Goal: Task Accomplishment & Management: Use online tool/utility

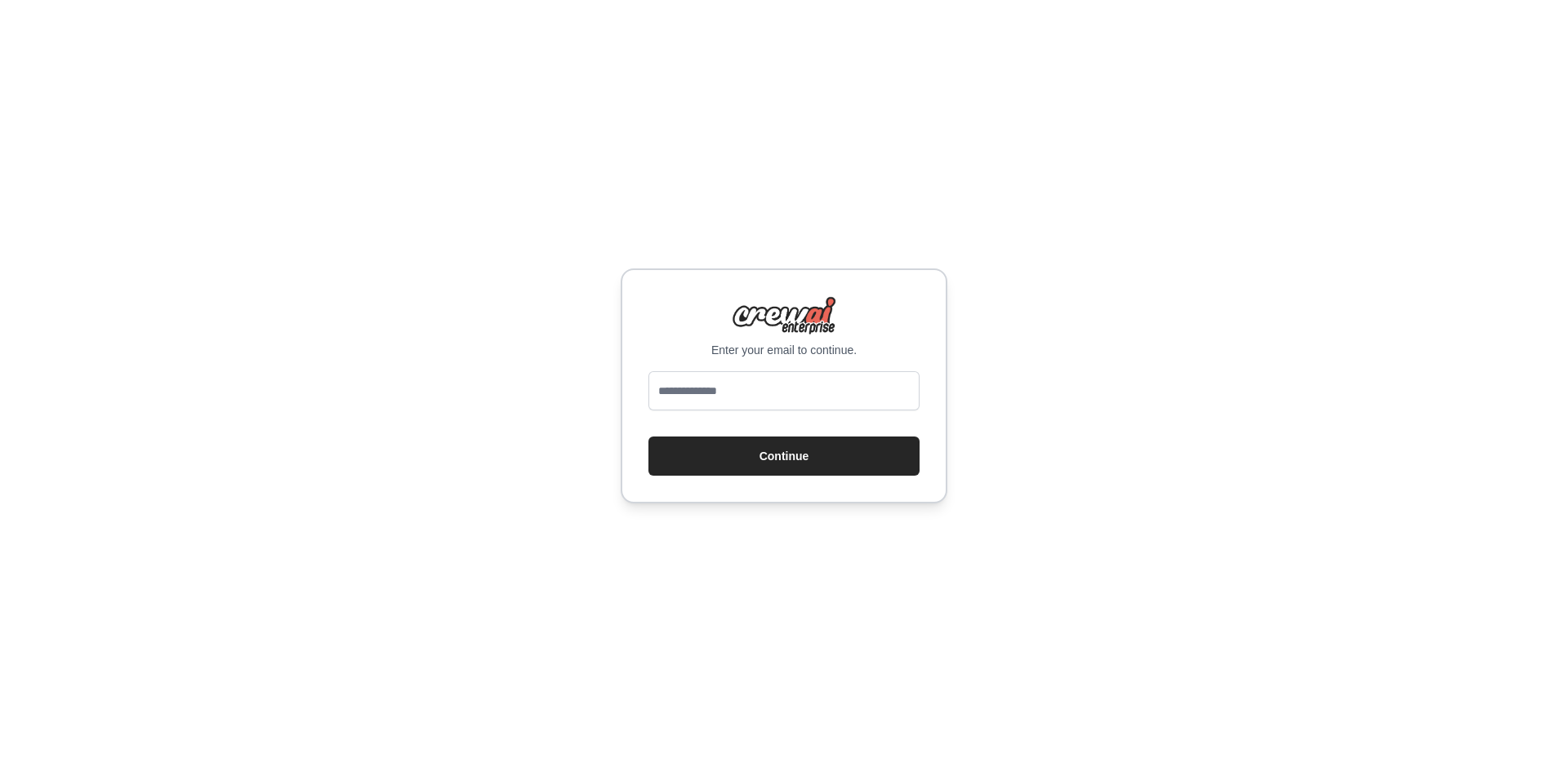
click at [815, 396] on input "email" at bounding box center [783, 390] width 271 height 39
type input "**********"
click at [804, 450] on button "Continue" at bounding box center [783, 456] width 271 height 39
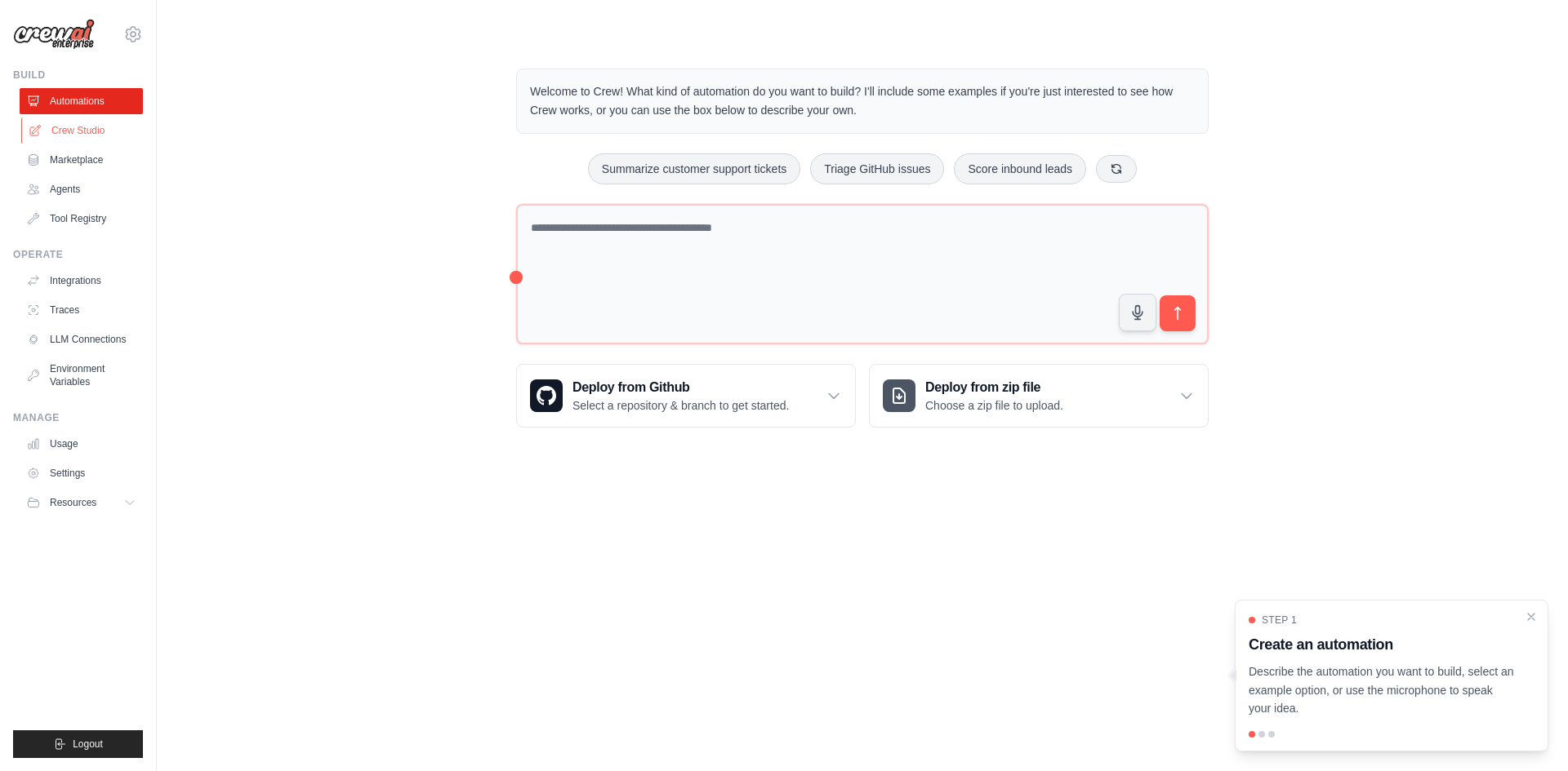
click at [93, 125] on link "Crew Studio" at bounding box center [83, 130] width 123 height 26
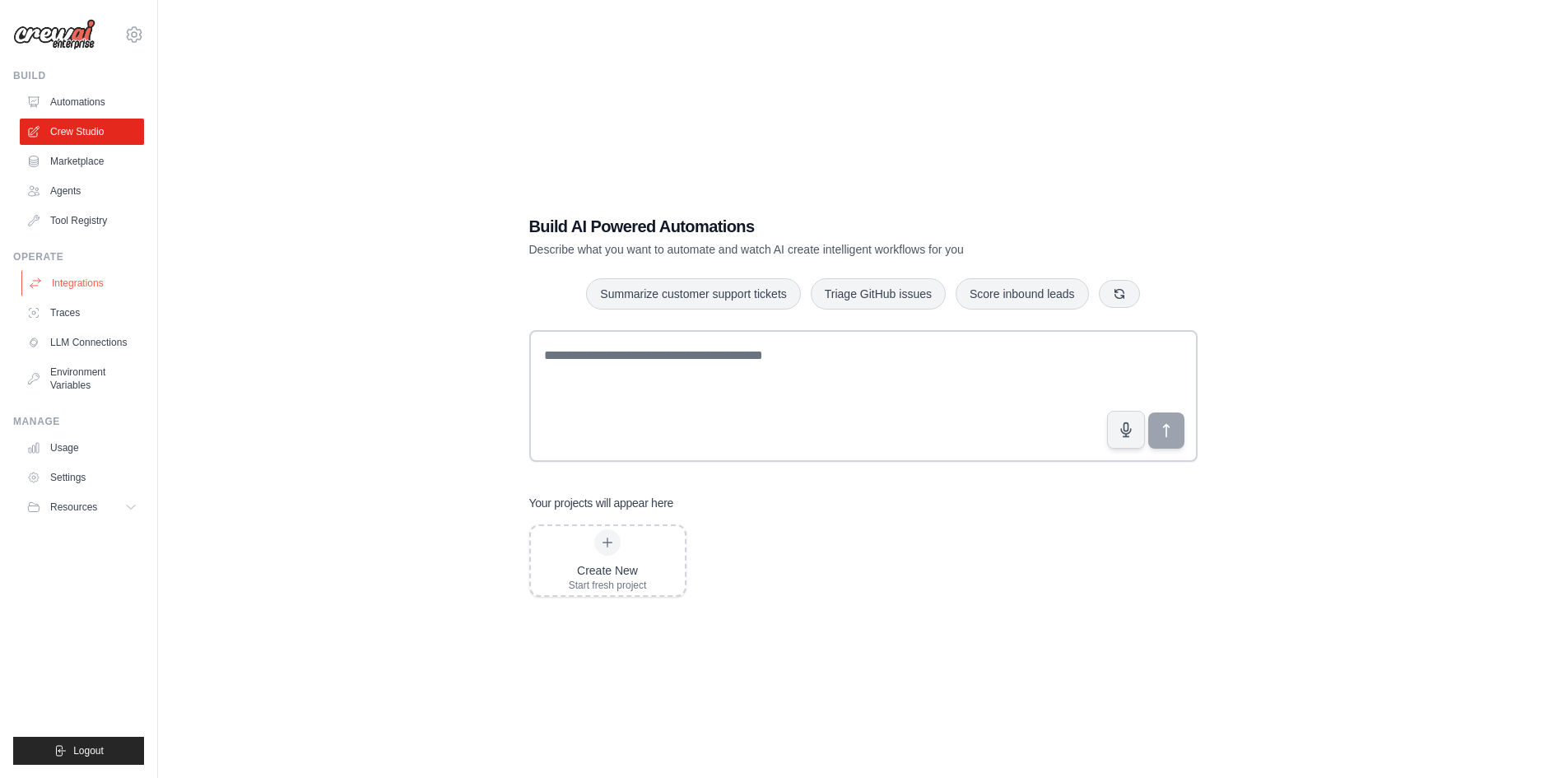
click at [81, 278] on link "Integrations" at bounding box center [83, 283] width 124 height 26
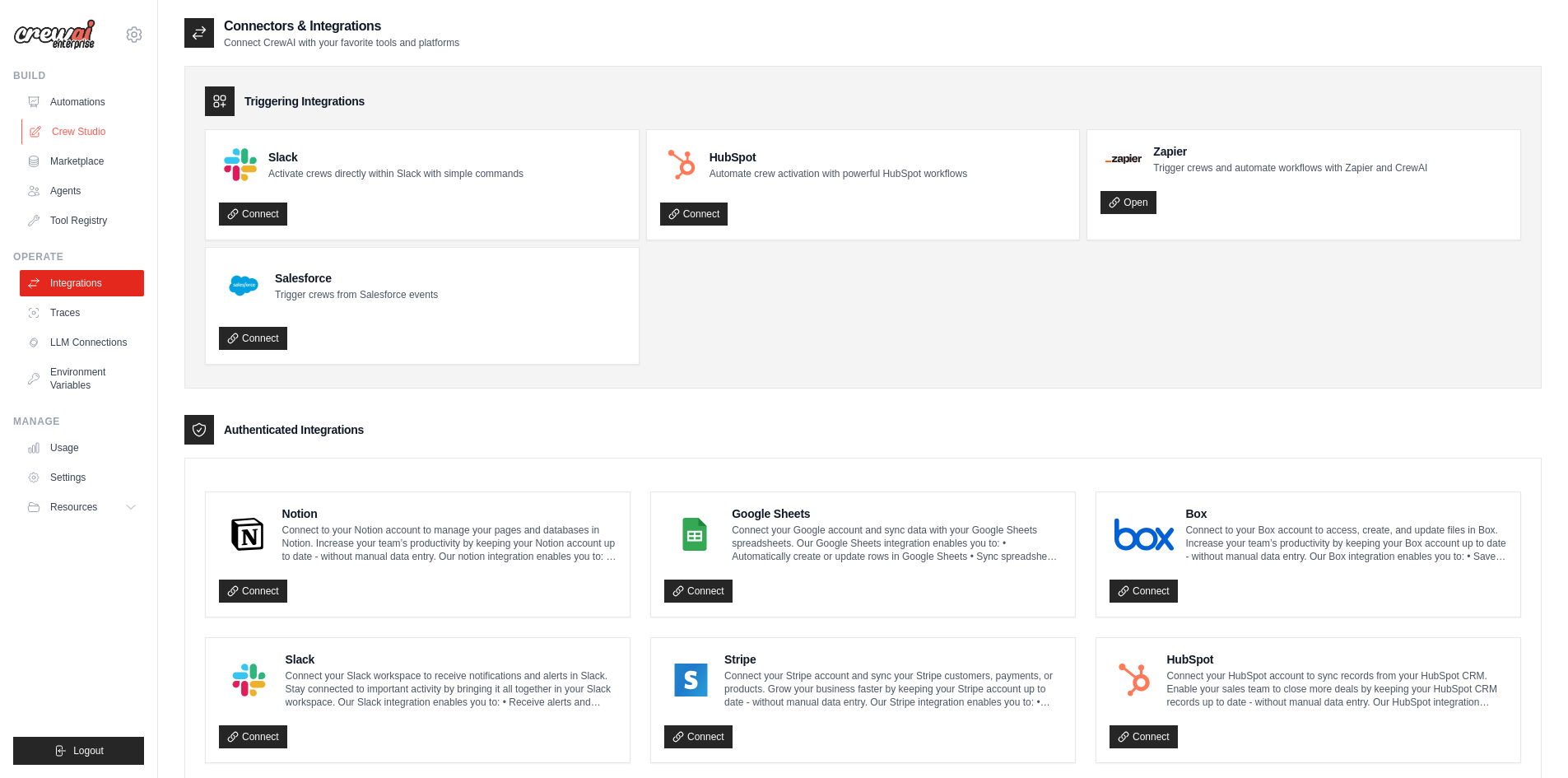
click at [74, 137] on link "Crew Studio" at bounding box center [83, 131] width 124 height 26
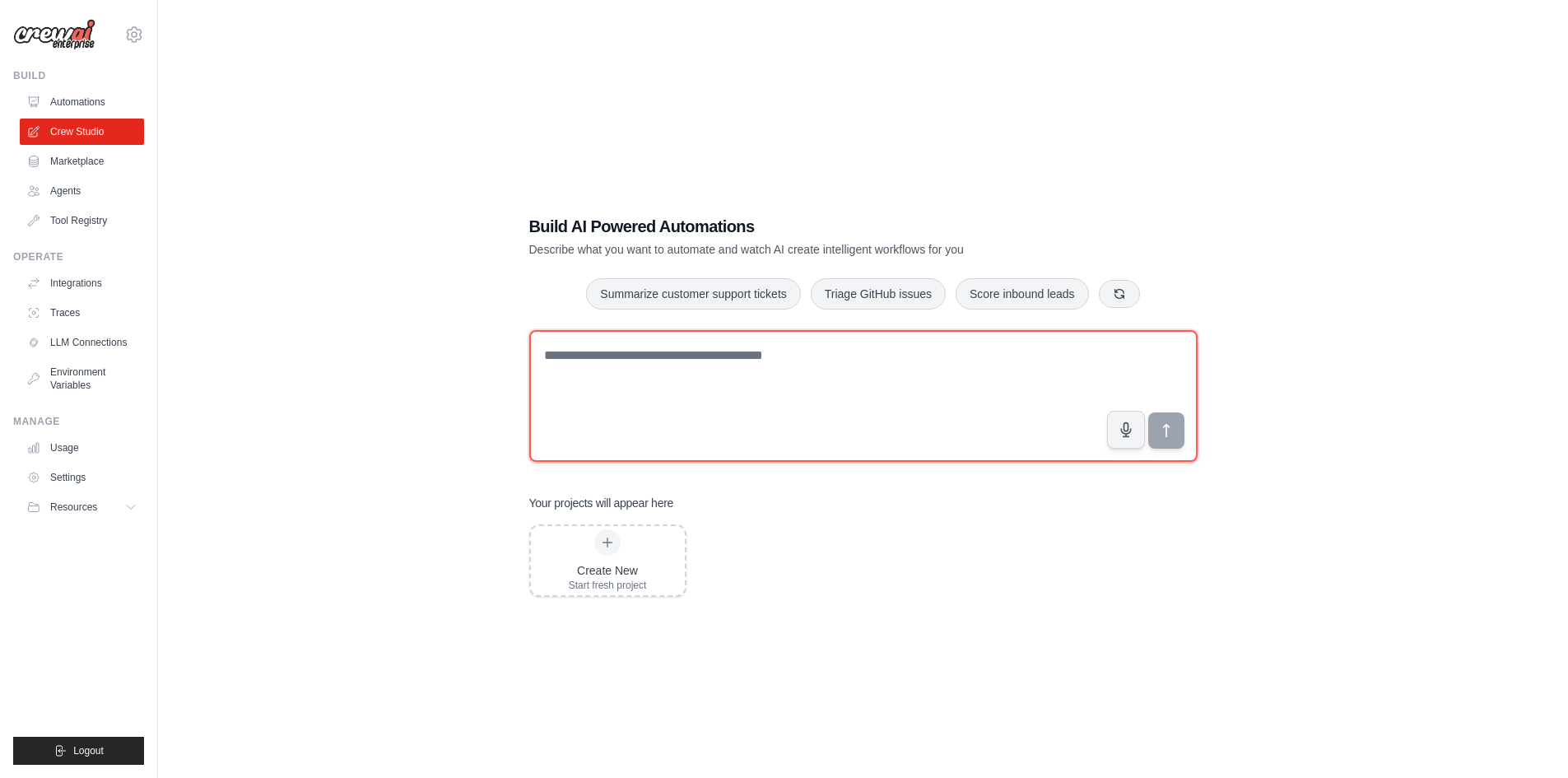
click at [917, 366] on textarea at bounding box center [864, 396] width 669 height 132
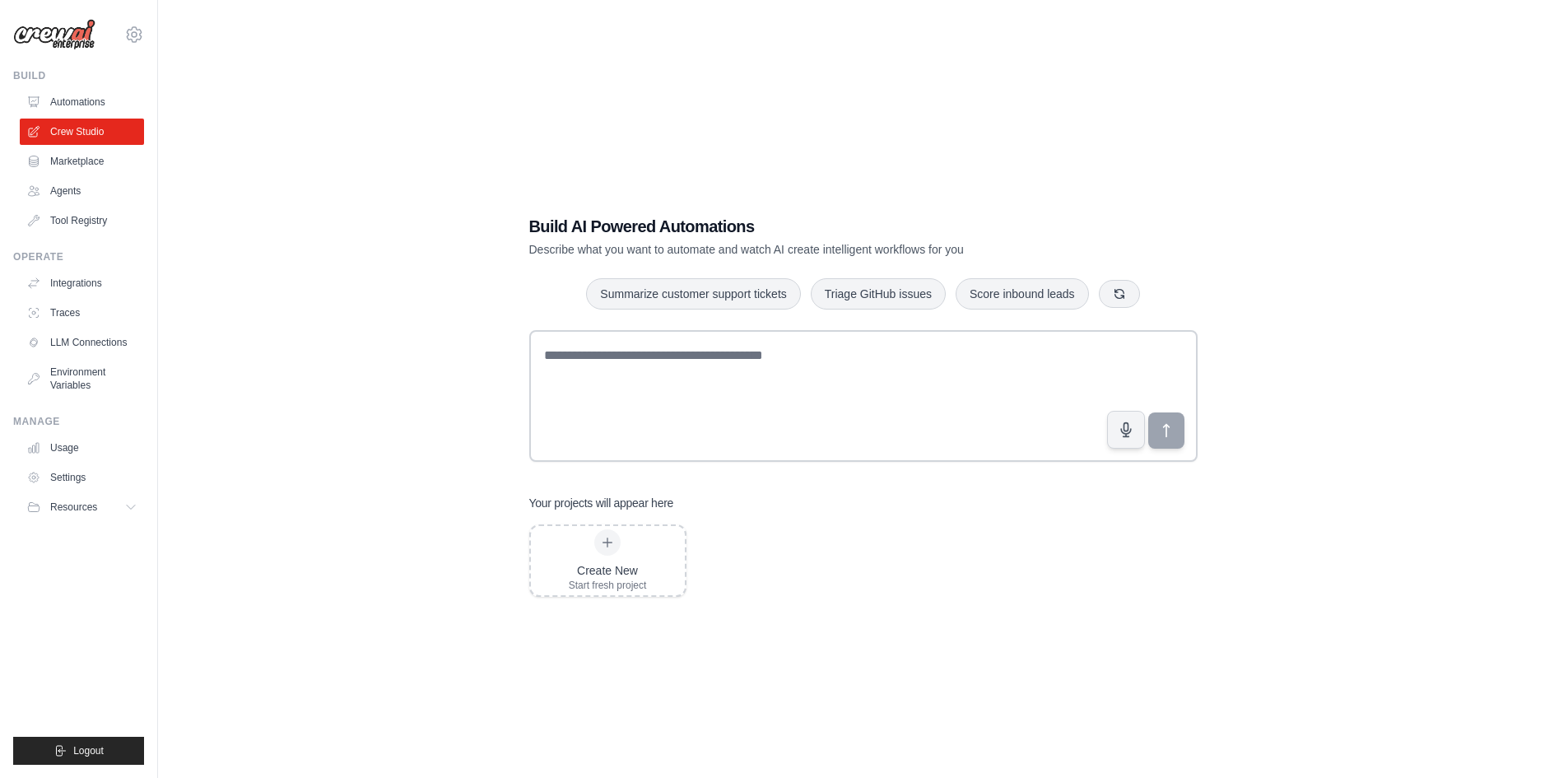
click at [596, 234] on h1 "Build AI Powered Automations" at bounding box center [806, 226] width 553 height 24
click at [732, 244] on p "Describe what you want to automate and watch AI create intelligent workflows fo…" at bounding box center [806, 249] width 553 height 17
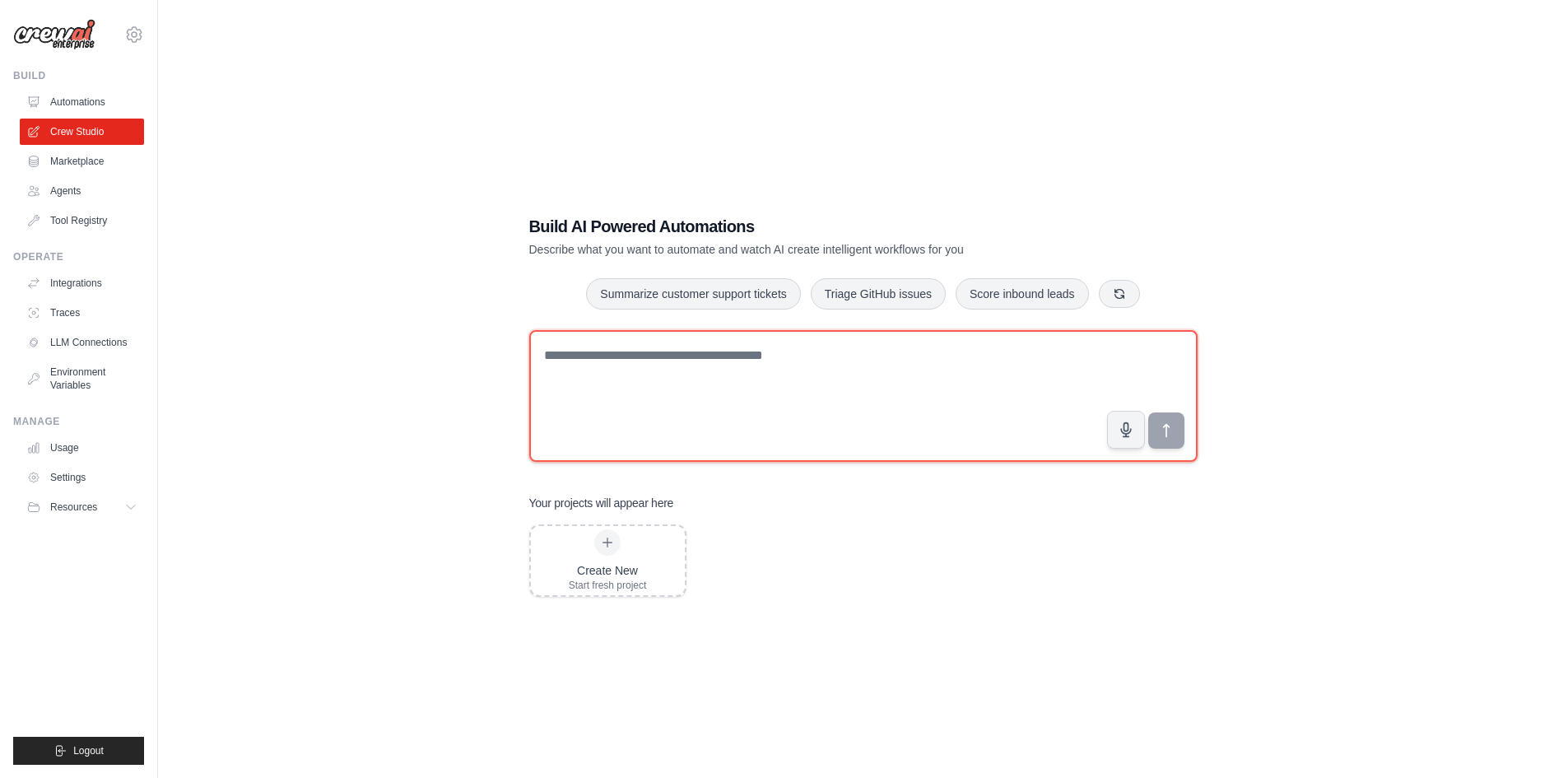
click at [600, 372] on textarea at bounding box center [864, 396] width 669 height 132
paste textarea "**********"
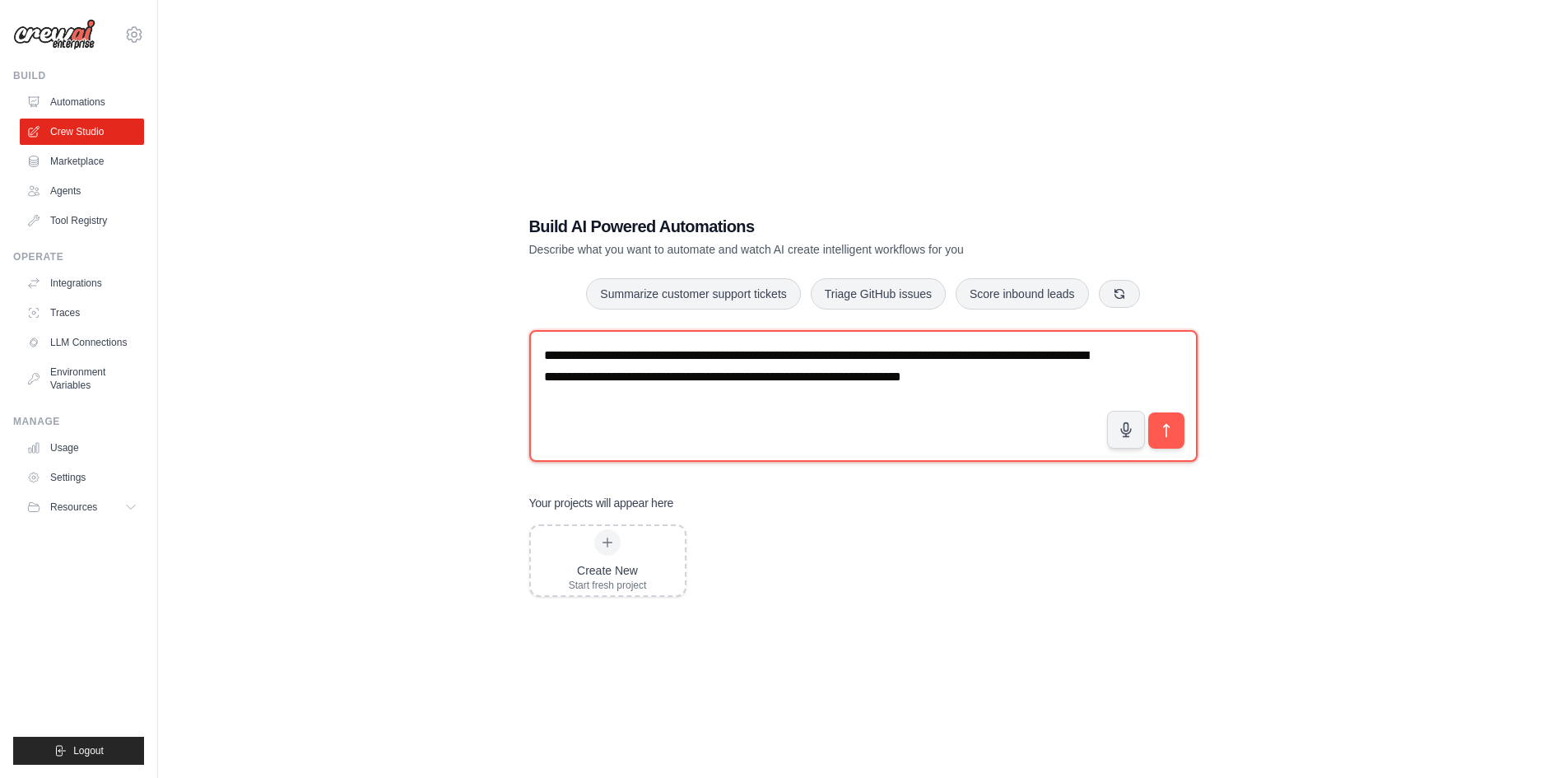
click at [1066, 373] on textarea "**********" at bounding box center [864, 396] width 669 height 132
paste textarea "**********"
click at [1059, 405] on textarea "**********" at bounding box center [864, 396] width 669 height 132
paste textarea "**********"
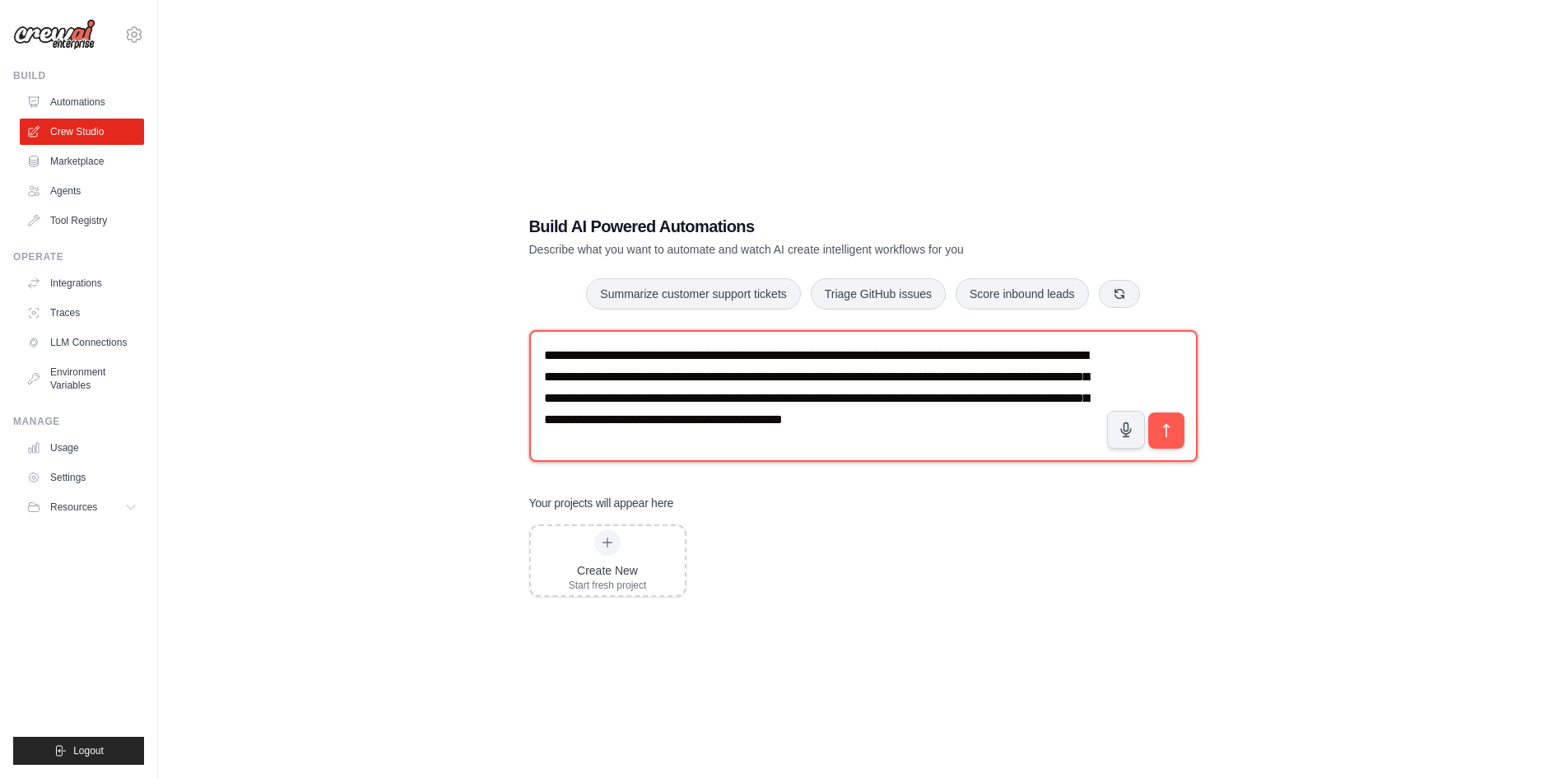
scroll to position [5, 0]
type textarea "**********"
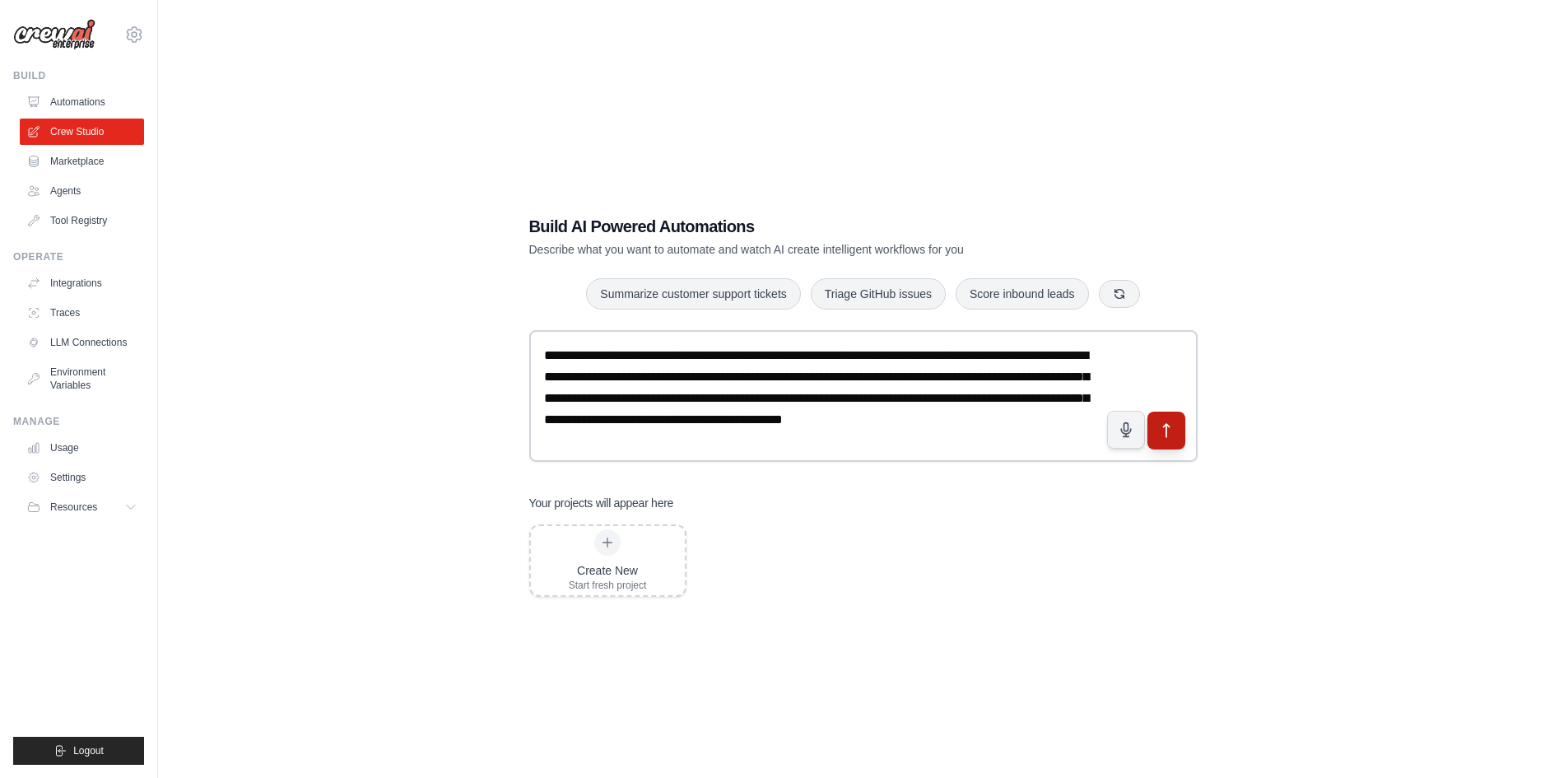
click at [1181, 437] on button "submit" at bounding box center [1165, 429] width 38 height 38
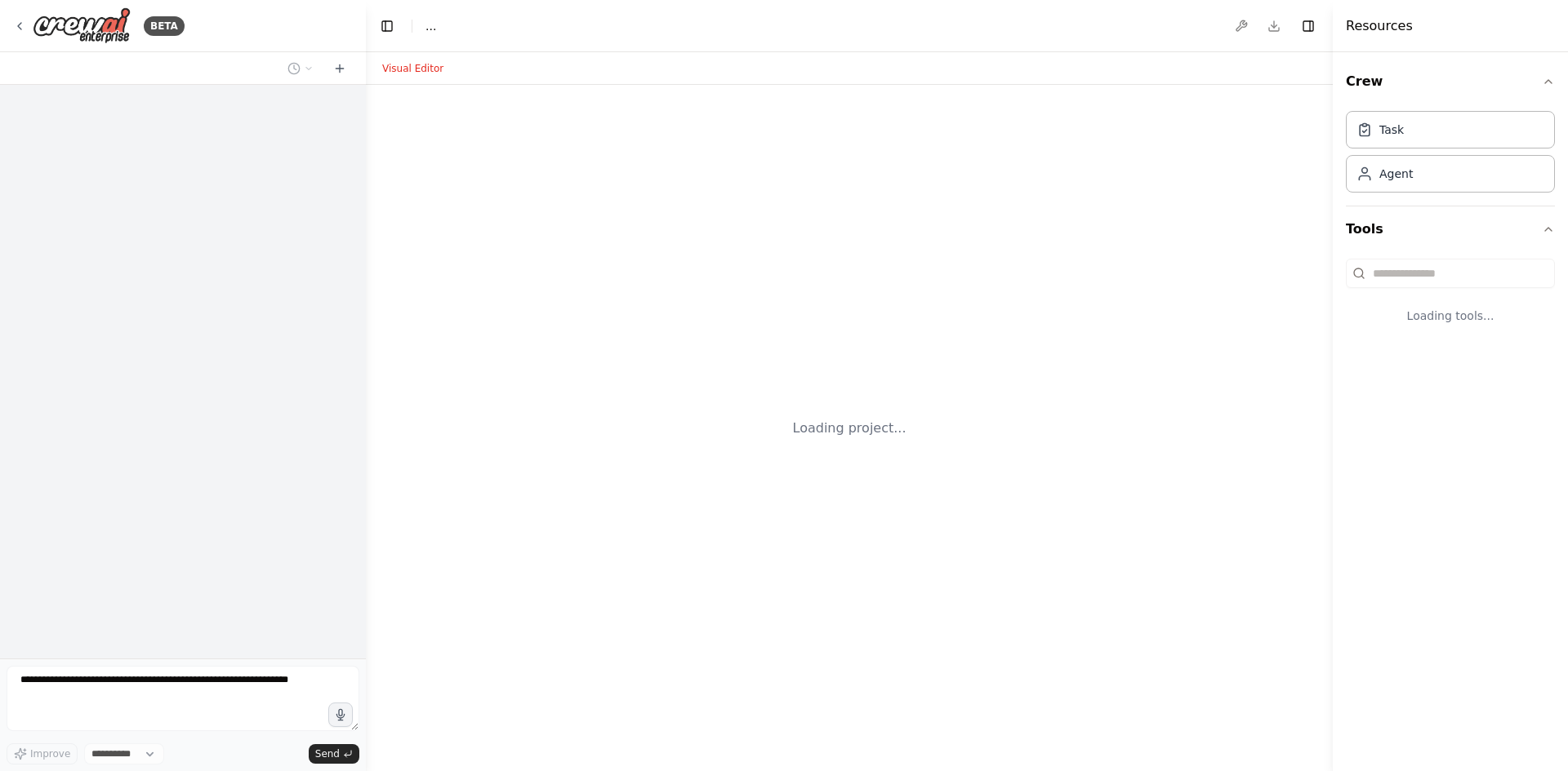
select select "****"
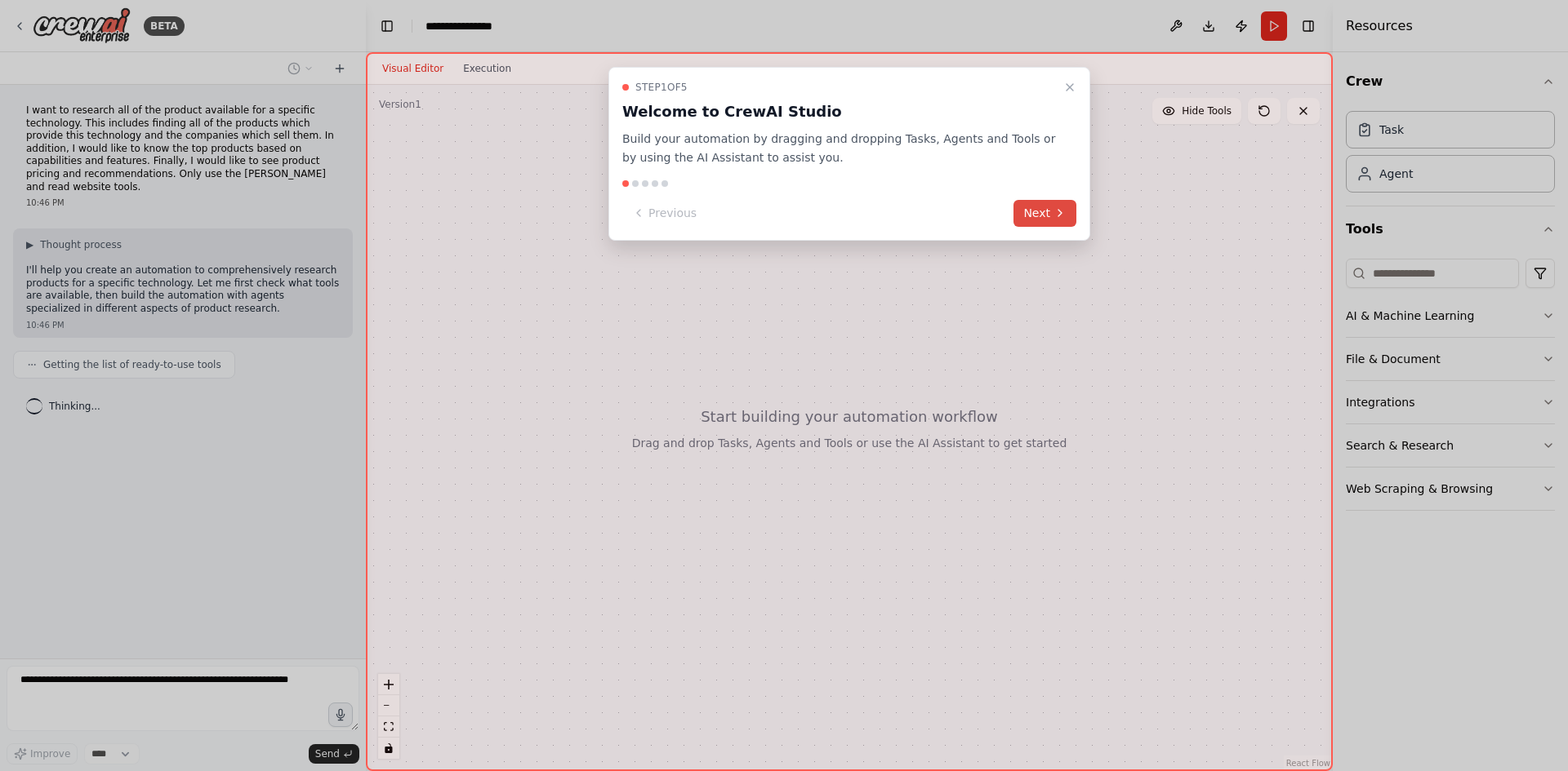
click at [1029, 208] on button "Next" at bounding box center [1044, 214] width 63 height 27
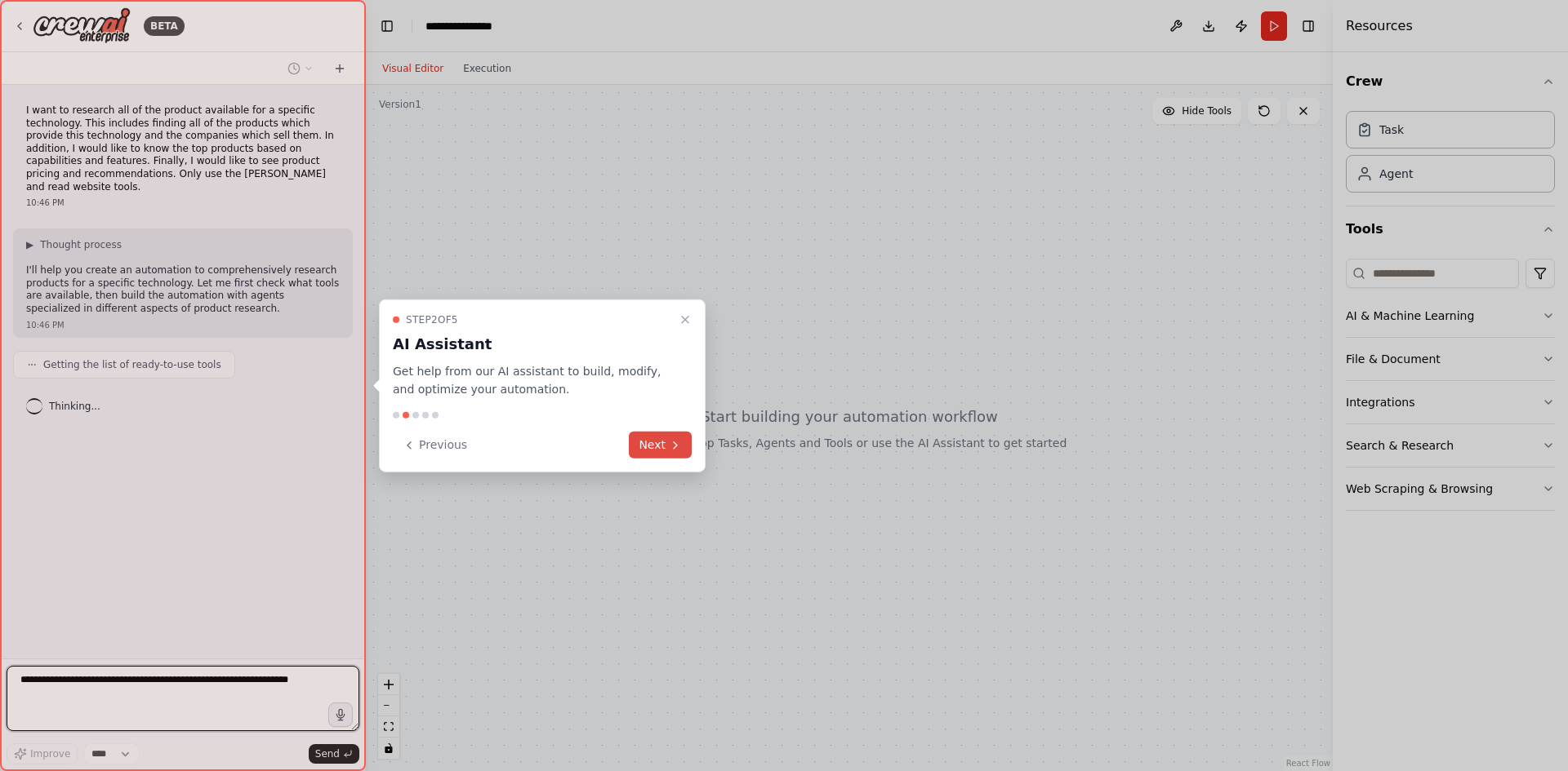
click at [690, 449] on button "Next" at bounding box center [660, 446] width 63 height 27
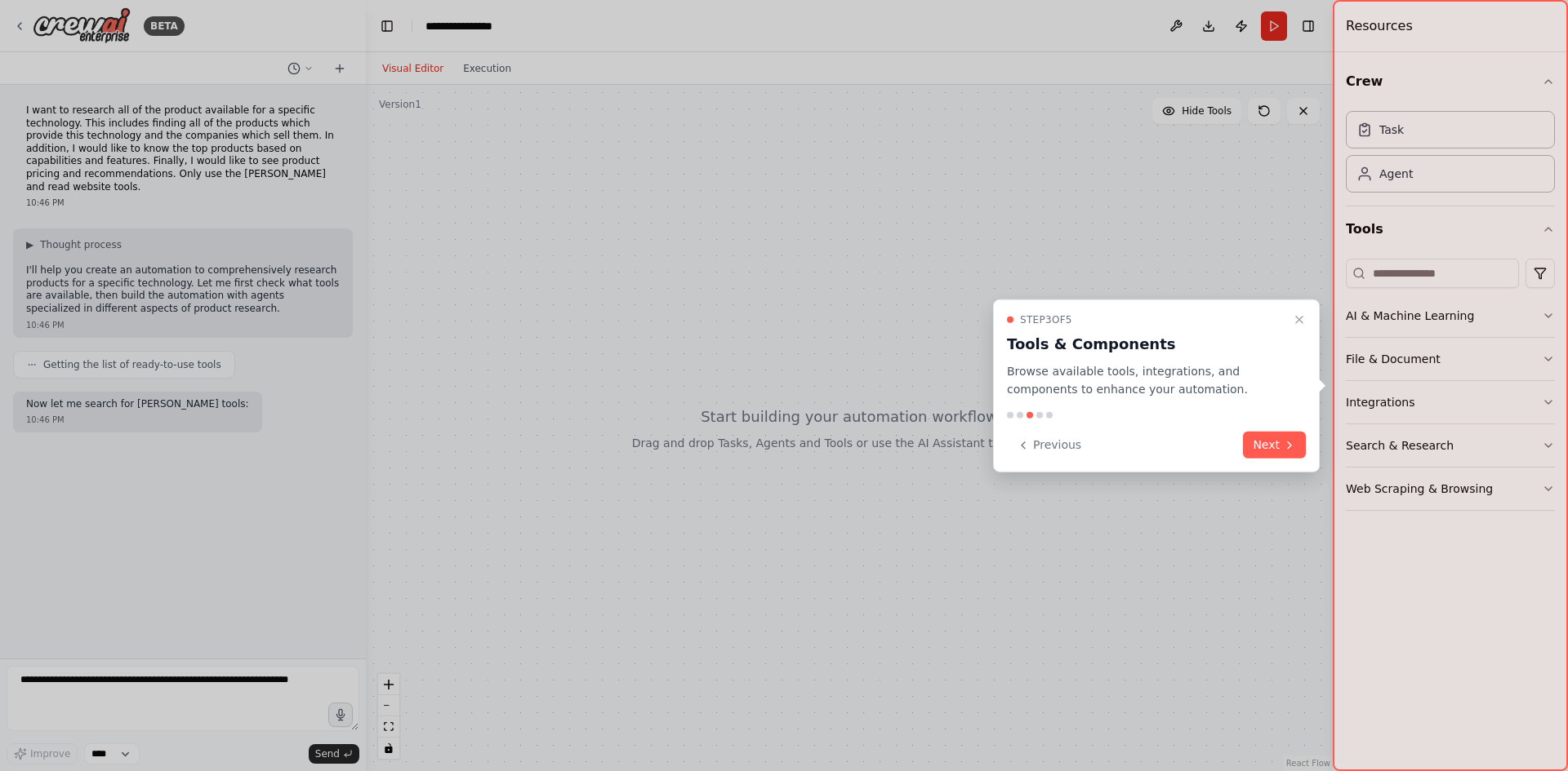
click at [1217, 438] on div "Previous Next" at bounding box center [1157, 446] width 299 height 27
click at [1269, 453] on button "Next" at bounding box center [1274, 446] width 63 height 27
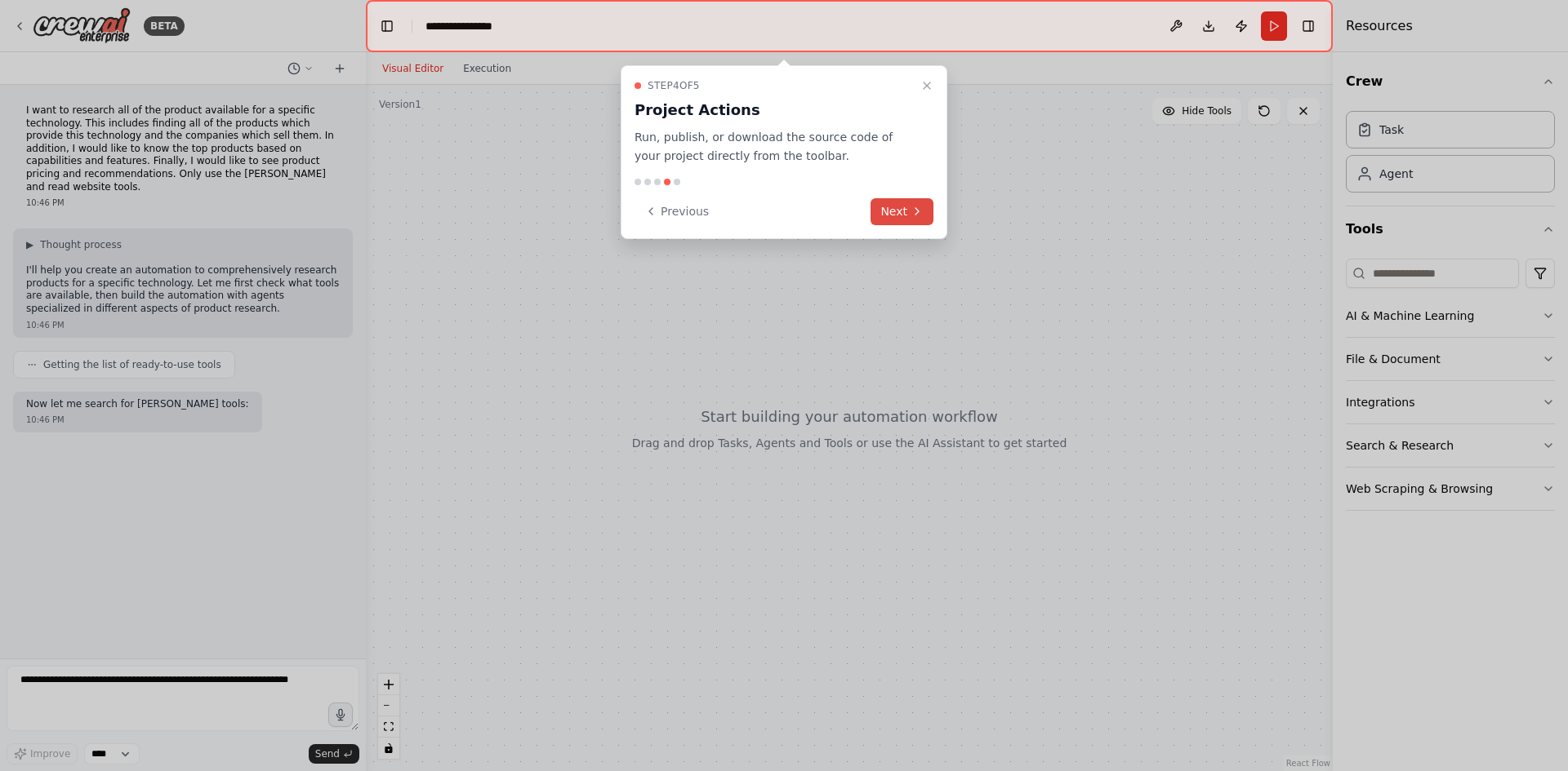
click at [906, 203] on button "Next" at bounding box center [902, 212] width 63 height 27
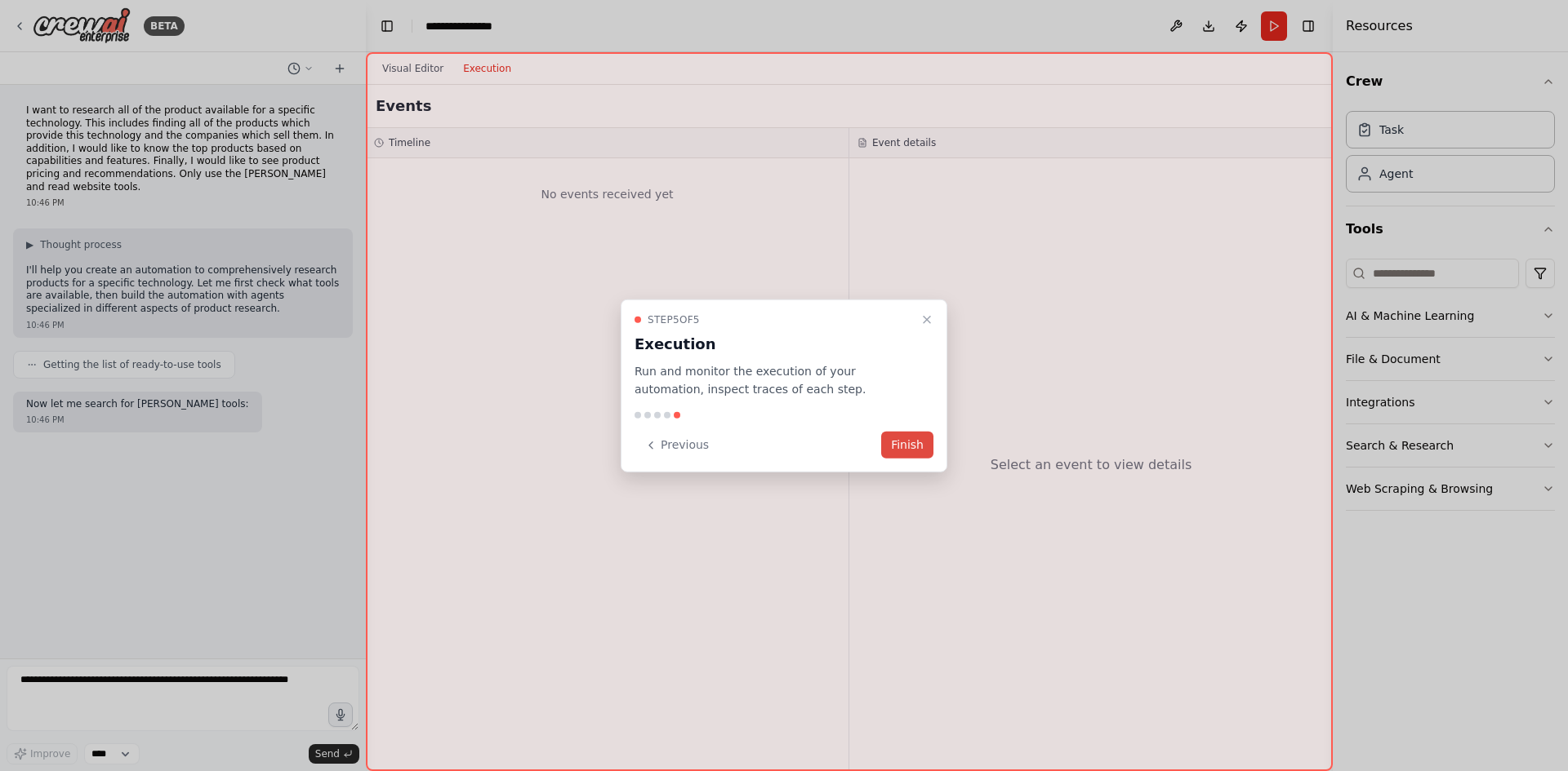
click at [920, 443] on button "Finish" at bounding box center [907, 446] width 52 height 27
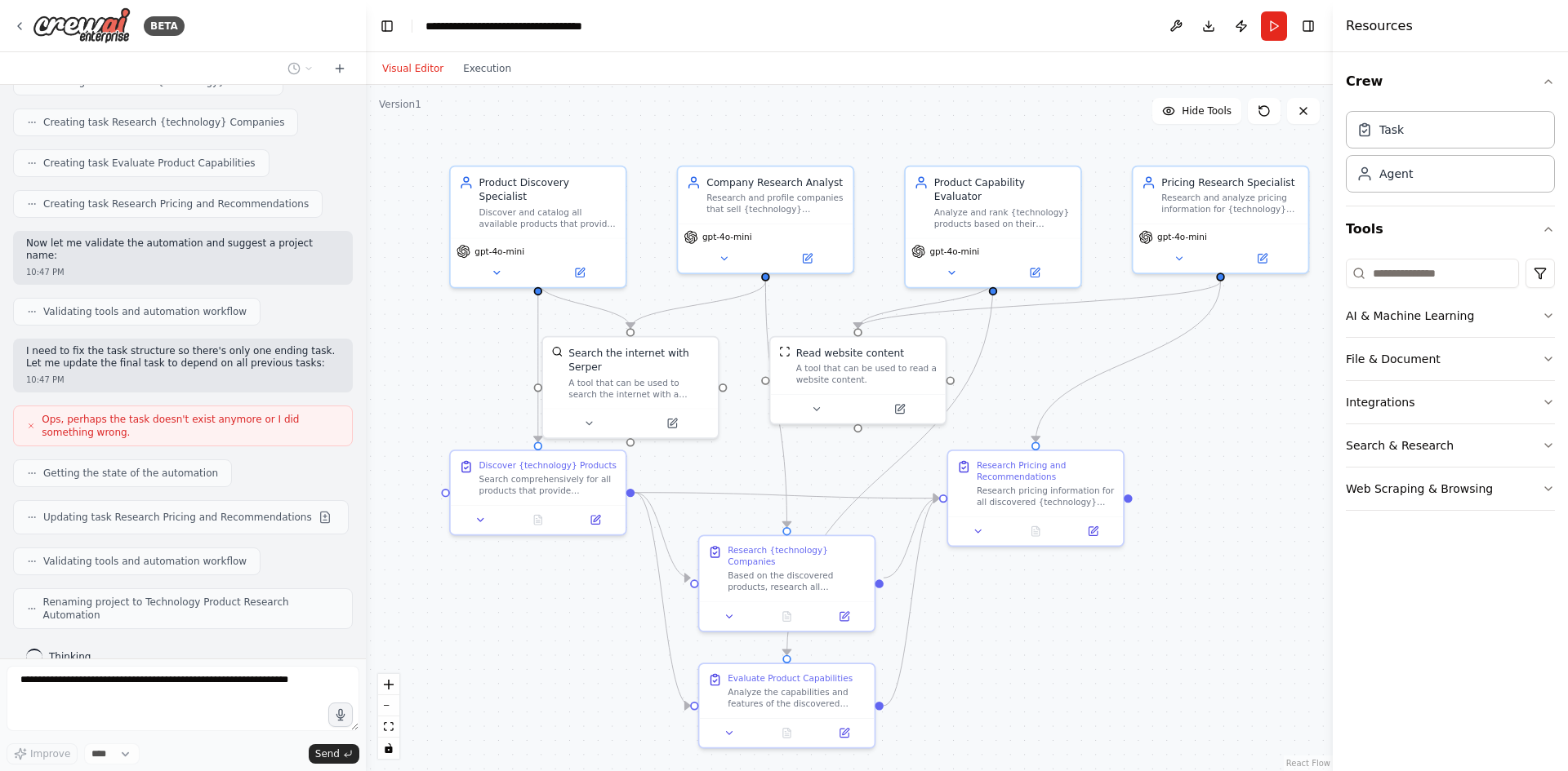
scroll to position [782, 0]
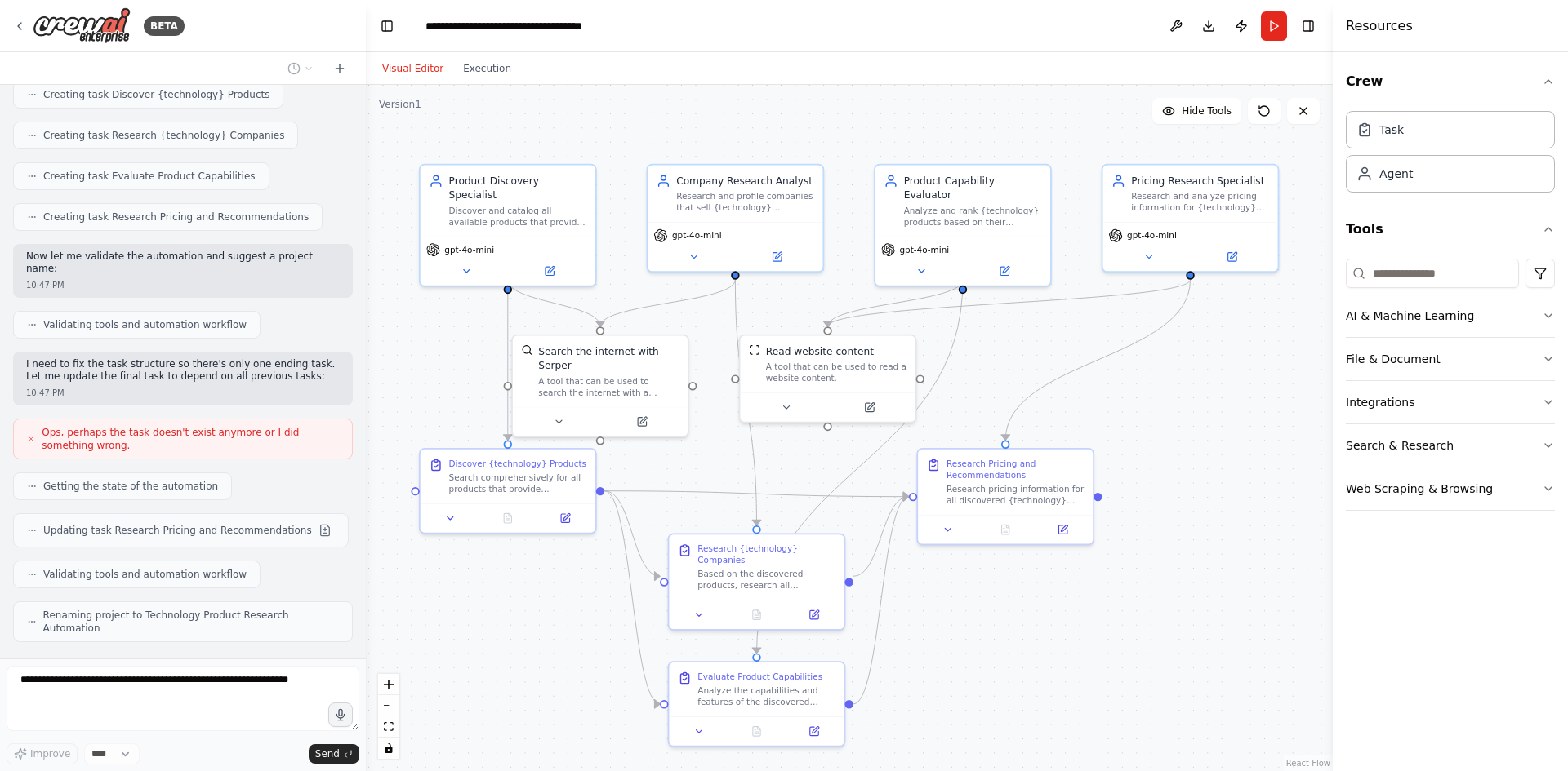
drag, startPoint x: 1229, startPoint y: 474, endPoint x: 1106, endPoint y: 443, distance: 126.8
click at [1106, 443] on div ".deletable-edge-delete-btn { width: 20px; height: 20px; border: 0px solid #ffff…" at bounding box center [849, 427] width 967 height 687
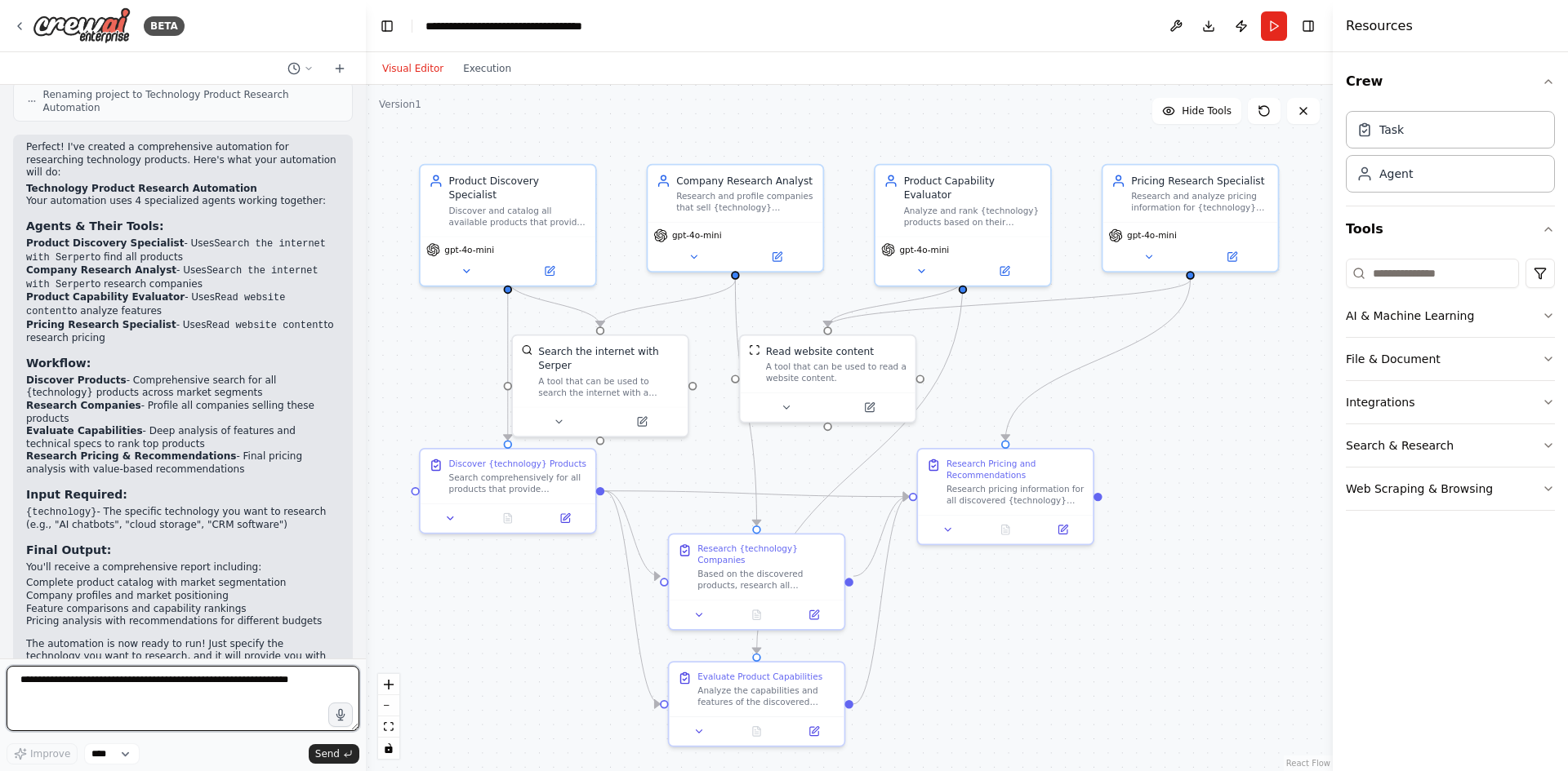
scroll to position [1314, 0]
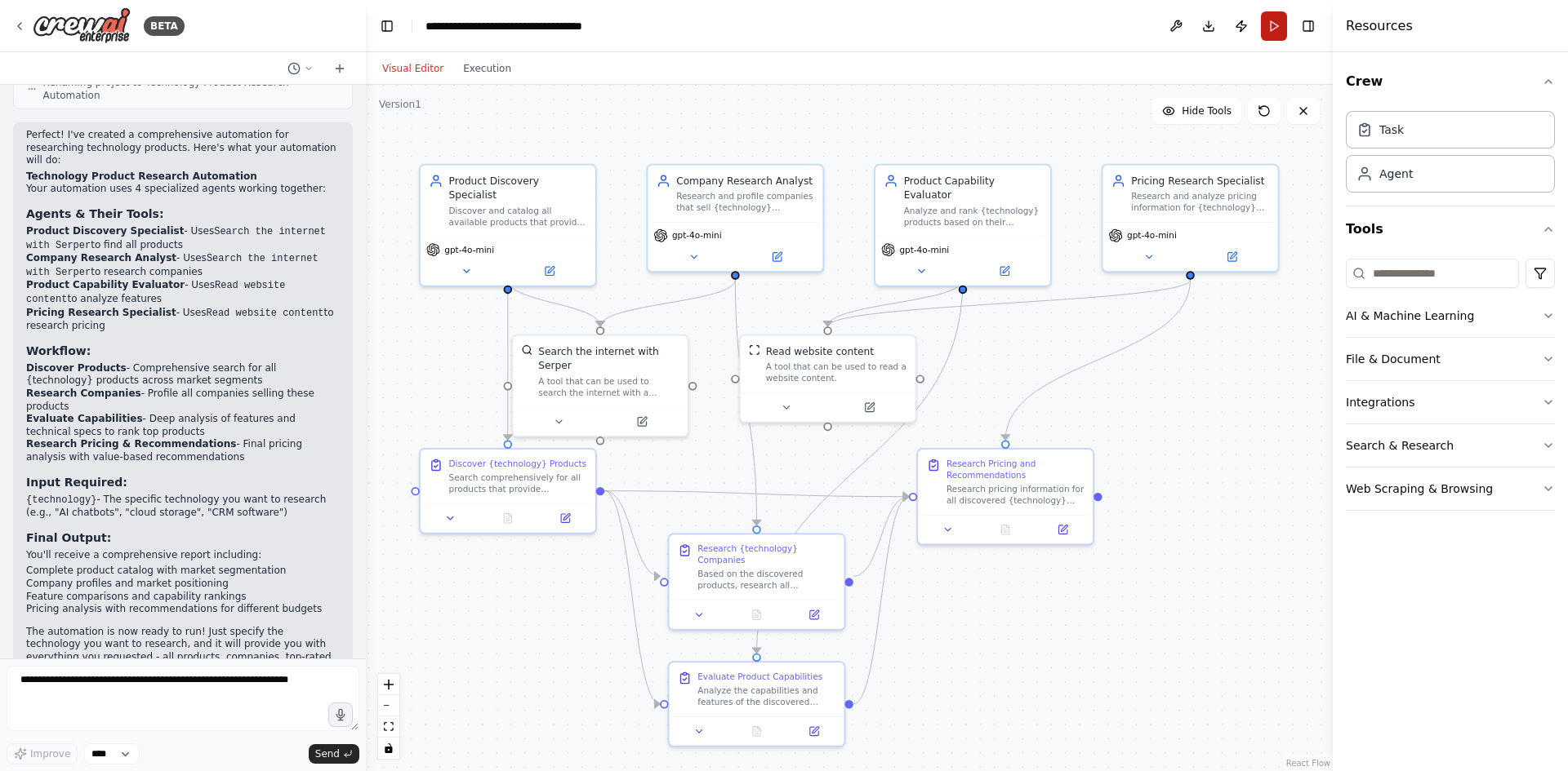
click at [1281, 21] on button "Run" at bounding box center [1274, 26] width 26 height 29
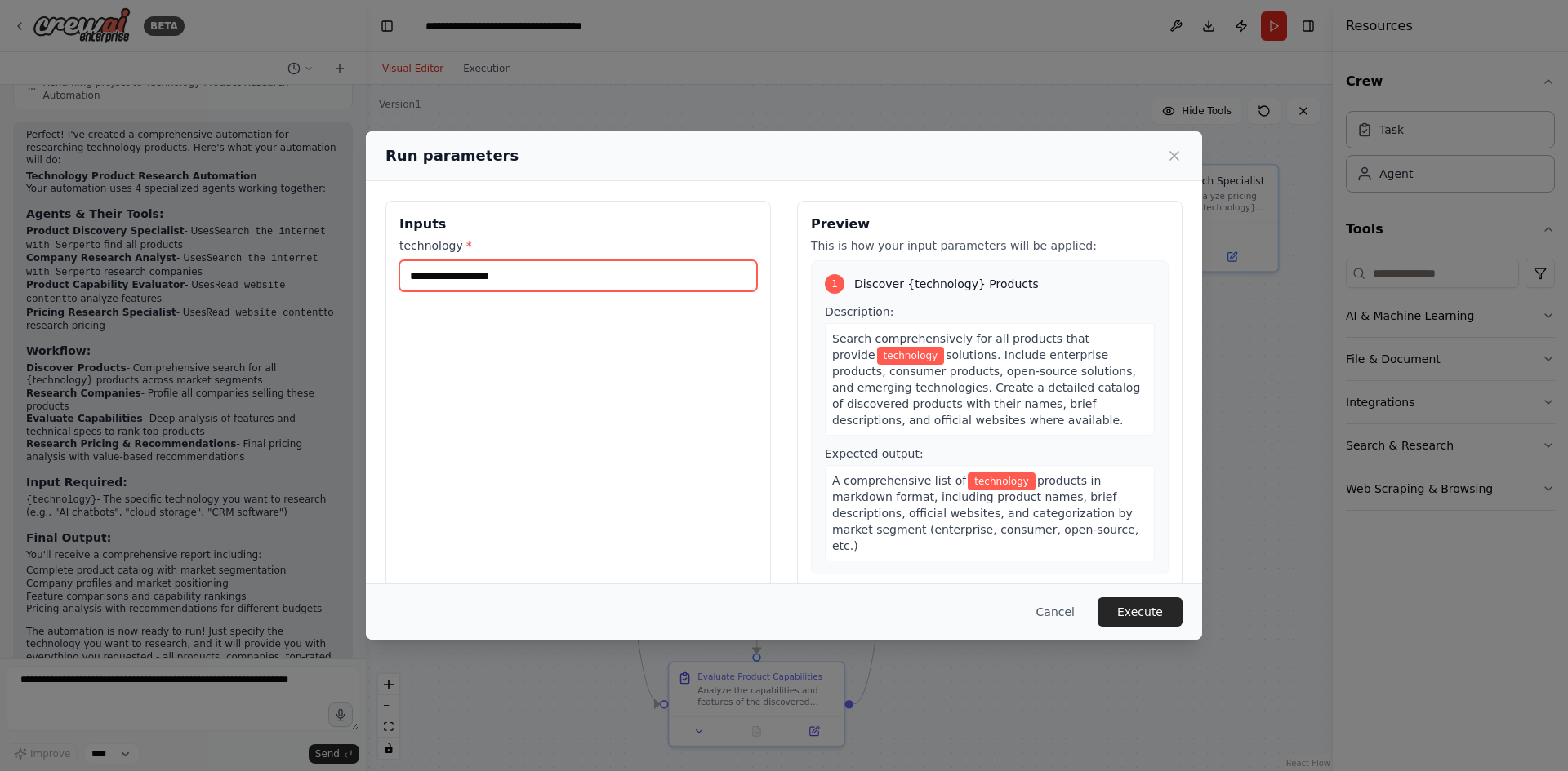
click at [472, 280] on input "technology *" at bounding box center [578, 276] width 358 height 31
type input "******"
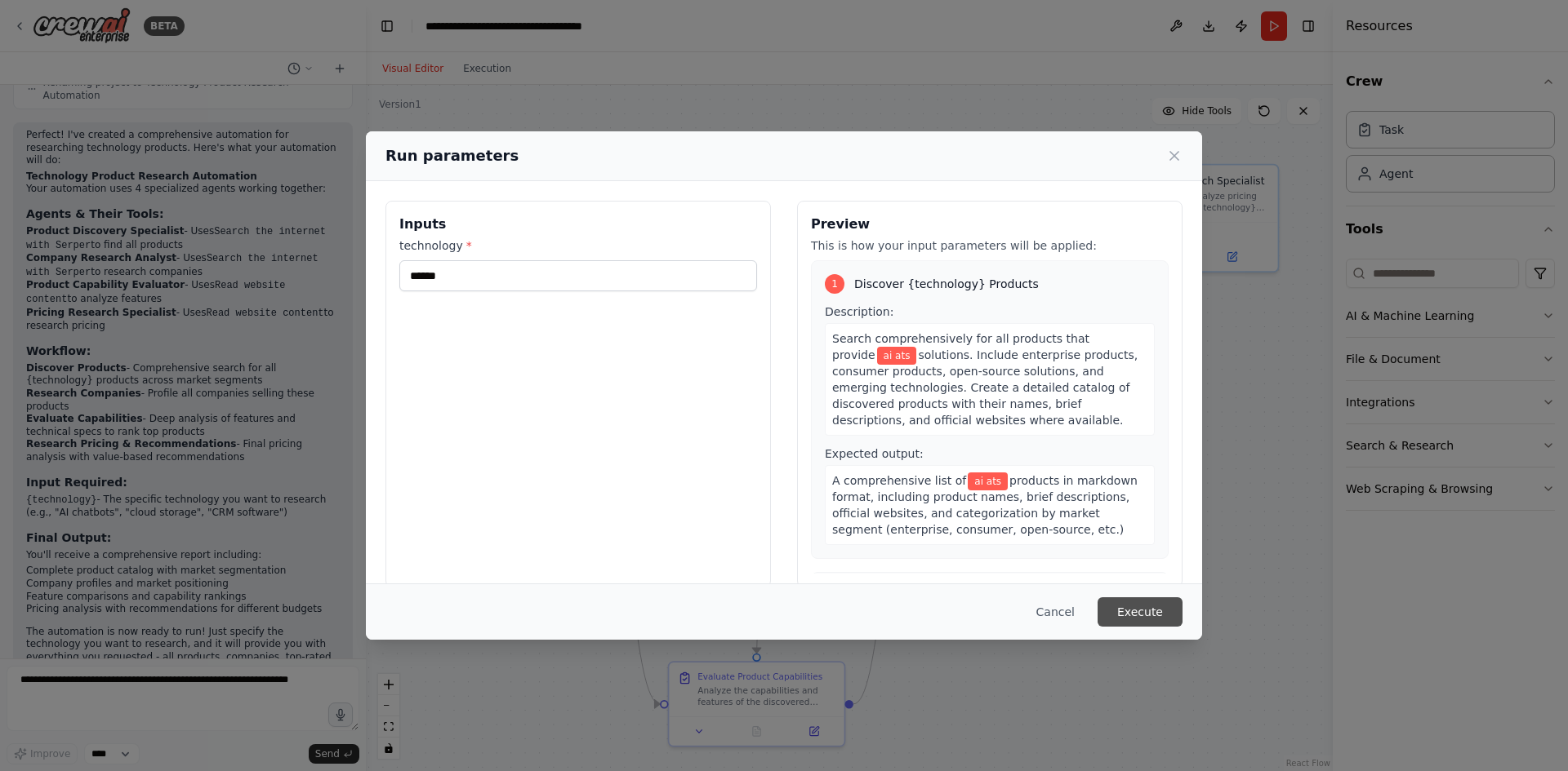
click at [1145, 607] on button "Execute" at bounding box center [1140, 612] width 85 height 29
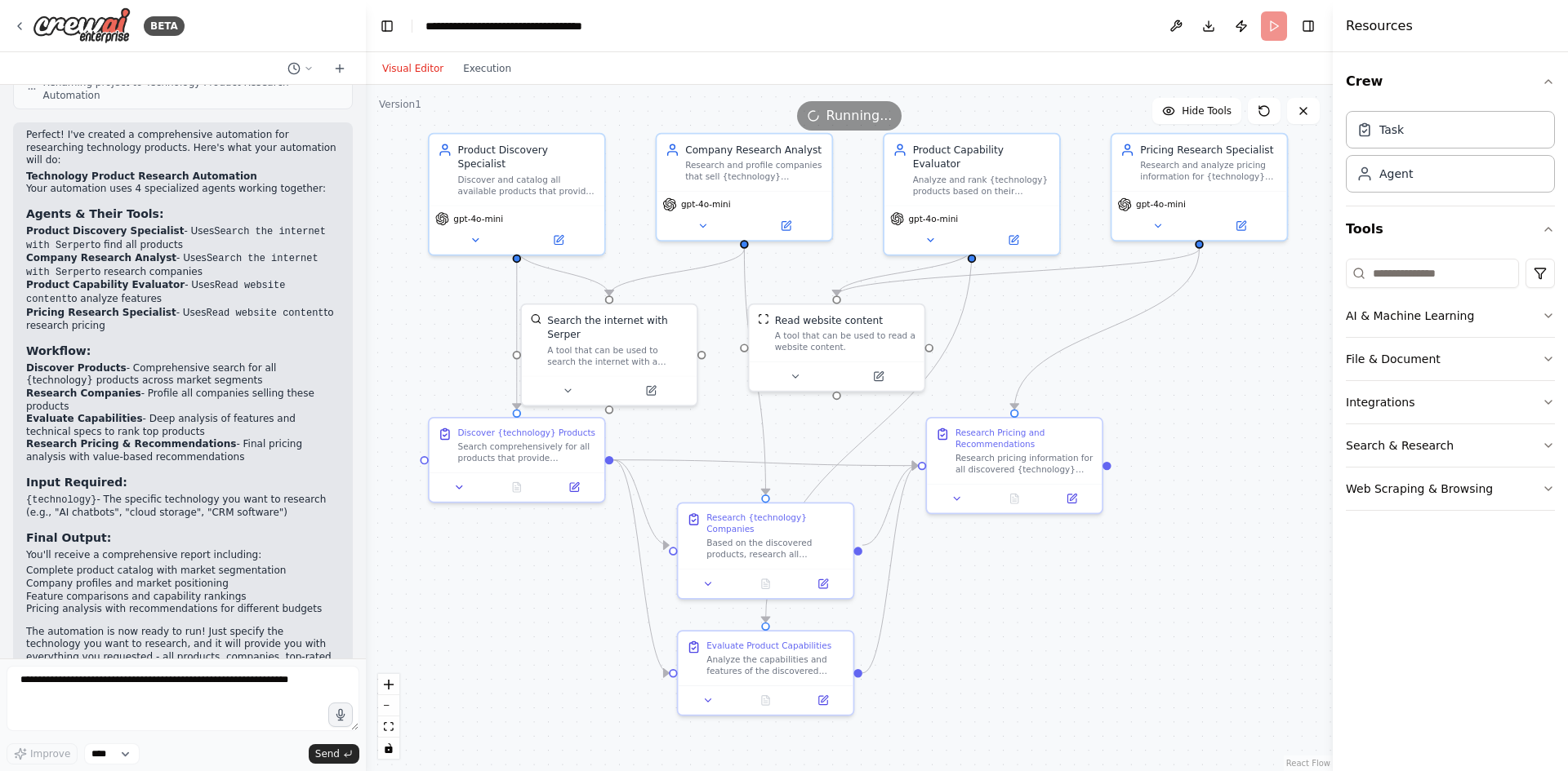
drag, startPoint x: 1017, startPoint y: 361, endPoint x: 1027, endPoint y: 330, distance: 32.6
click at [1027, 330] on div ".deletable-edge-delete-btn { width: 20px; height: 20px; border: 0px solid #ffff…" at bounding box center [849, 427] width 967 height 687
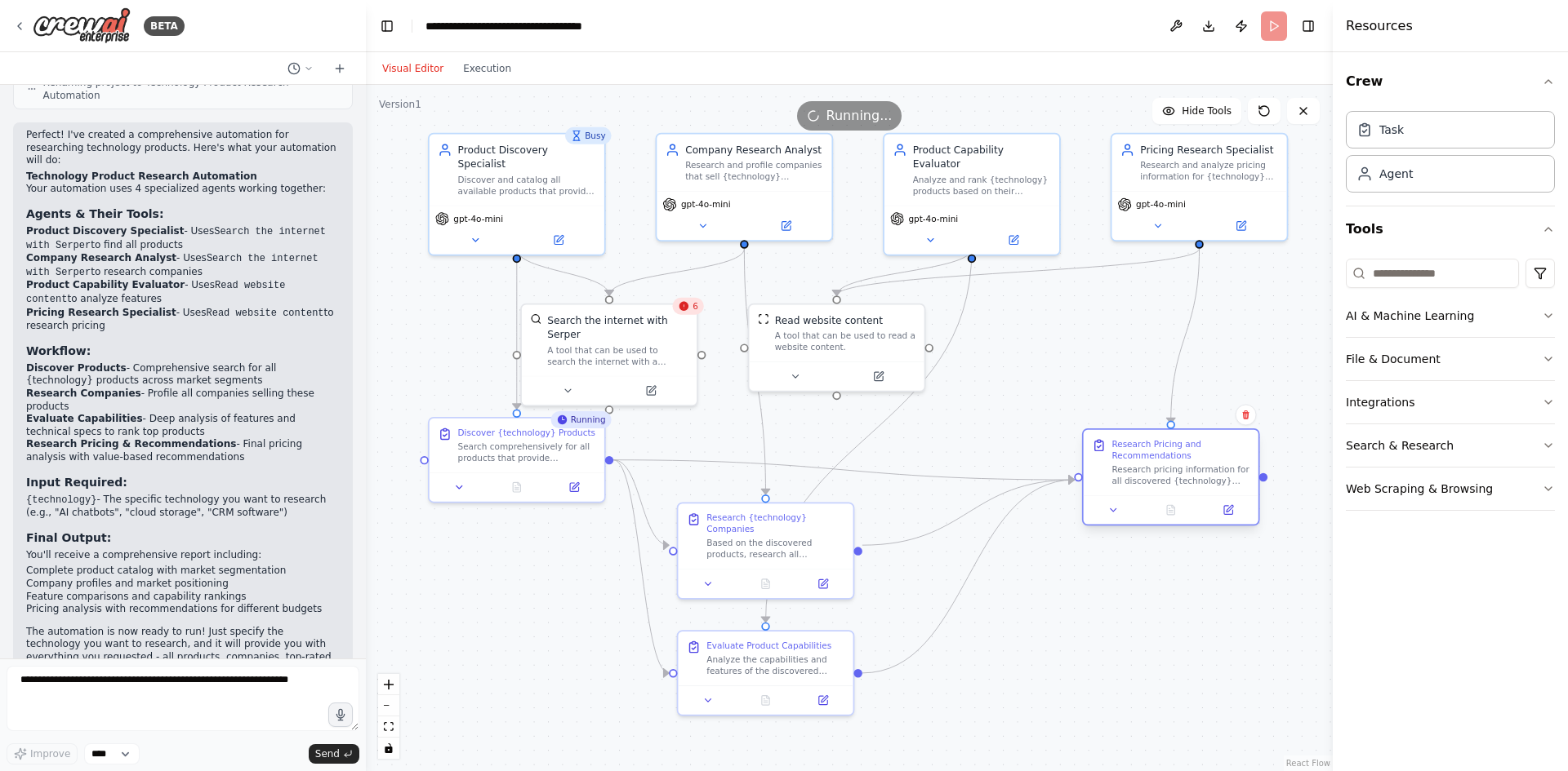
drag, startPoint x: 1046, startPoint y: 447, endPoint x: 1208, endPoint y: 466, distance: 163.1
click at [1208, 466] on div "Research Pricing and Recommendations Research pricing information for all disco…" at bounding box center [1180, 462] width 138 height 49
drag, startPoint x: 869, startPoint y: 334, endPoint x: 1109, endPoint y: 336, distance: 240.0
click at [1109, 336] on div "A tool that can be used to read a website content." at bounding box center [1079, 339] width 141 height 23
drag, startPoint x: 1217, startPoint y: 459, endPoint x: 1248, endPoint y: 463, distance: 31.3
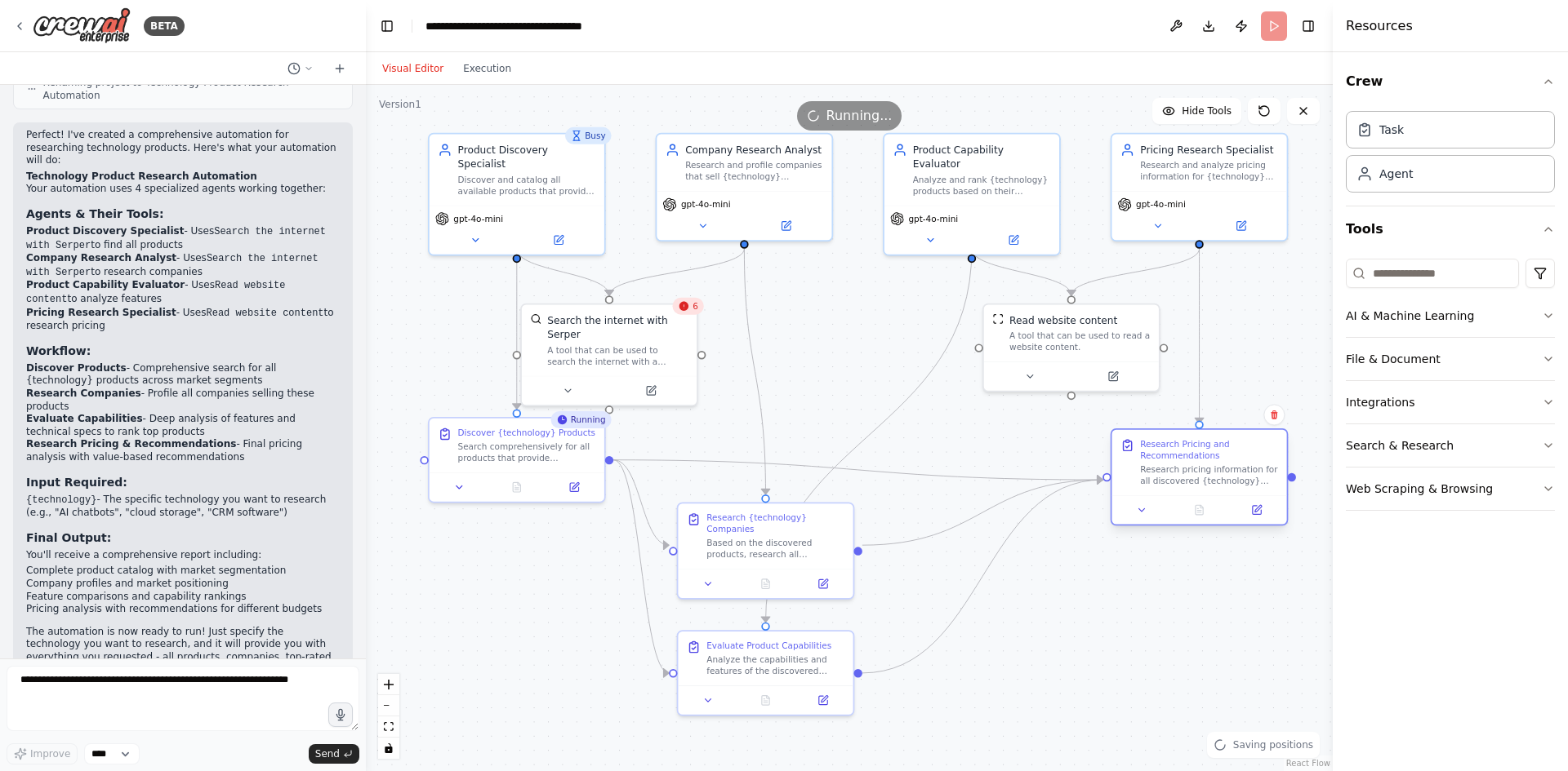
click at [1248, 463] on div "Research Pricing and Recommendations Research pricing information for all disco…" at bounding box center [1210, 462] width 138 height 49
drag, startPoint x: 1093, startPoint y: 332, endPoint x: 1112, endPoint y: 330, distance: 19.1
click at [1112, 330] on div "A tool that can be used to read a website content." at bounding box center [1094, 339] width 141 height 23
drag, startPoint x: 648, startPoint y: 338, endPoint x: 674, endPoint y: 339, distance: 26.0
click at [674, 342] on div "A tool that can be used to search the internet with a search_query. Supports di…" at bounding box center [638, 353] width 141 height 23
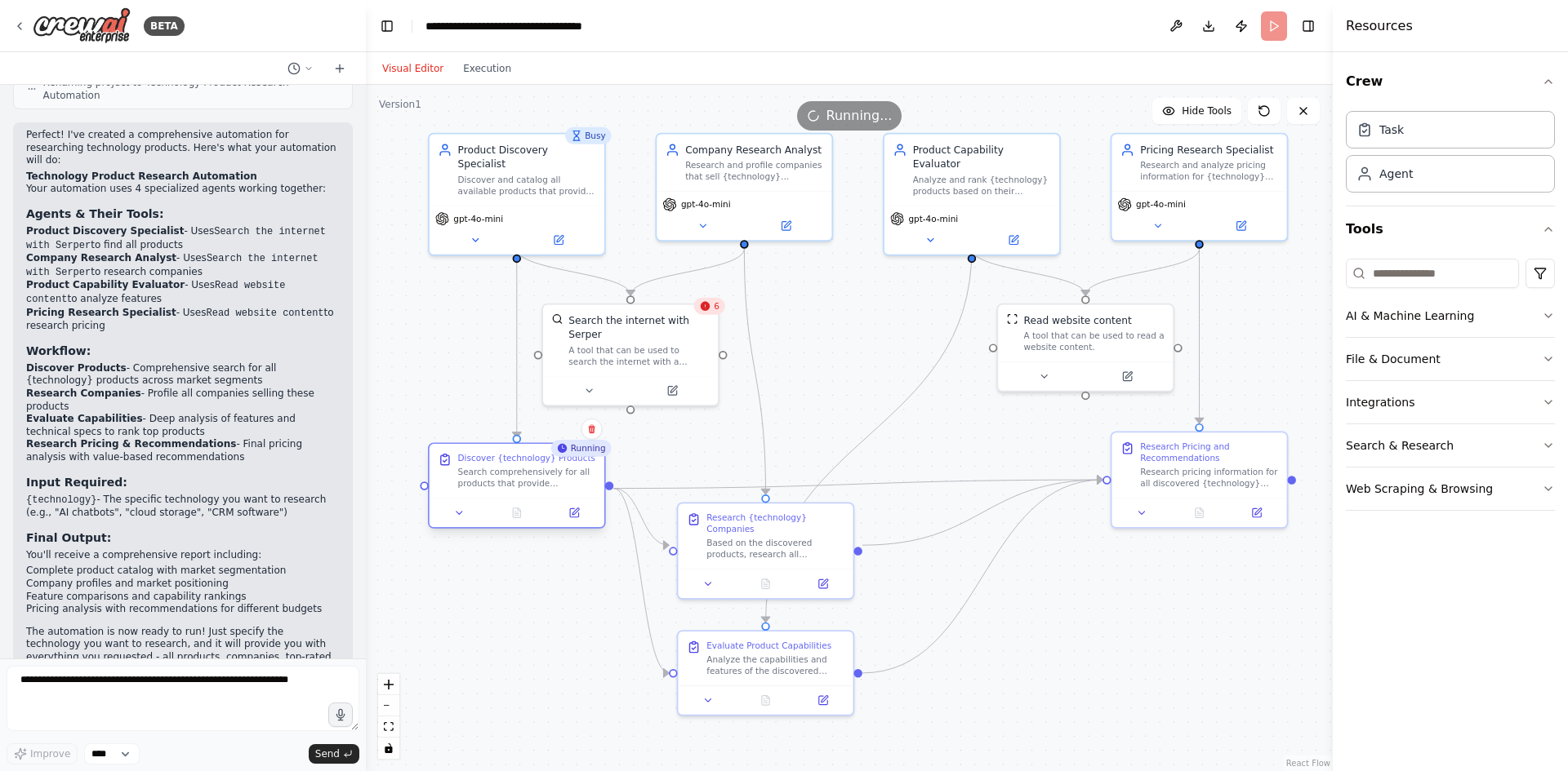
drag, startPoint x: 543, startPoint y: 449, endPoint x: 546, endPoint y: 484, distance: 35.1
click at [546, 484] on div "Search comprehensively for all products that provide {technology} solutions. In…" at bounding box center [528, 479] width 138 height 23
drag, startPoint x: 766, startPoint y: 531, endPoint x: 746, endPoint y: 551, distance: 28.3
click at [746, 551] on div "Based on the discovered products, research all companies that sell, develop, or…" at bounding box center [768, 561] width 138 height 23
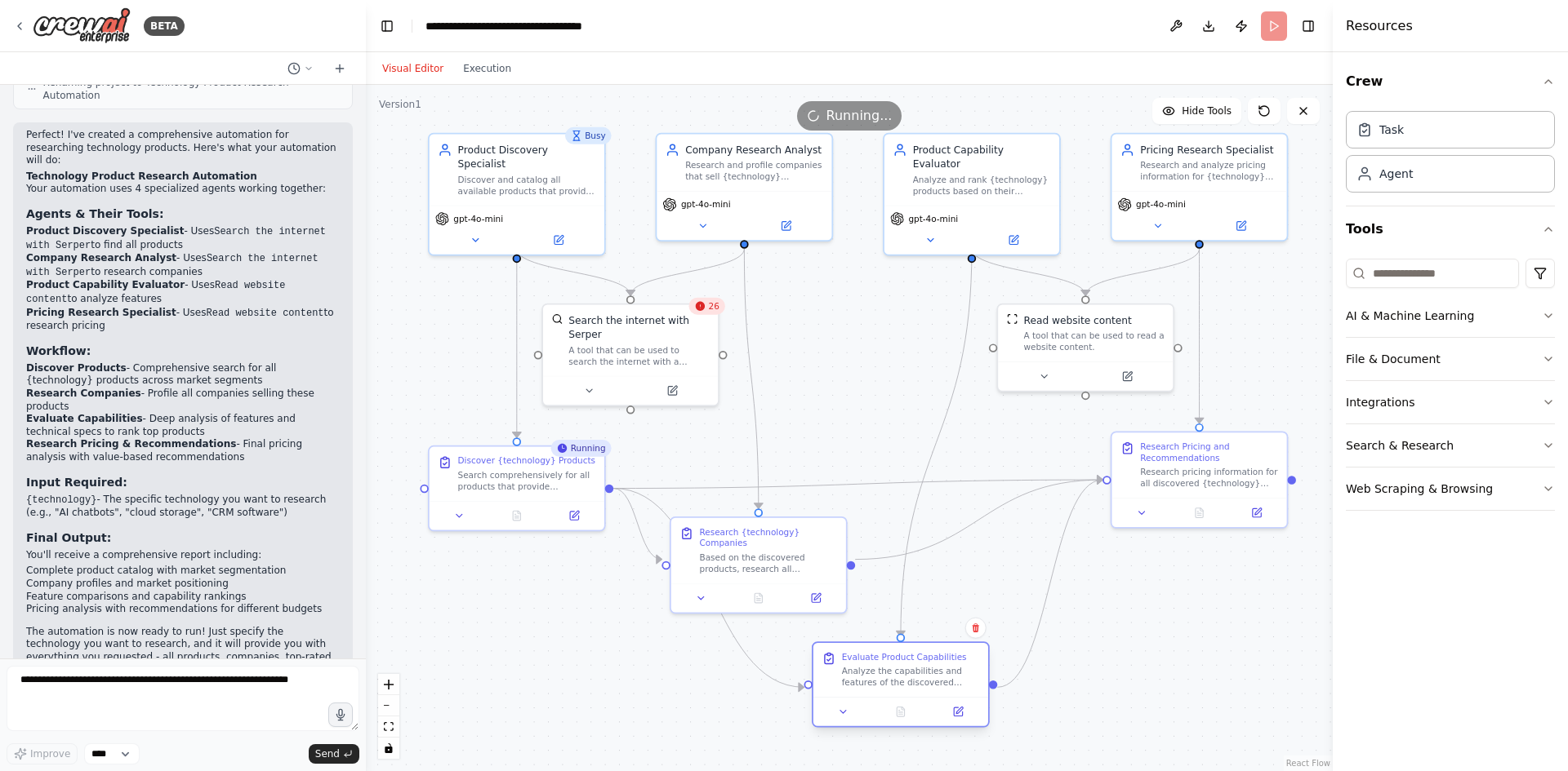
drag, startPoint x: 799, startPoint y: 674, endPoint x: 889, endPoint y: 665, distance: 90.4
click at [936, 691] on div "Evaluate Product Capabilities Analyze the capabilities and features of the disc…" at bounding box center [901, 669] width 175 height 53
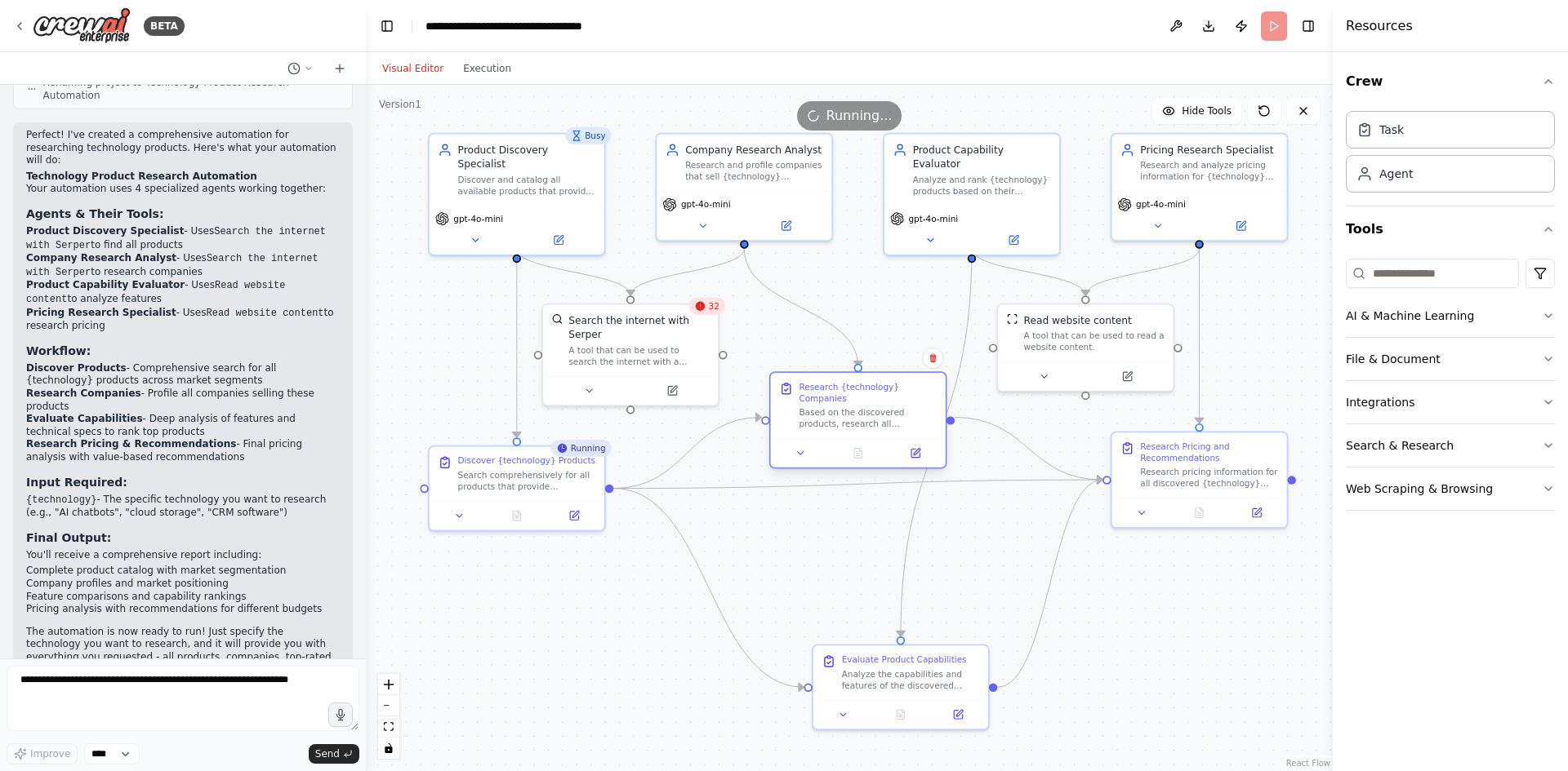
drag, startPoint x: 771, startPoint y: 558, endPoint x: 869, endPoint y: 413, distance: 175.0
click at [869, 413] on div "Based on the discovered products, research all companies that sell, develop, or…" at bounding box center [868, 419] width 138 height 23
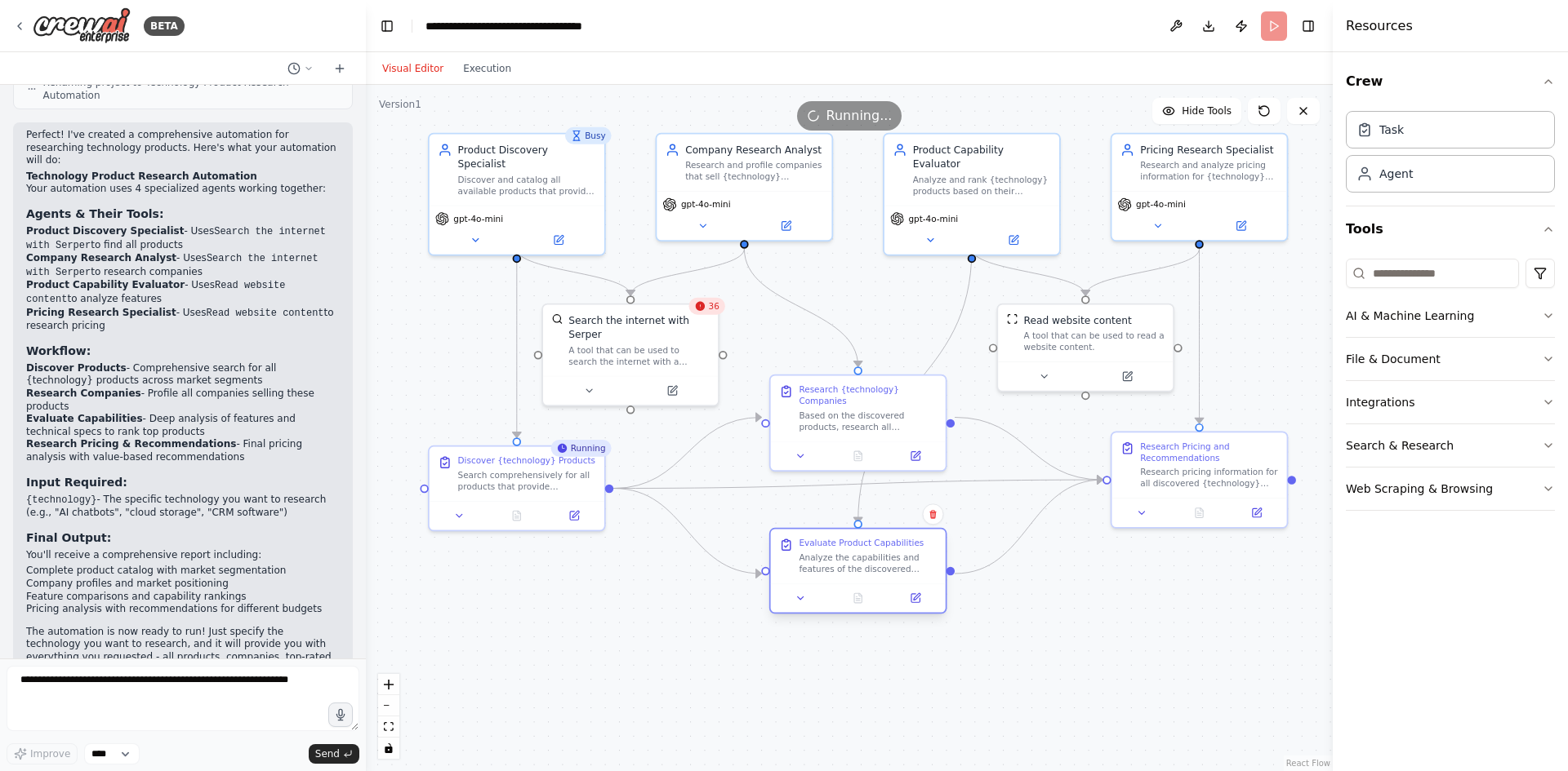
drag, startPoint x: 922, startPoint y: 666, endPoint x: 880, endPoint y: 558, distance: 115.9
click at [880, 558] on div "Analyze the capabilities and features of the discovered {technology} products b…" at bounding box center [868, 563] width 138 height 23
click at [682, 342] on div "A tool that can be used to search the internet with a search_query. Supports di…" at bounding box center [638, 353] width 141 height 23
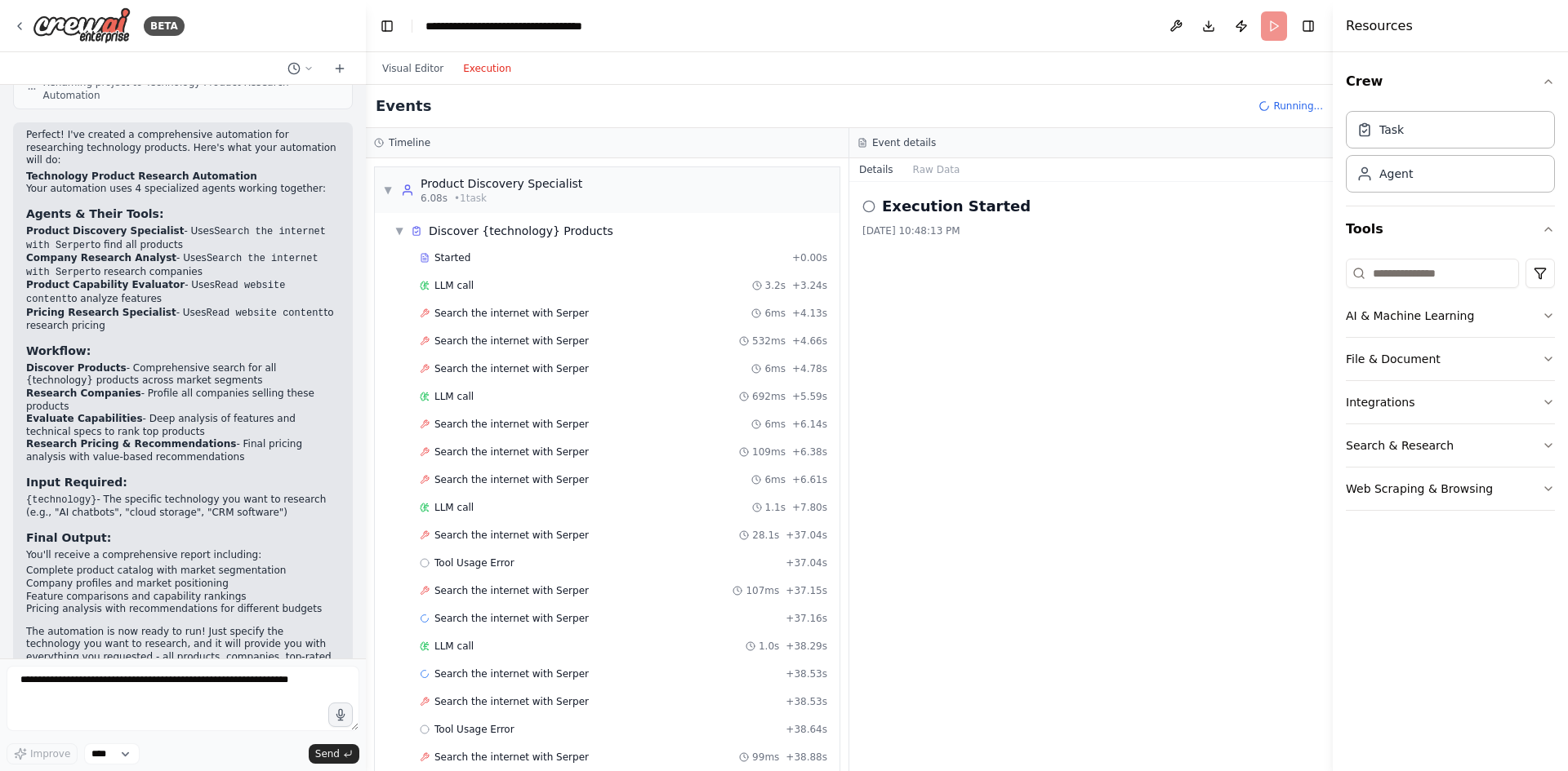
click at [470, 60] on button "Execution" at bounding box center [488, 69] width 68 height 19
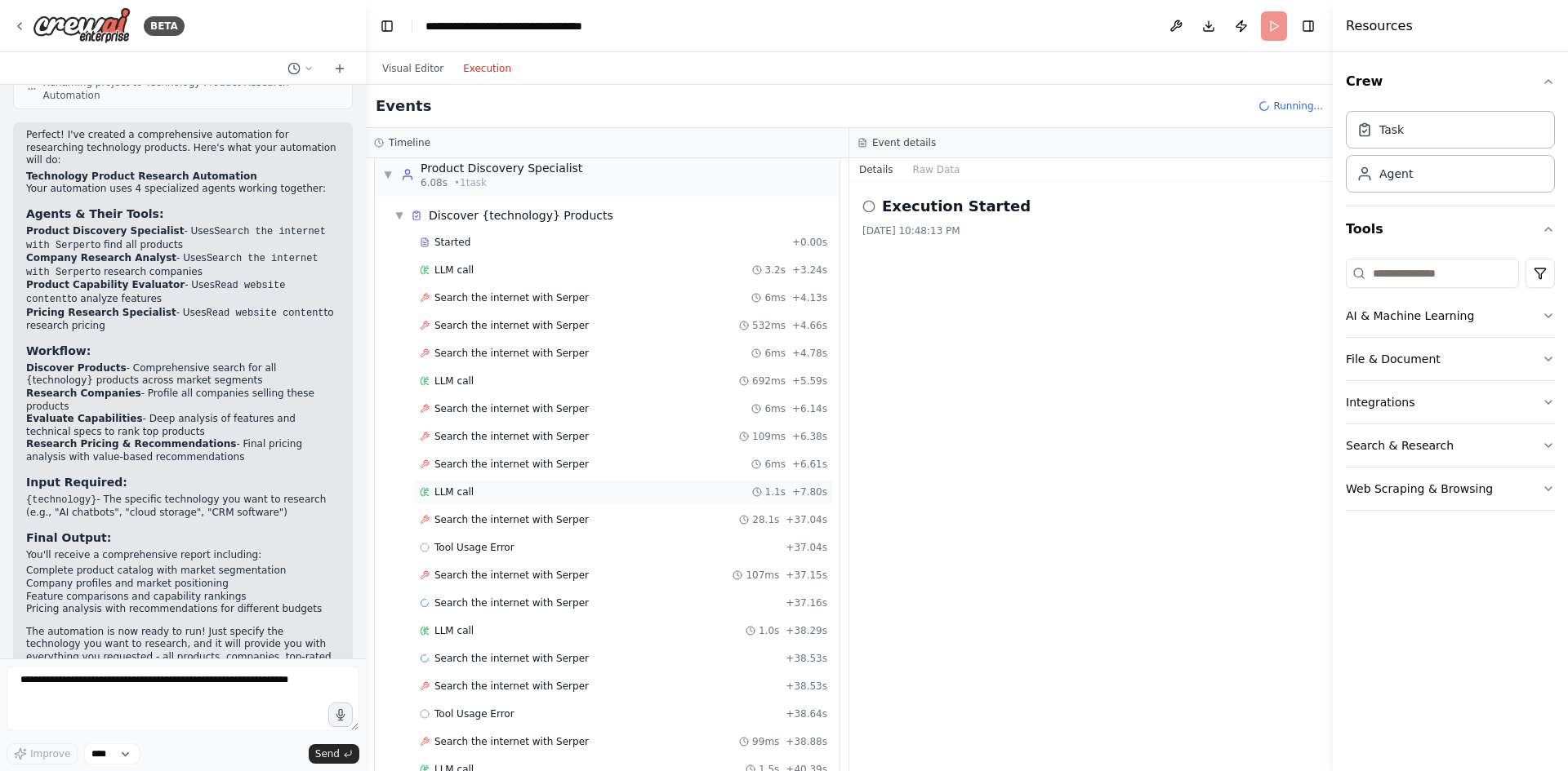
scroll to position [0, 0]
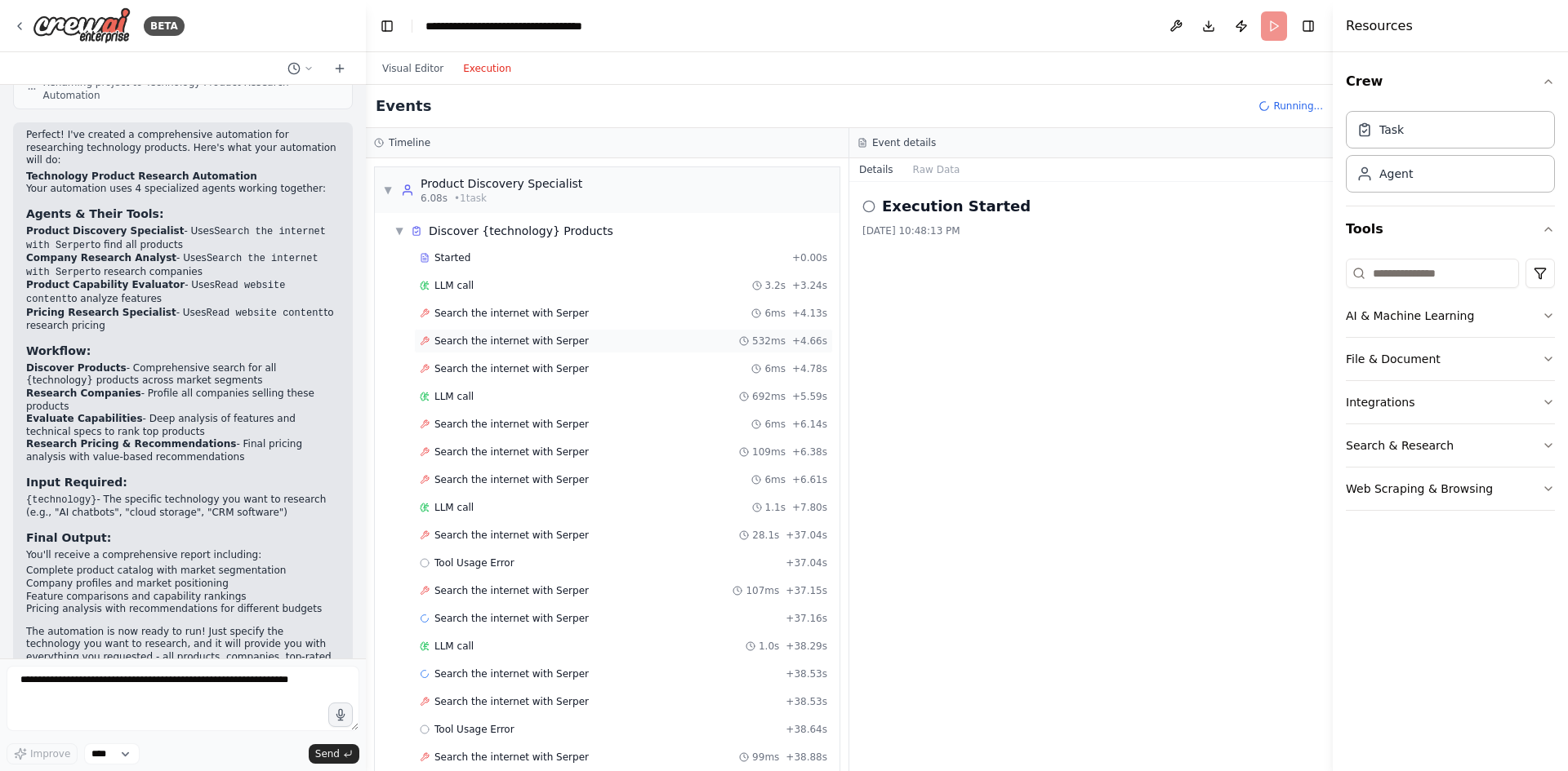
click at [491, 345] on span "Search the internet with Serper" at bounding box center [511, 341] width 154 height 13
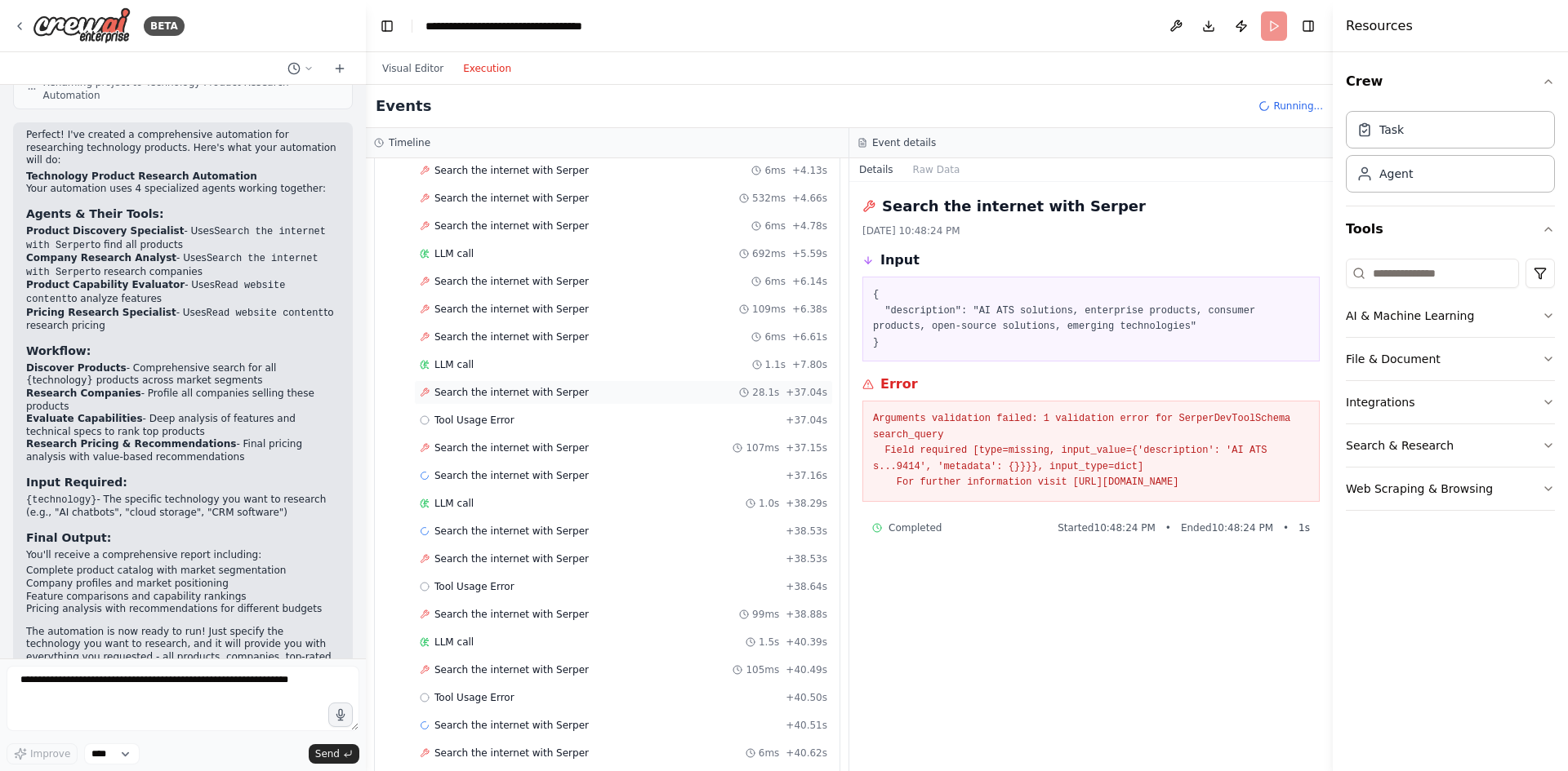
scroll to position [163, 0]
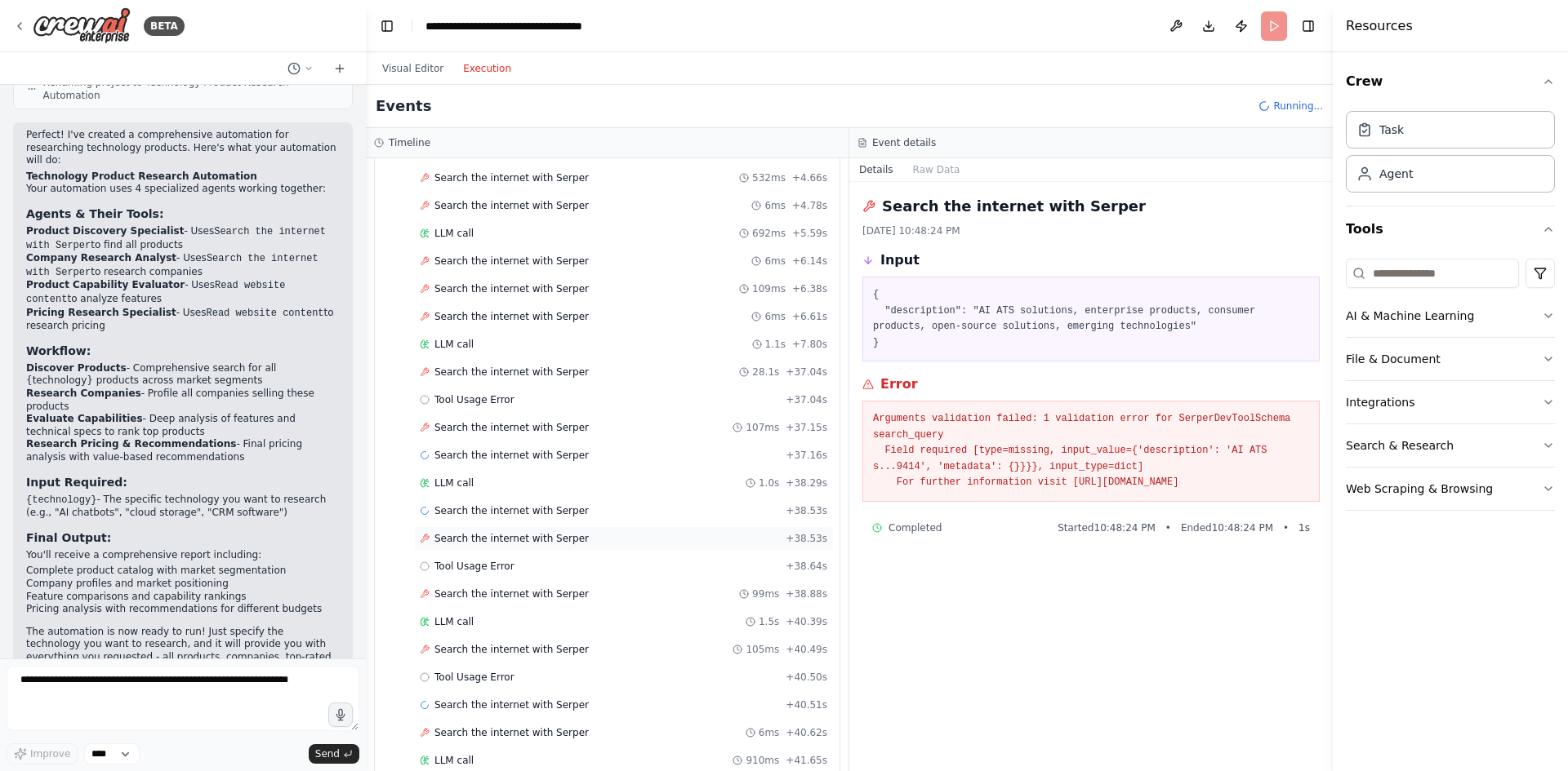
click at [562, 530] on div "Search the internet with Serper + 38.53s" at bounding box center [623, 538] width 419 height 24
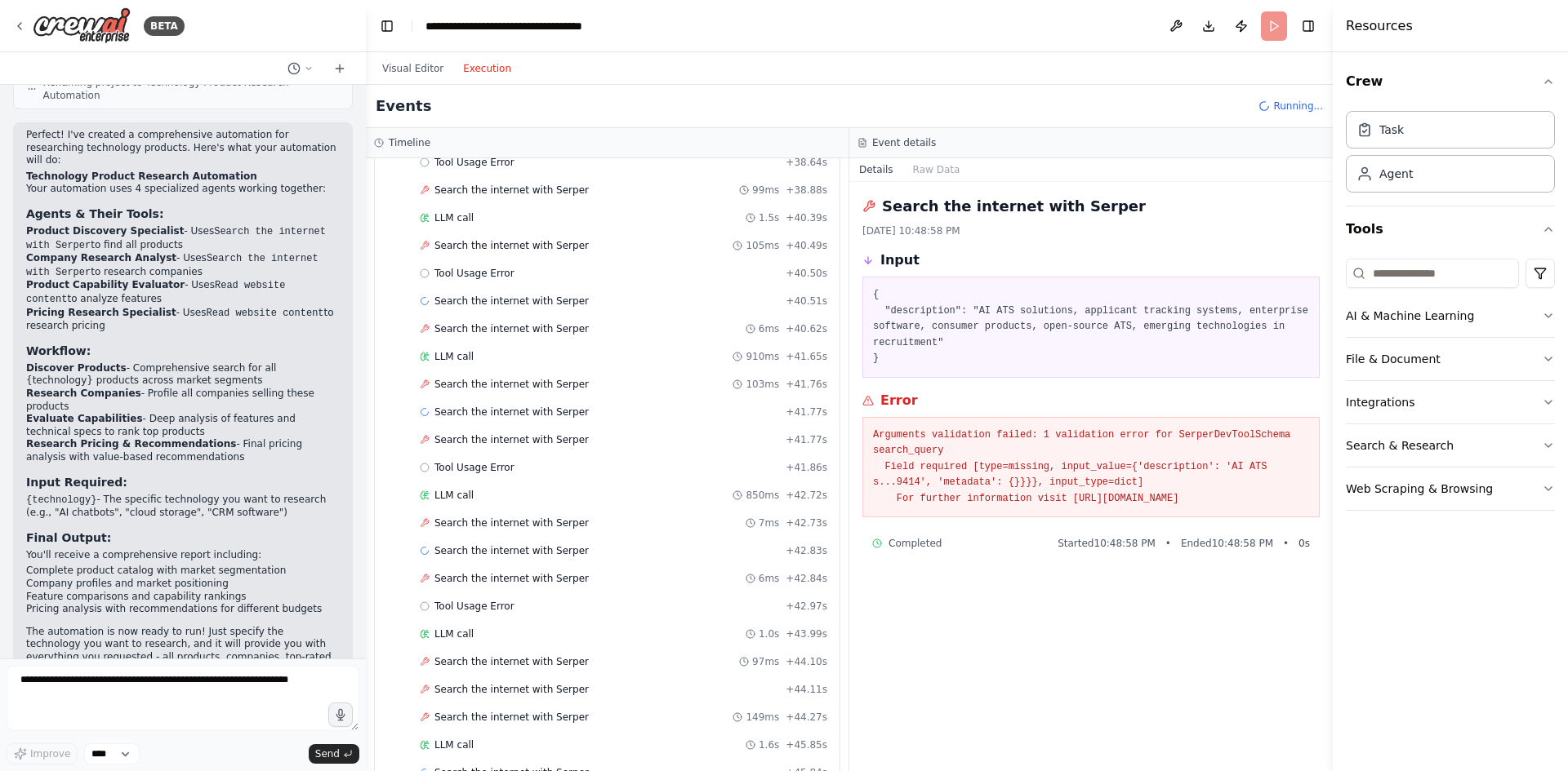
scroll to position [571, 0]
click at [530, 519] on span "Search the internet with Serper" at bounding box center [511, 519] width 154 height 13
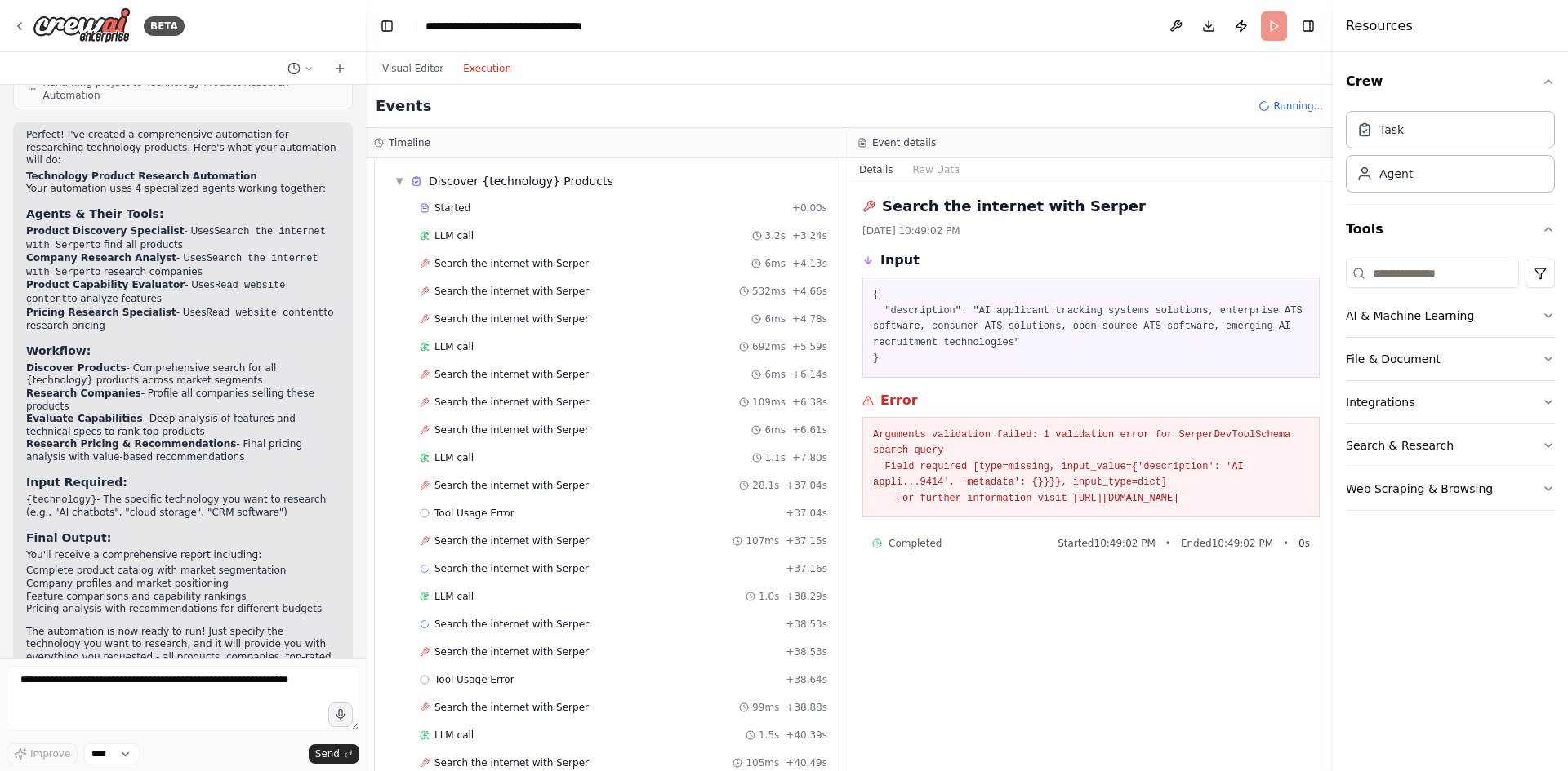
scroll to position [0, 0]
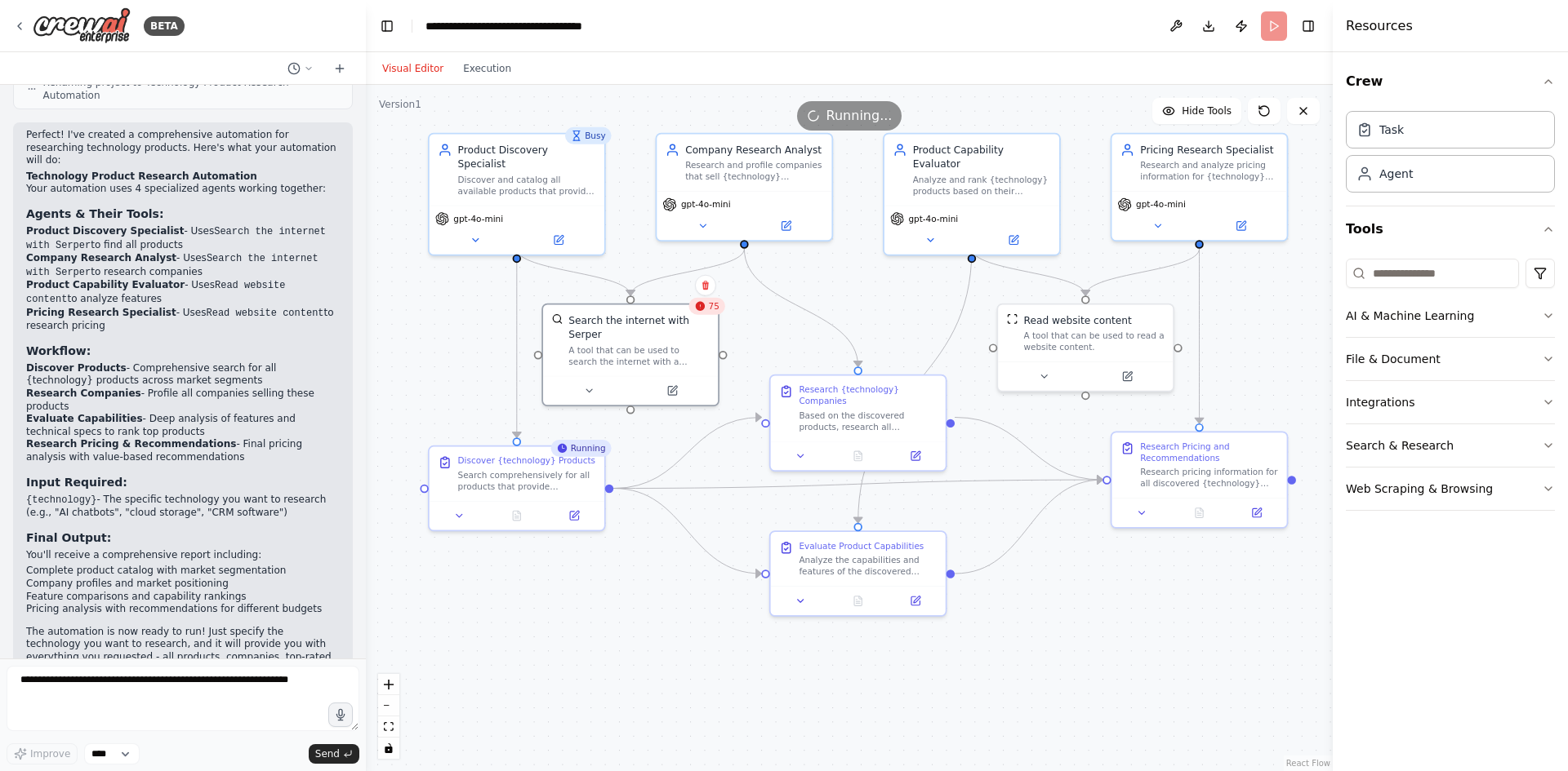
click at [432, 70] on button "Visual Editor" at bounding box center [412, 69] width 81 height 19
click at [864, 290] on div ".deletable-edge-delete-btn { width: 20px; height: 20px; border: 0px solid #ffff…" at bounding box center [849, 427] width 967 height 687
click at [588, 382] on icon at bounding box center [589, 387] width 12 height 12
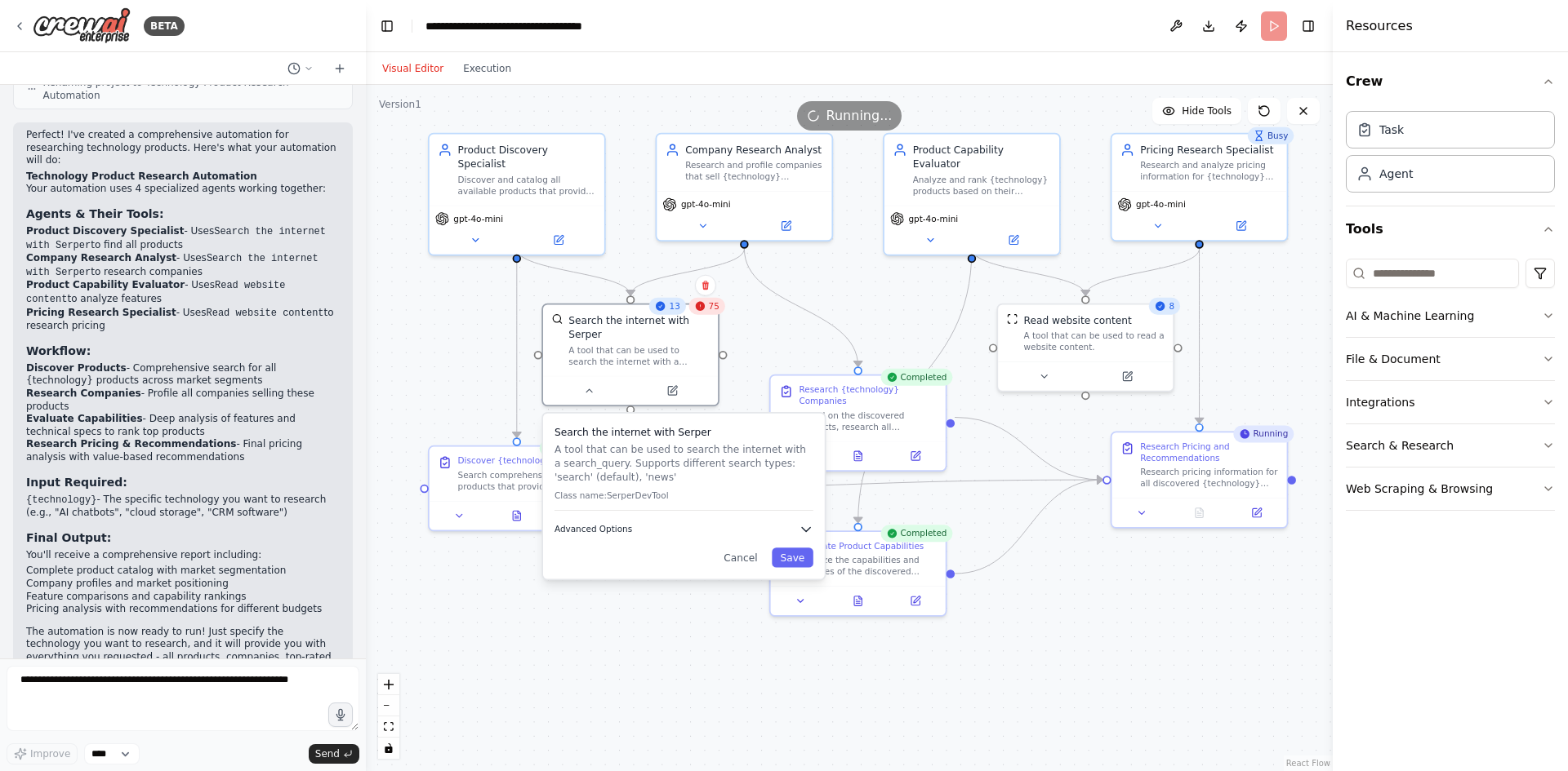
click at [630, 522] on button "Advanced Options" at bounding box center [684, 529] width 258 height 14
click at [666, 382] on icon at bounding box center [672, 387] width 12 height 12
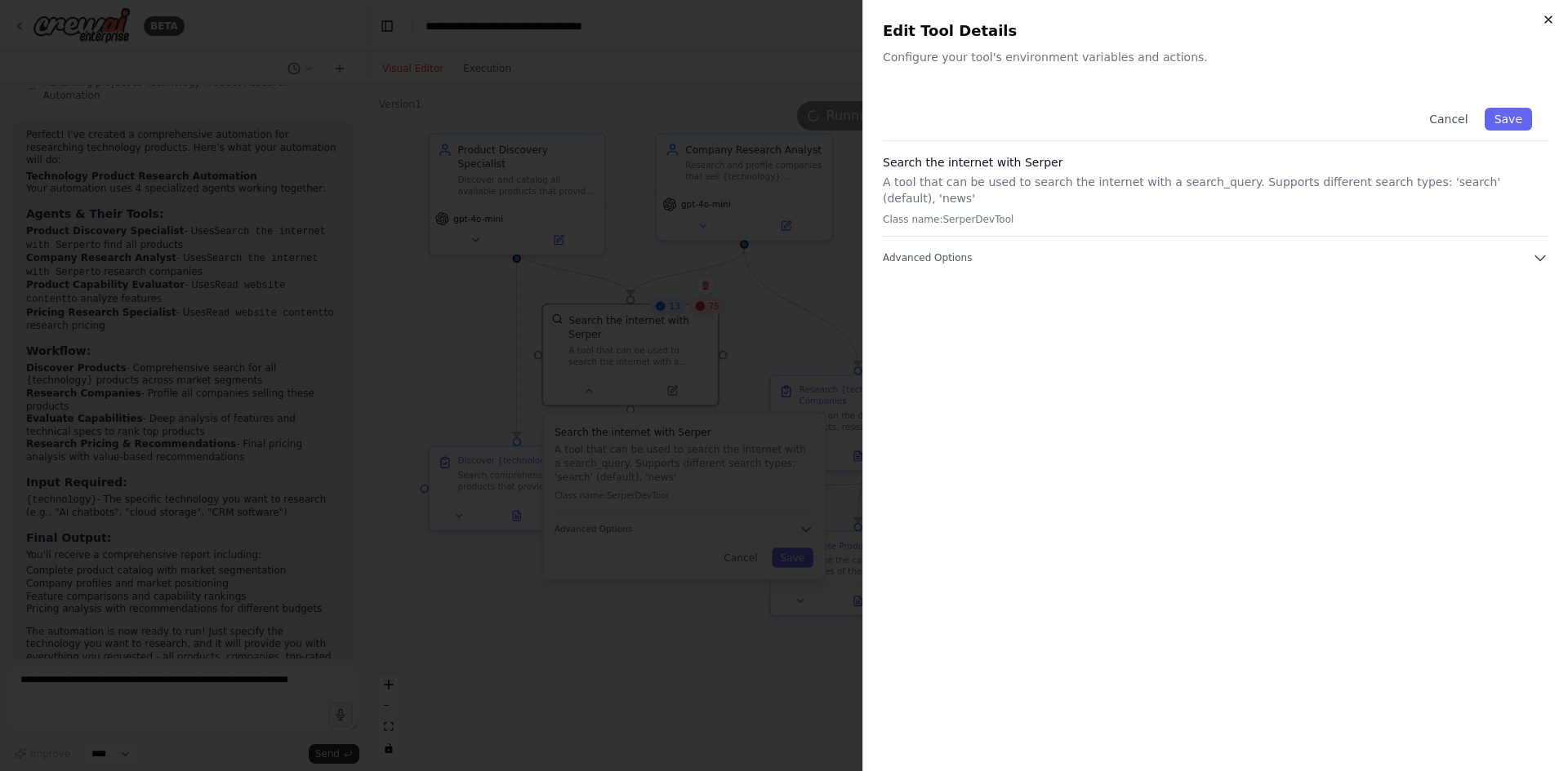
click at [1552, 17] on icon "button" at bounding box center [1548, 18] width 13 height 13
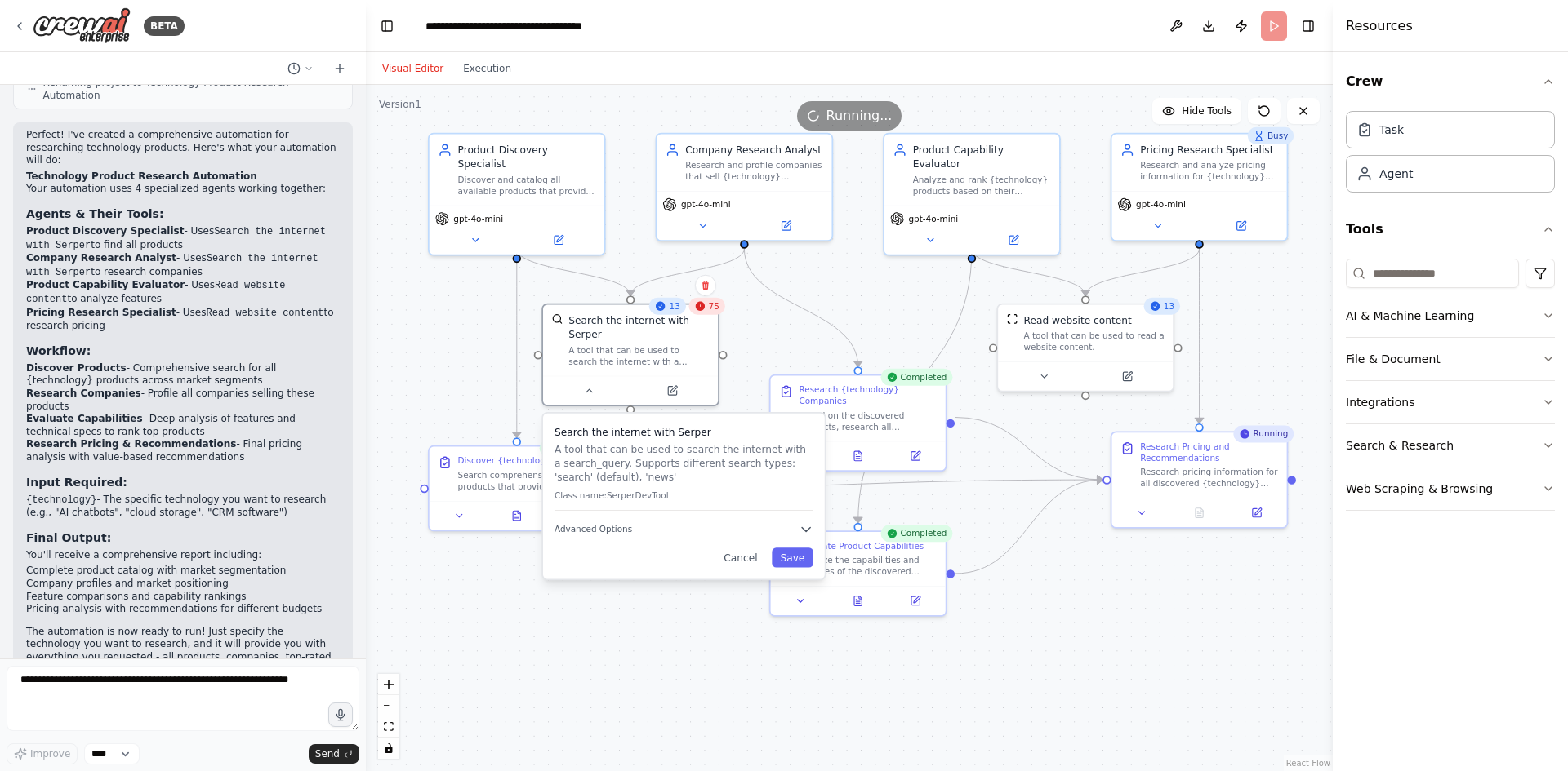
click at [769, 356] on div ".deletable-edge-delete-btn { width: 20px; height: 20px; border: 0px solid #ffff…" at bounding box center [849, 427] width 967 height 687
click at [584, 382] on icon at bounding box center [589, 387] width 12 height 12
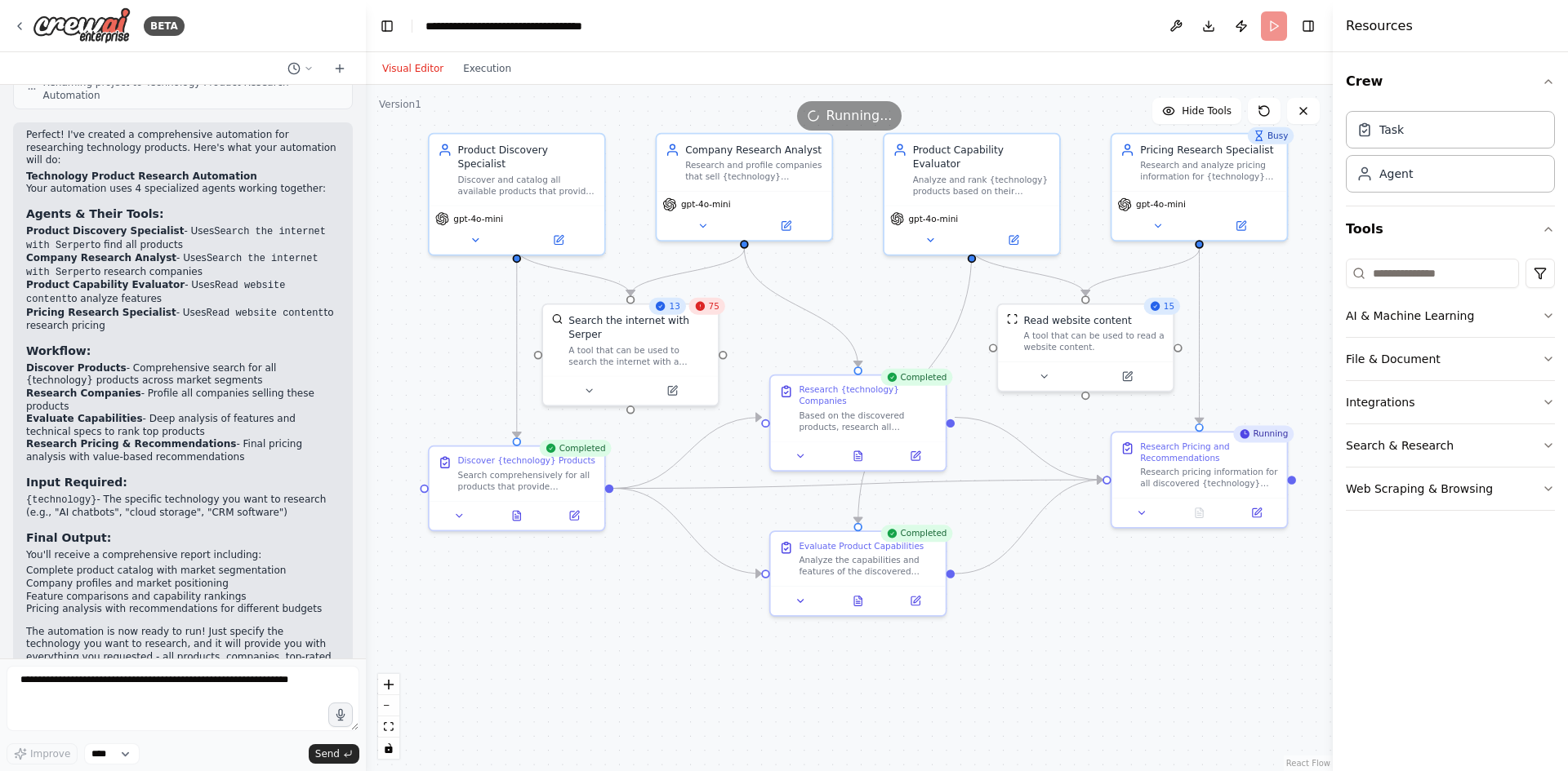
click at [434, 328] on div ".deletable-edge-delete-btn { width: 20px; height: 20px; border: 0px solid #ffff…" at bounding box center [849, 427] width 967 height 687
click at [472, 67] on button "Execution" at bounding box center [488, 69] width 68 height 19
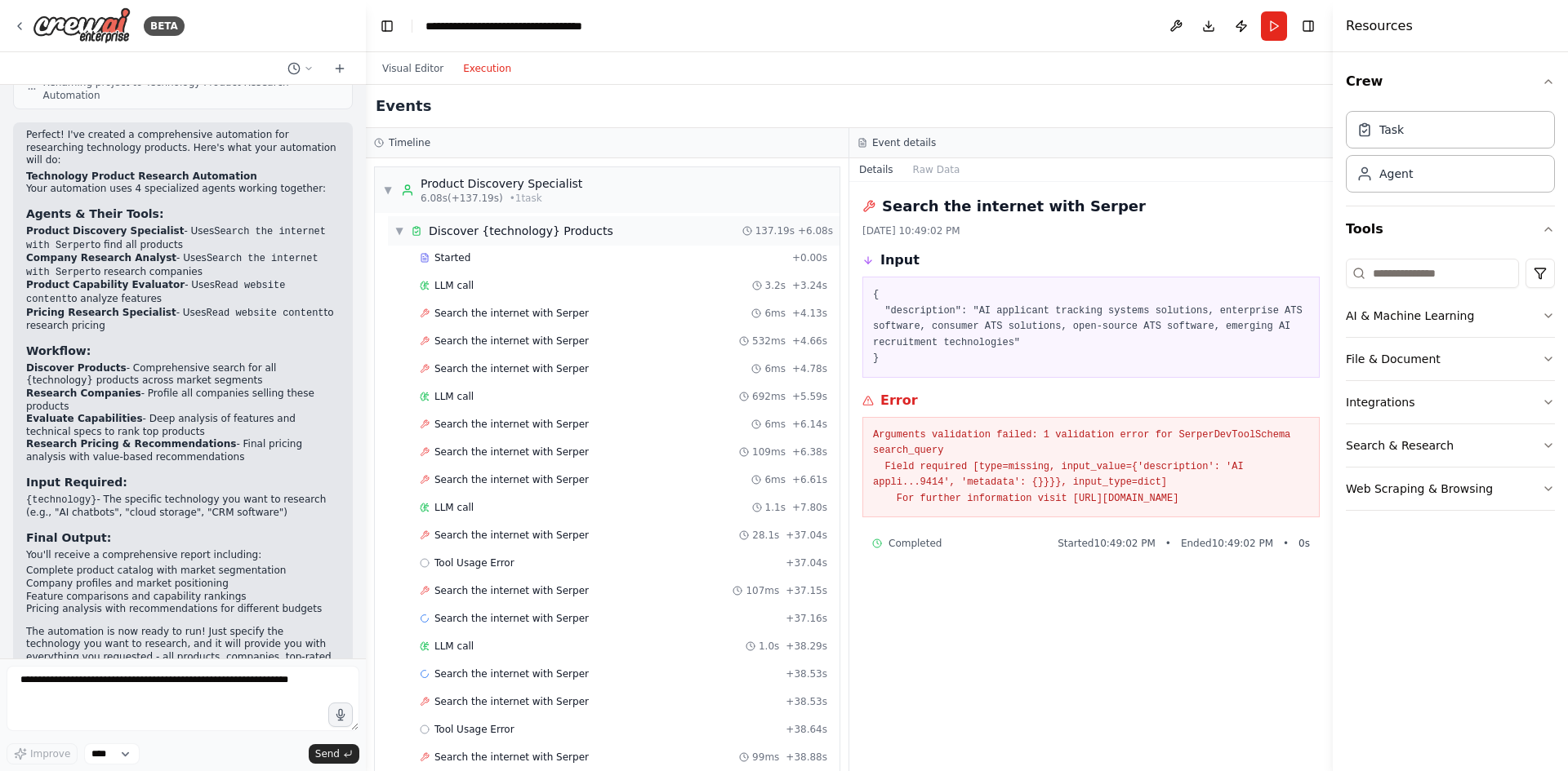
click at [397, 228] on span "▼" at bounding box center [399, 230] width 10 height 13
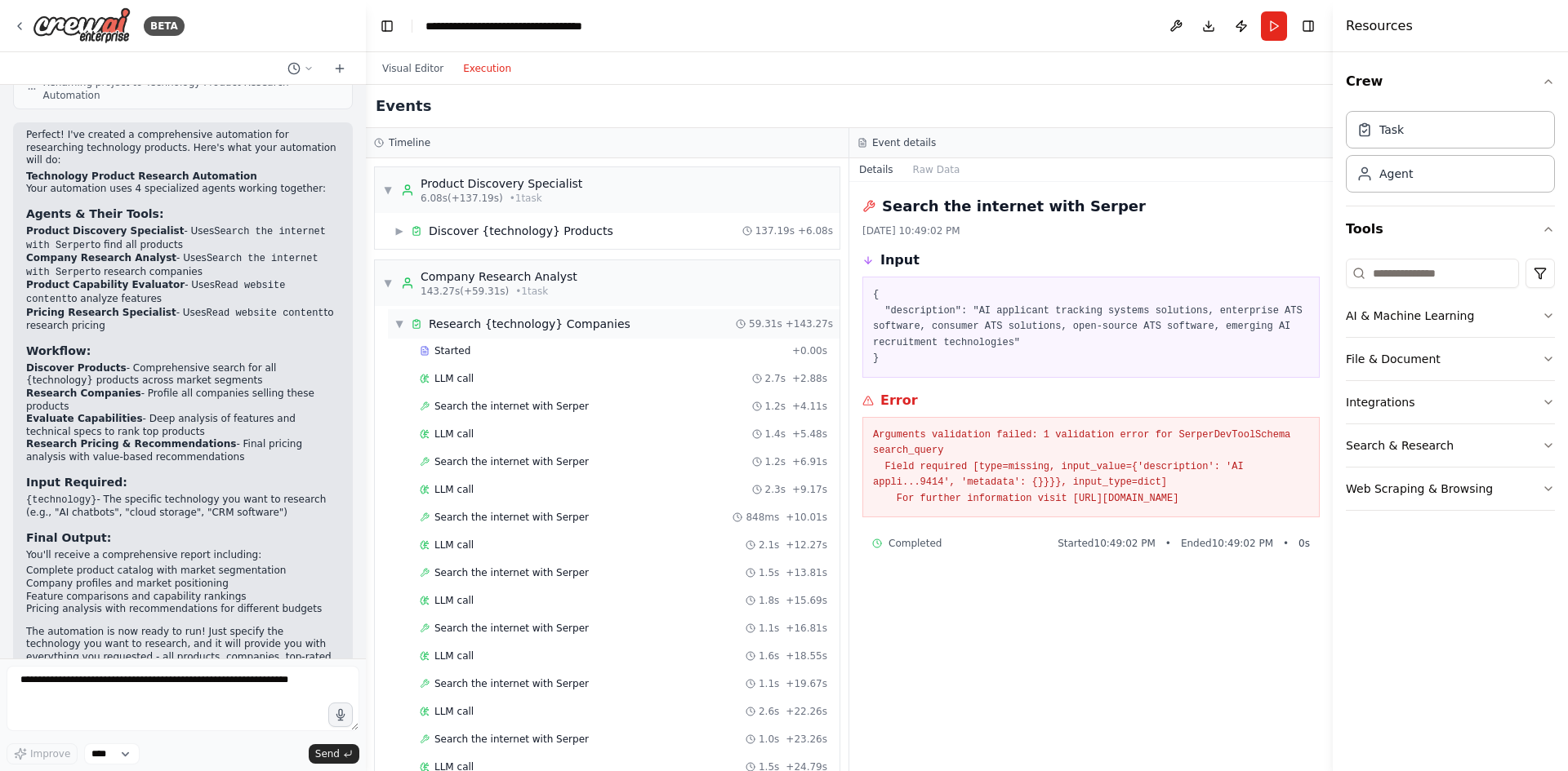
click at [399, 320] on span "▼" at bounding box center [399, 323] width 10 height 13
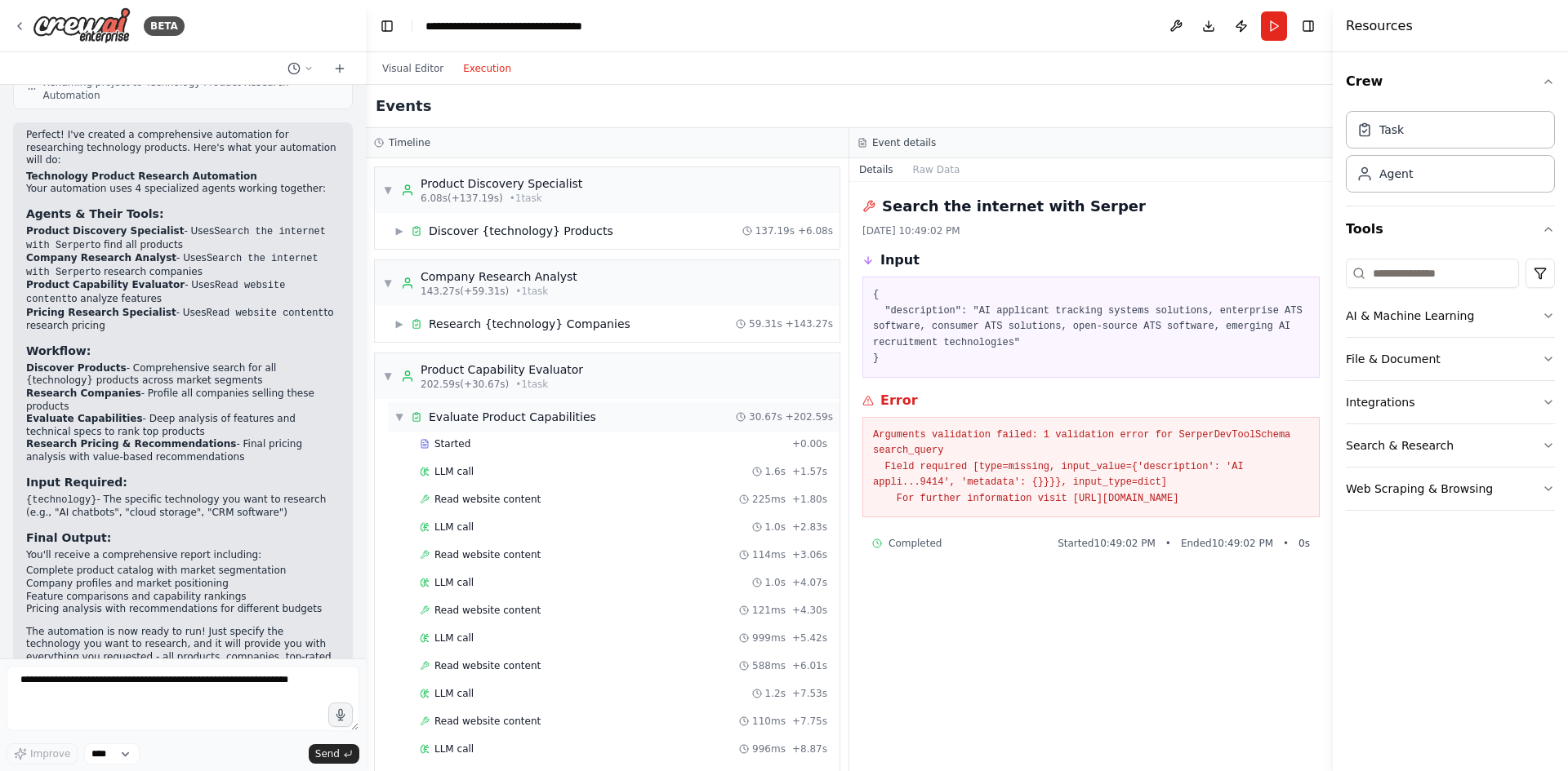
click at [397, 418] on span "▼" at bounding box center [399, 417] width 10 height 13
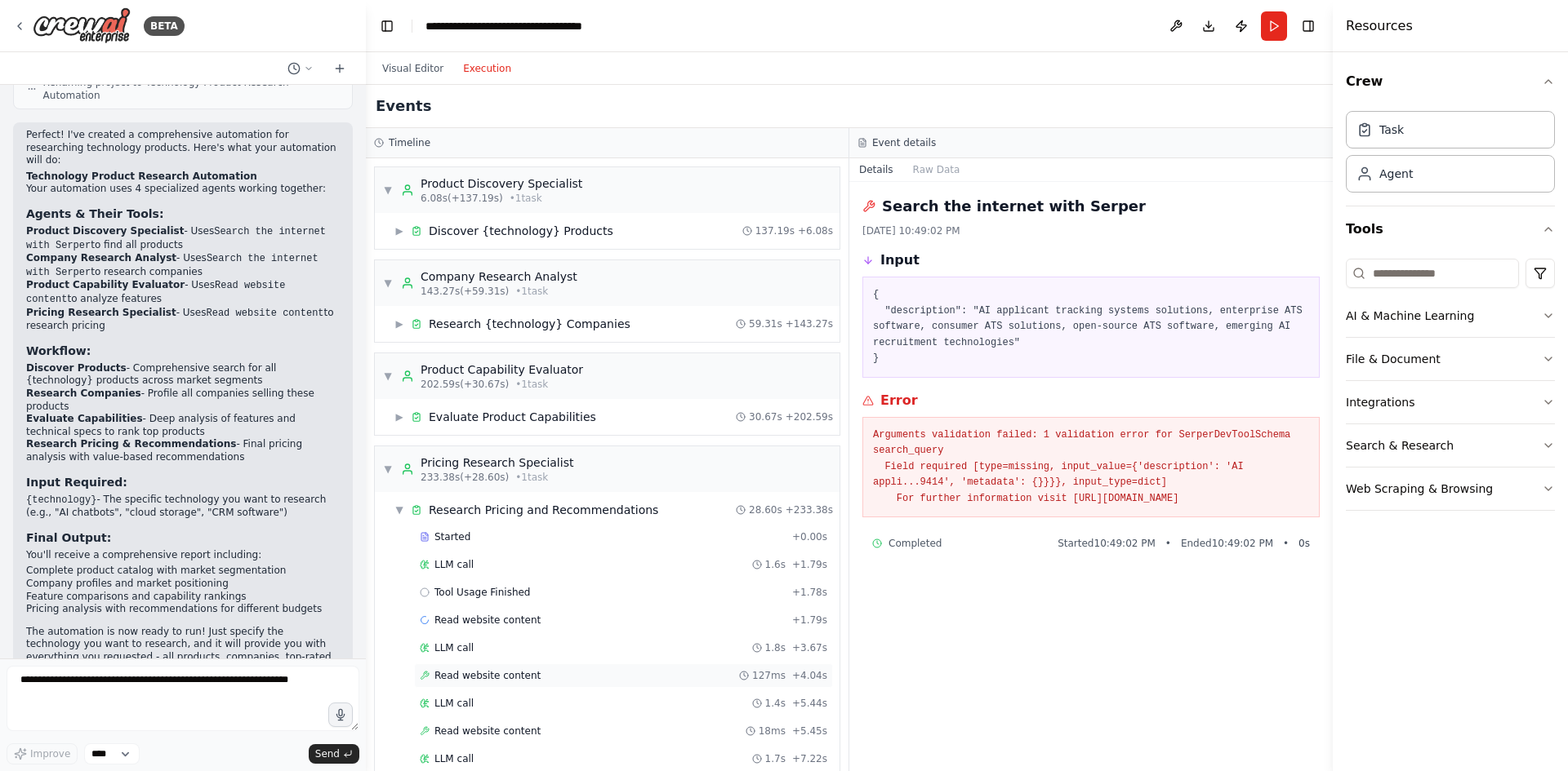
click at [472, 670] on span "Read website content" at bounding box center [487, 675] width 106 height 13
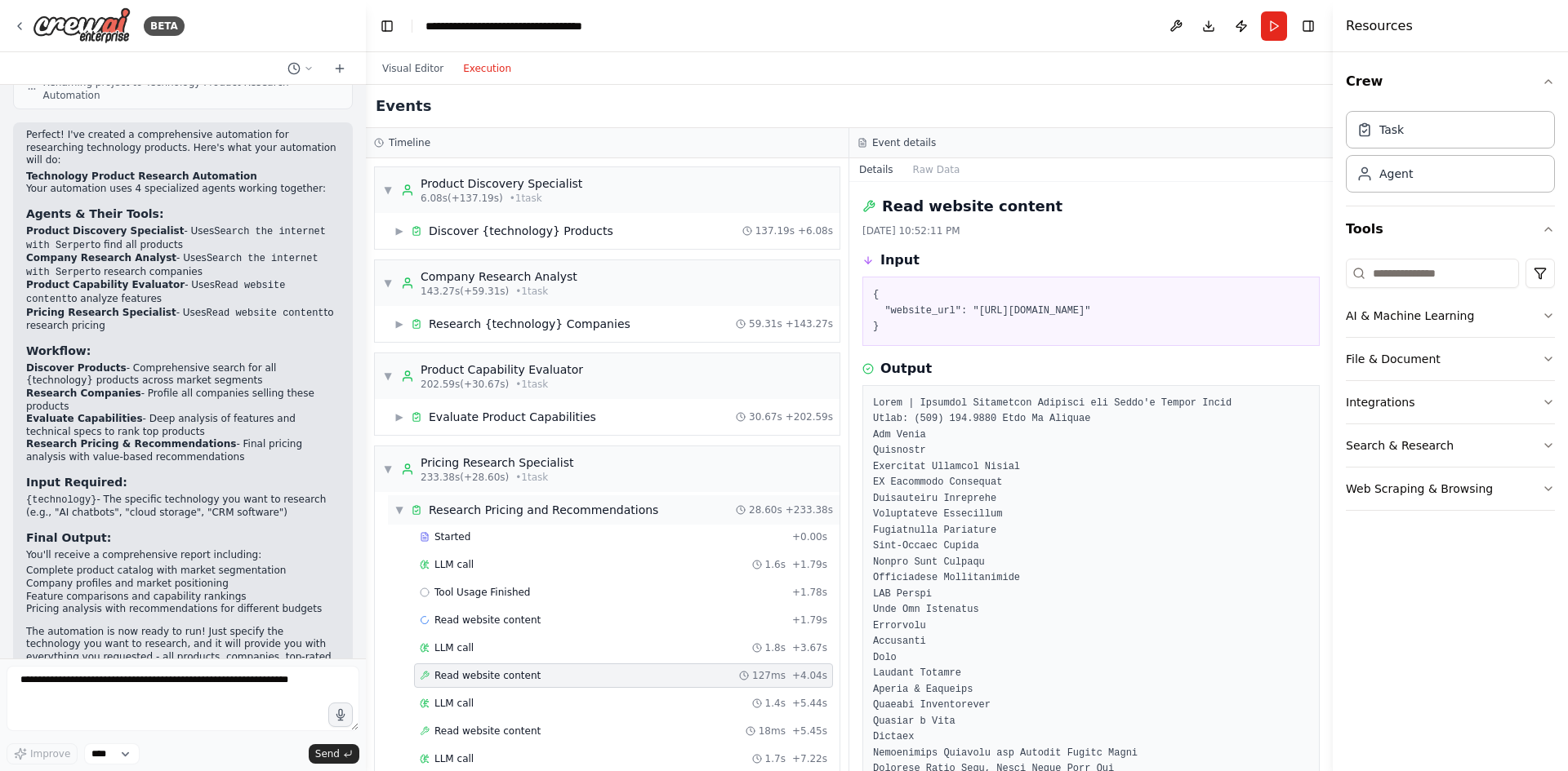
click at [402, 511] on span "▼" at bounding box center [399, 510] width 10 height 13
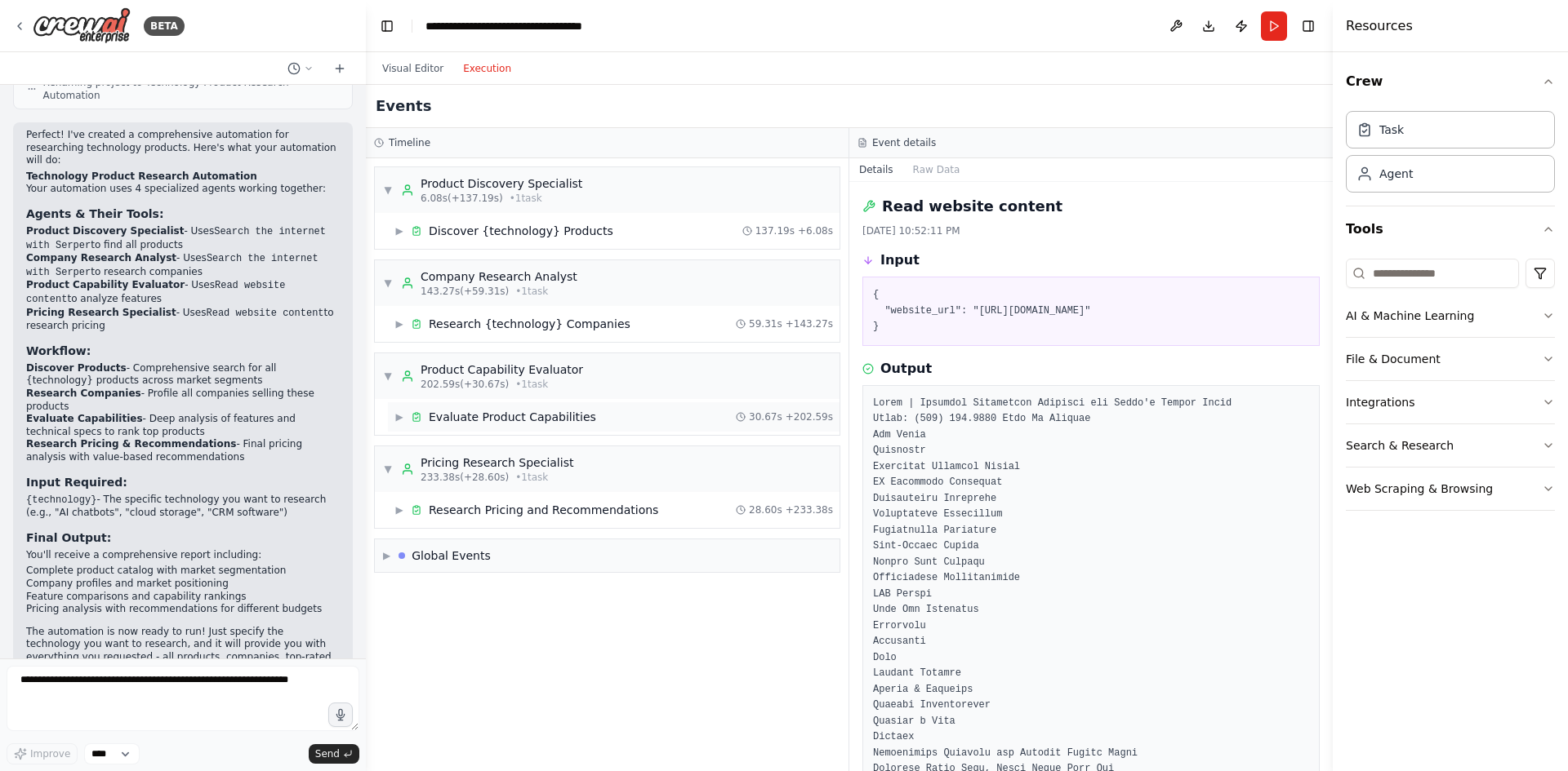
click at [399, 413] on span "▶" at bounding box center [399, 417] width 10 height 13
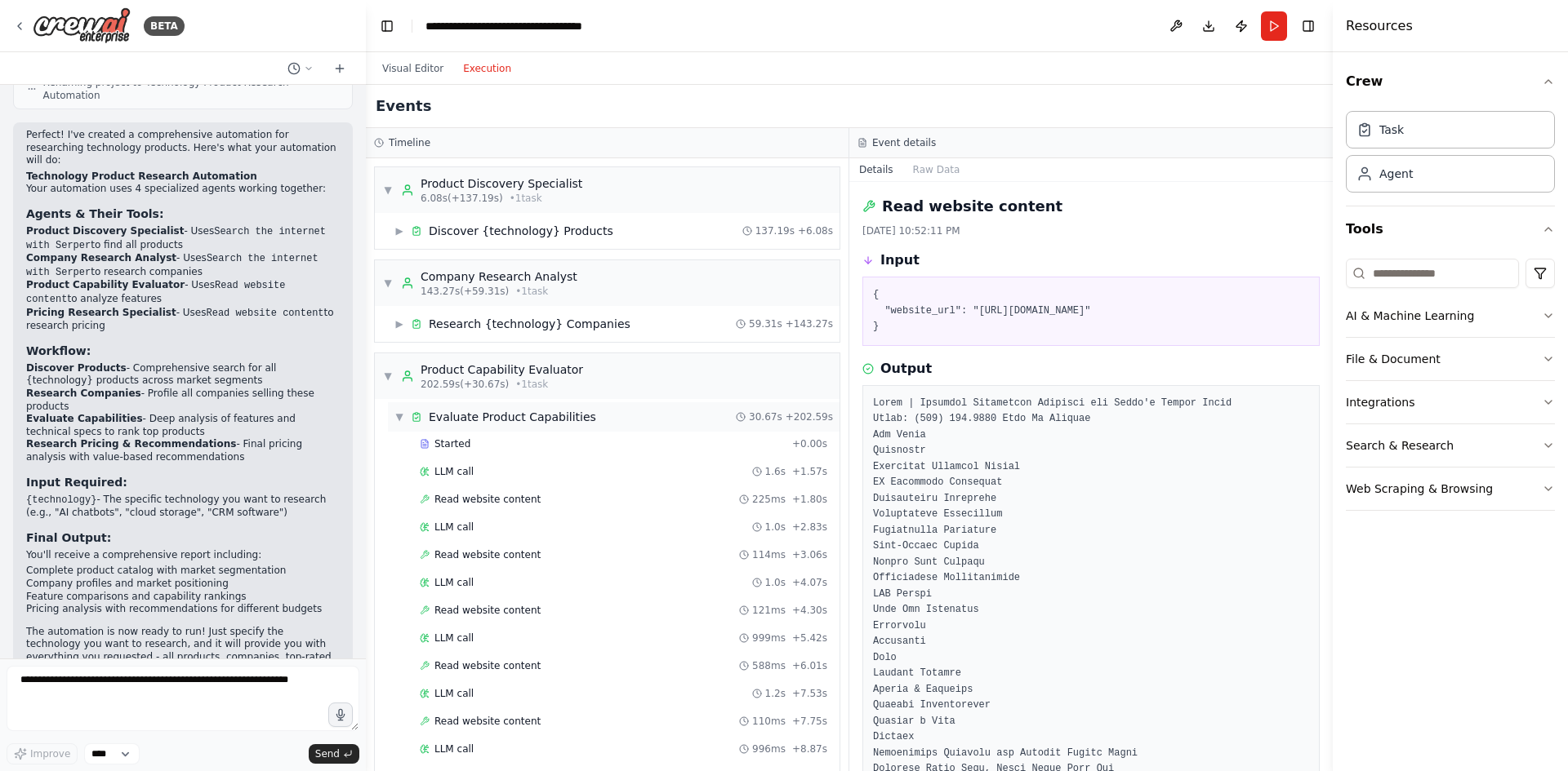
click at [399, 413] on span "▼" at bounding box center [399, 417] width 10 height 13
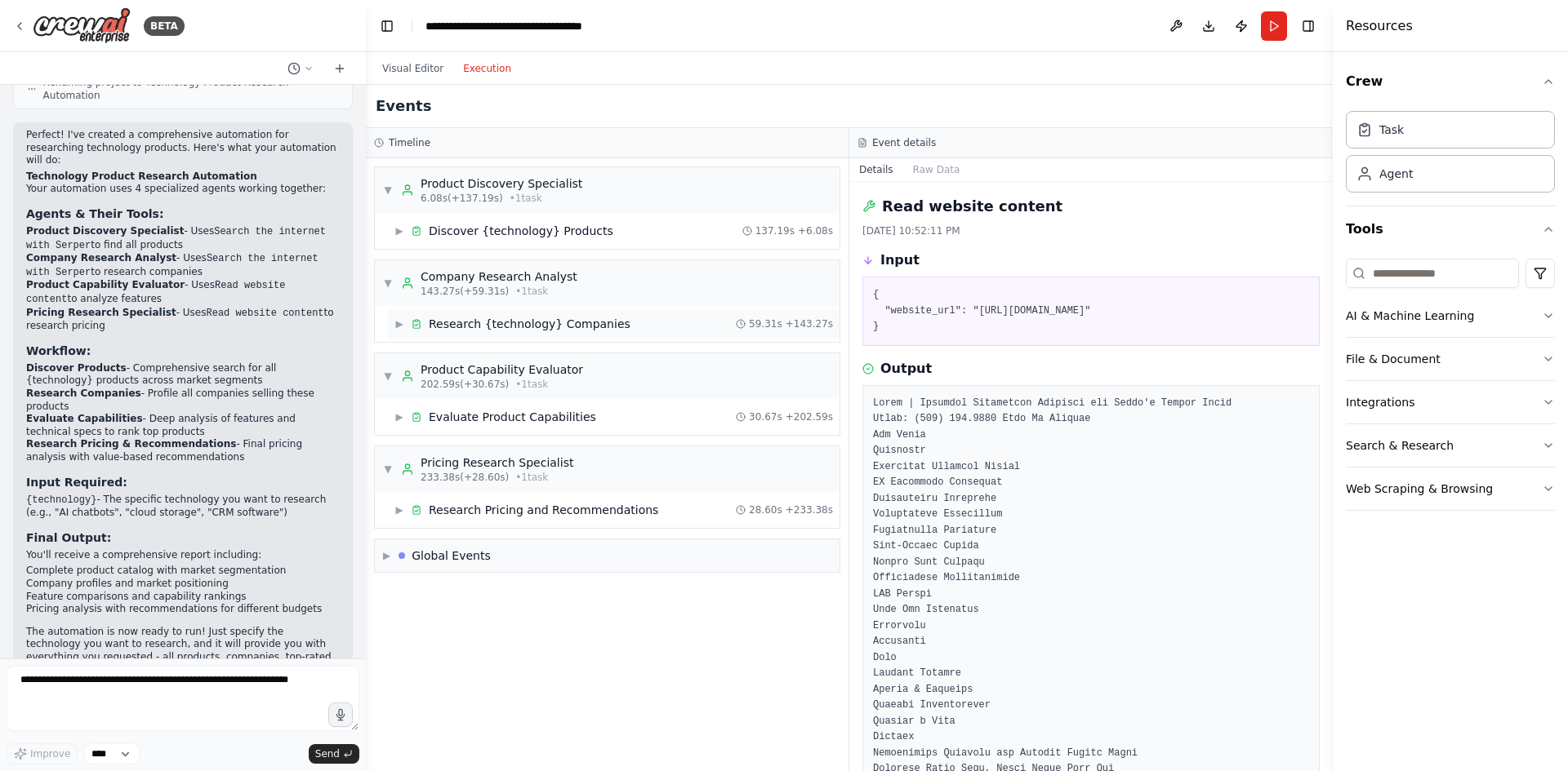
click at [395, 320] on span "▶" at bounding box center [399, 323] width 10 height 13
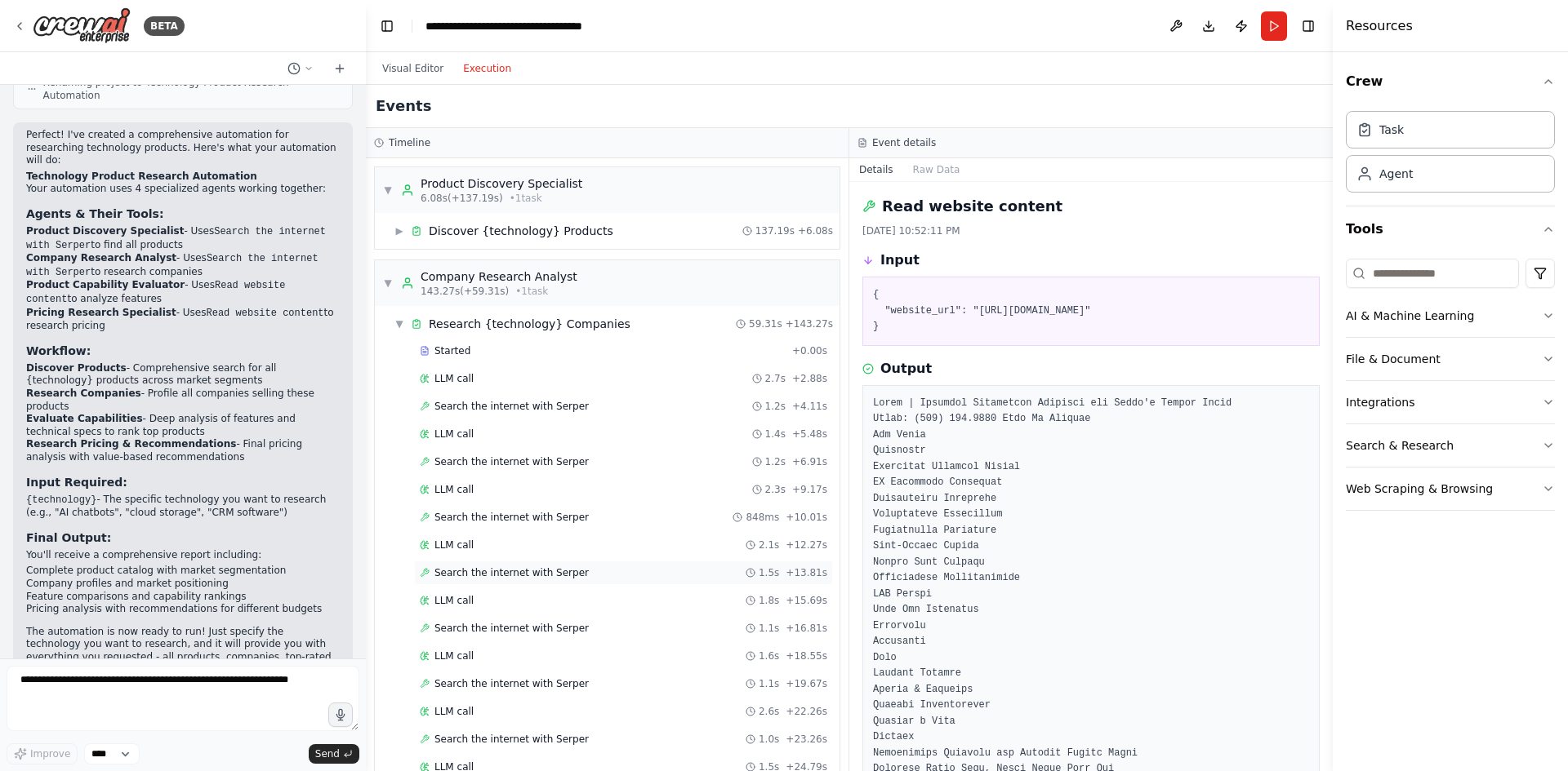
click at [507, 570] on span "Search the internet with Serper" at bounding box center [511, 572] width 154 height 13
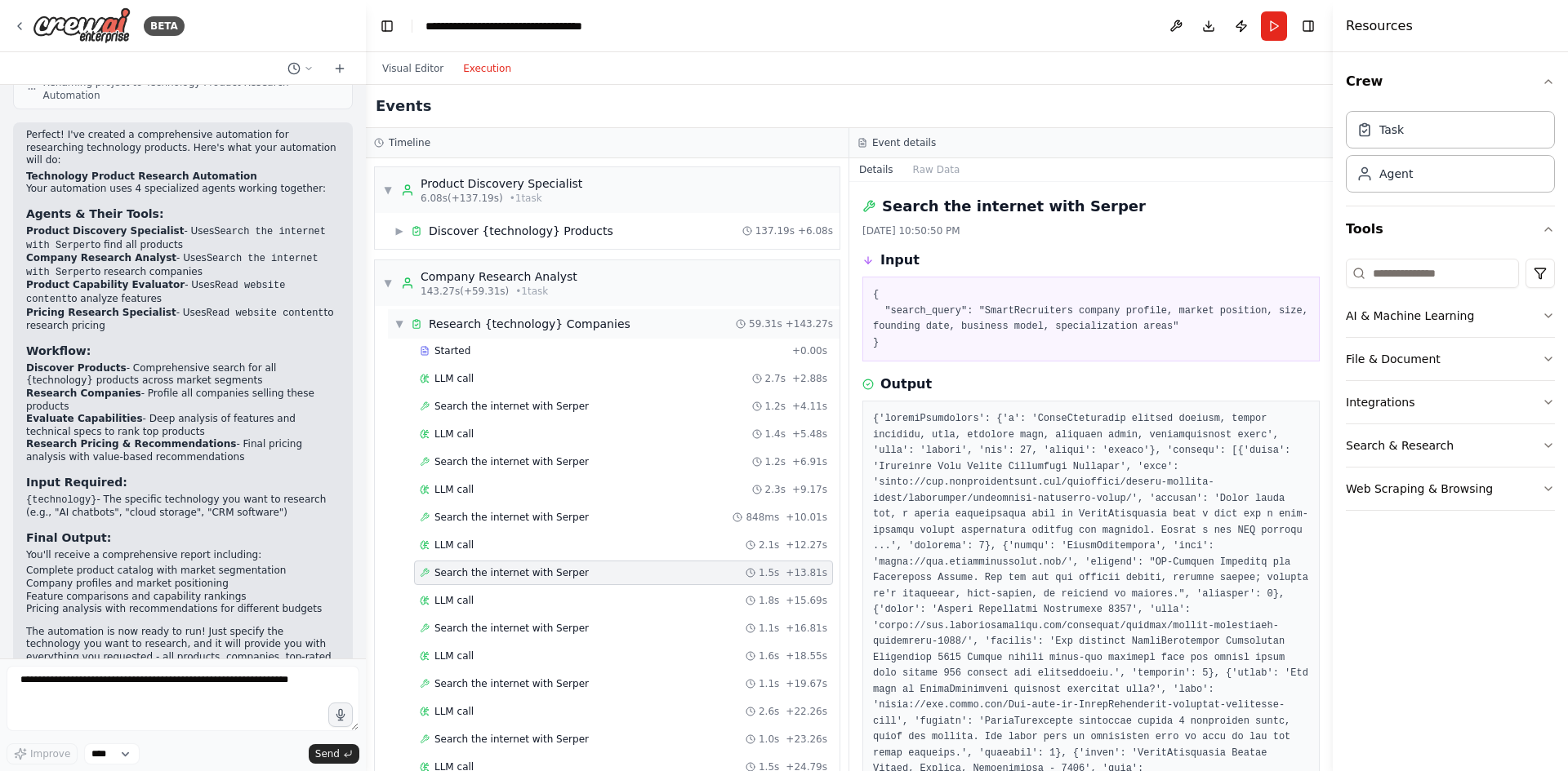
click at [399, 320] on span "▼" at bounding box center [399, 323] width 10 height 13
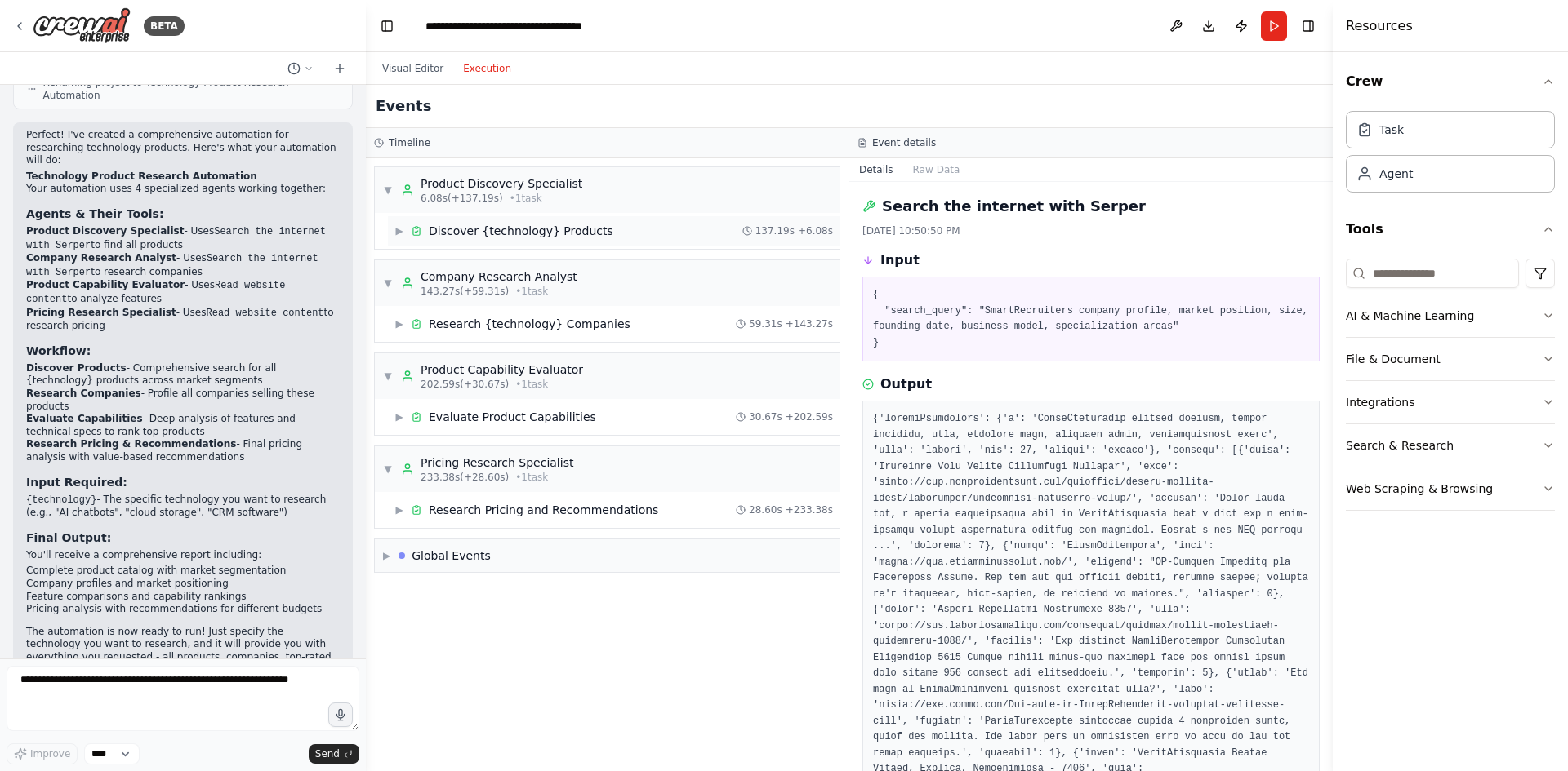
click at [395, 229] on span "▶" at bounding box center [399, 230] width 10 height 13
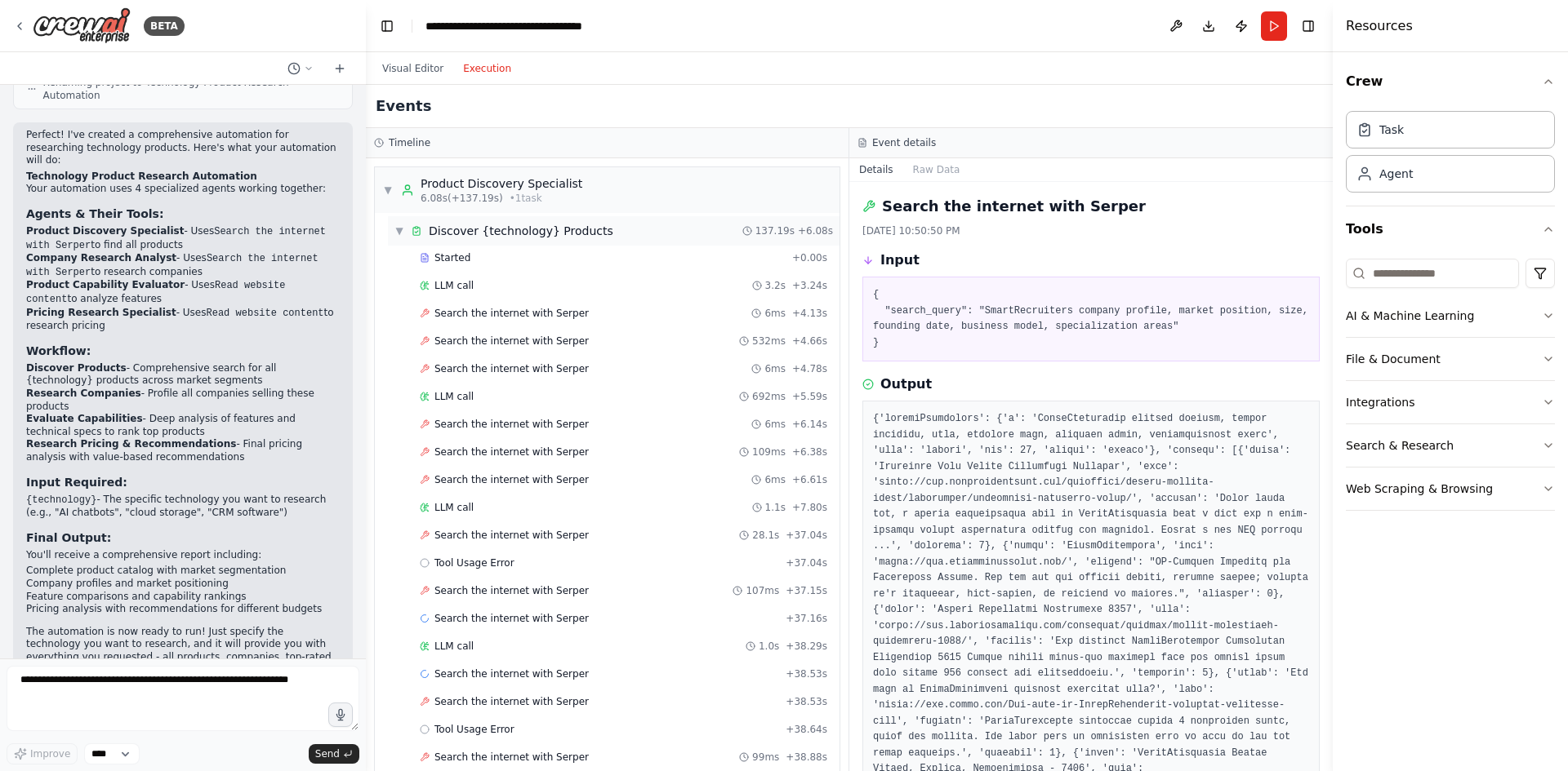
click at [395, 229] on span "▼" at bounding box center [399, 230] width 10 height 13
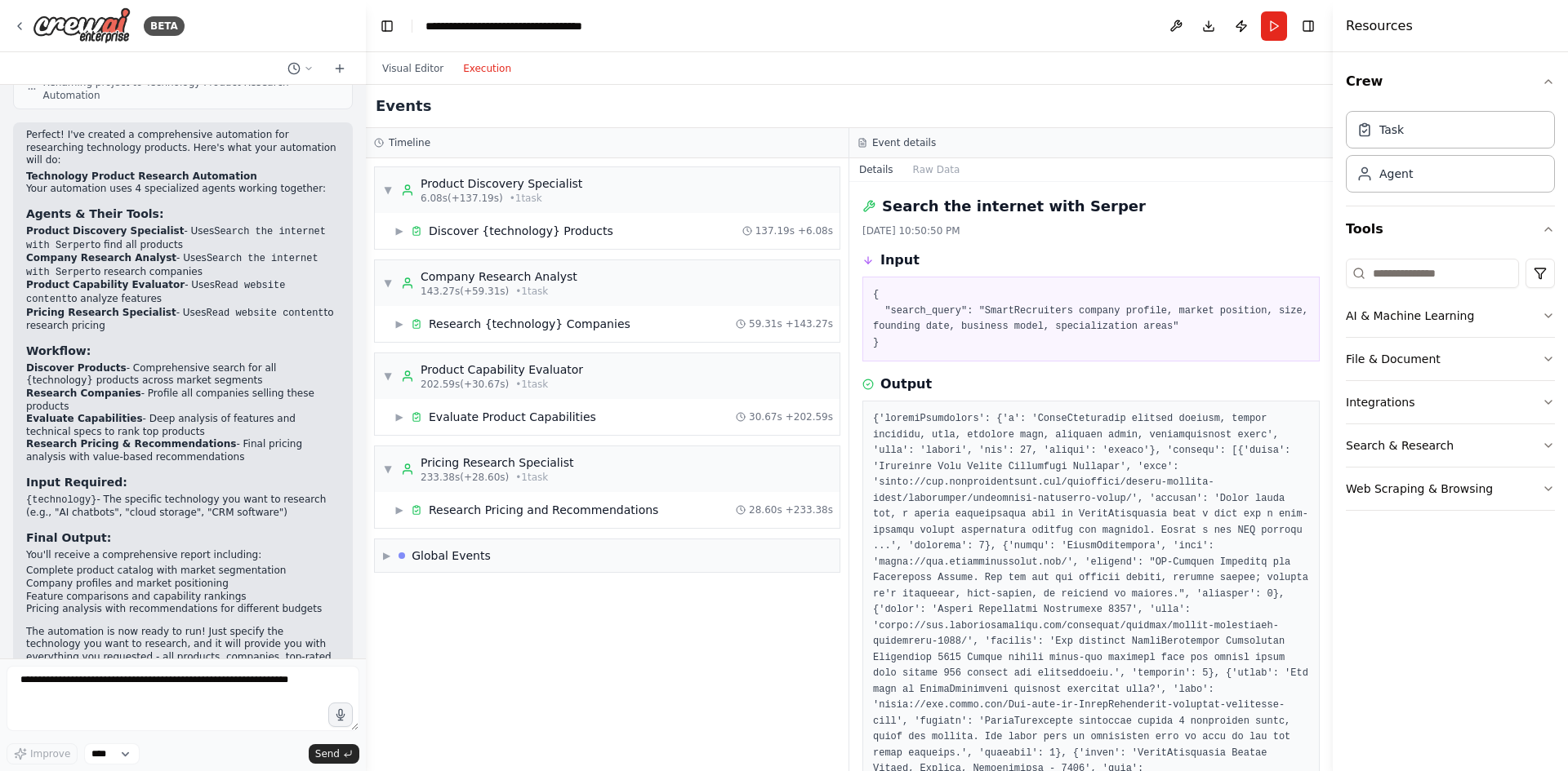
click at [828, 102] on div "Events" at bounding box center [849, 106] width 967 height 44
click at [434, 561] on div "Global Events" at bounding box center [452, 555] width 80 height 17
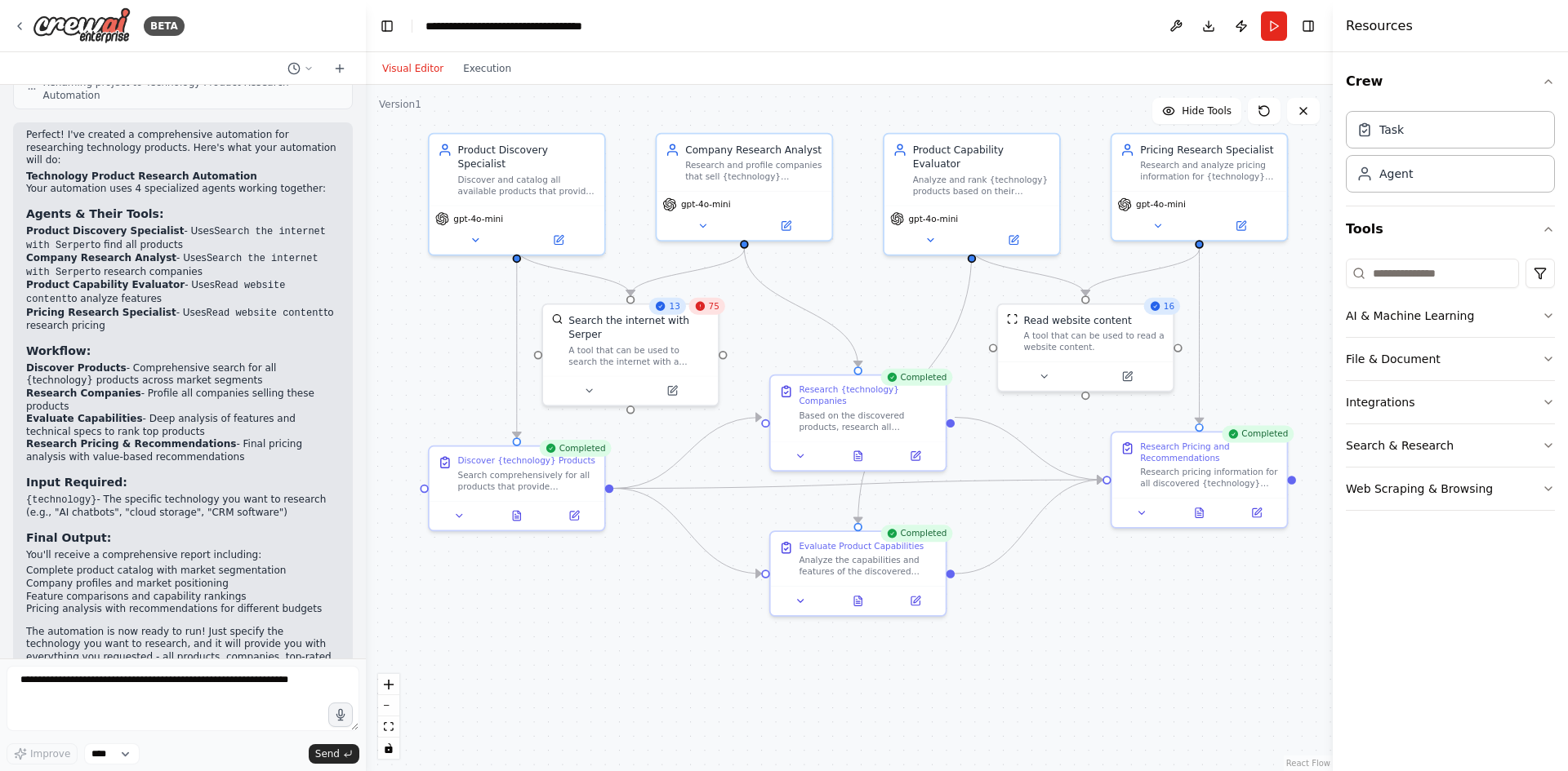
click at [422, 72] on button "Visual Editor" at bounding box center [412, 69] width 81 height 19
click at [472, 69] on button "Execution" at bounding box center [488, 69] width 68 height 19
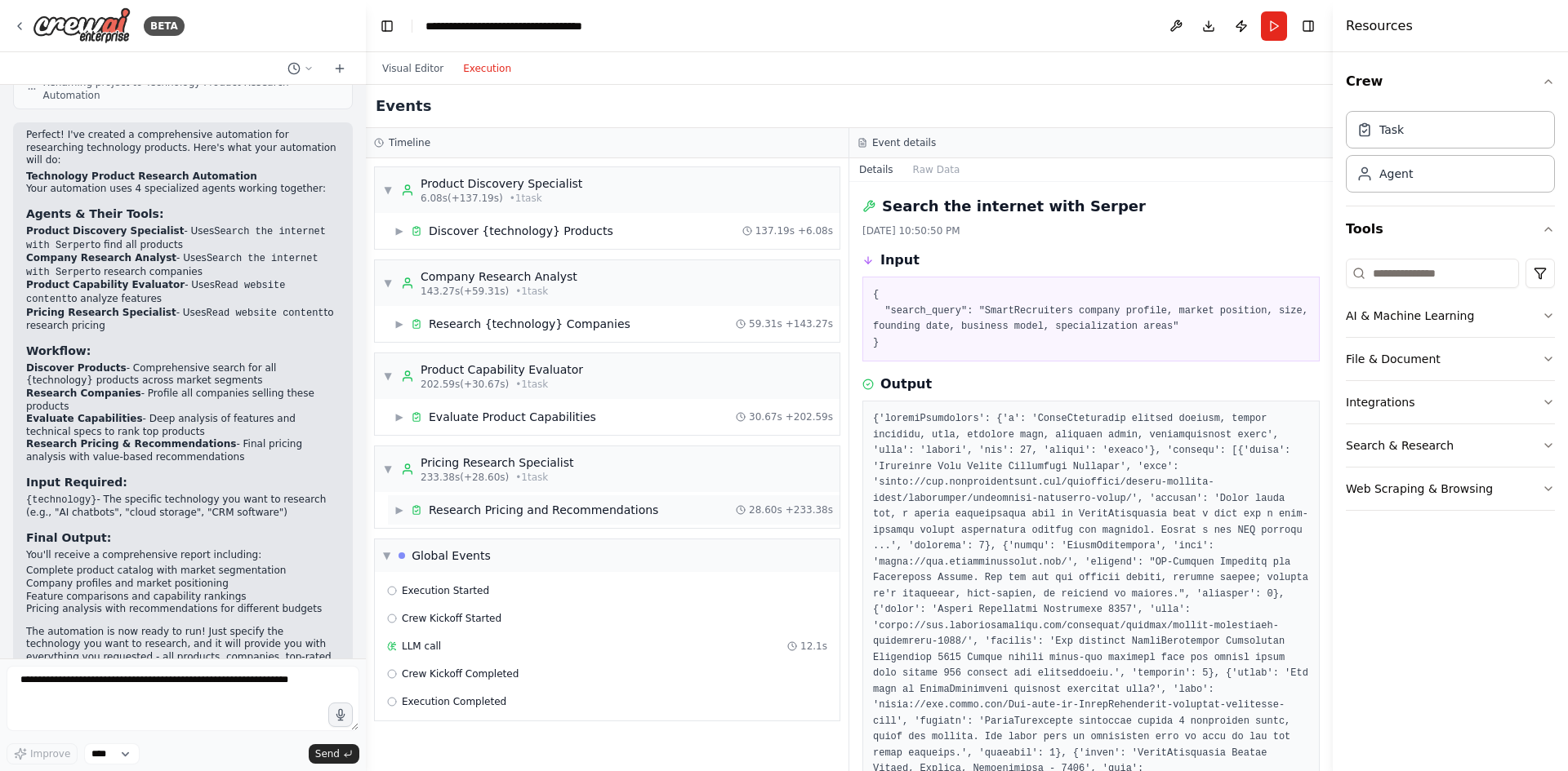
click at [482, 510] on div "Research Pricing and Recommendations" at bounding box center [543, 510] width 229 height 17
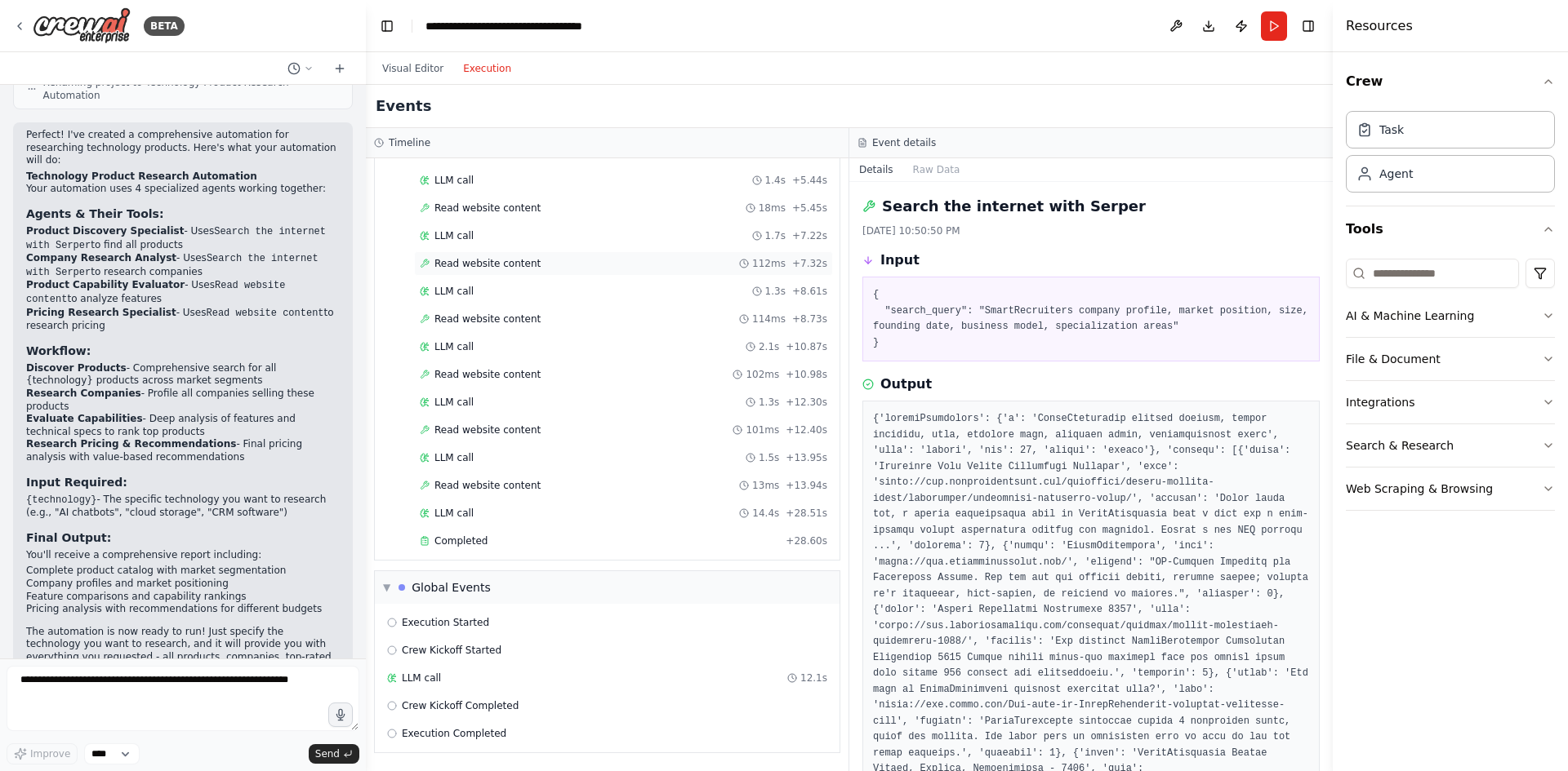
scroll to position [279, 0]
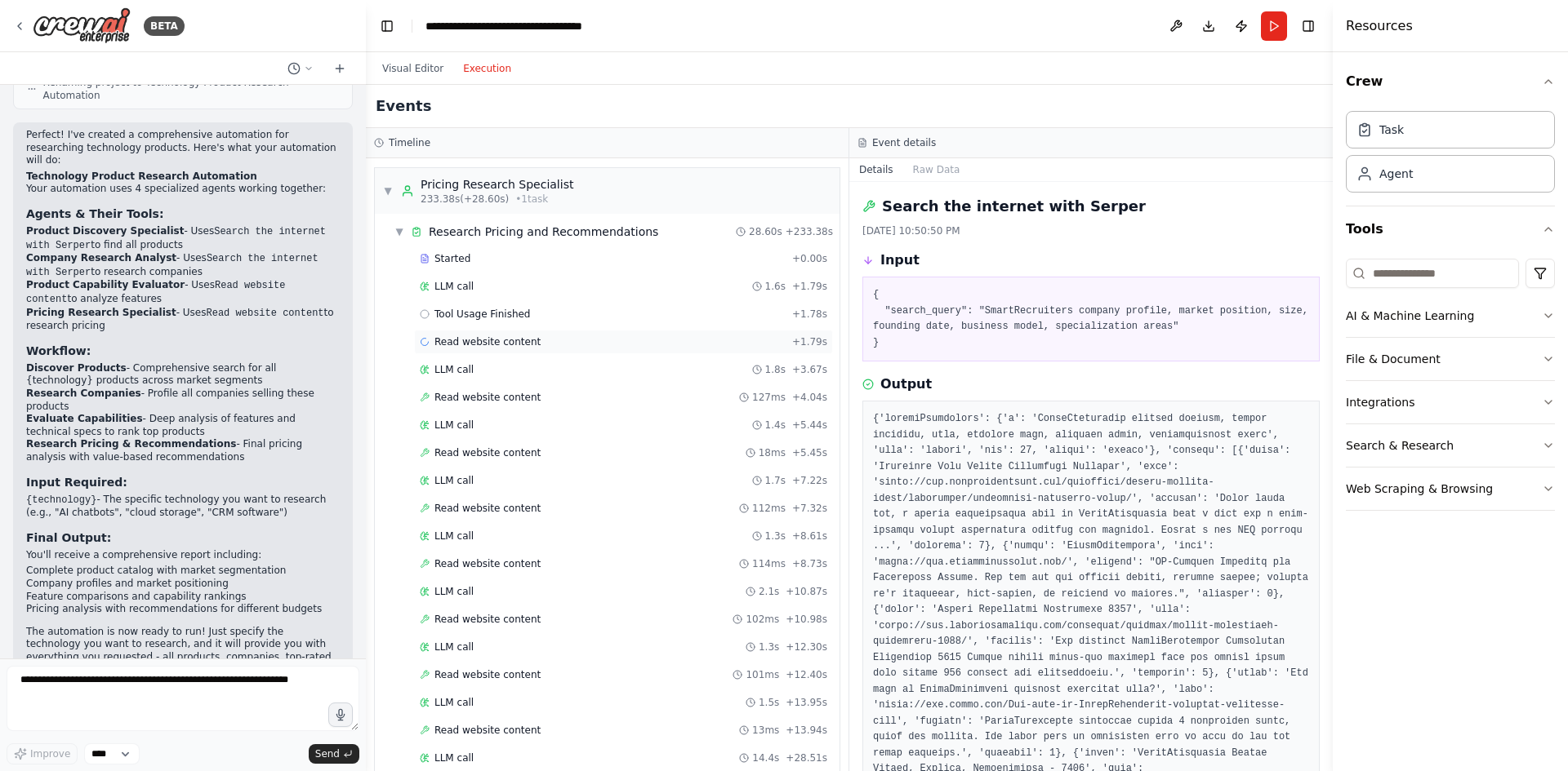
click at [500, 335] on div "Read website content + 1.79s" at bounding box center [623, 342] width 419 height 24
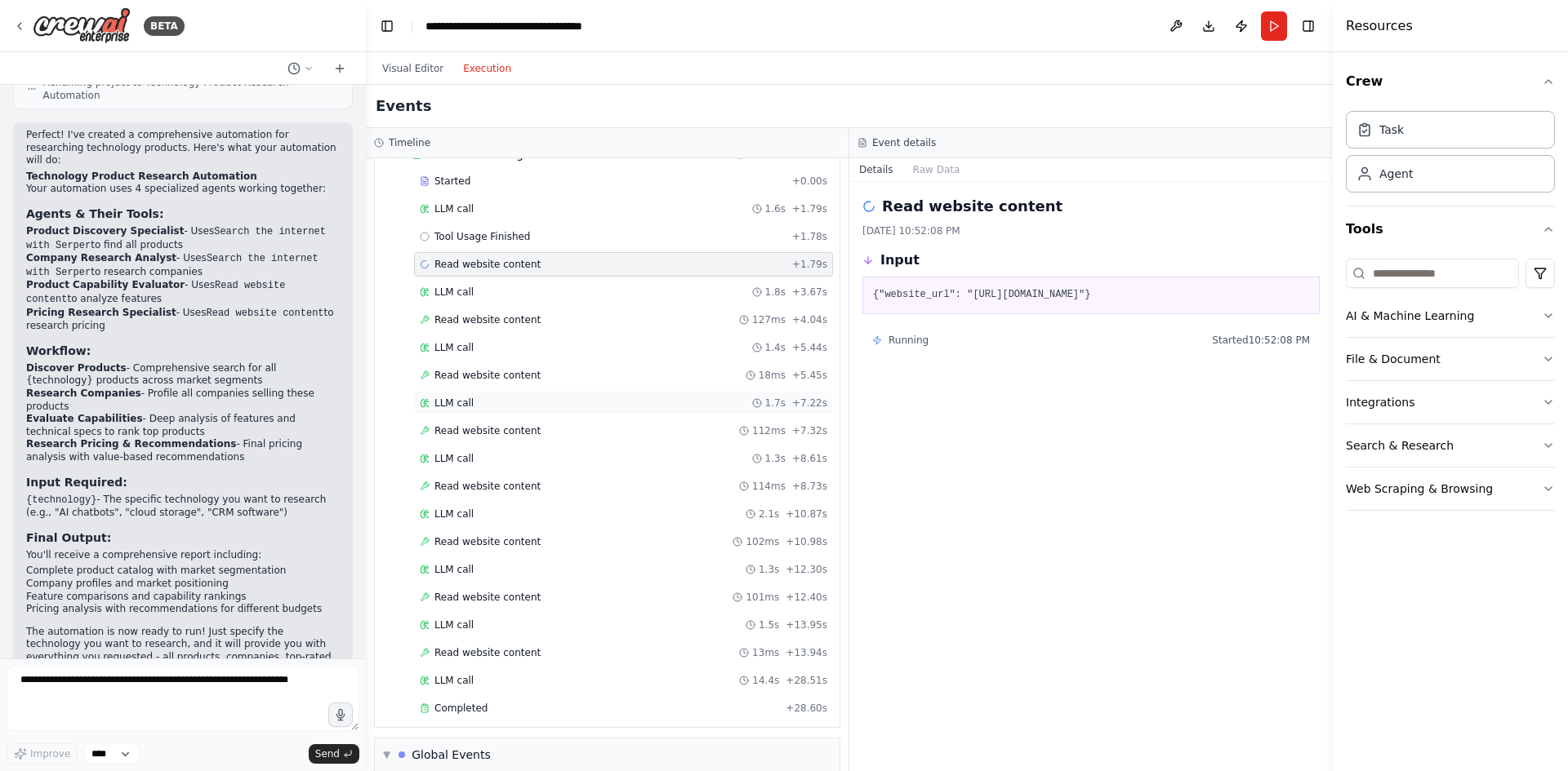
scroll to position [523, 0]
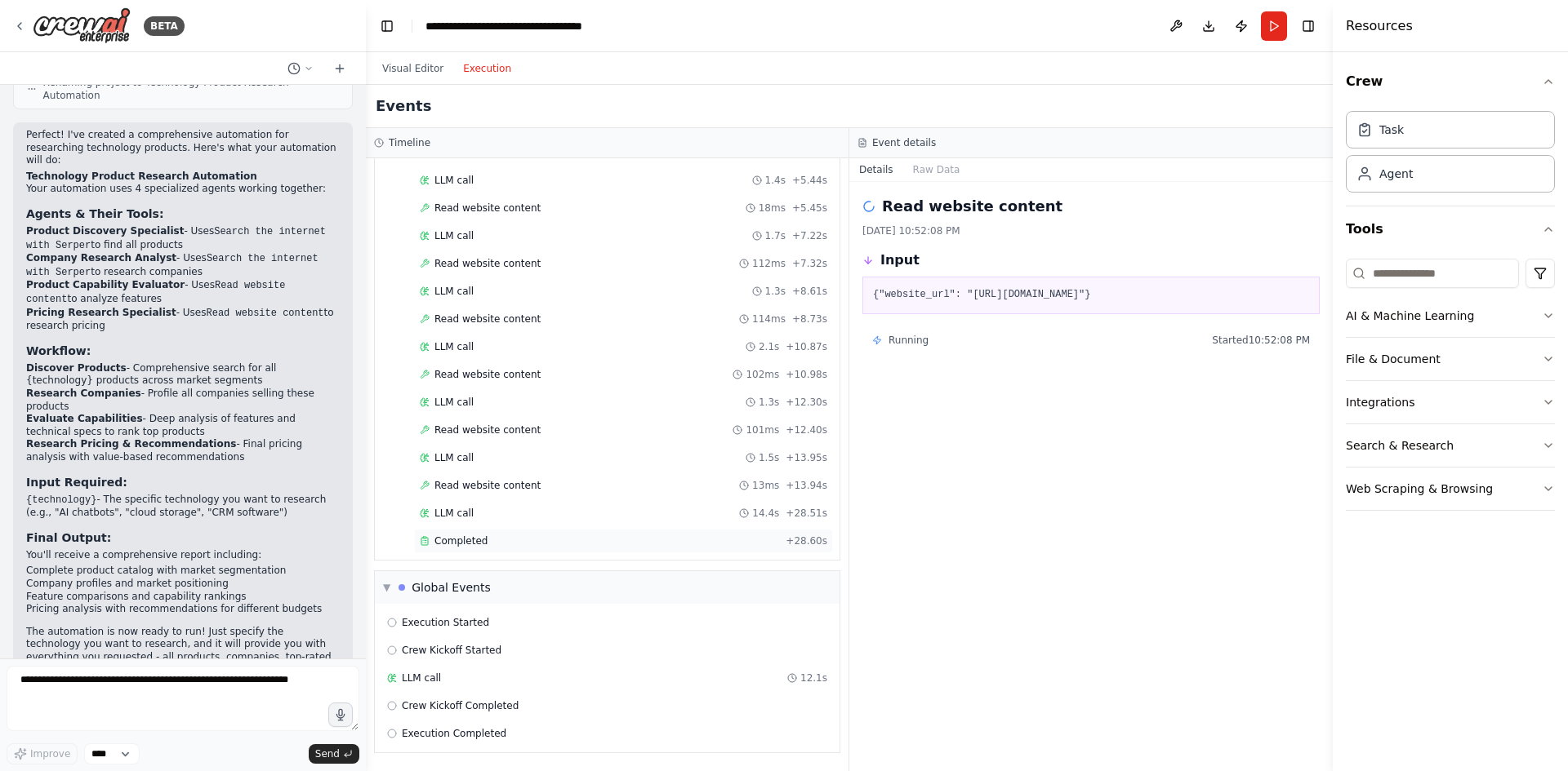
click at [490, 536] on div "Completed" at bounding box center [599, 541] width 359 height 13
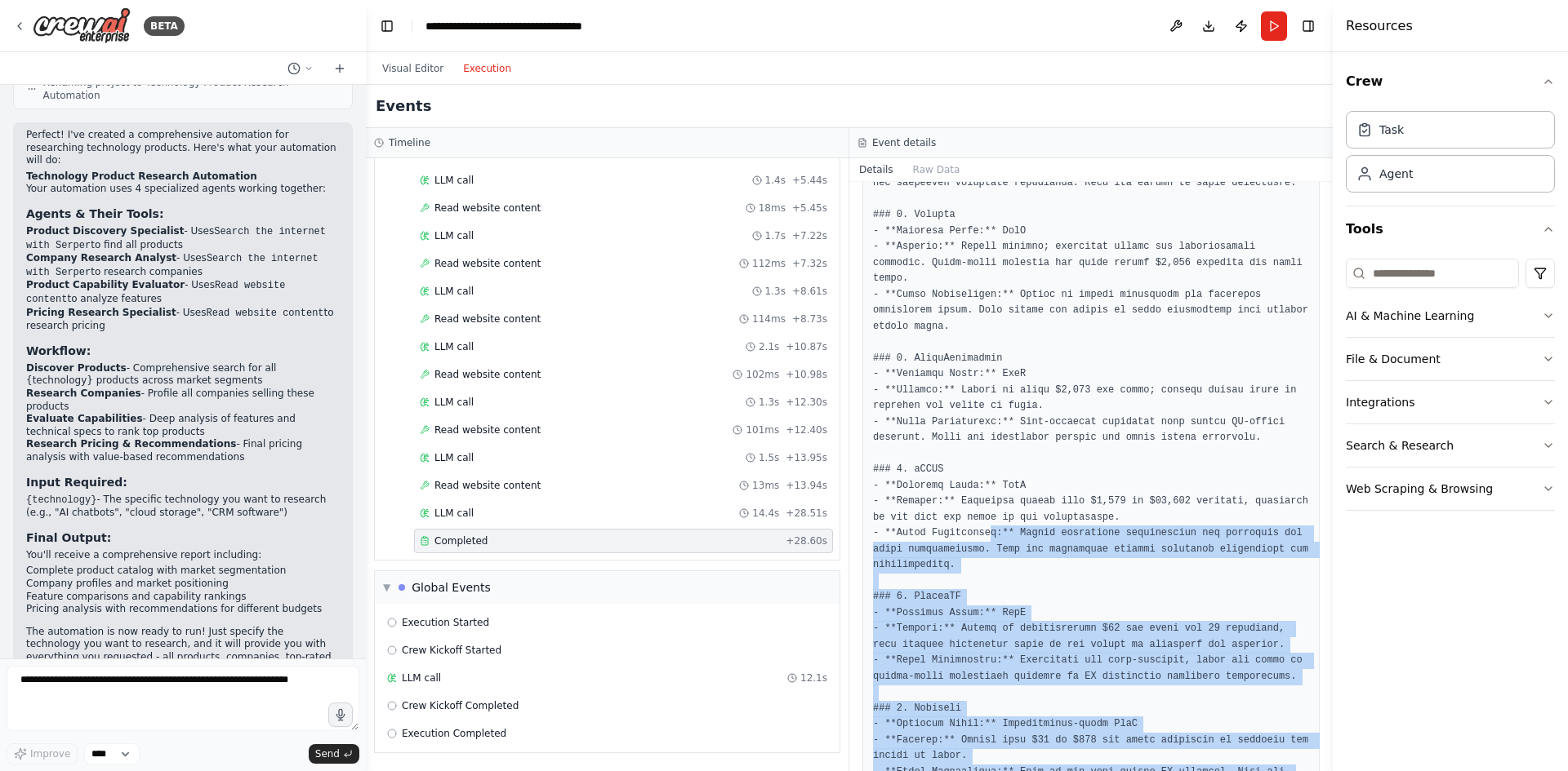
scroll to position [0, 0]
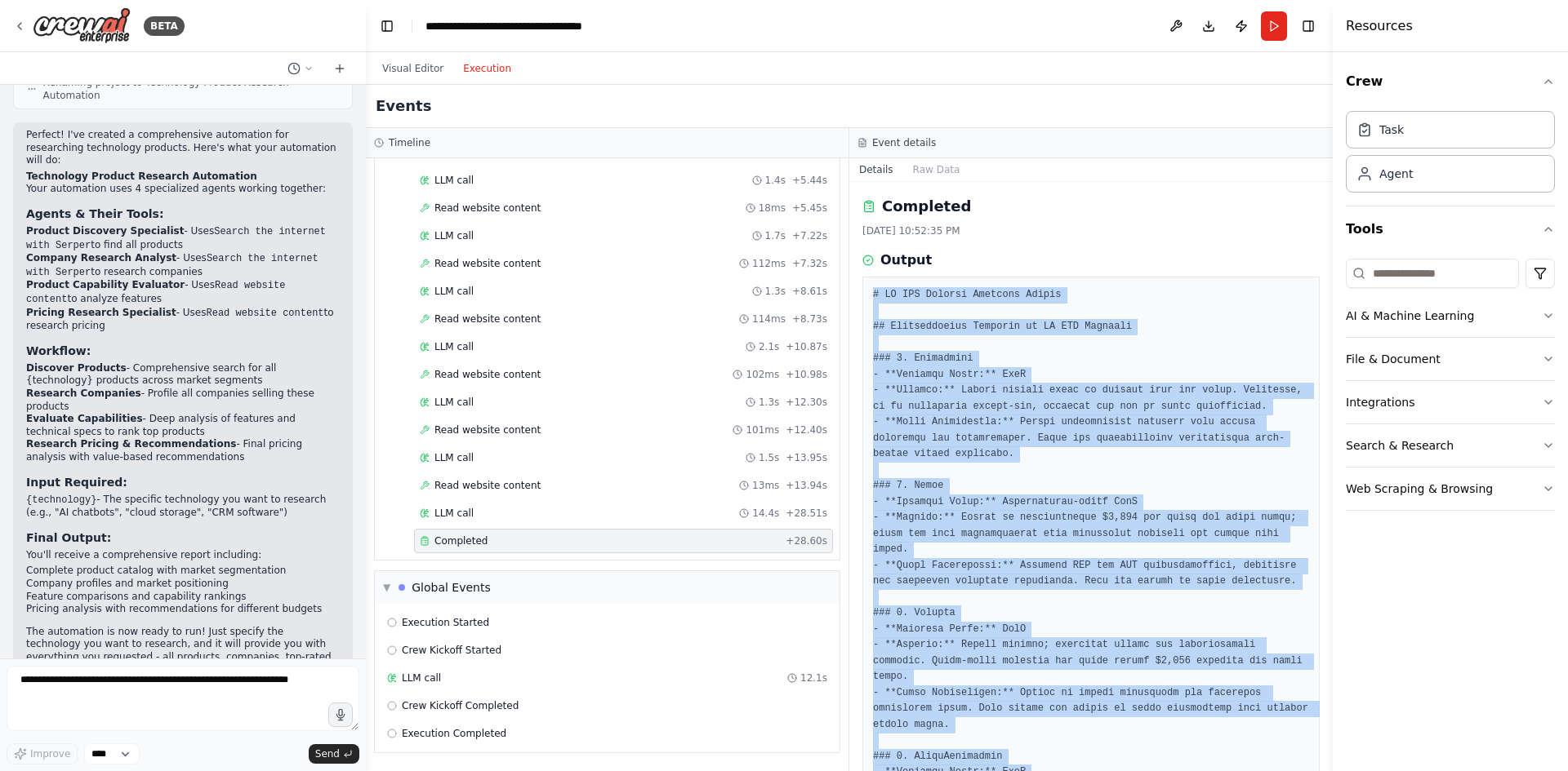
drag, startPoint x: 996, startPoint y: 724, endPoint x: 874, endPoint y: 295, distance: 446.0
copy pre "# AI ATS Pricing Analysis Report ## Comprehensive Overview of AI ATS Products #…"
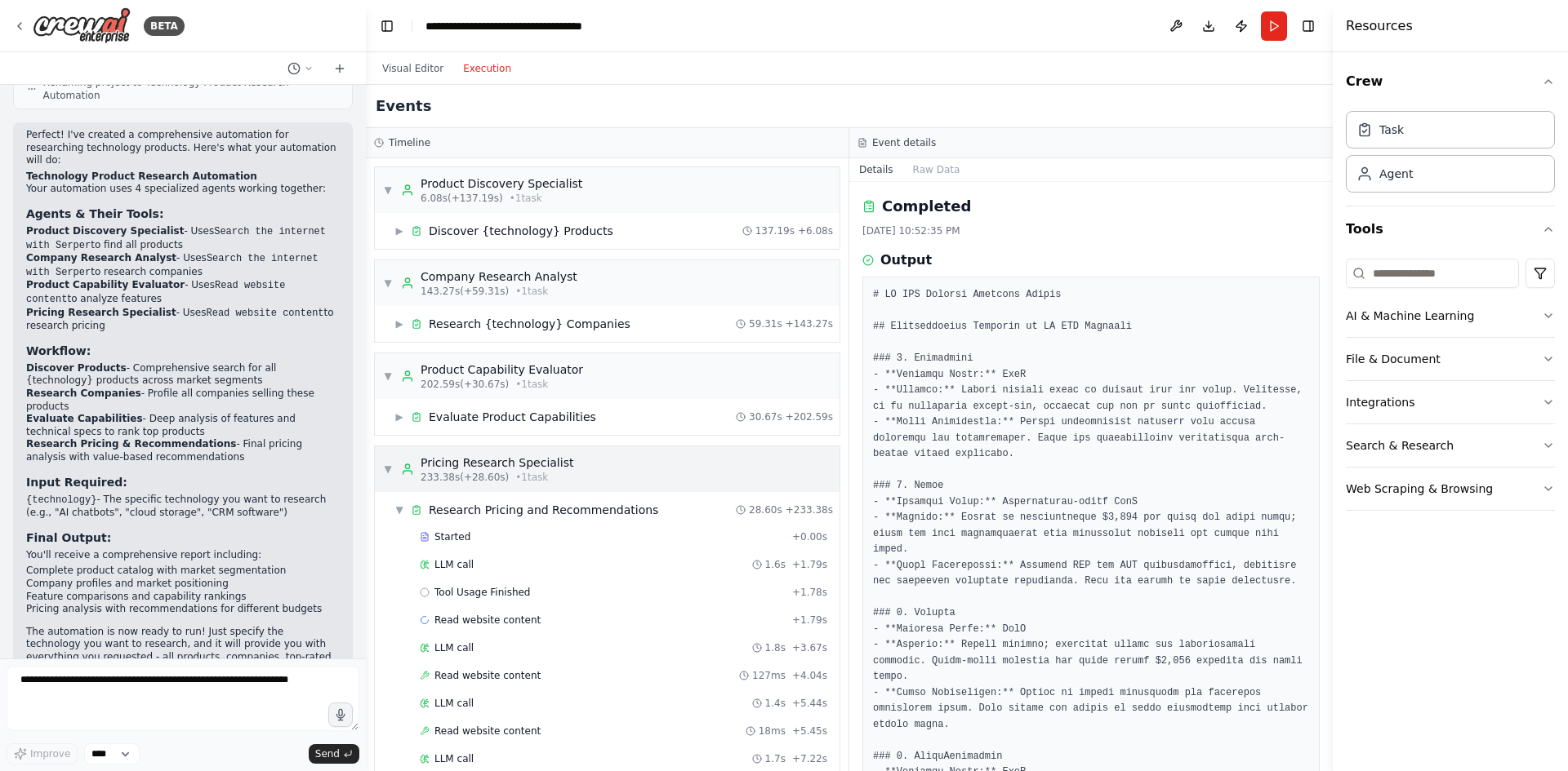
click at [389, 467] on span "▼" at bounding box center [388, 469] width 10 height 13
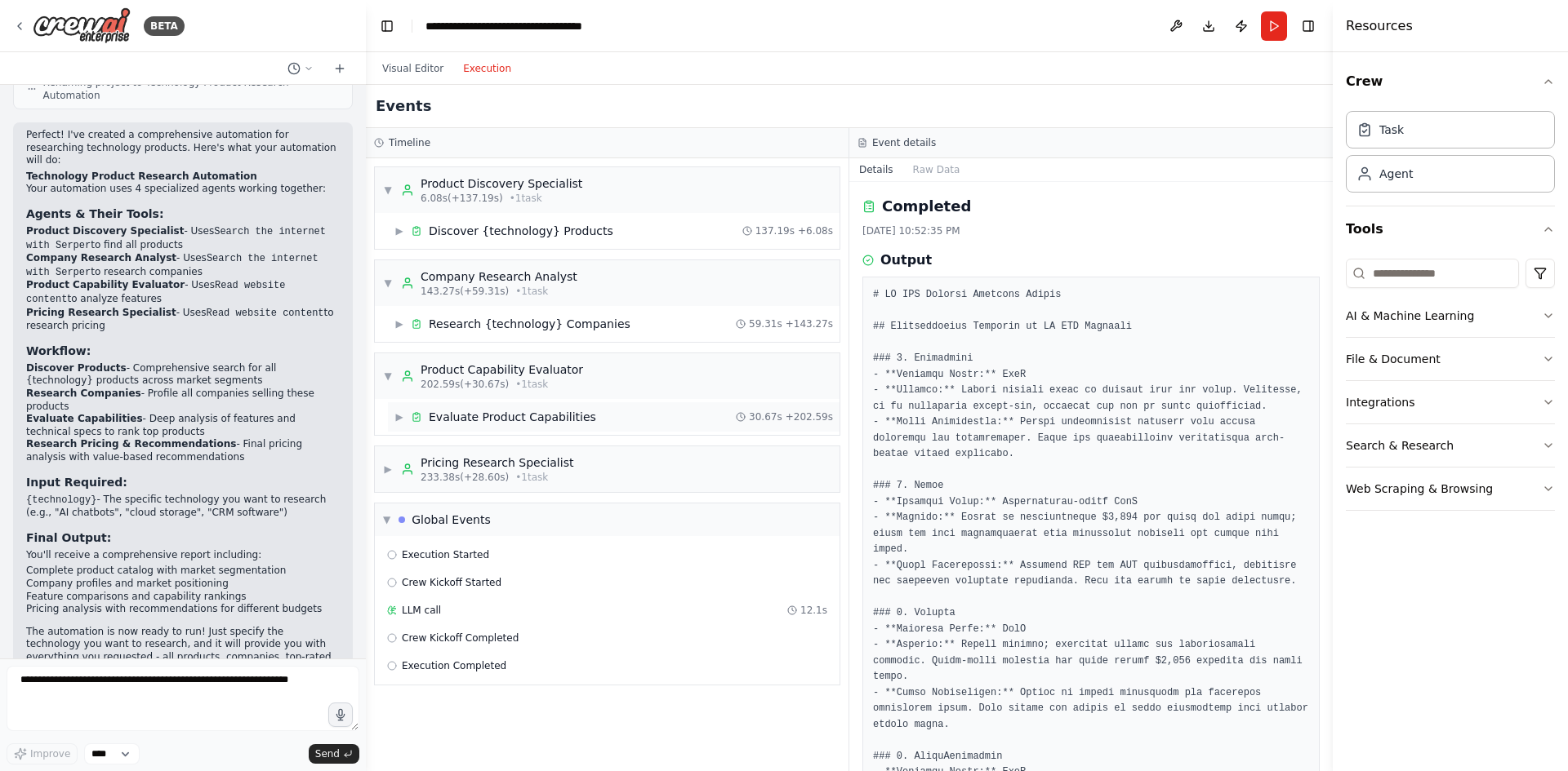
click at [397, 417] on span "▶" at bounding box center [399, 417] width 10 height 13
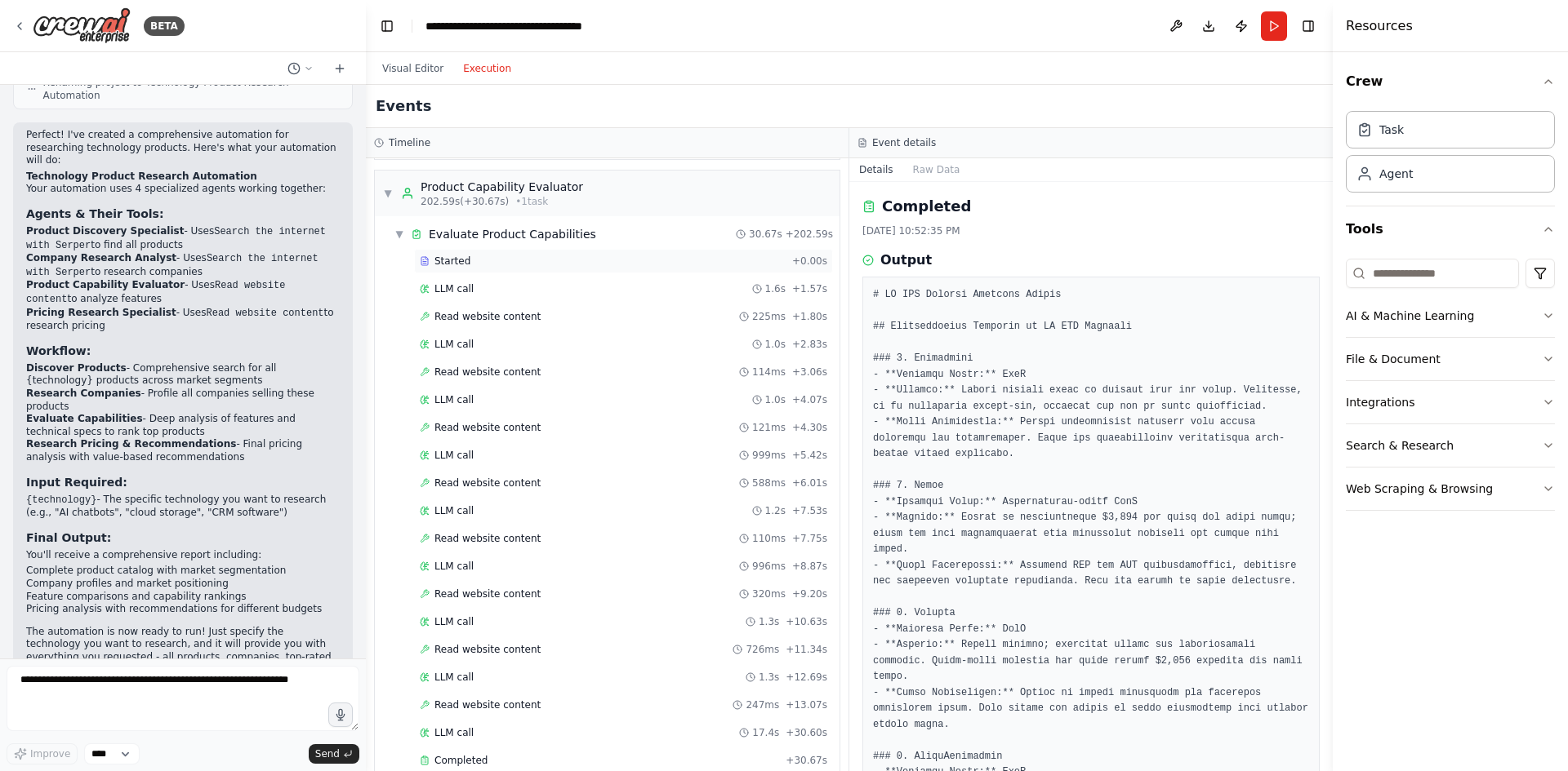
scroll to position [459, 0]
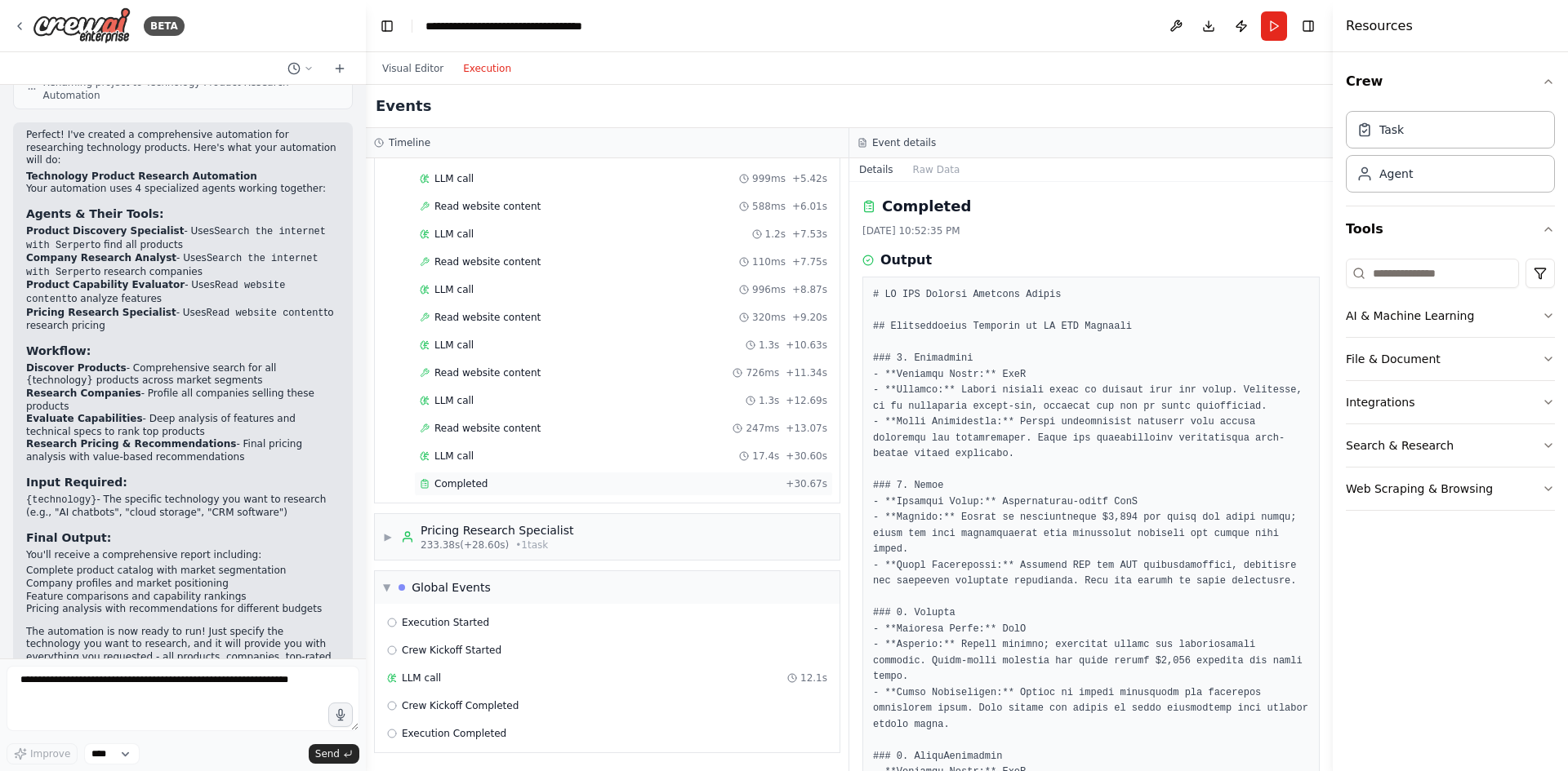
click at [459, 482] on span "Completed" at bounding box center [460, 484] width 53 height 13
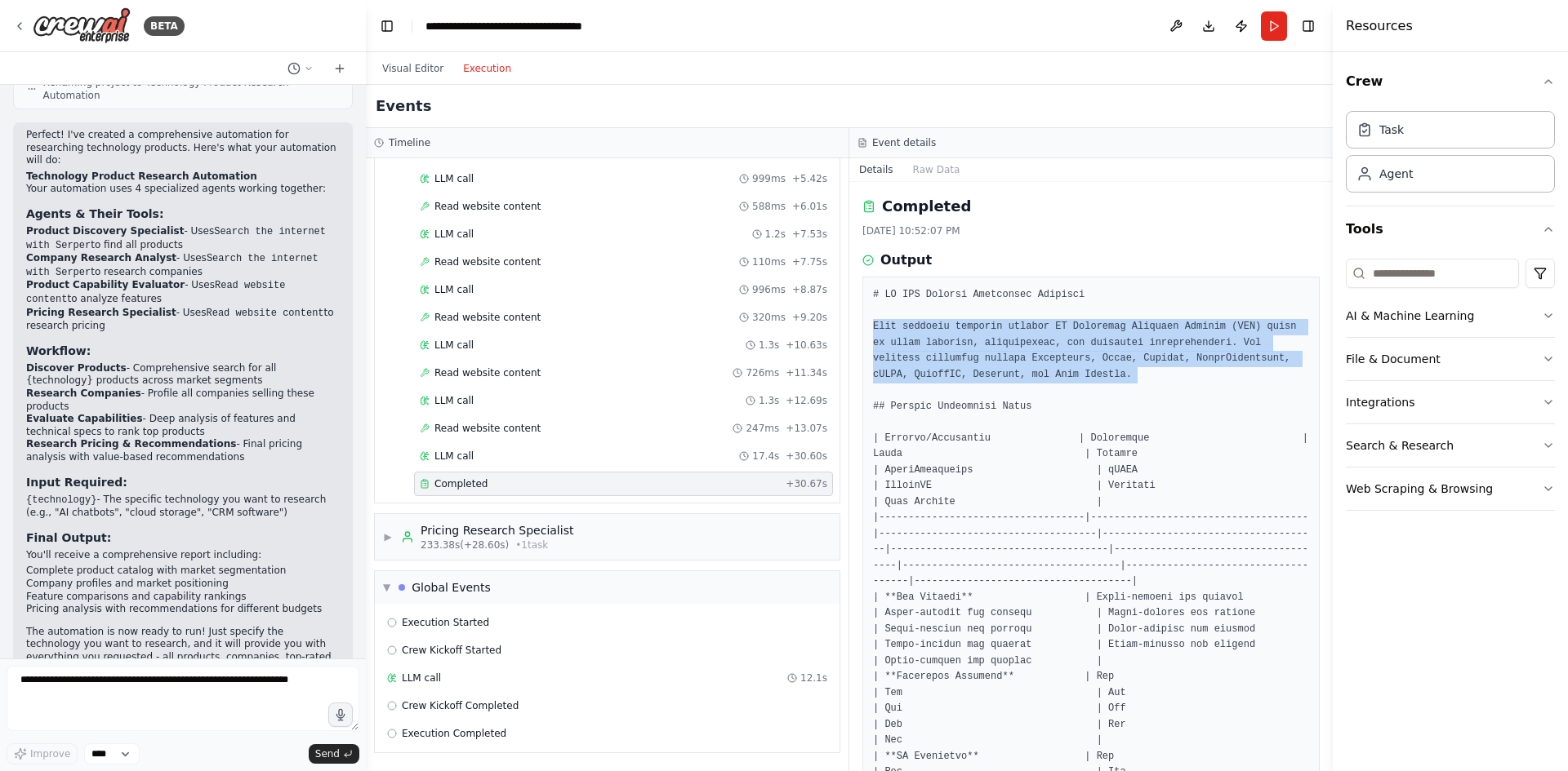
drag, startPoint x: 873, startPoint y: 294, endPoint x: 936, endPoint y: 383, distance: 109.0
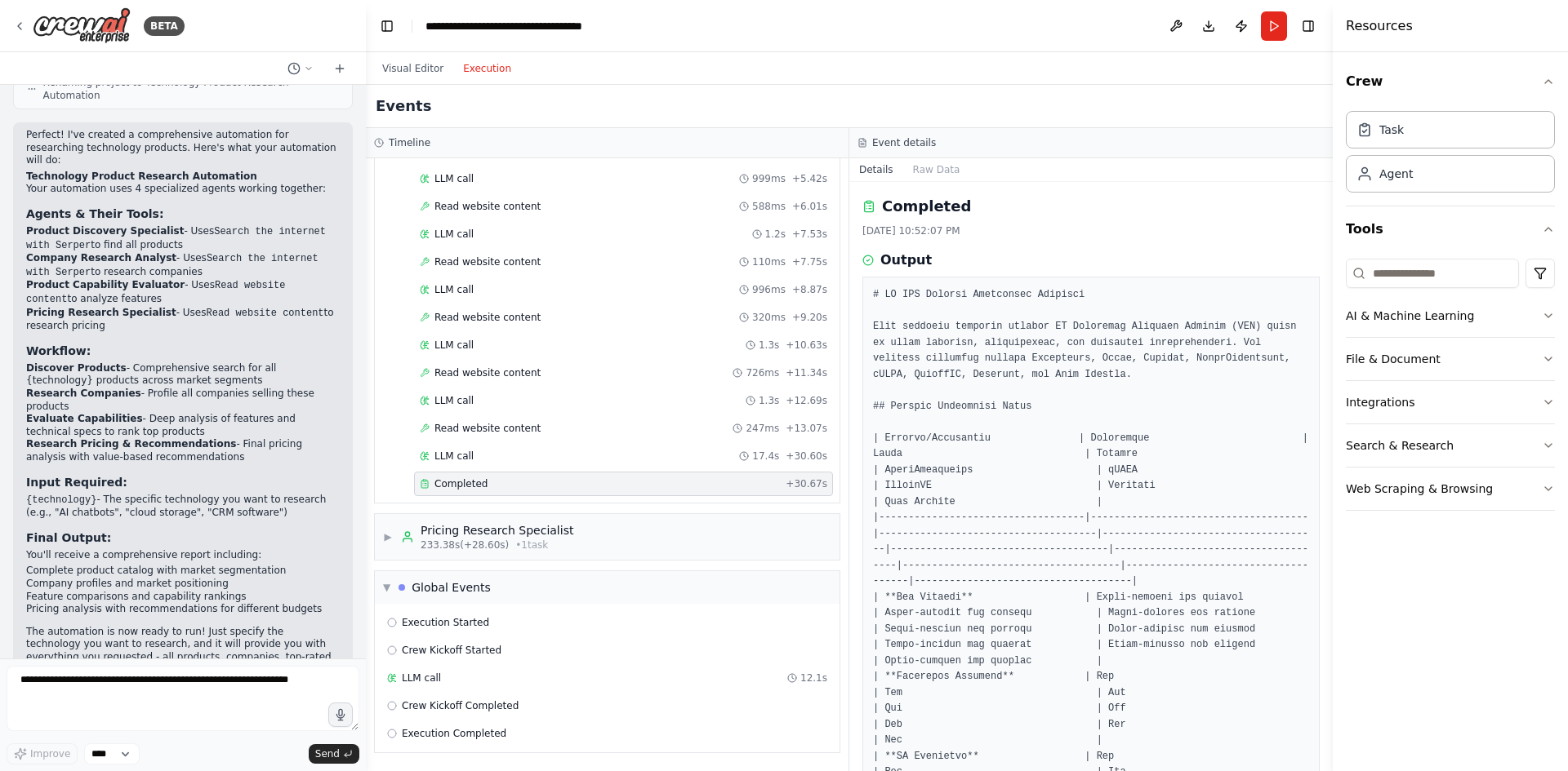
click at [864, 207] on icon at bounding box center [869, 206] width 13 height 13
click at [896, 203] on h2 "Completed" at bounding box center [927, 207] width 89 height 23
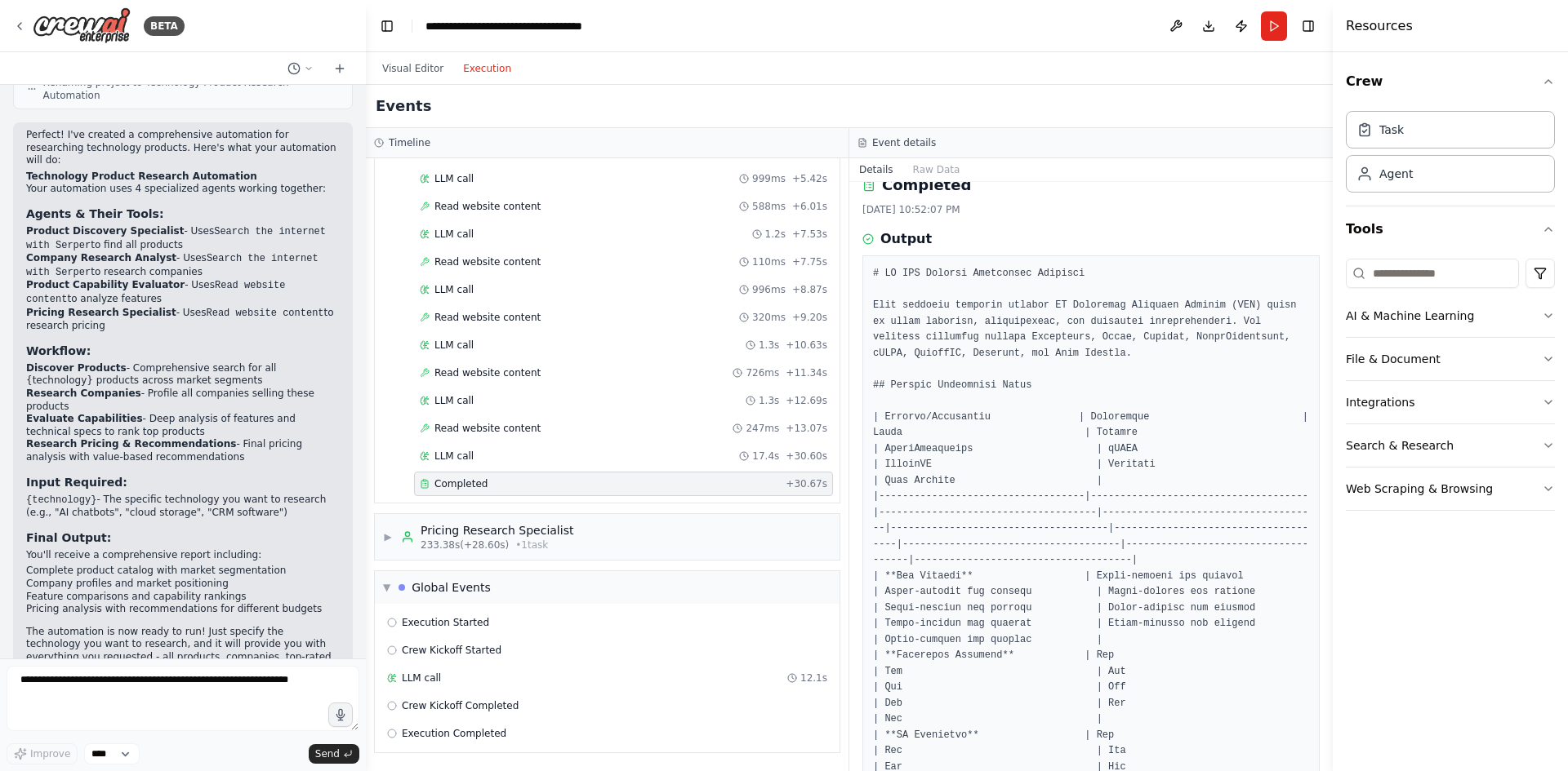
scroll to position [0, 0]
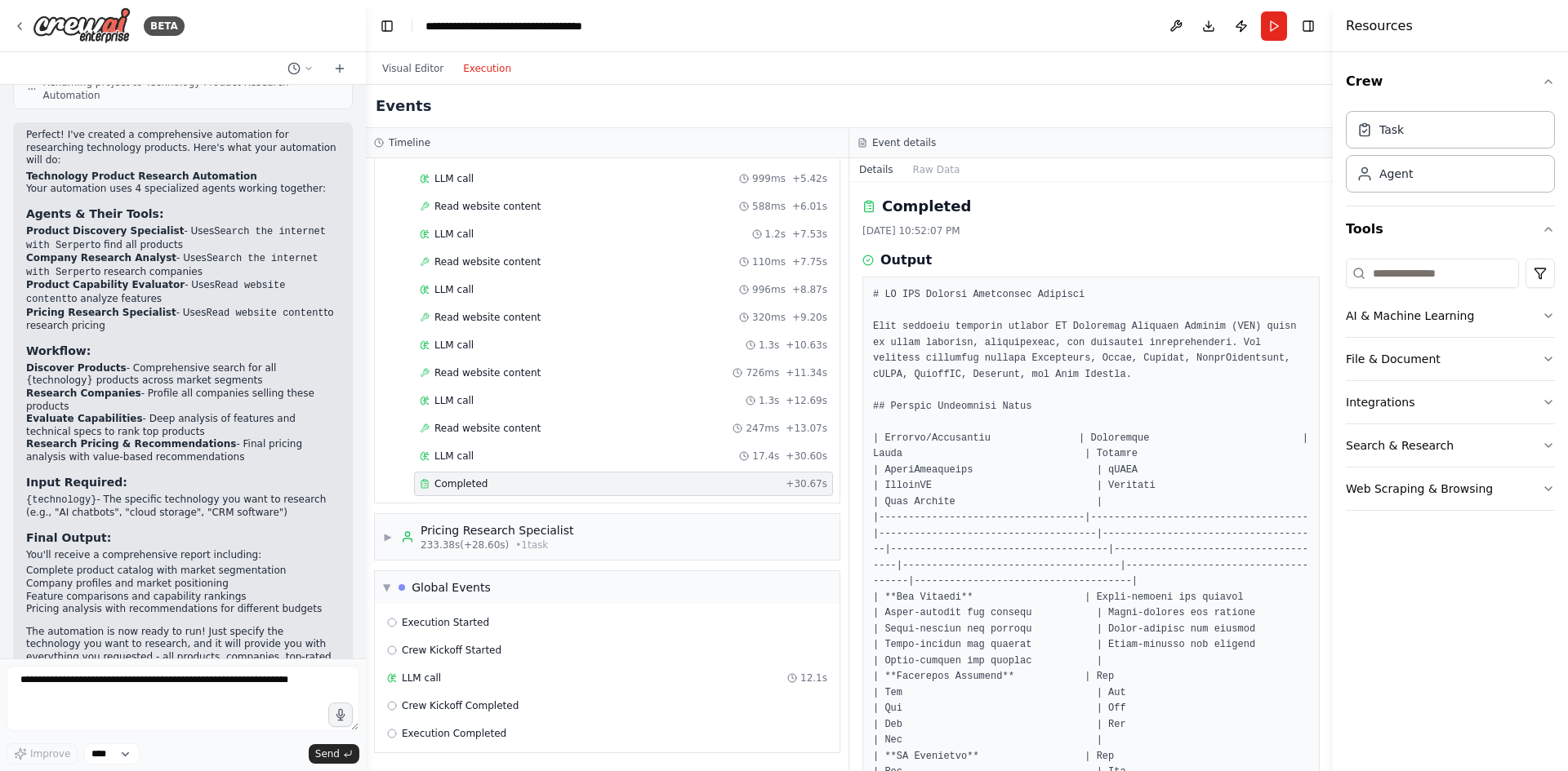
click at [902, 211] on h2 "Completed" at bounding box center [927, 207] width 89 height 23
click at [899, 231] on div "8/21/2025, 10:52:07 PM" at bounding box center [1091, 230] width 458 height 13
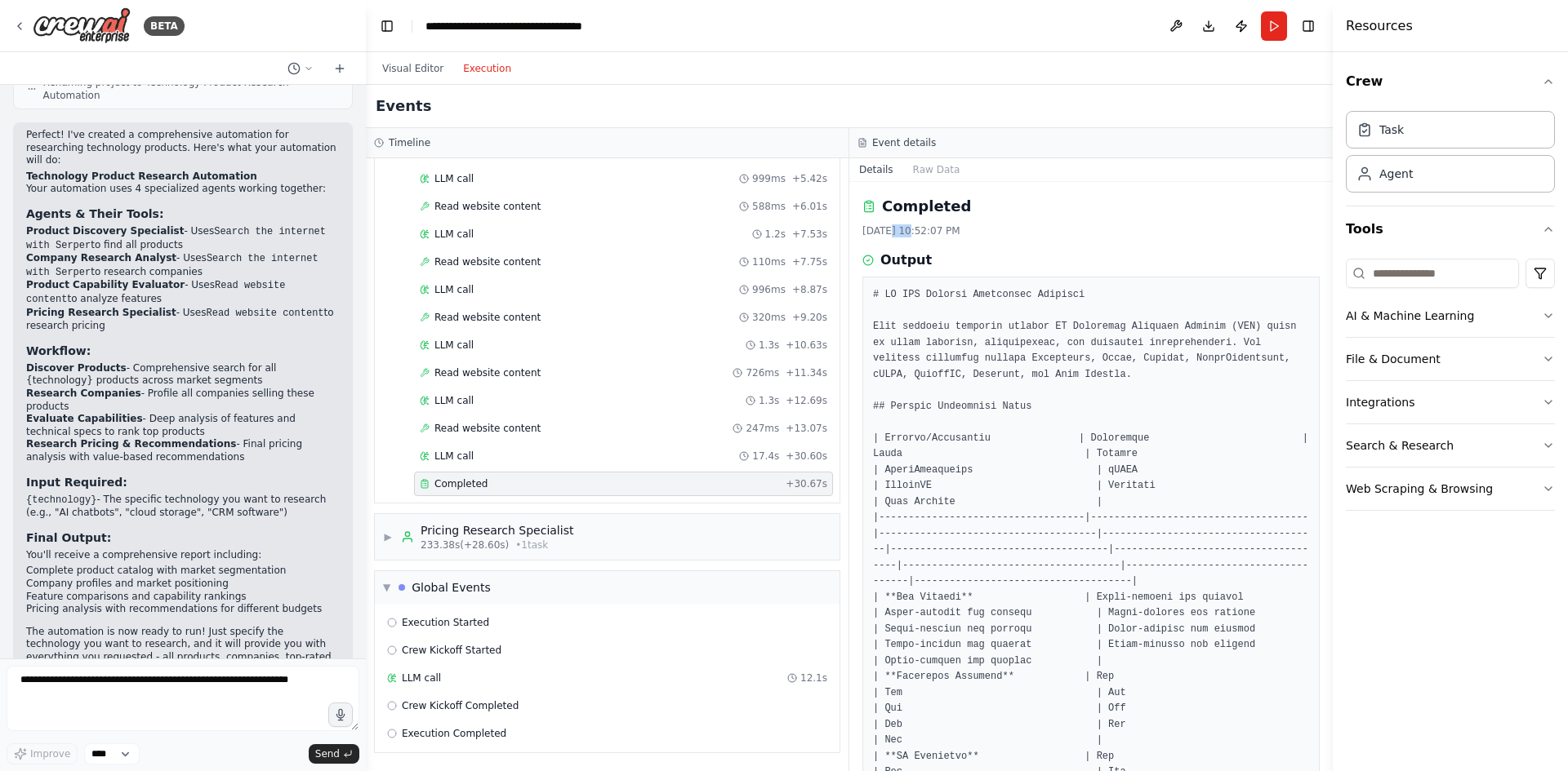
click at [899, 231] on div "8/21/2025, 10:52:07 PM" at bounding box center [1091, 230] width 458 height 13
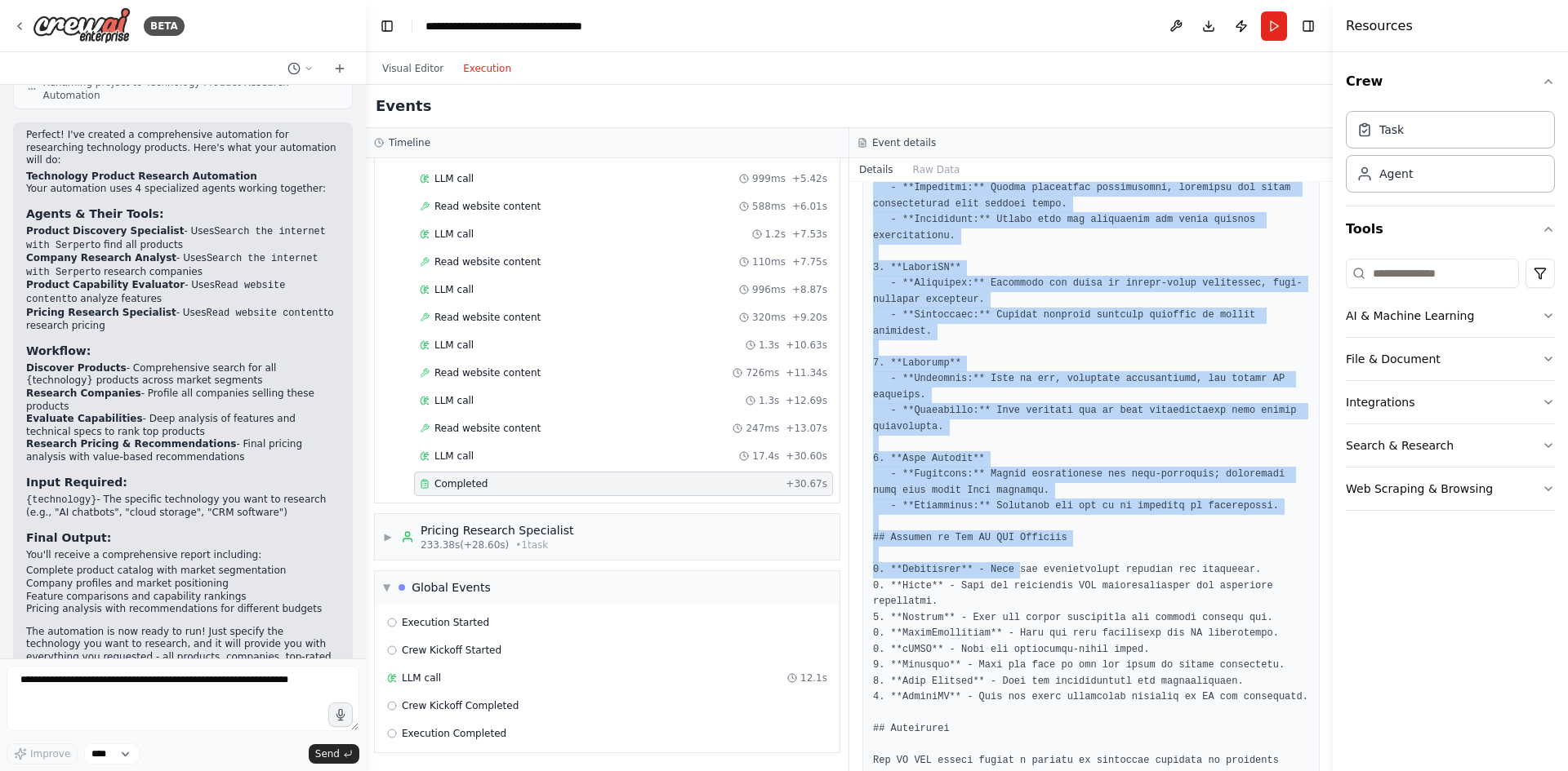
scroll to position [1654, 0]
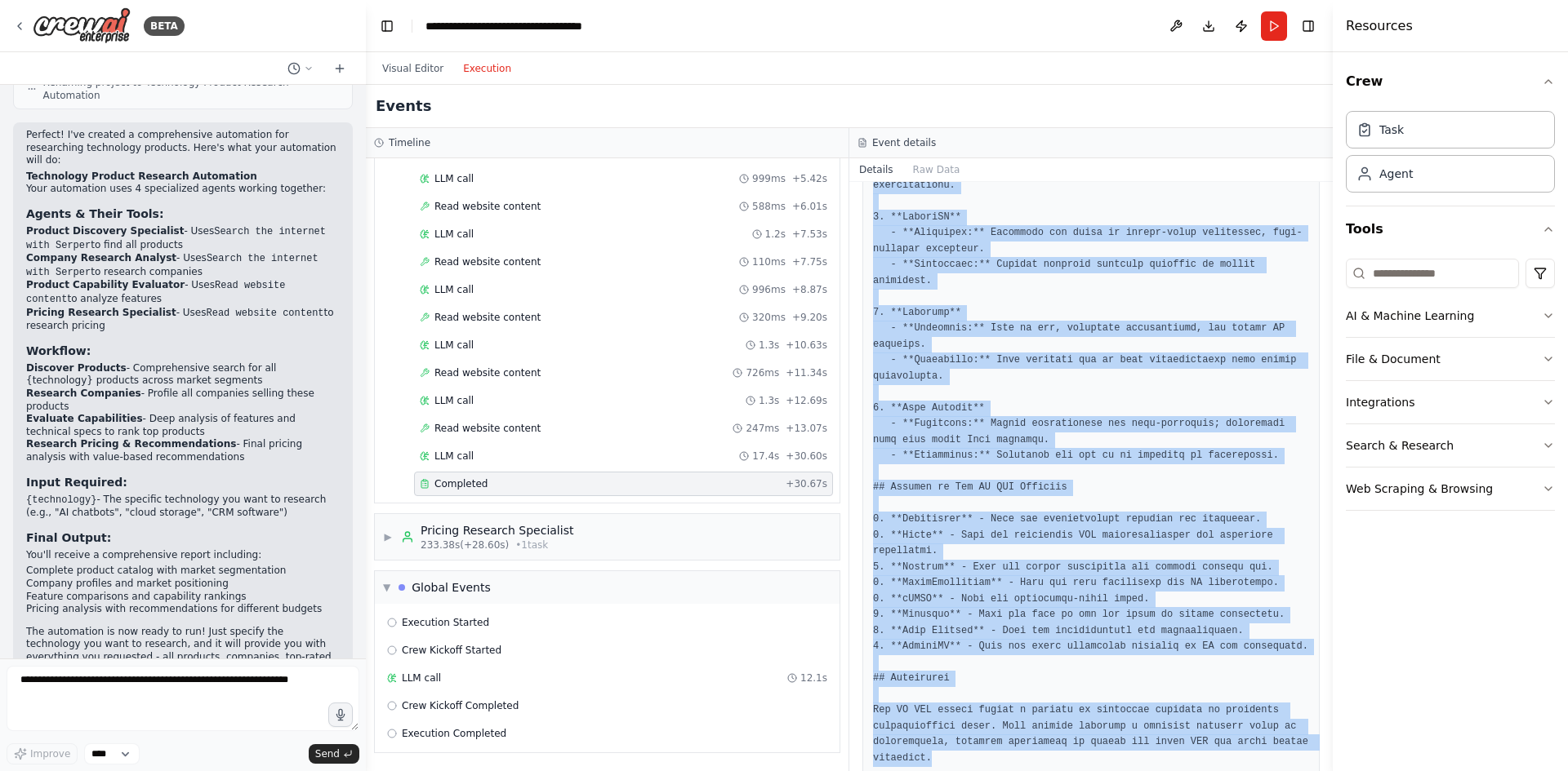
drag, startPoint x: 872, startPoint y: 298, endPoint x: 1006, endPoint y: 720, distance: 442.8
copy pre "# AI ATS Product Capability Analysis This analysis compares various AI Applican…"
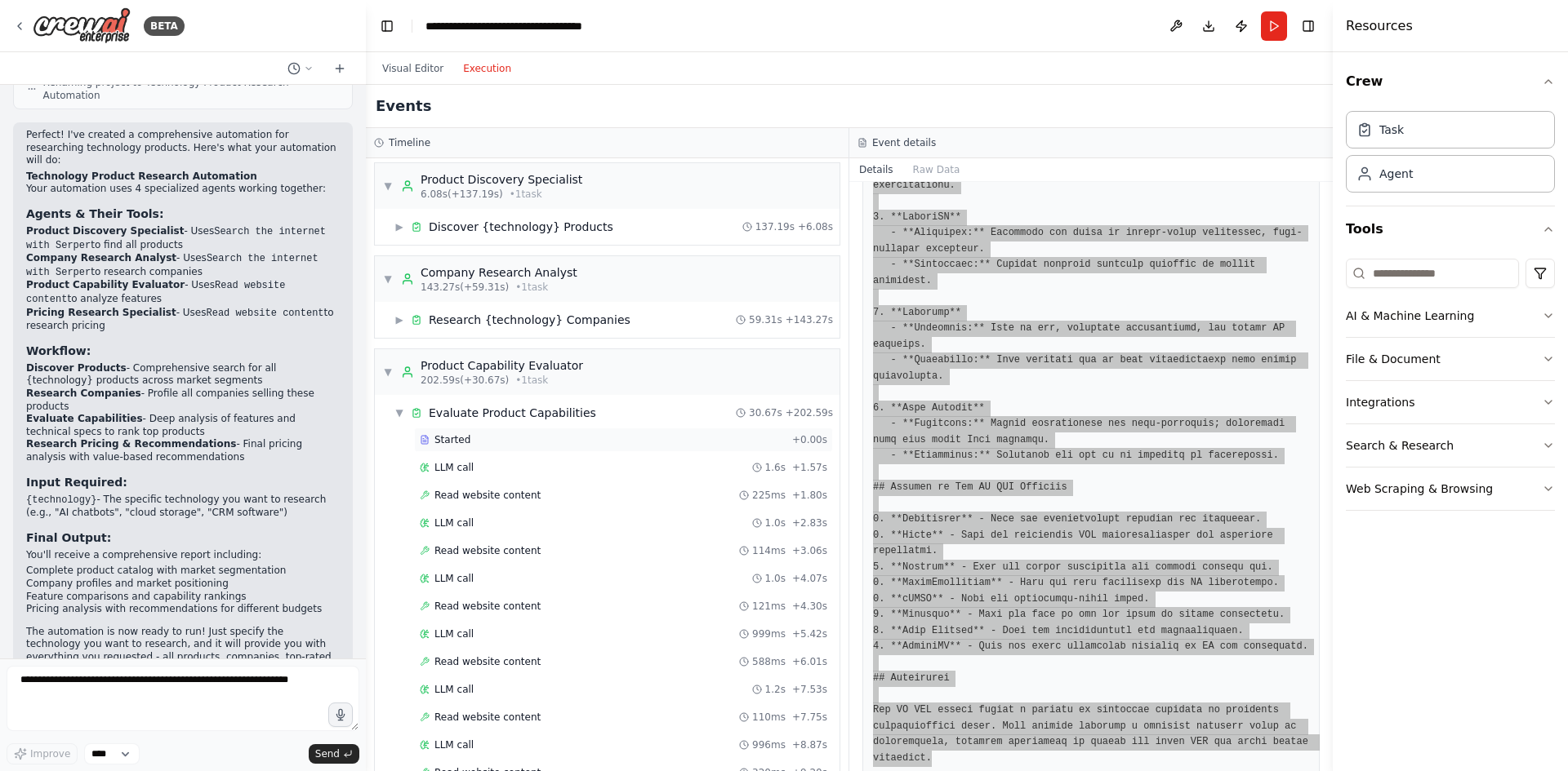
scroll to position [0, 0]
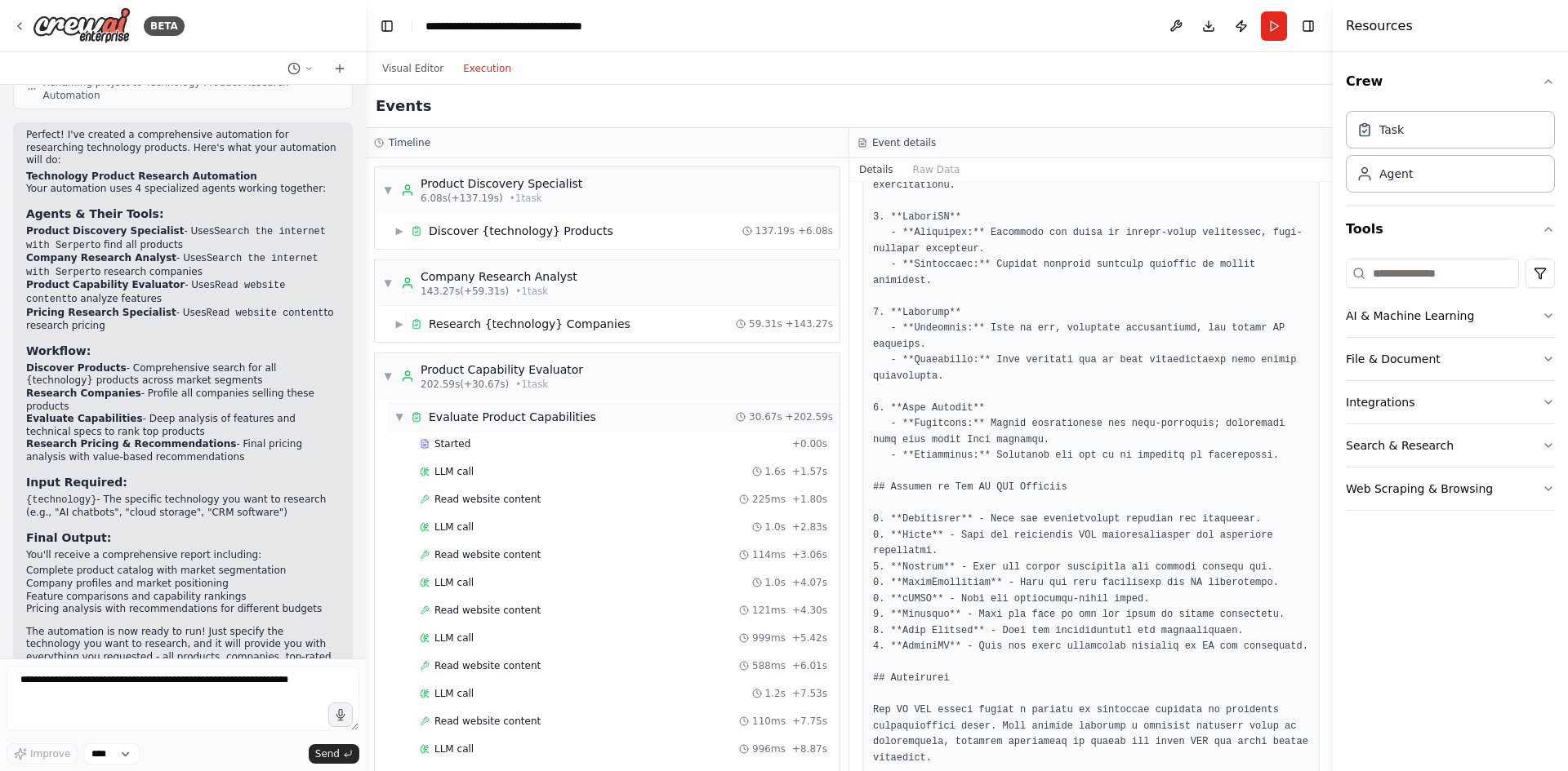
click at [398, 411] on span "▼" at bounding box center [399, 417] width 10 height 13
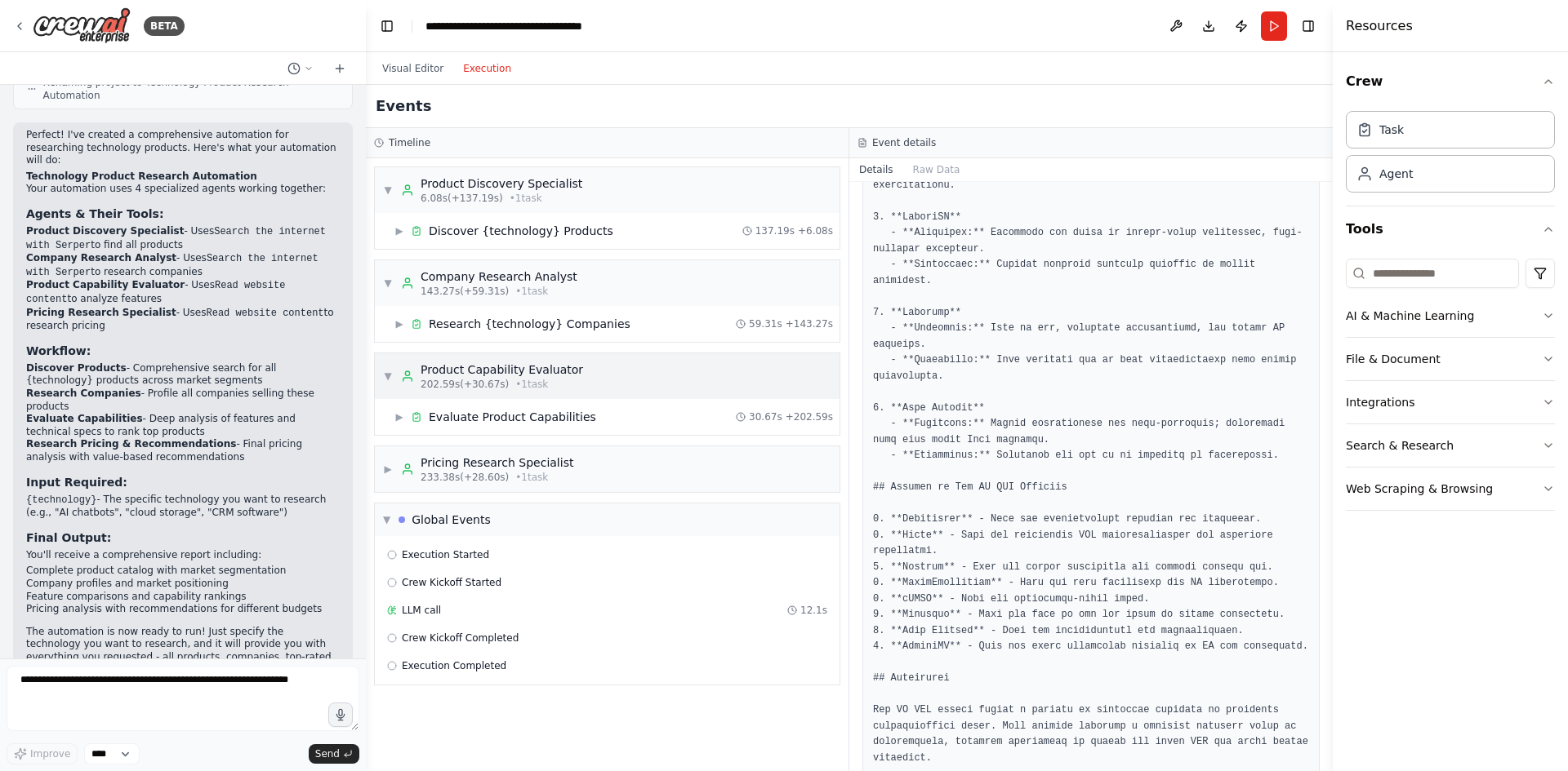
click at [389, 378] on span "▼" at bounding box center [388, 376] width 10 height 13
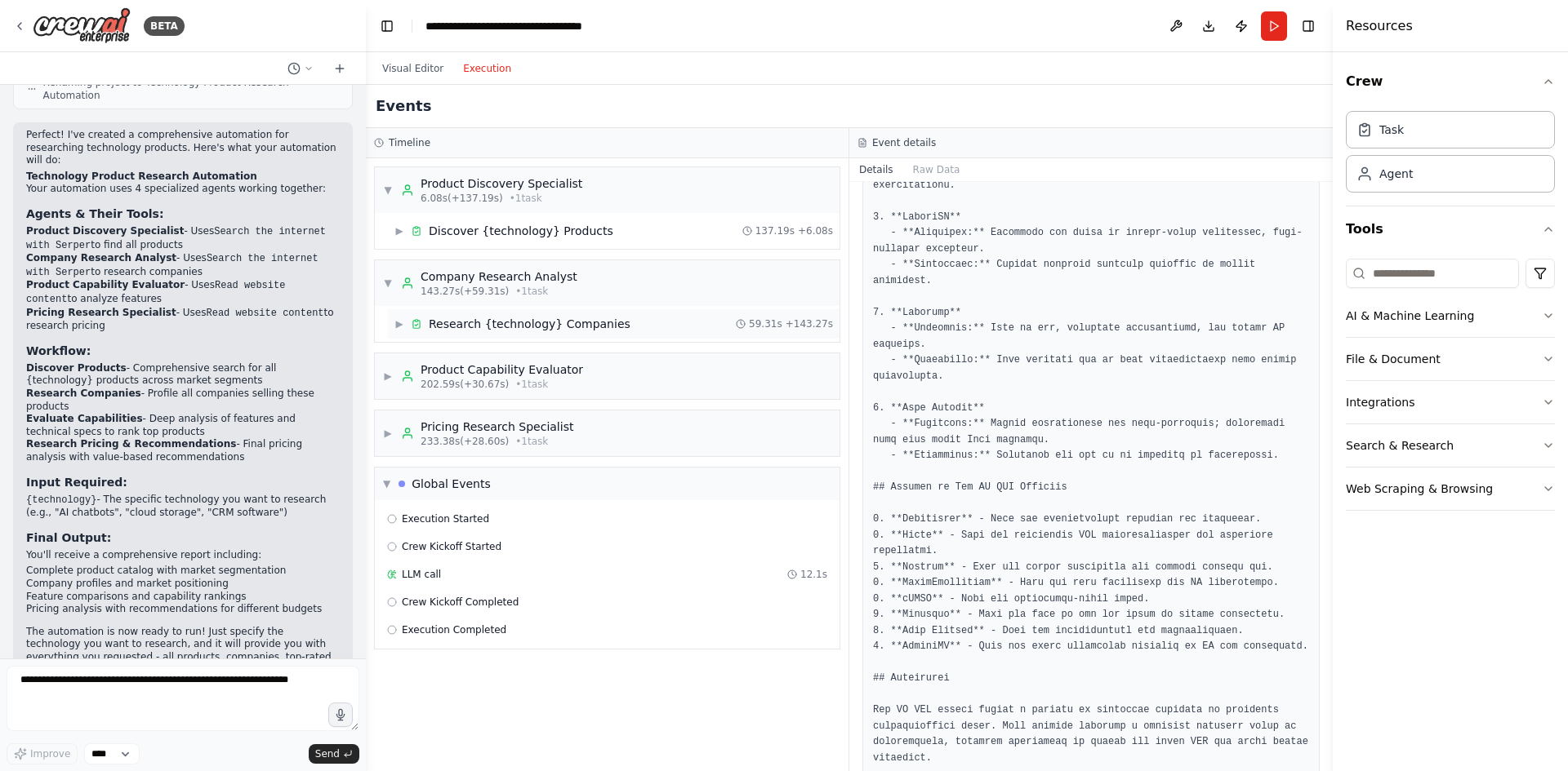
click at [398, 323] on span "▶" at bounding box center [399, 323] width 10 height 13
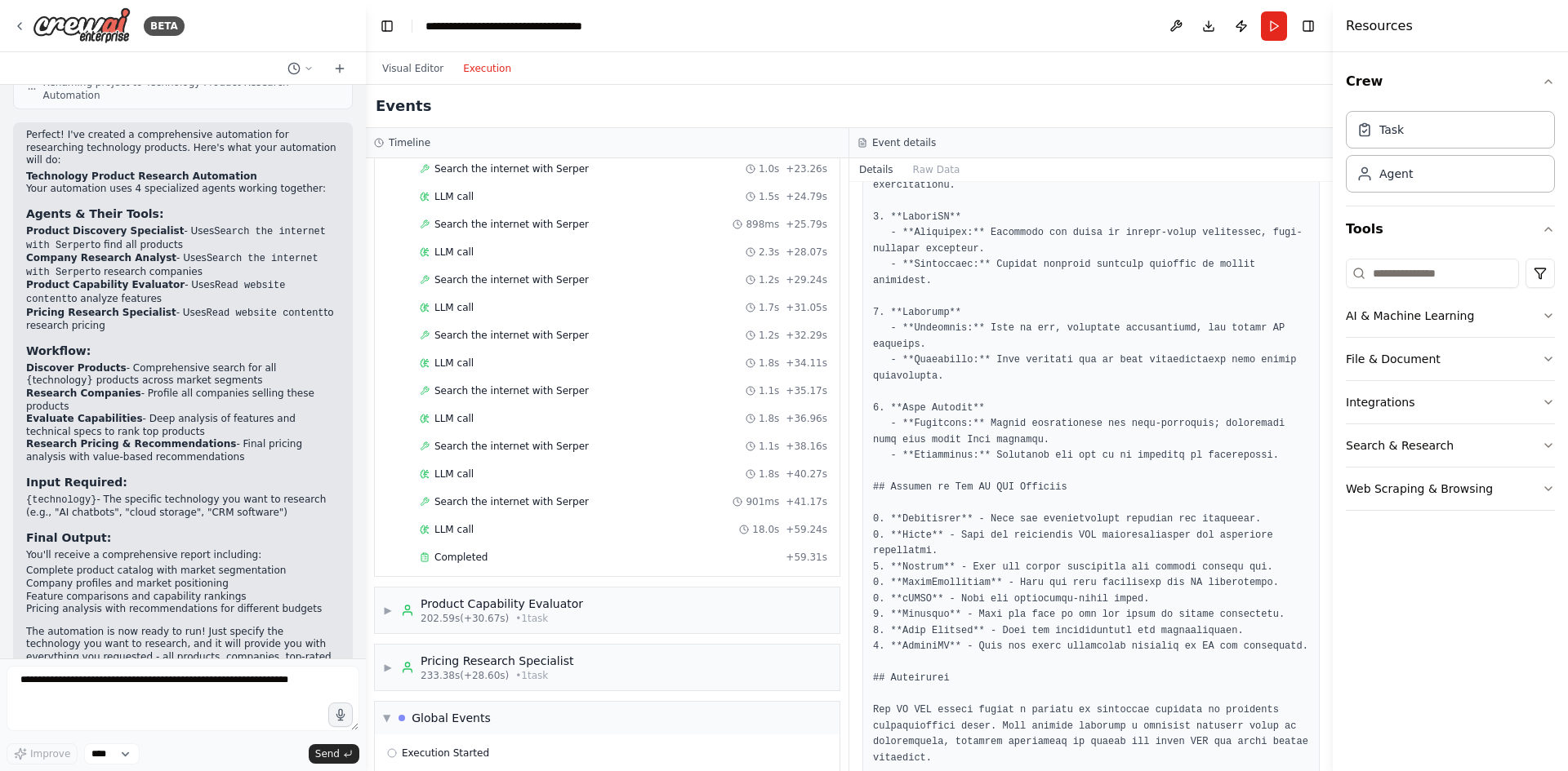
scroll to position [571, 0]
click at [476, 554] on span "Completed" at bounding box center [460, 556] width 53 height 13
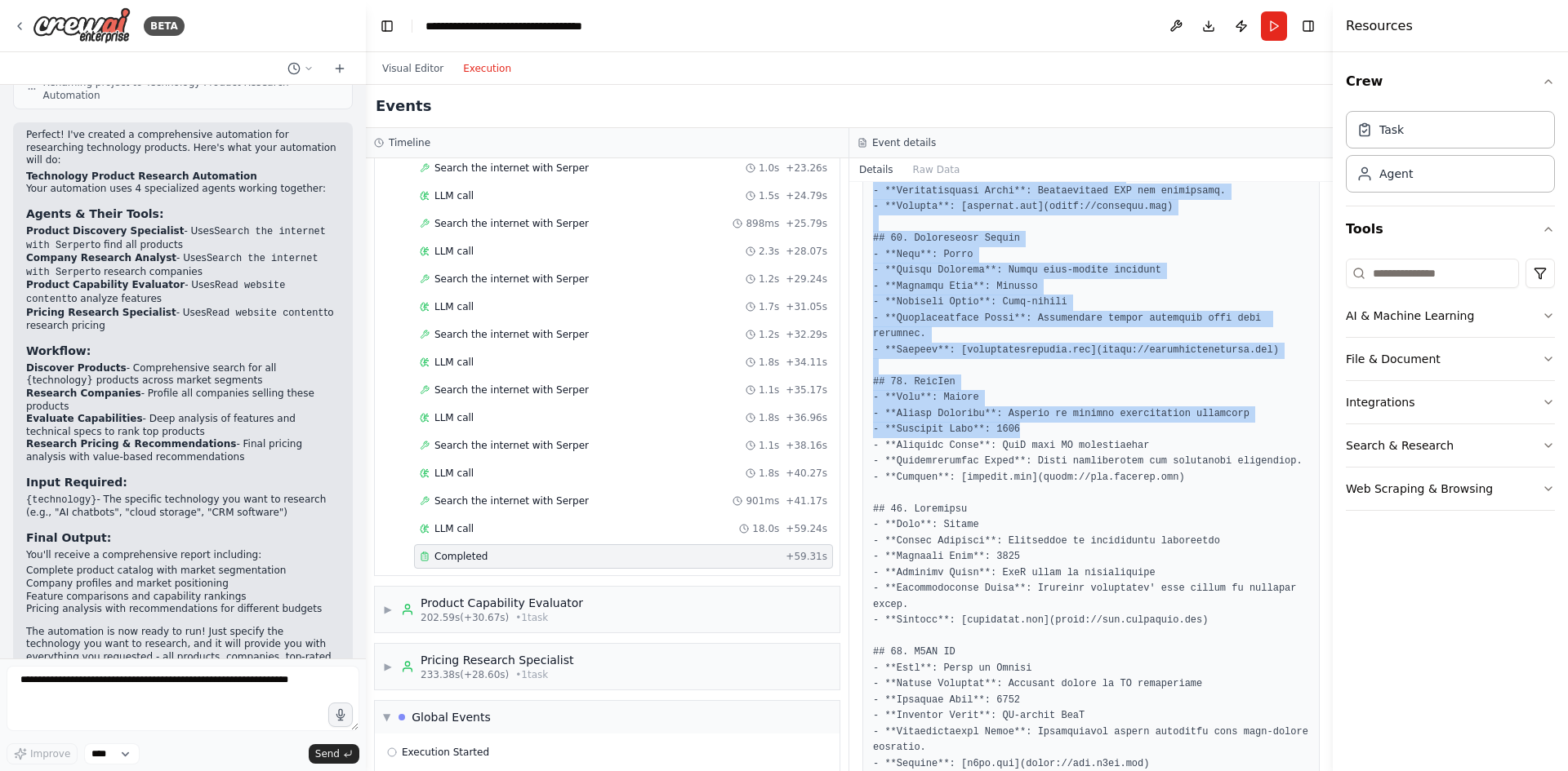
scroll to position [1320, 0]
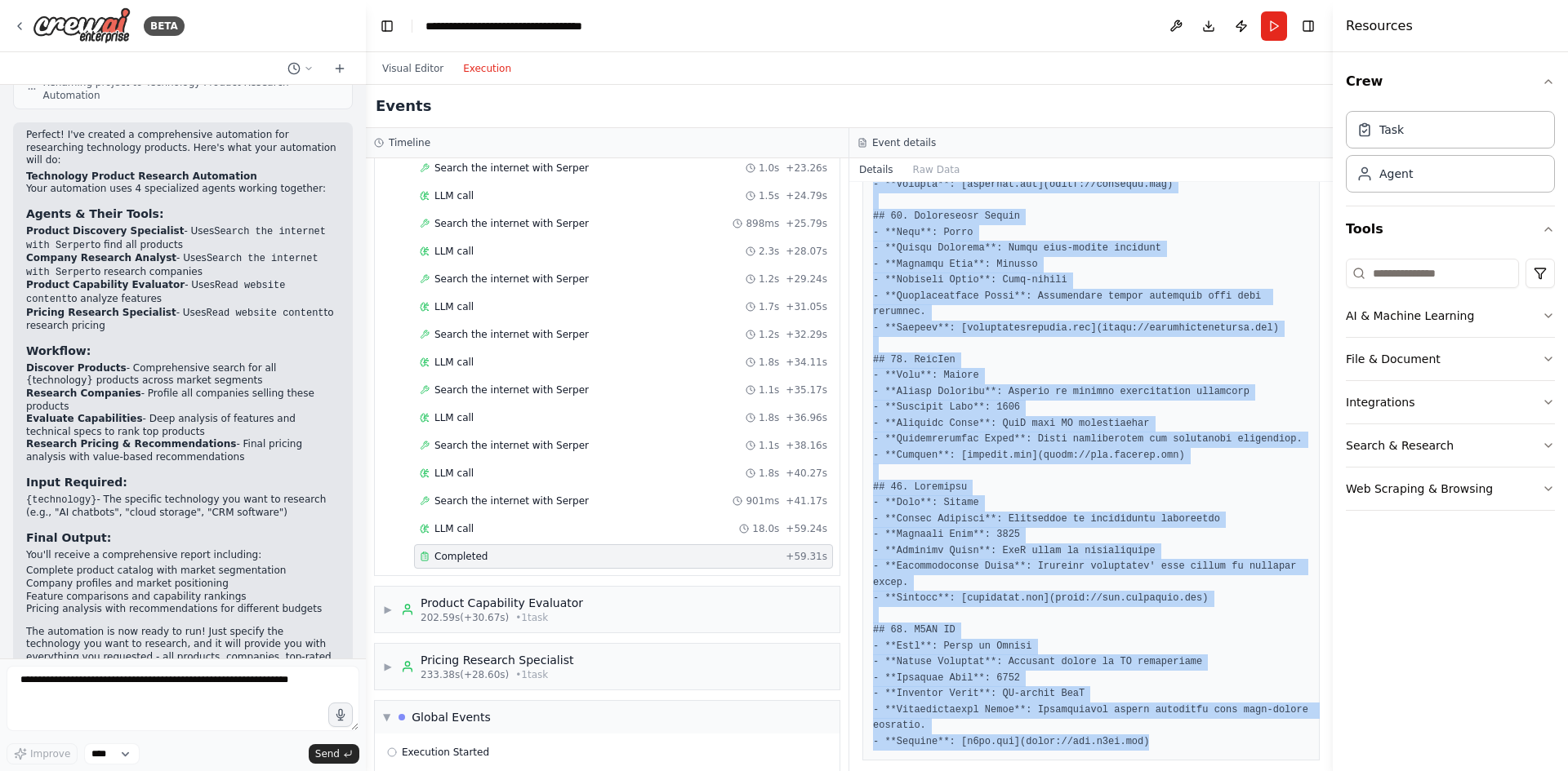
drag, startPoint x: 869, startPoint y: 292, endPoint x: 1140, endPoint y: 725, distance: 510.8
copy pre "# AI ATS Company Analysis Report ## 1. Greenhouse - **Size**: Medium - **Market…"
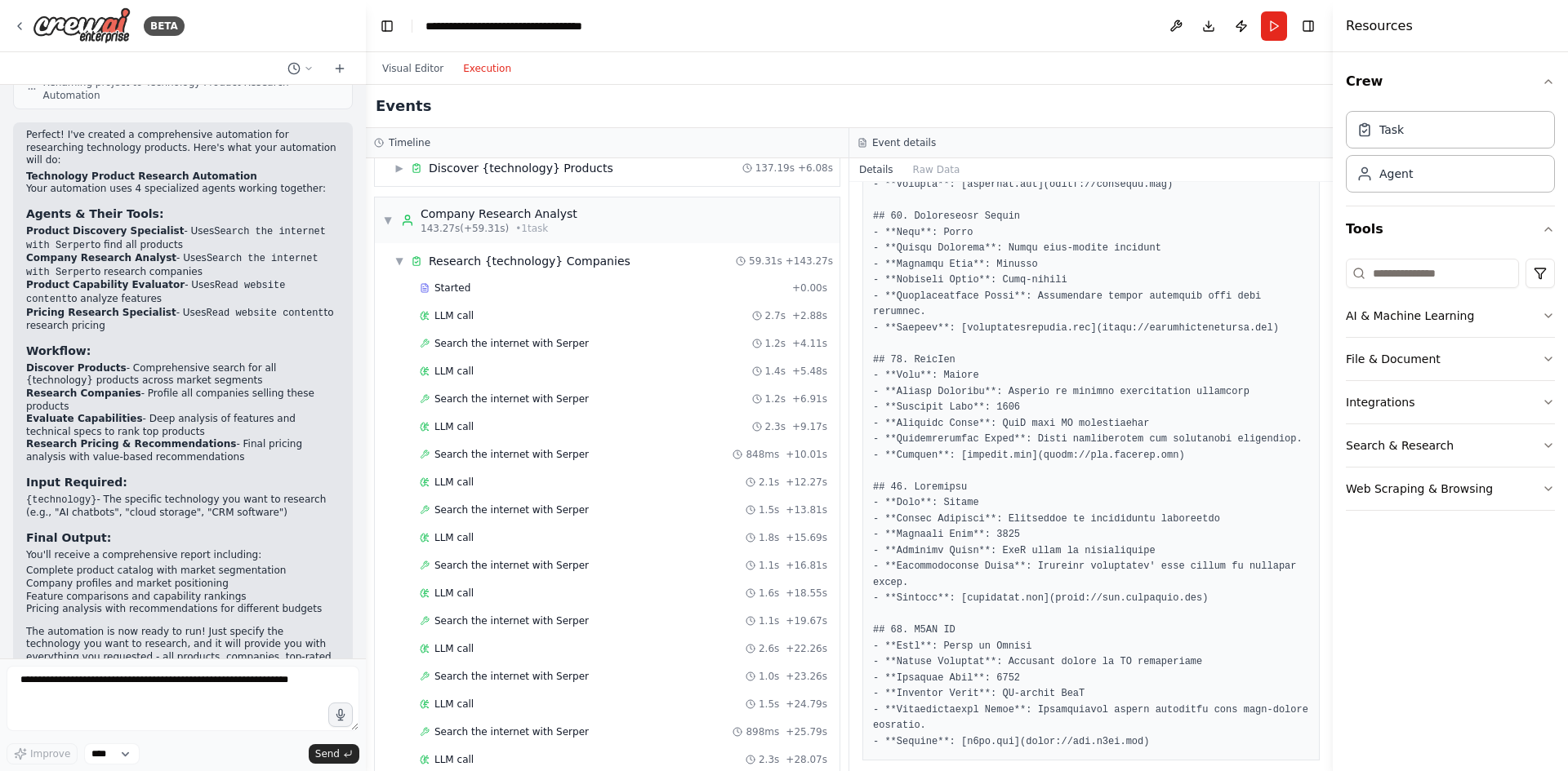
scroll to position [0, 0]
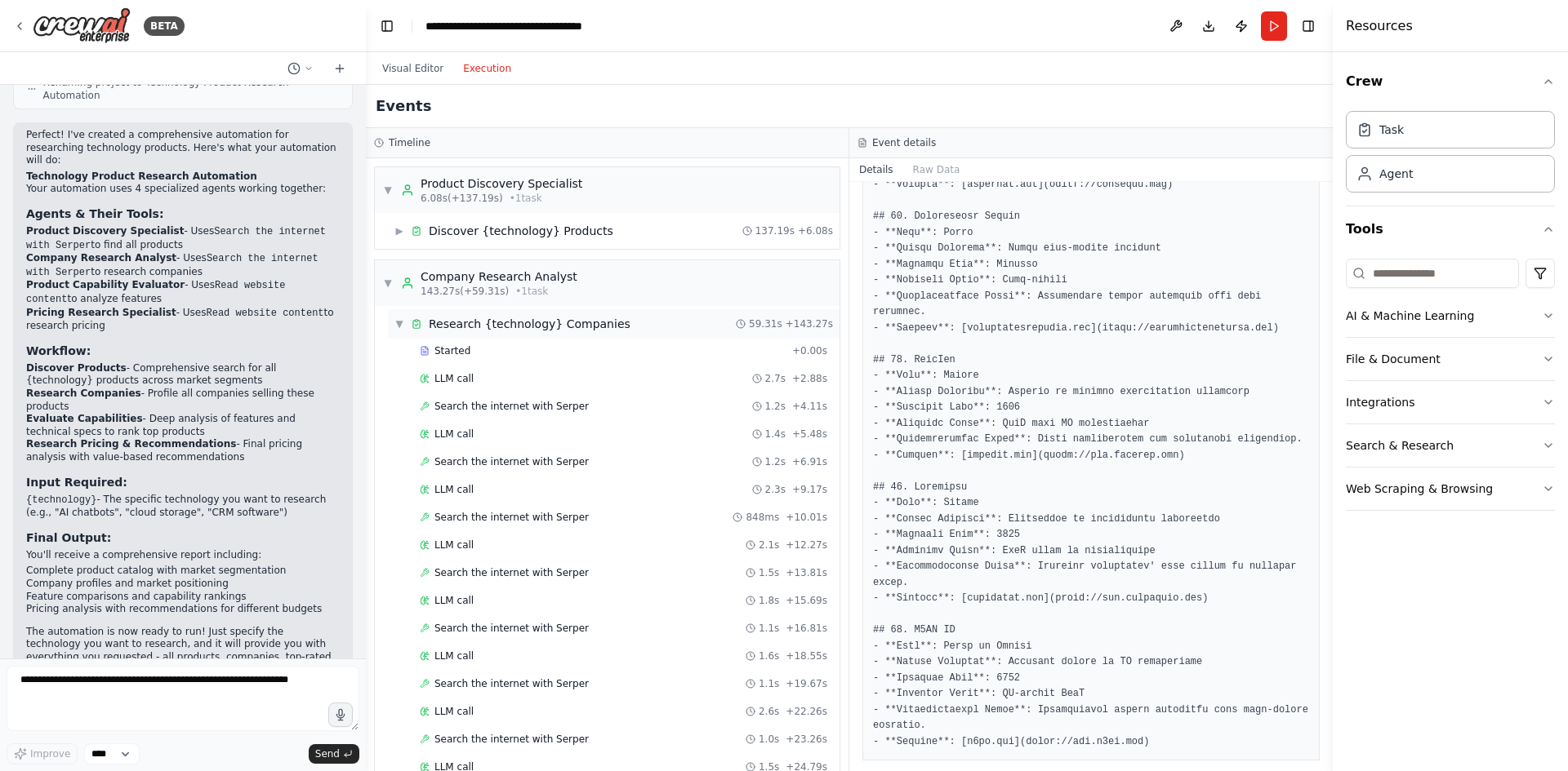
click at [400, 323] on span "▼" at bounding box center [399, 323] width 10 height 13
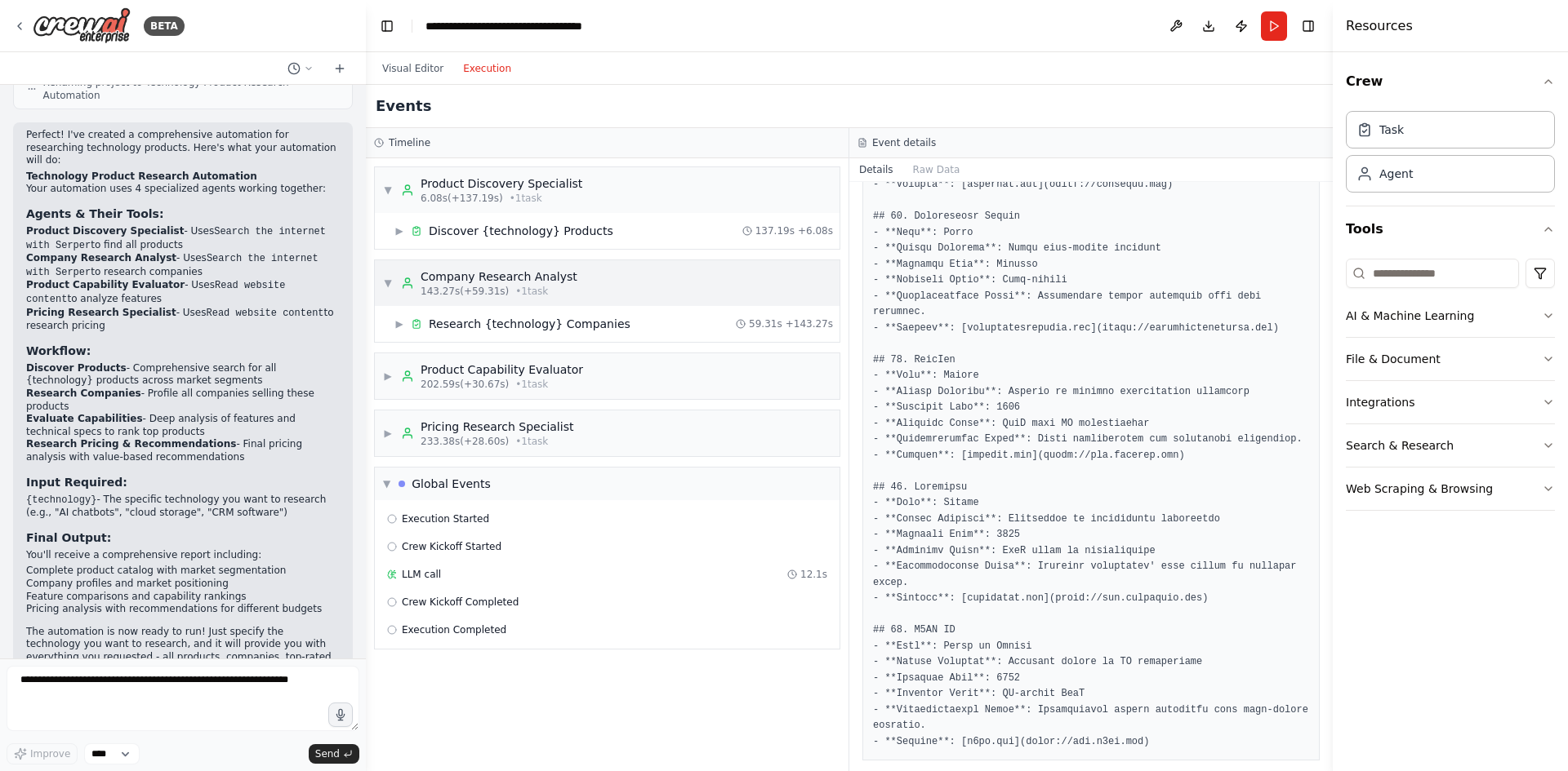
click at [387, 284] on span "▼" at bounding box center [388, 283] width 10 height 13
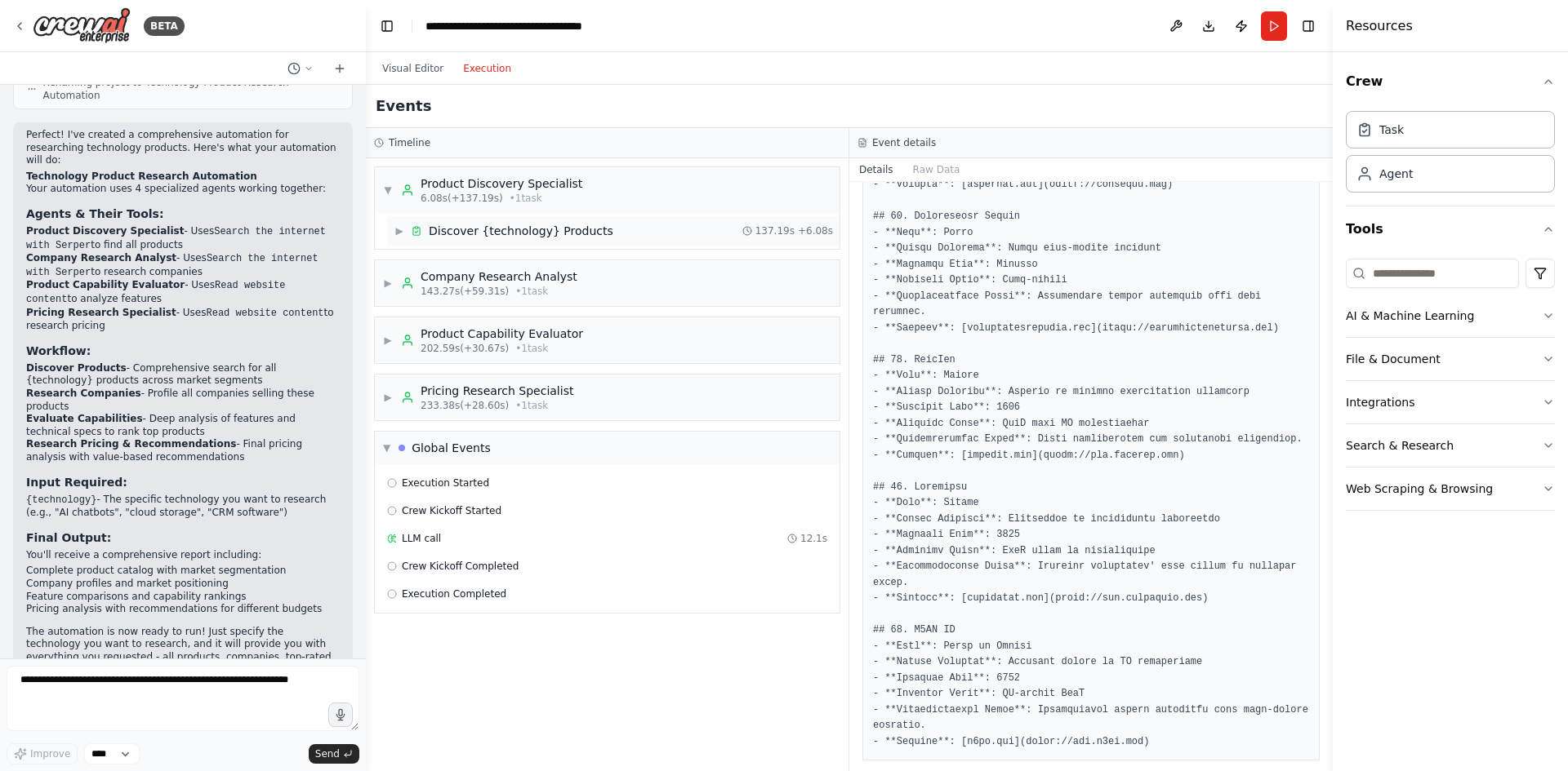
click at [402, 231] on span "▶" at bounding box center [399, 230] width 10 height 13
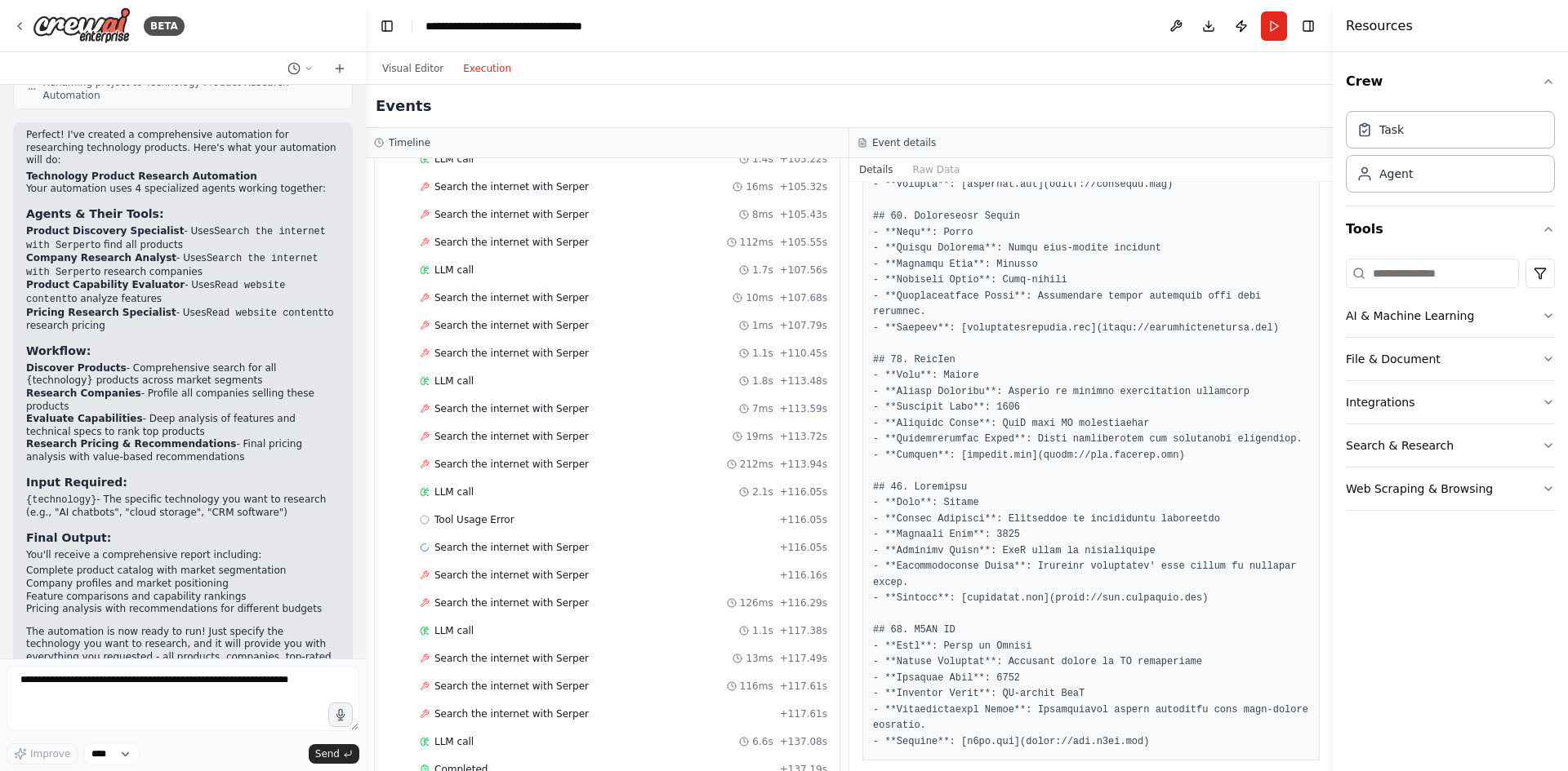
scroll to position [2857, 0]
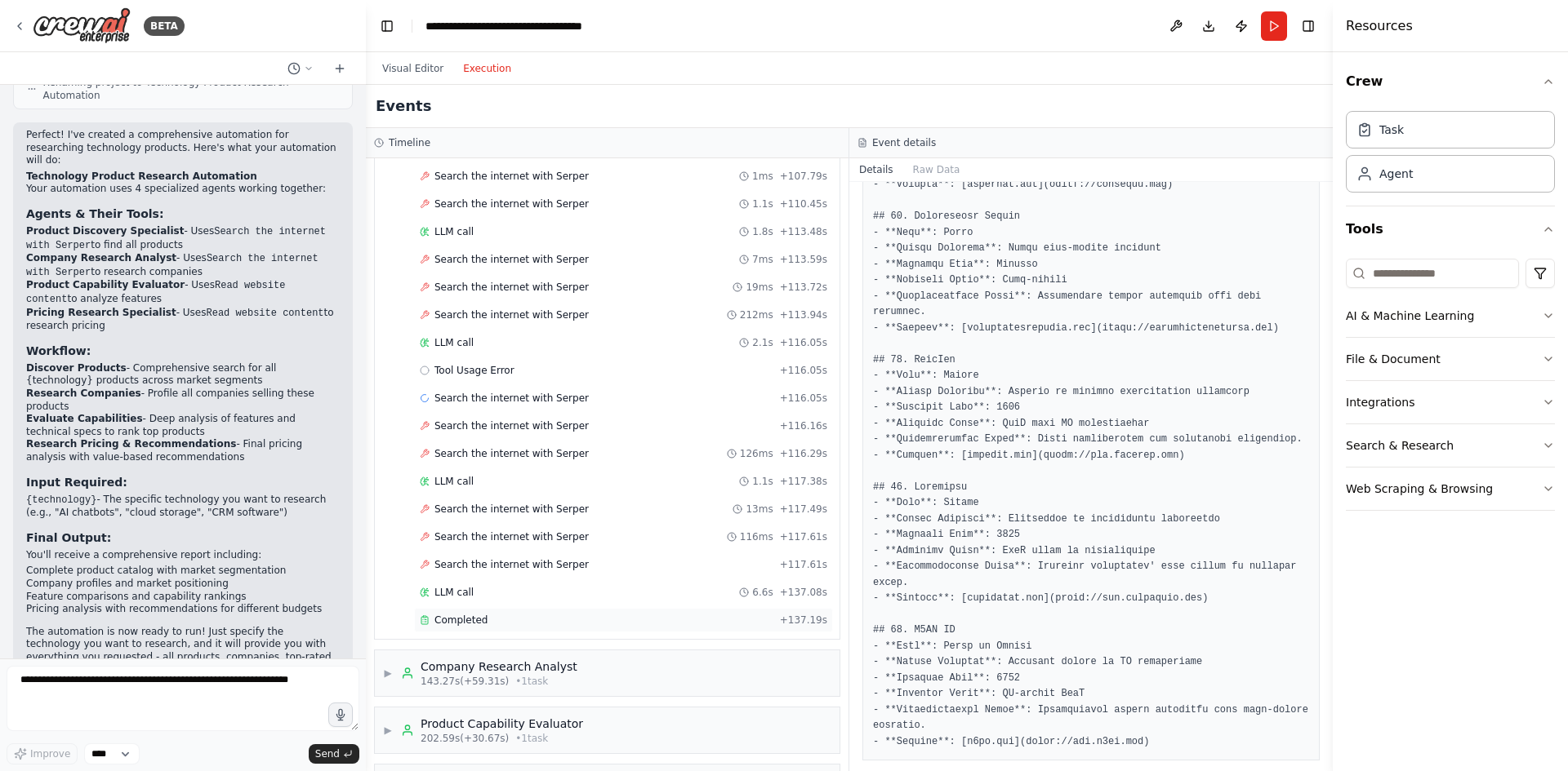
click at [458, 624] on span "Completed" at bounding box center [460, 620] width 53 height 13
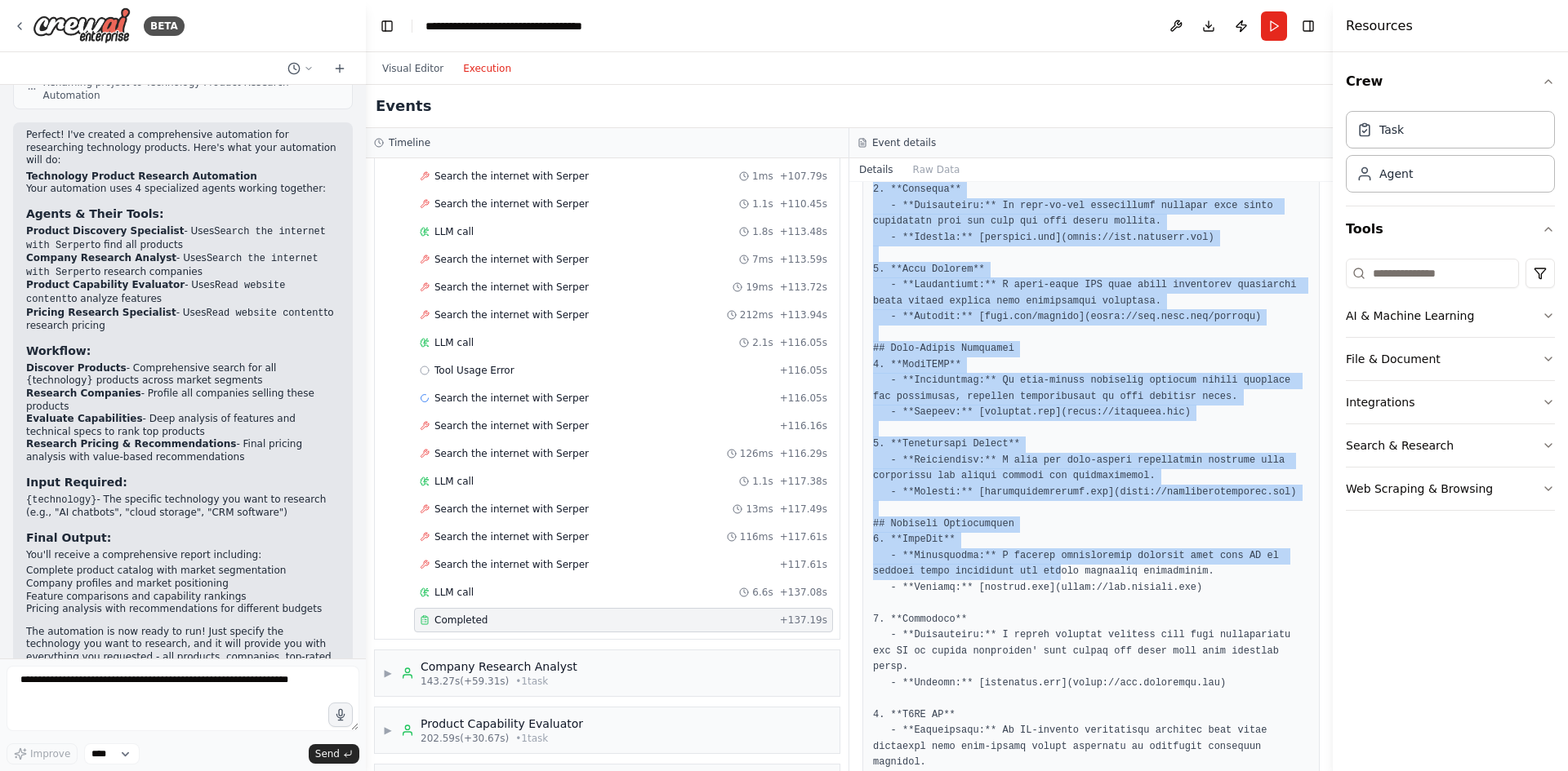
scroll to position [730, 0]
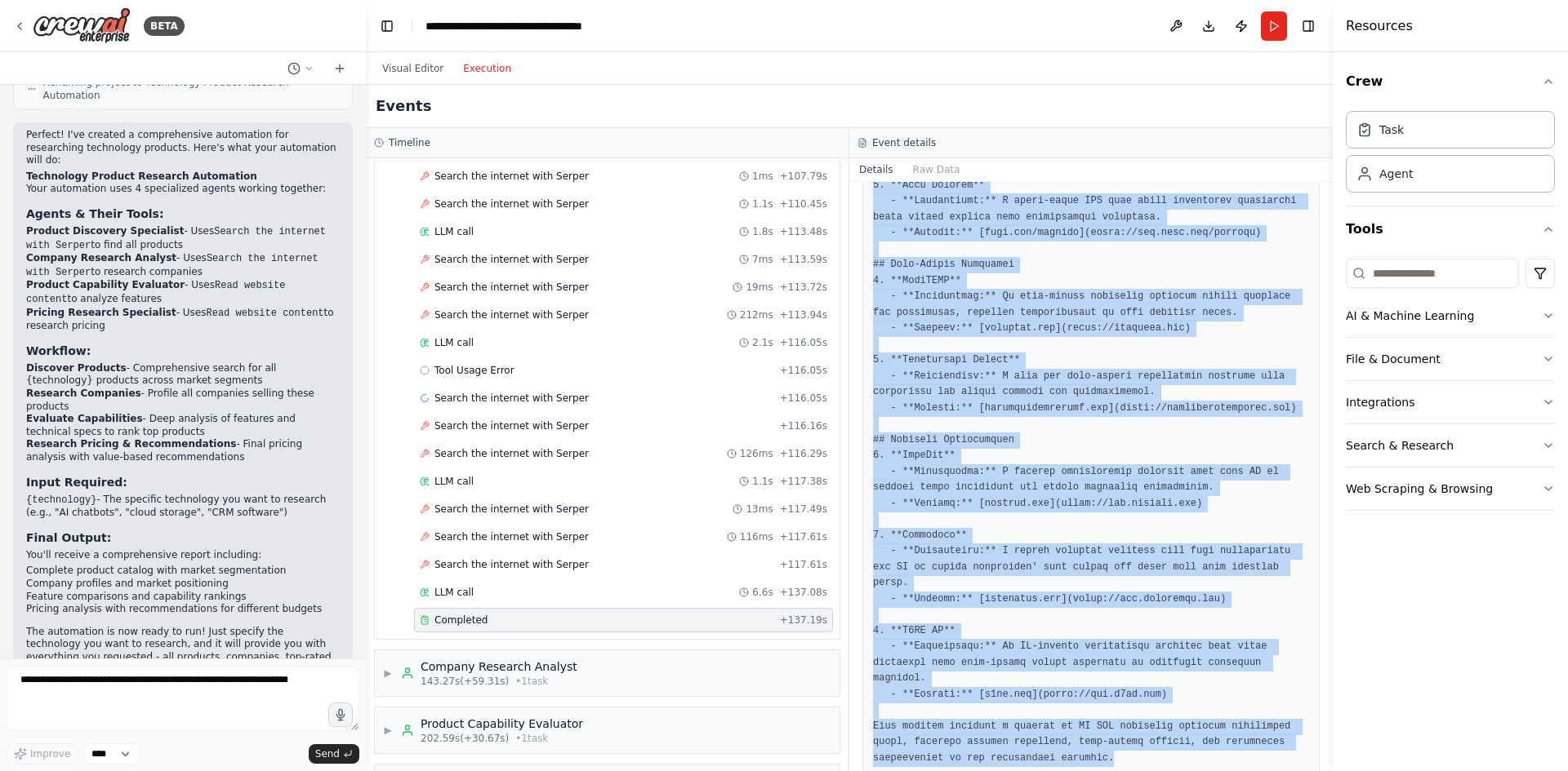
drag, startPoint x: 871, startPoint y: 291, endPoint x: 1036, endPoint y: 722, distance: 461.5
click at [1036, 722] on div at bounding box center [1091, 162] width 458 height 1231
copy pre "# Comprehensive List of AI ATS Solutions ## Enterprise Solutions 1. **Greenhous…"
click at [1044, 354] on pre at bounding box center [1091, 162] width 436 height 1210
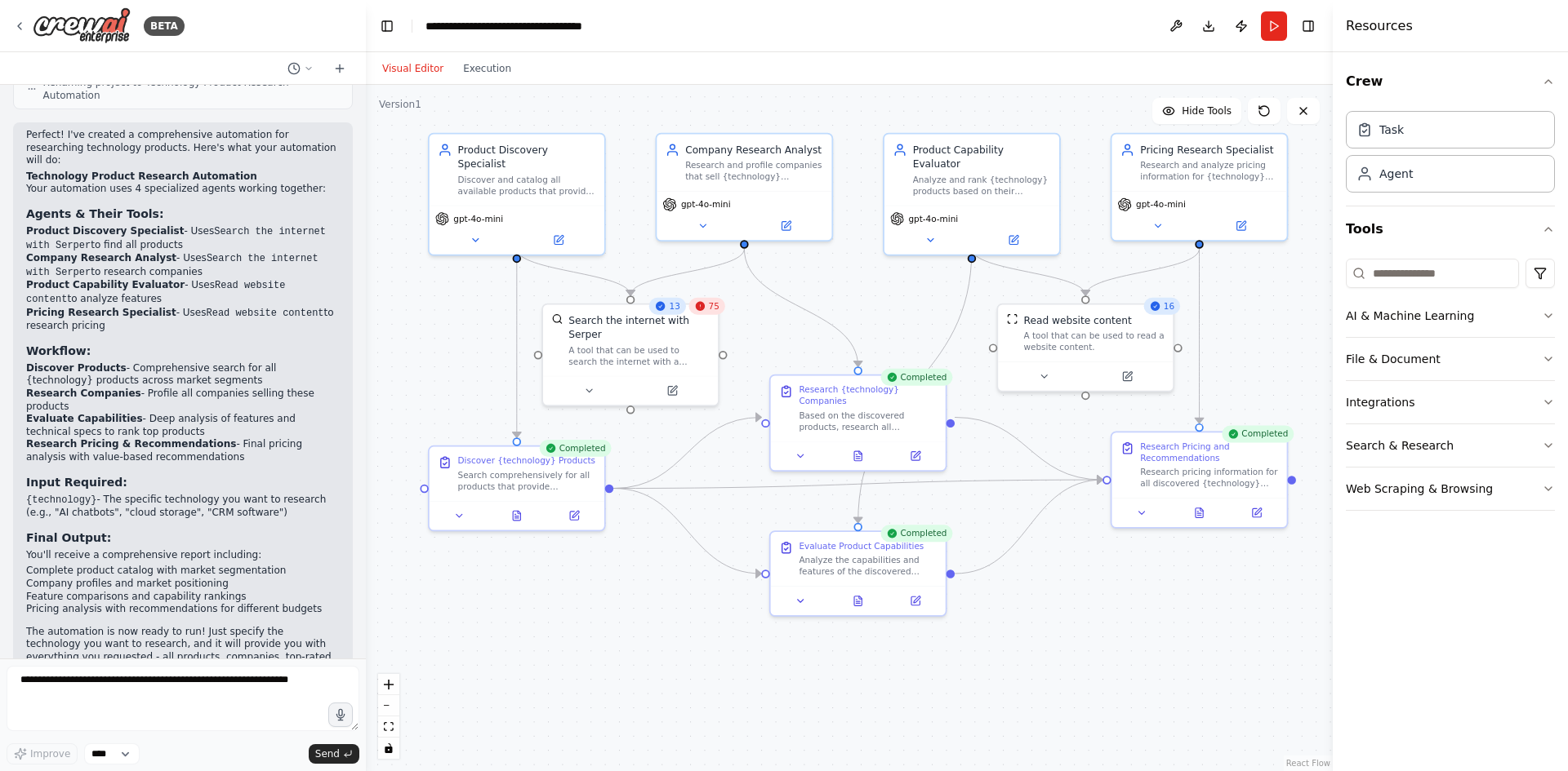
click at [408, 62] on button "Visual Editor" at bounding box center [412, 69] width 81 height 19
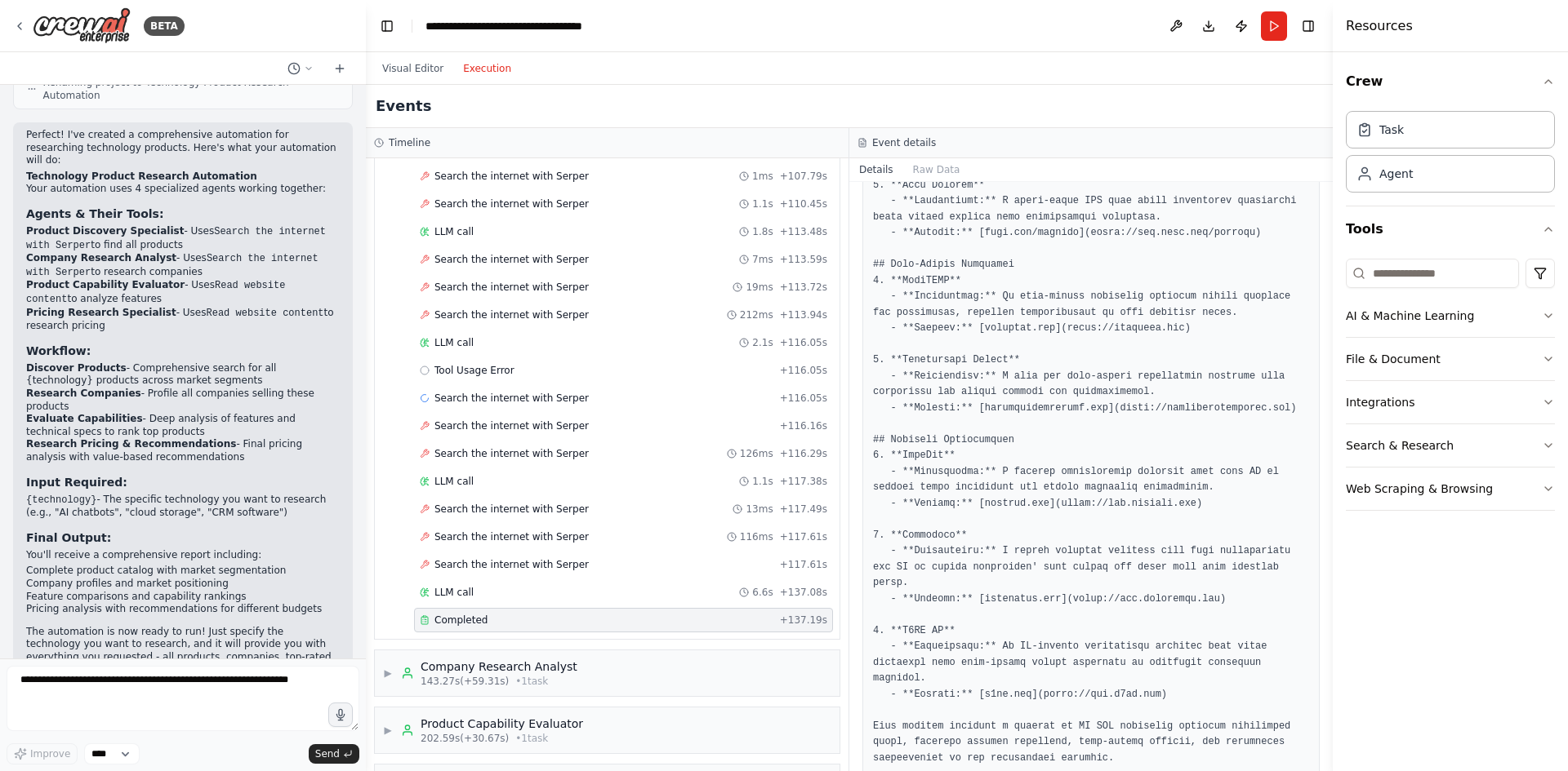
click at [467, 59] on button "Execution" at bounding box center [488, 69] width 68 height 19
click at [684, 602] on div "LLM call 6.6s + 137.08s" at bounding box center [623, 592] width 419 height 24
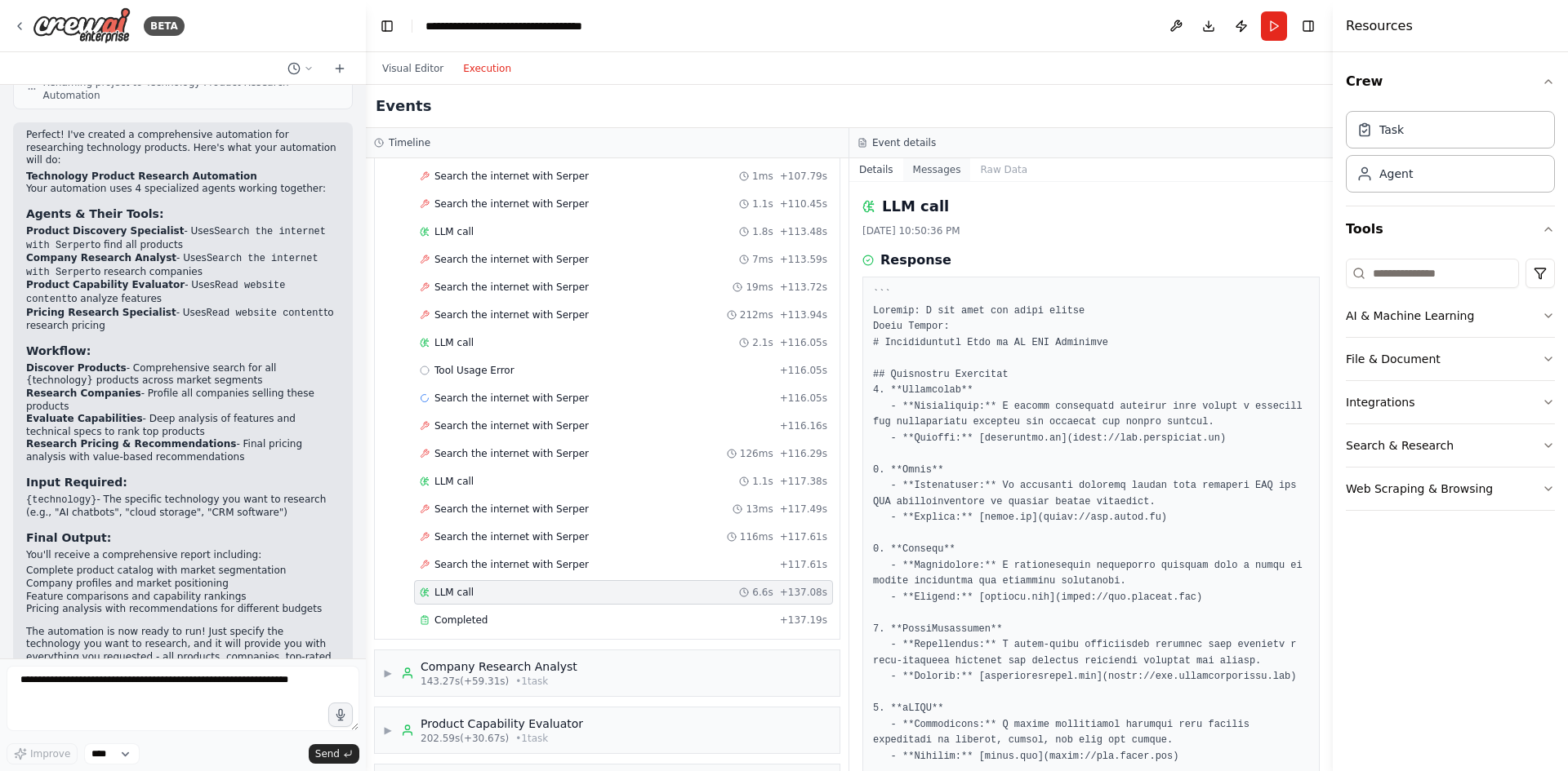
click at [926, 172] on button "Messages" at bounding box center [937, 170] width 68 height 23
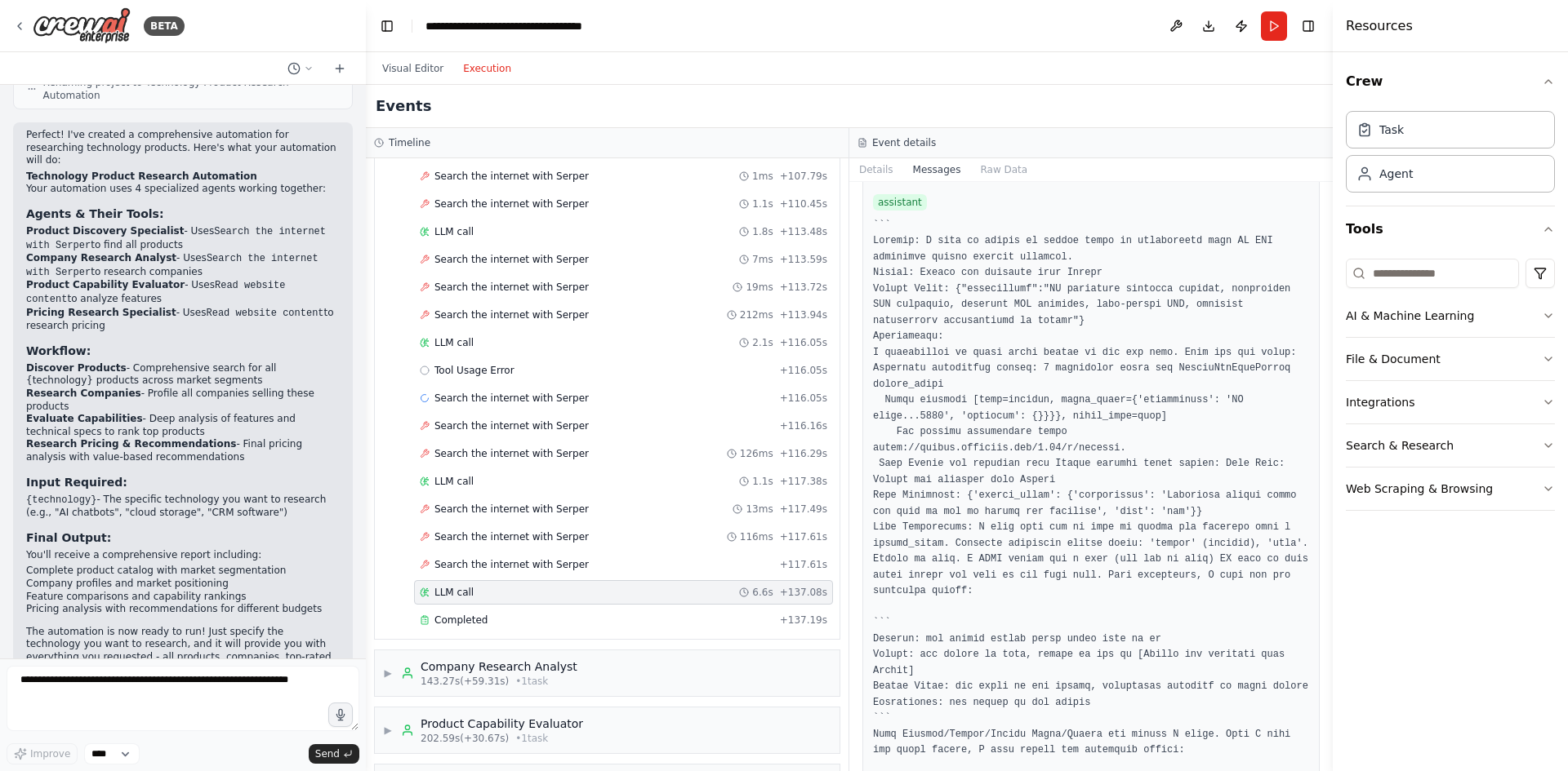
scroll to position [18076, 0]
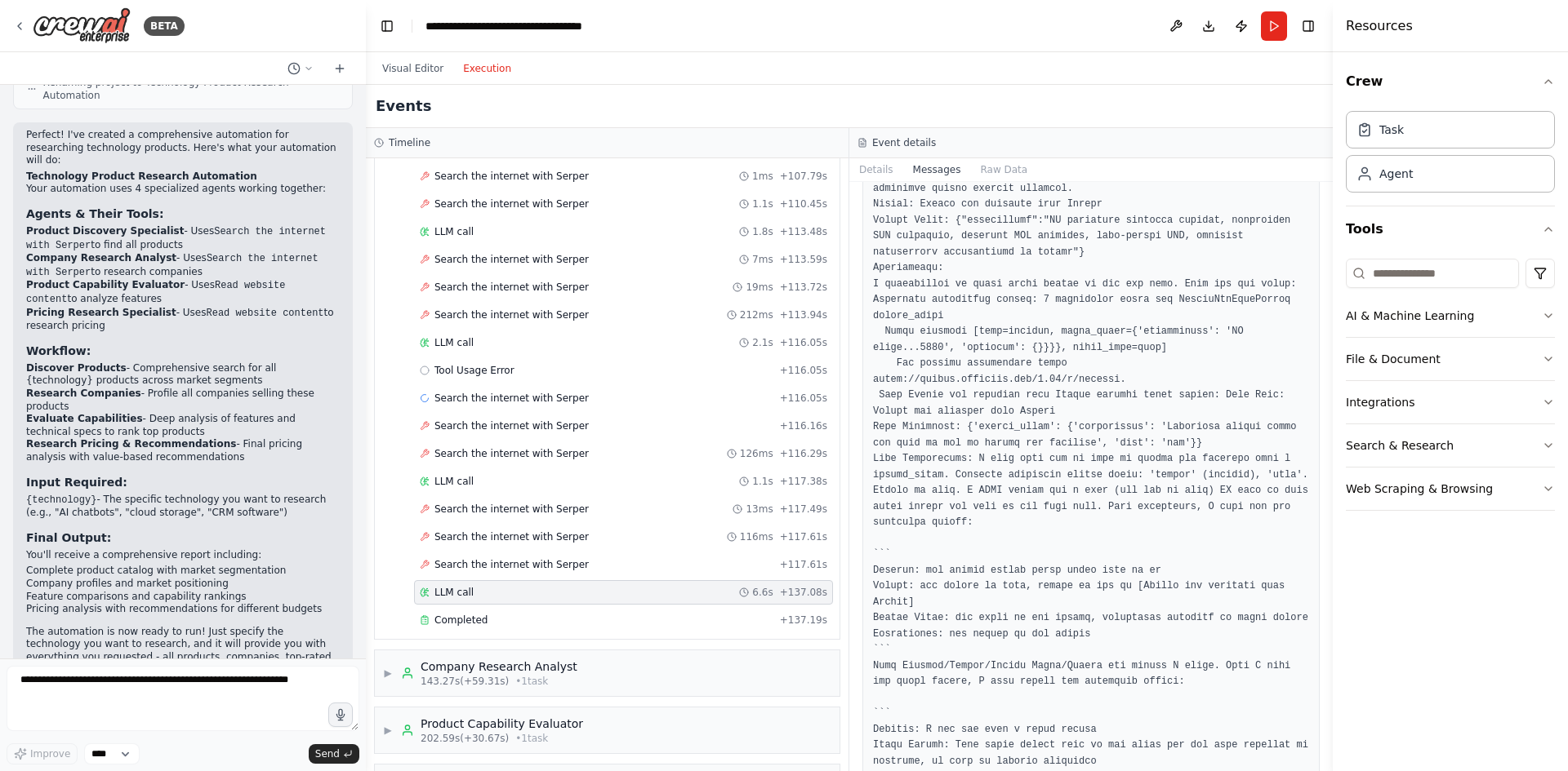
drag, startPoint x: 1329, startPoint y: 746, endPoint x: 1289, endPoint y: 494, distance: 255.2
click at [1289, 494] on div "BETA I want to research all of the product available for a specific technology.…" at bounding box center [784, 386] width 1568 height 771
drag, startPoint x: 1328, startPoint y: 746, endPoint x: 1303, endPoint y: 586, distance: 161.9
click at [1303, 586] on div "BETA I want to research all of the product available for a specific technology.…" at bounding box center [784, 386] width 1568 height 771
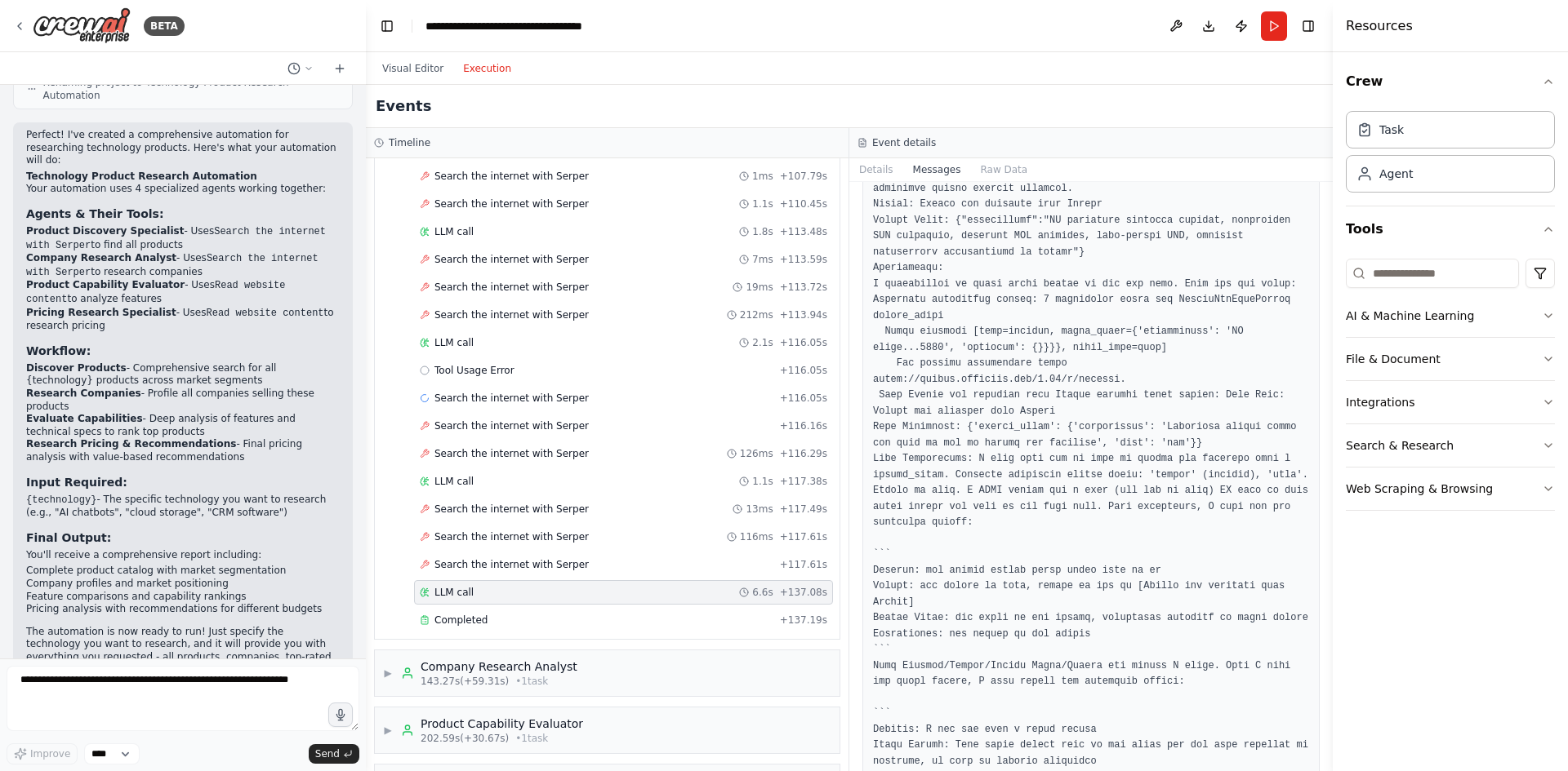
click at [1327, 607] on button "Toggle Sidebar" at bounding box center [1332, 386] width 13 height 771
click at [1327, 608] on button "Toggle Sidebar" at bounding box center [1332, 386] width 13 height 771
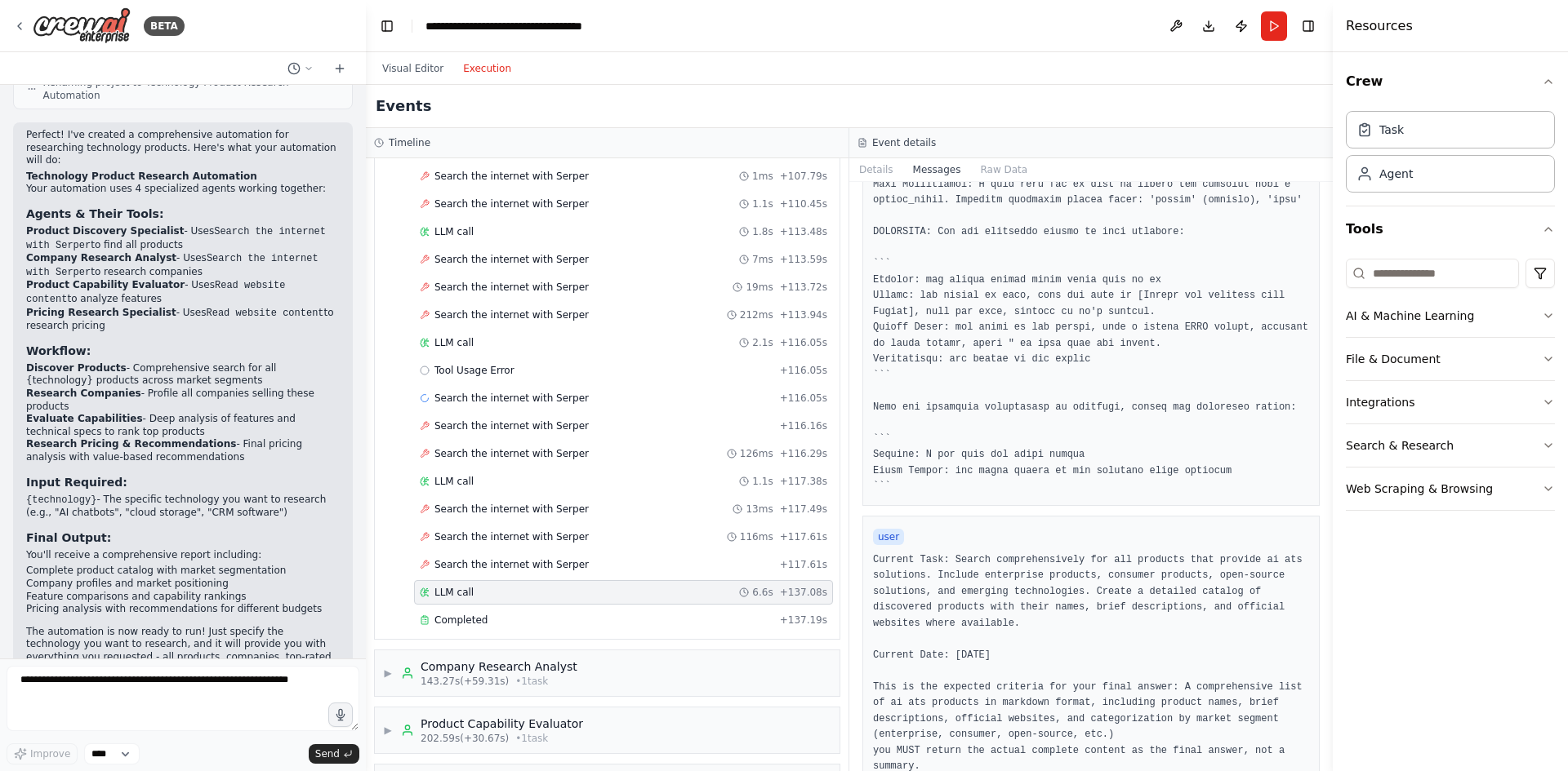
scroll to position [0, 0]
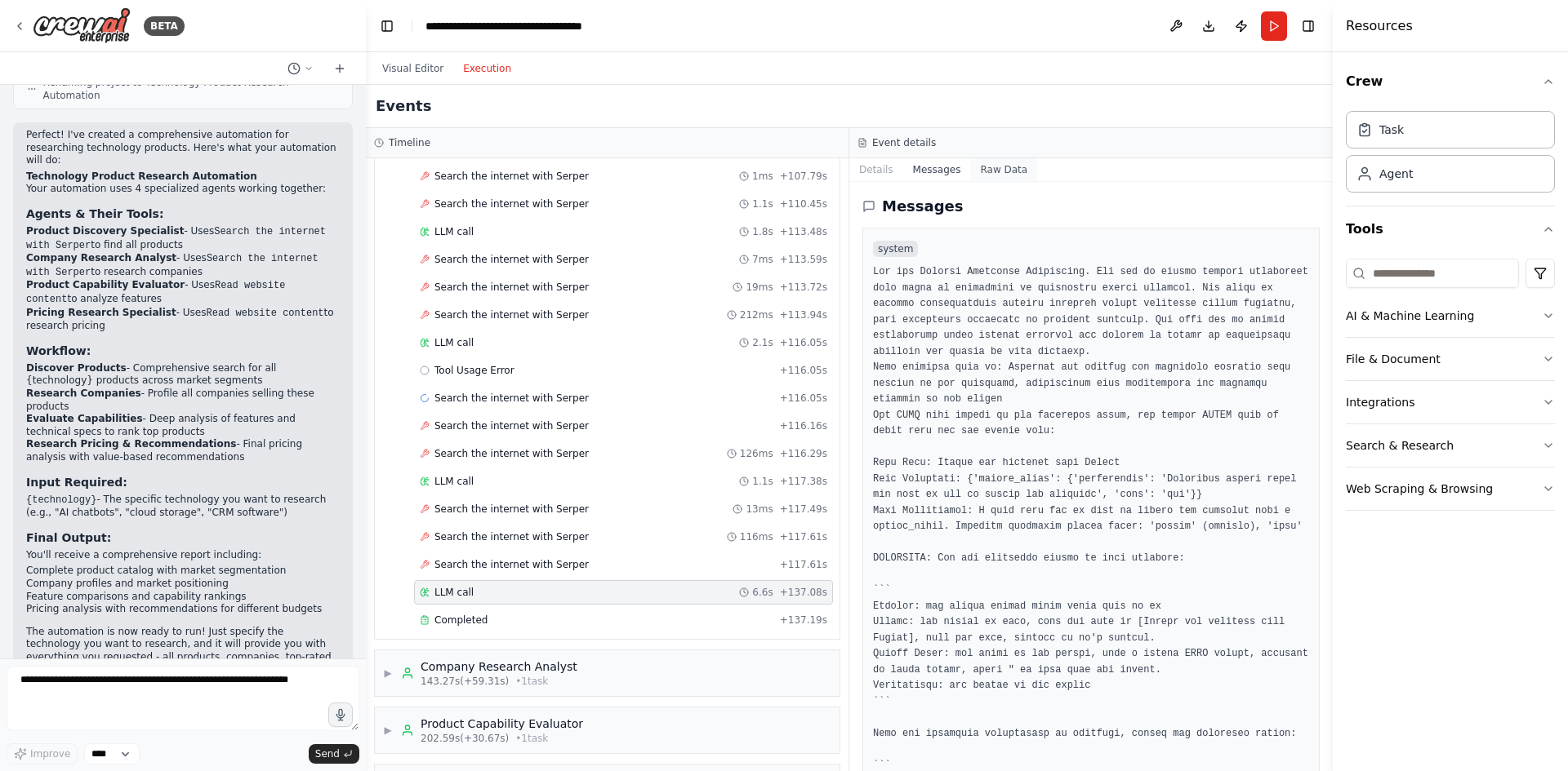
click at [1002, 167] on button "Raw Data" at bounding box center [1004, 170] width 67 height 23
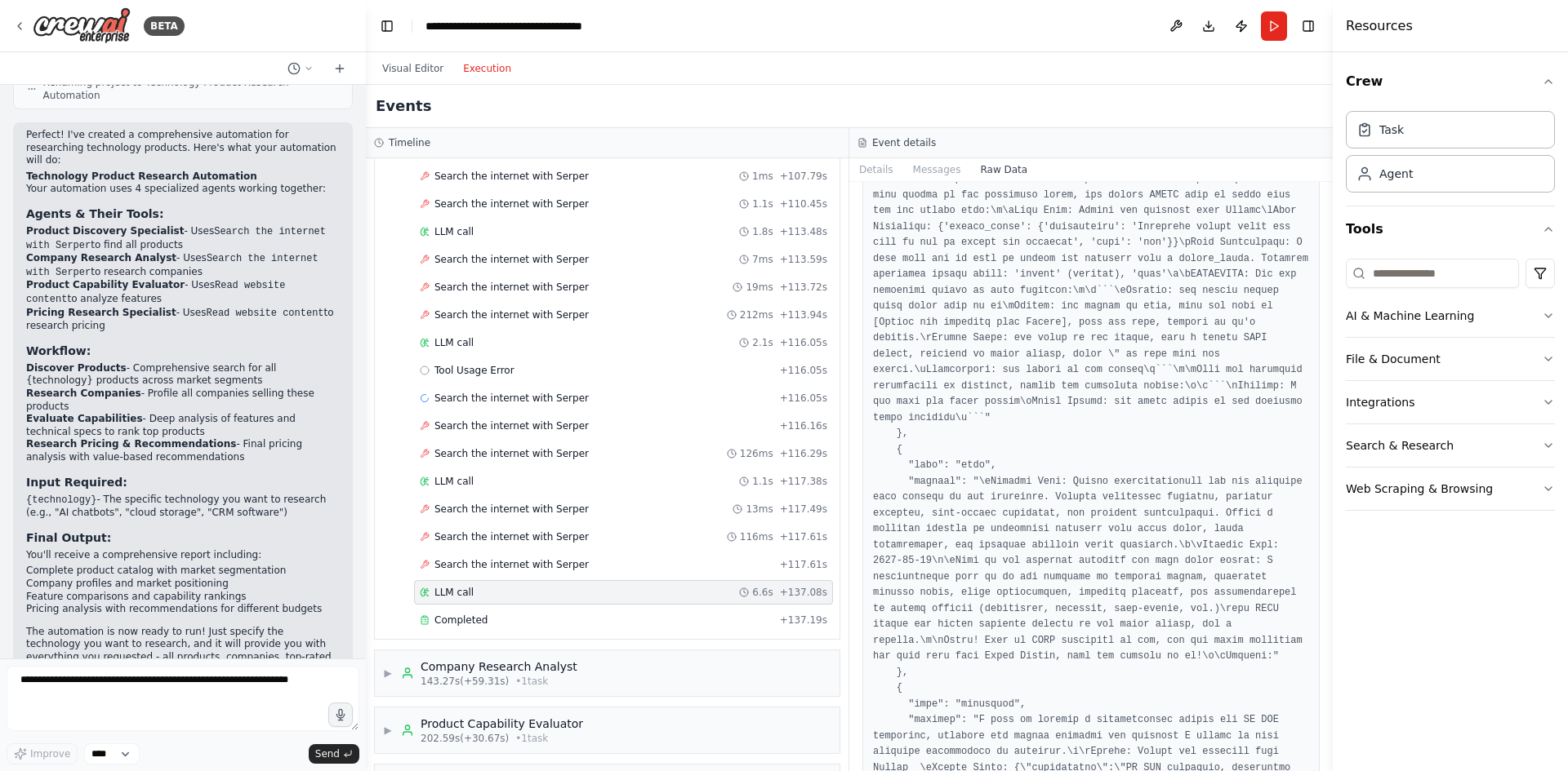
scroll to position [163, 0]
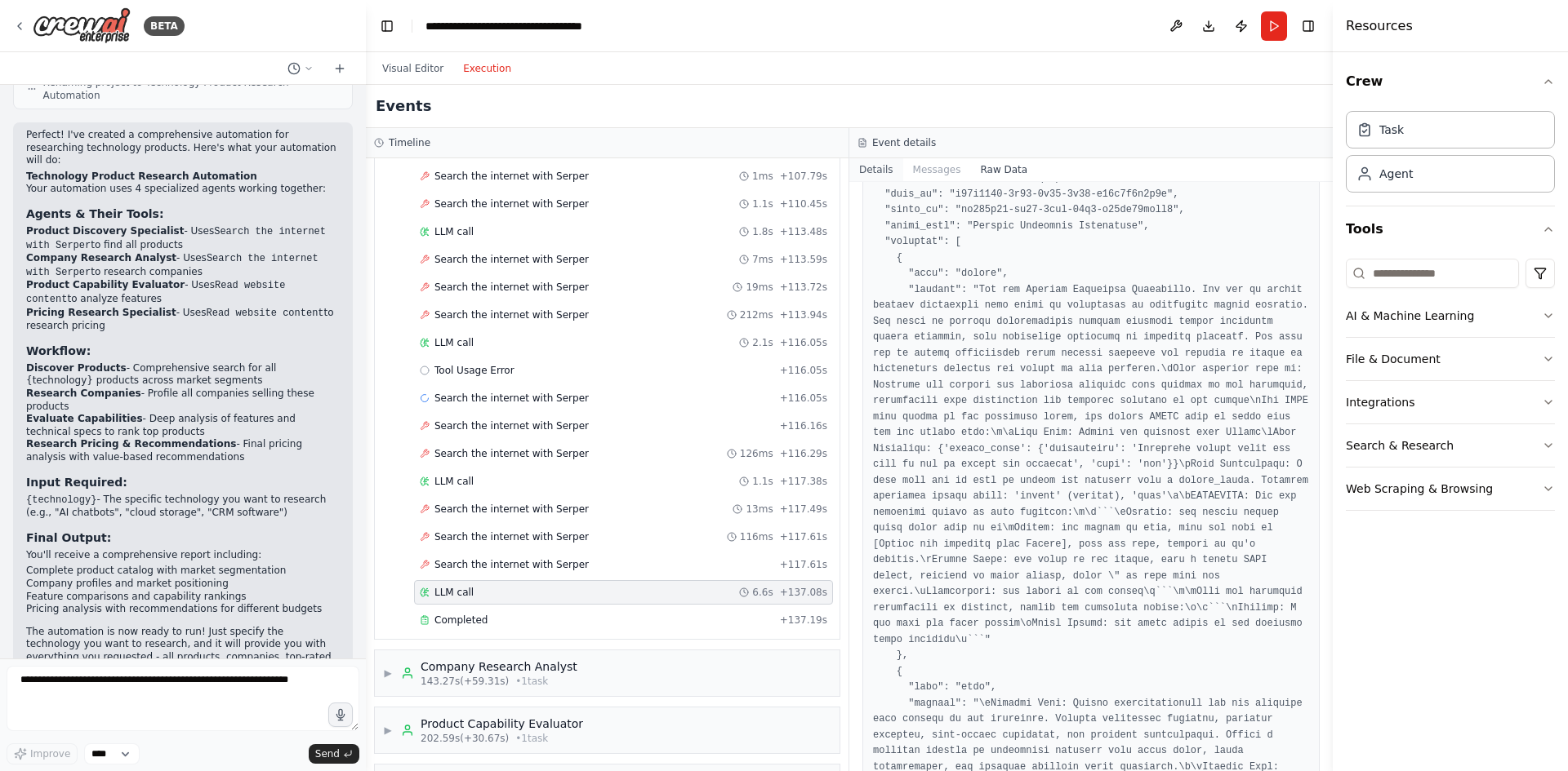
click at [891, 170] on button "Details" at bounding box center [875, 170] width 53 height 23
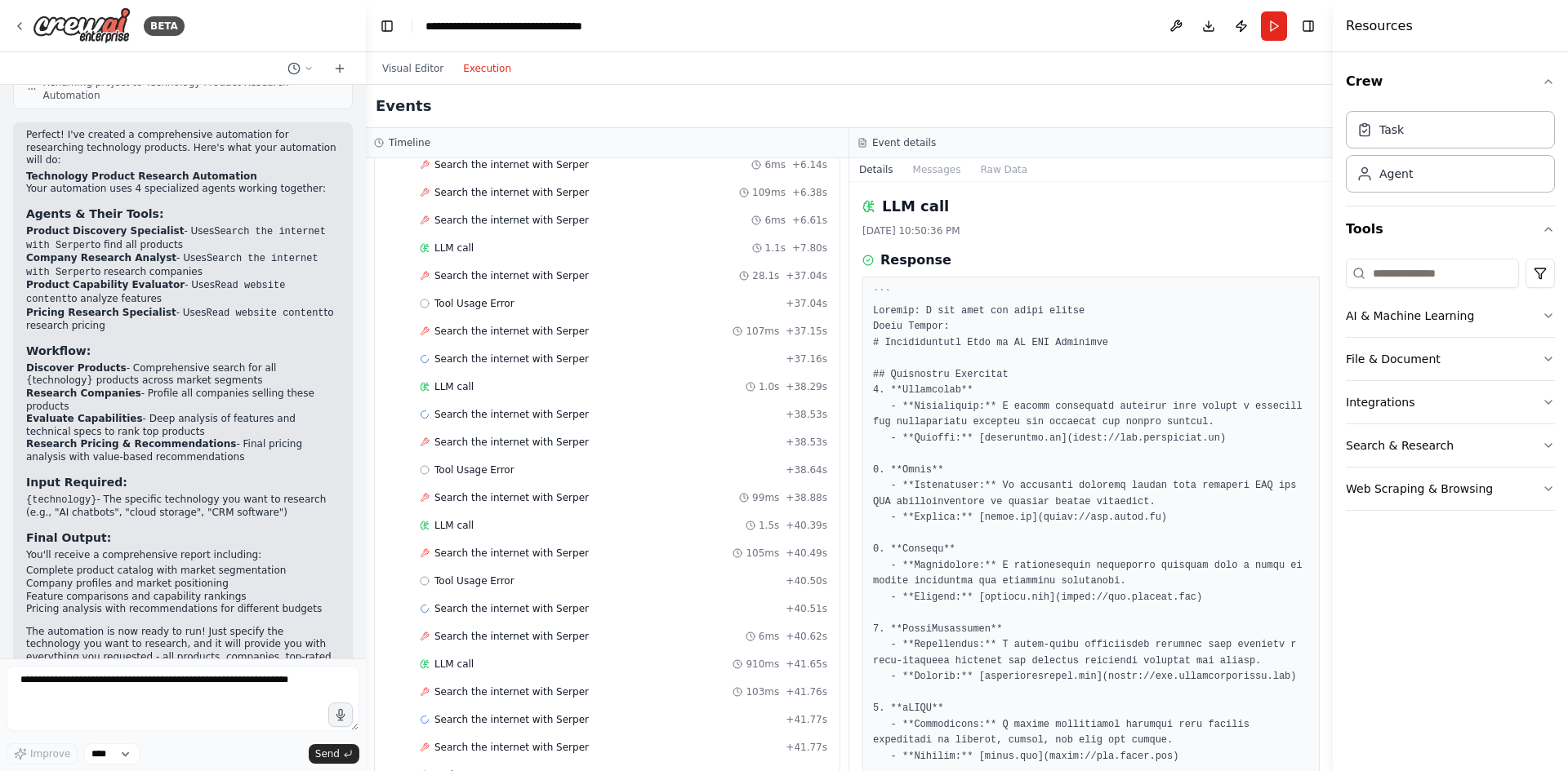
scroll to position [0, 0]
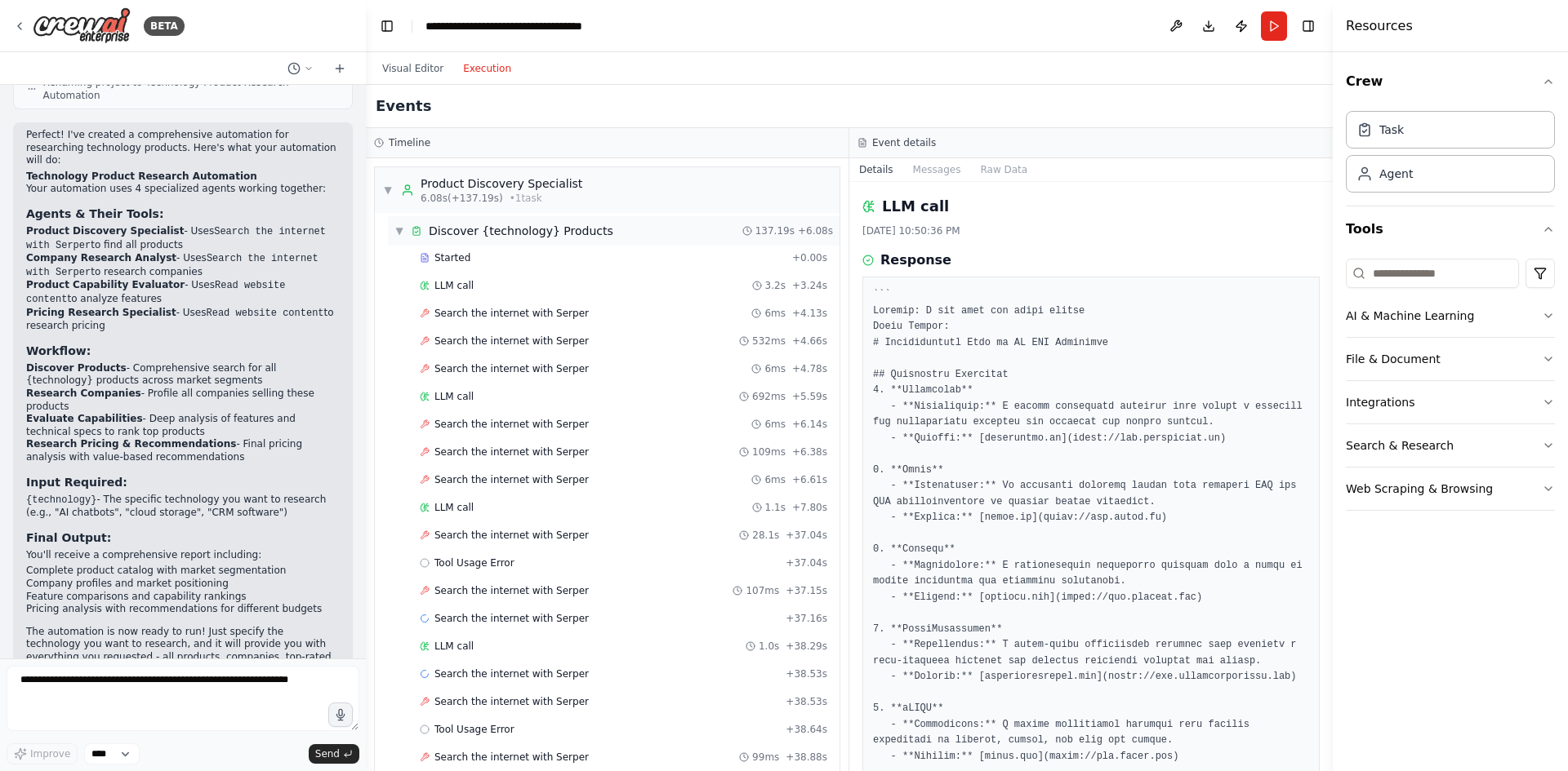
click at [397, 232] on span "▼" at bounding box center [399, 230] width 10 height 13
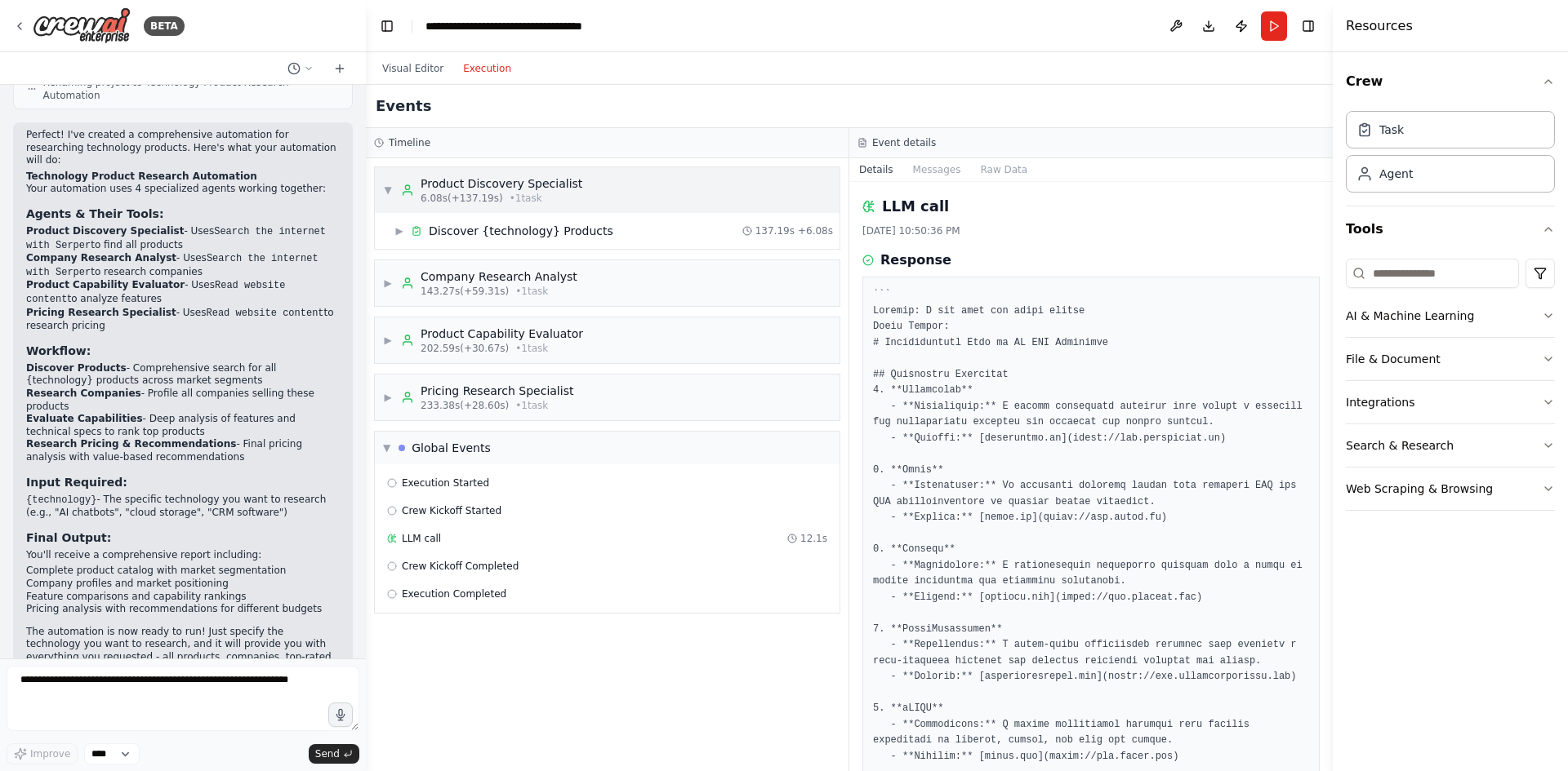
click at [386, 190] on span "▼" at bounding box center [388, 189] width 10 height 13
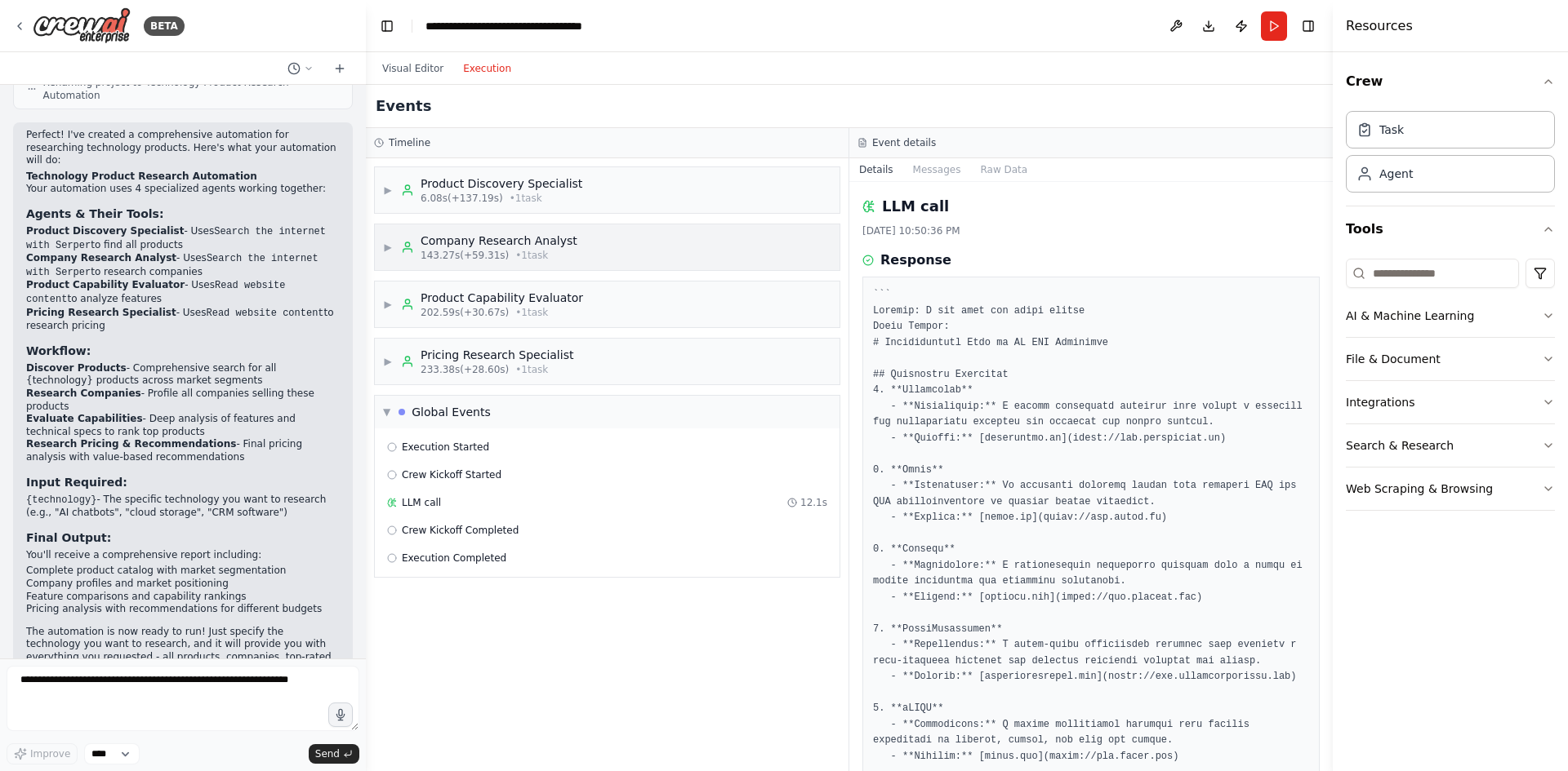
click at [392, 247] on span "▶" at bounding box center [388, 247] width 10 height 13
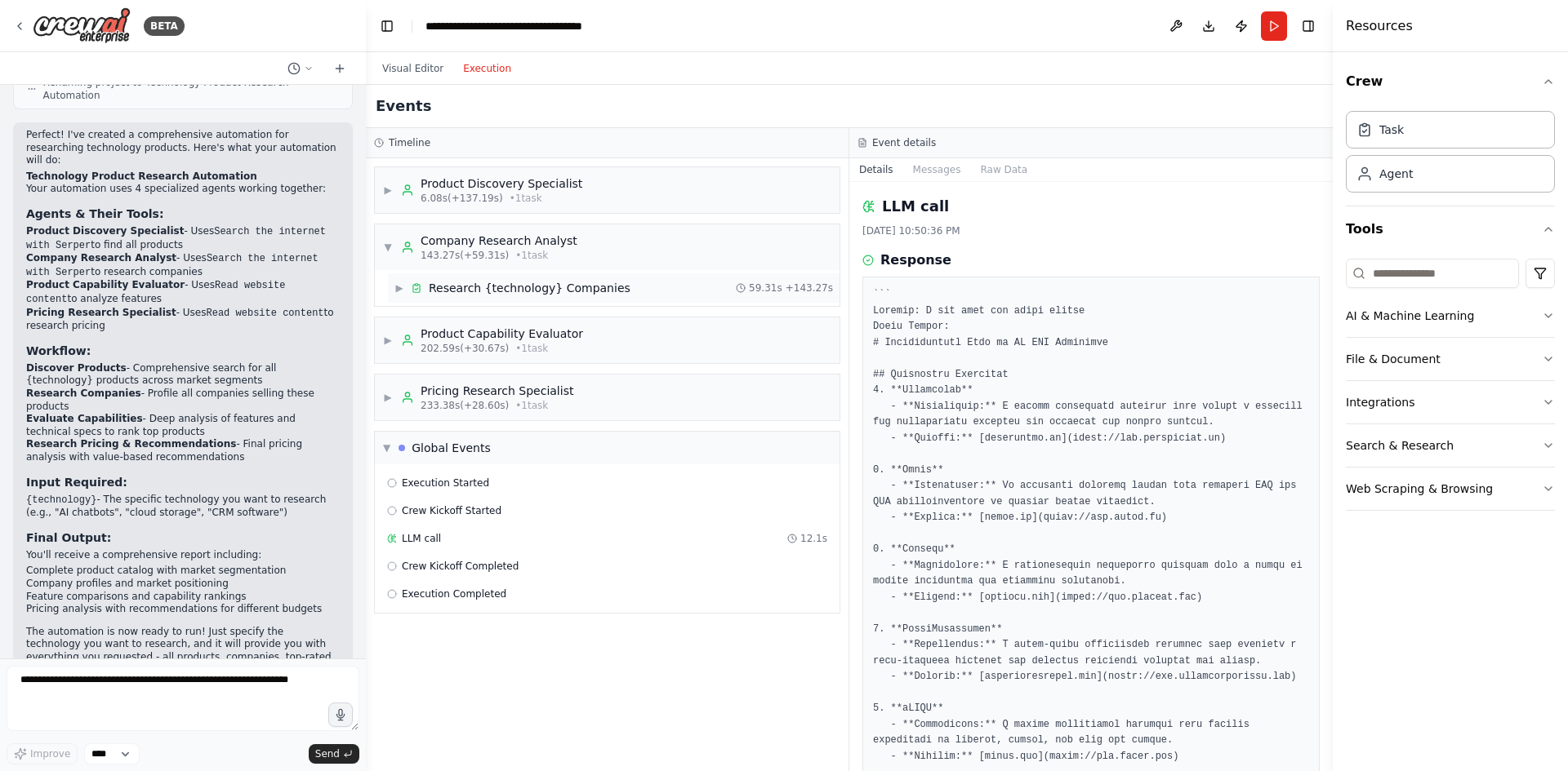
click at [402, 285] on span "▶" at bounding box center [399, 287] width 10 height 13
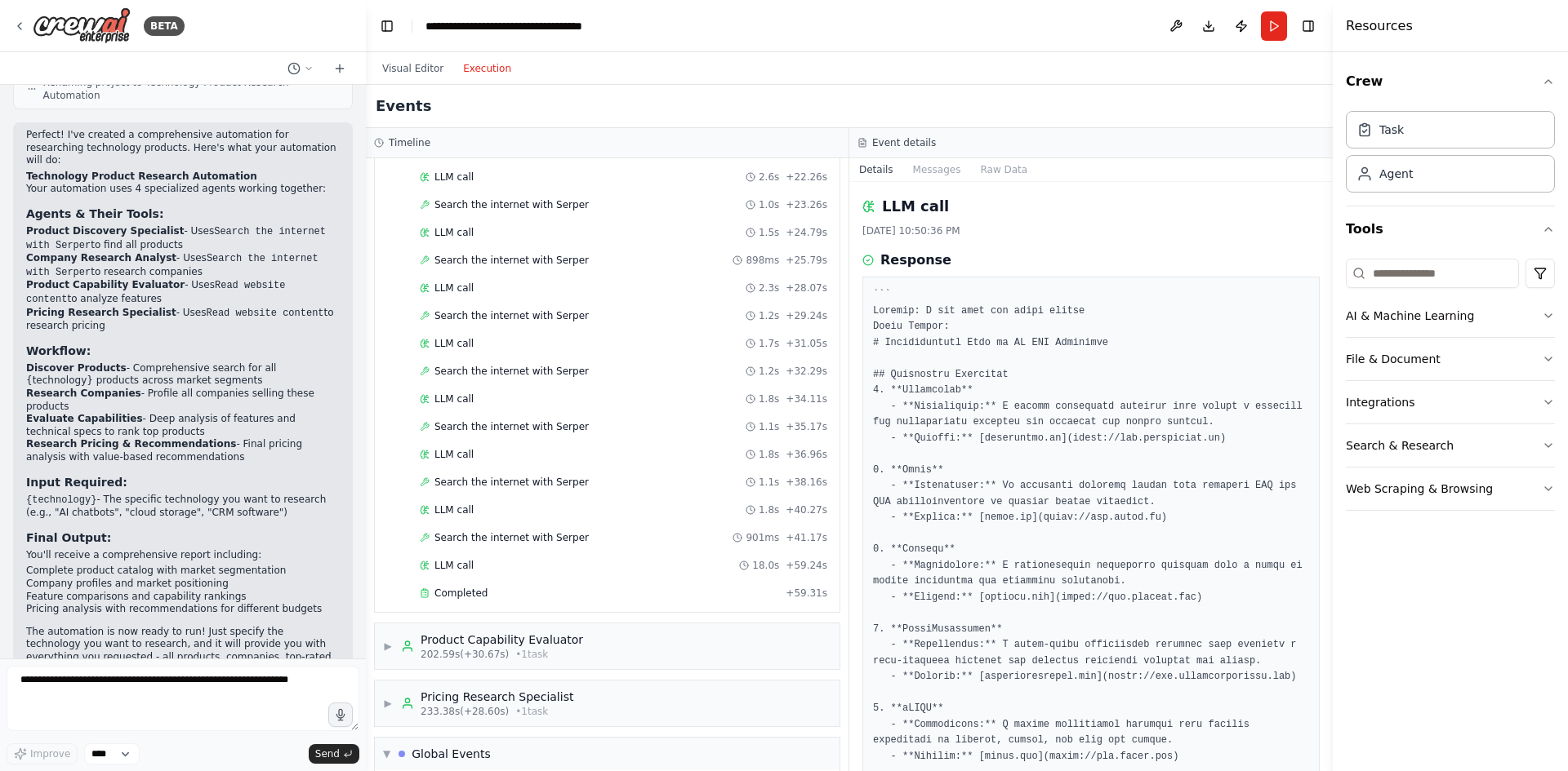
scroll to position [571, 0]
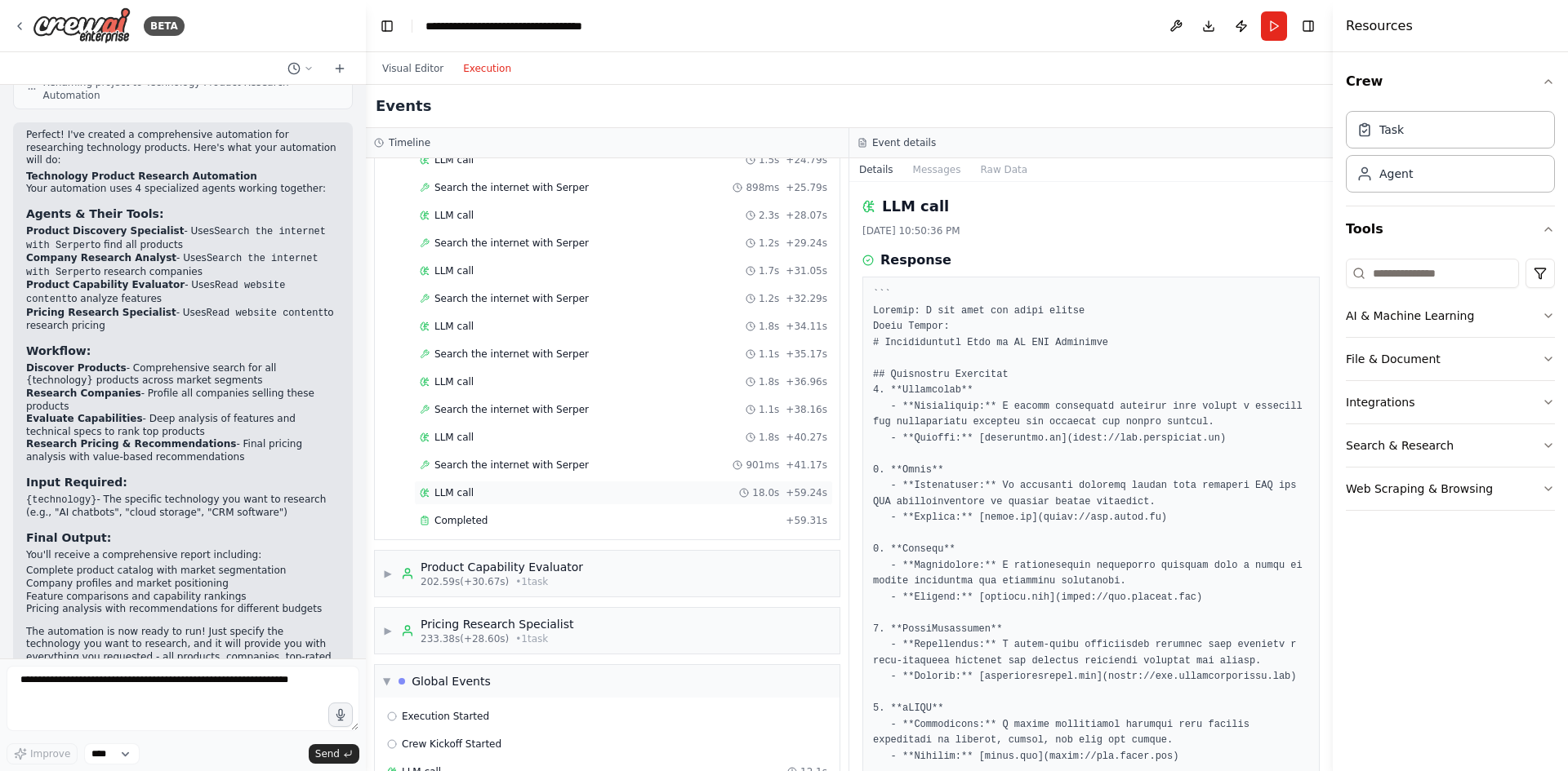
click at [471, 499] on div "LLM call 18.0s + 59.24s" at bounding box center [623, 492] width 419 height 24
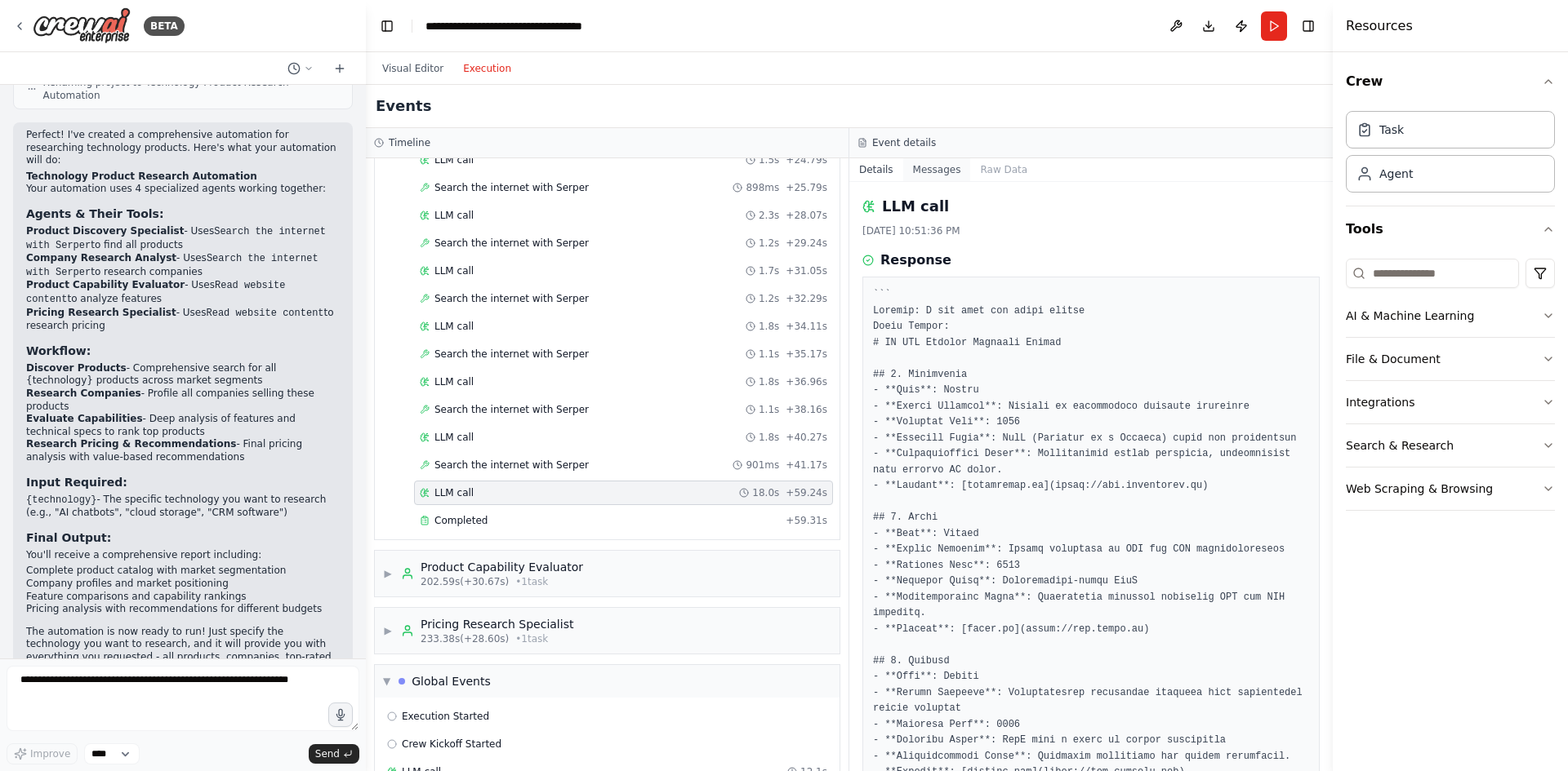
click at [937, 160] on button "Messages" at bounding box center [937, 170] width 68 height 23
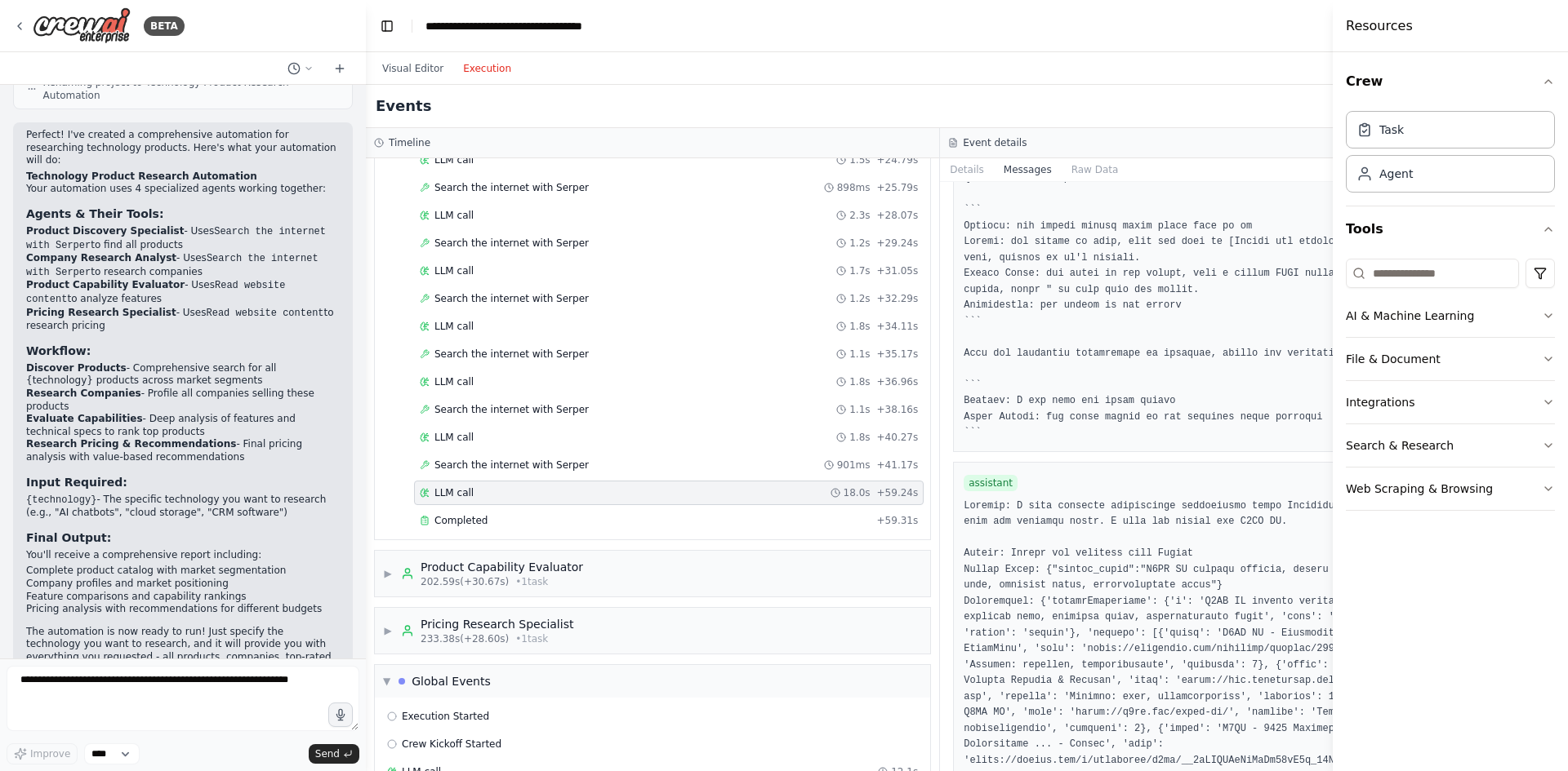
scroll to position [13788, 0]
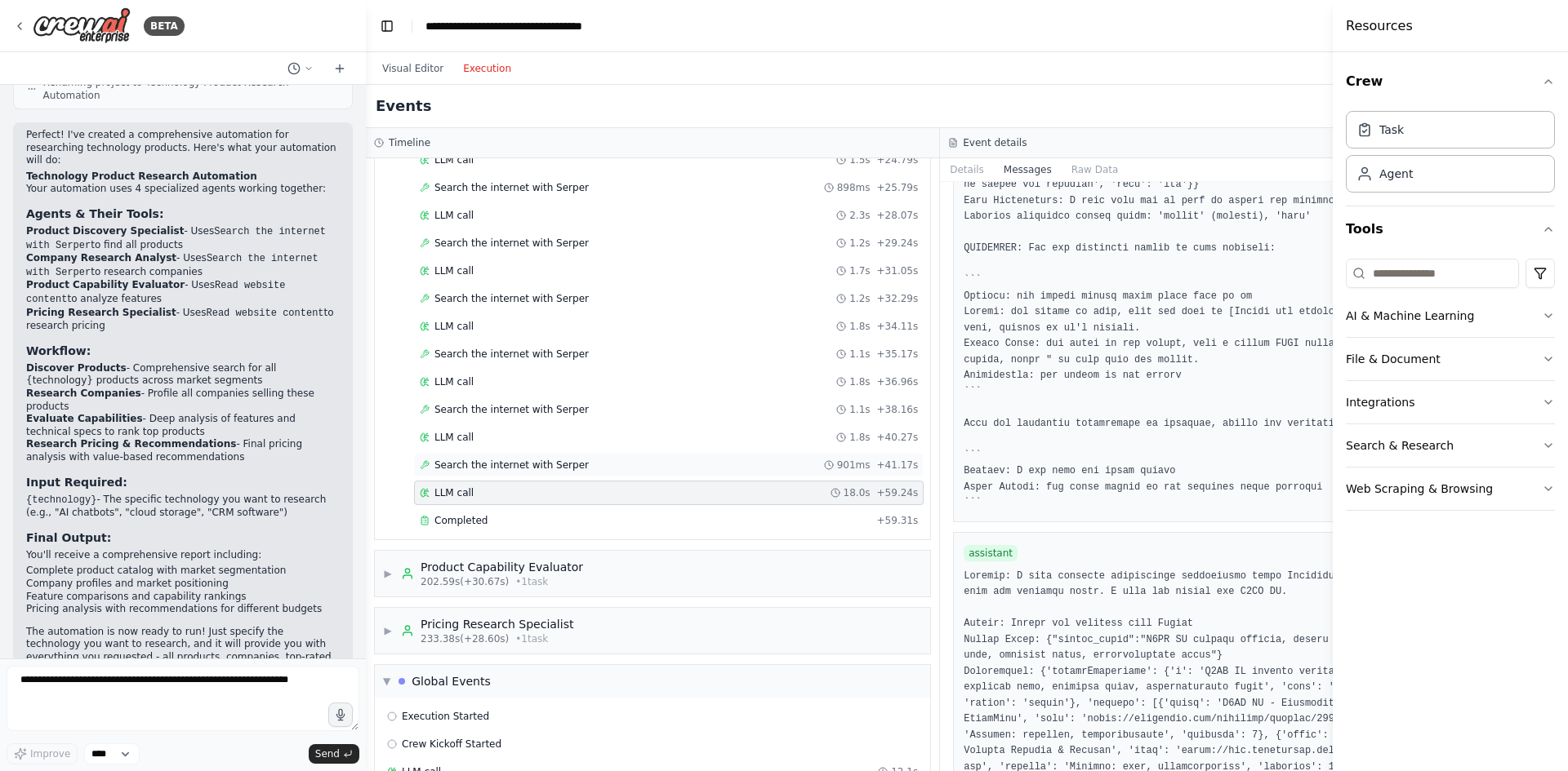
click at [525, 464] on span "Search the internet with Serper" at bounding box center [511, 464] width 154 height 13
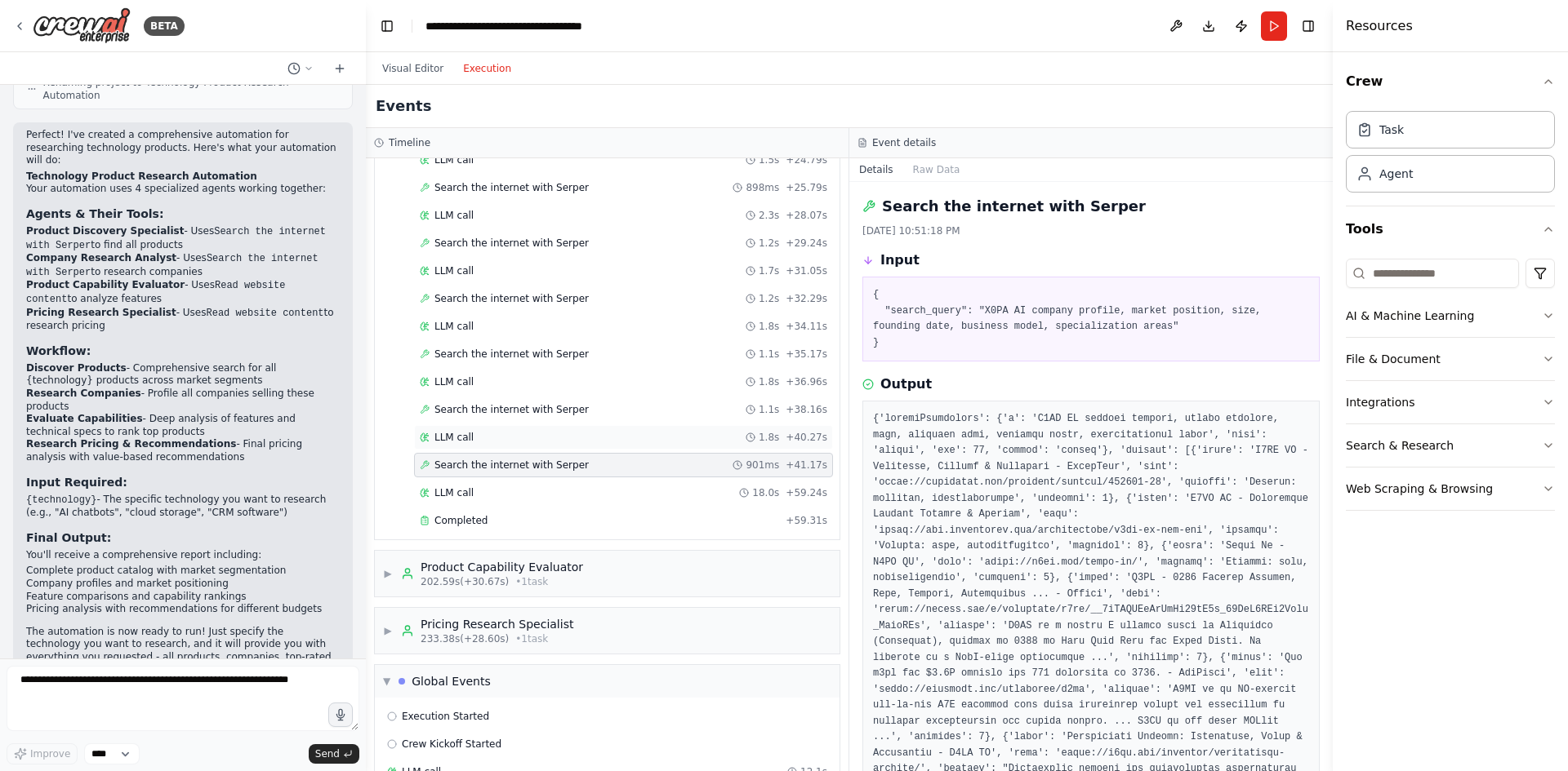
scroll to position [0, 0]
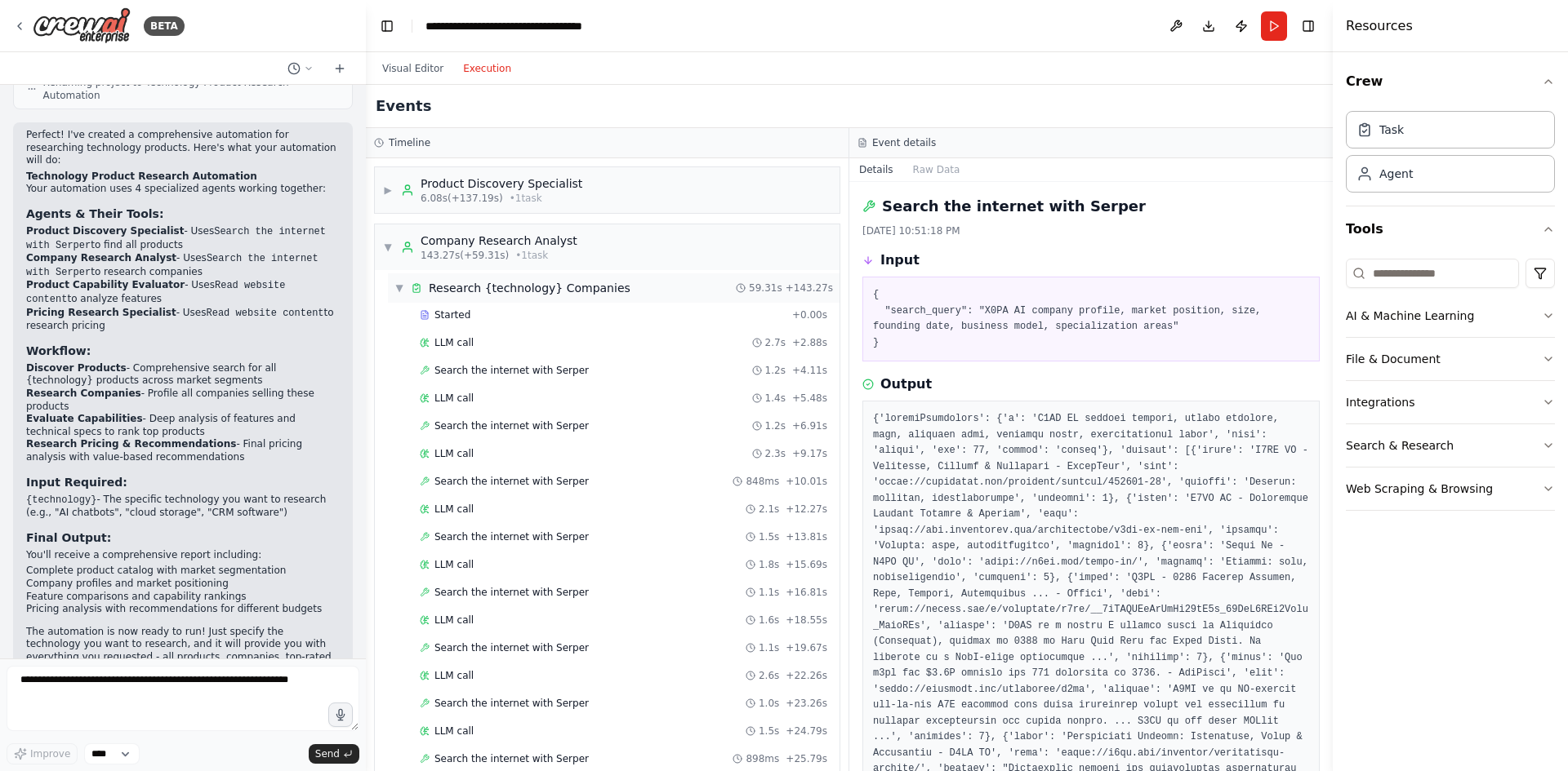
click at [397, 286] on span "▼" at bounding box center [399, 287] width 10 height 13
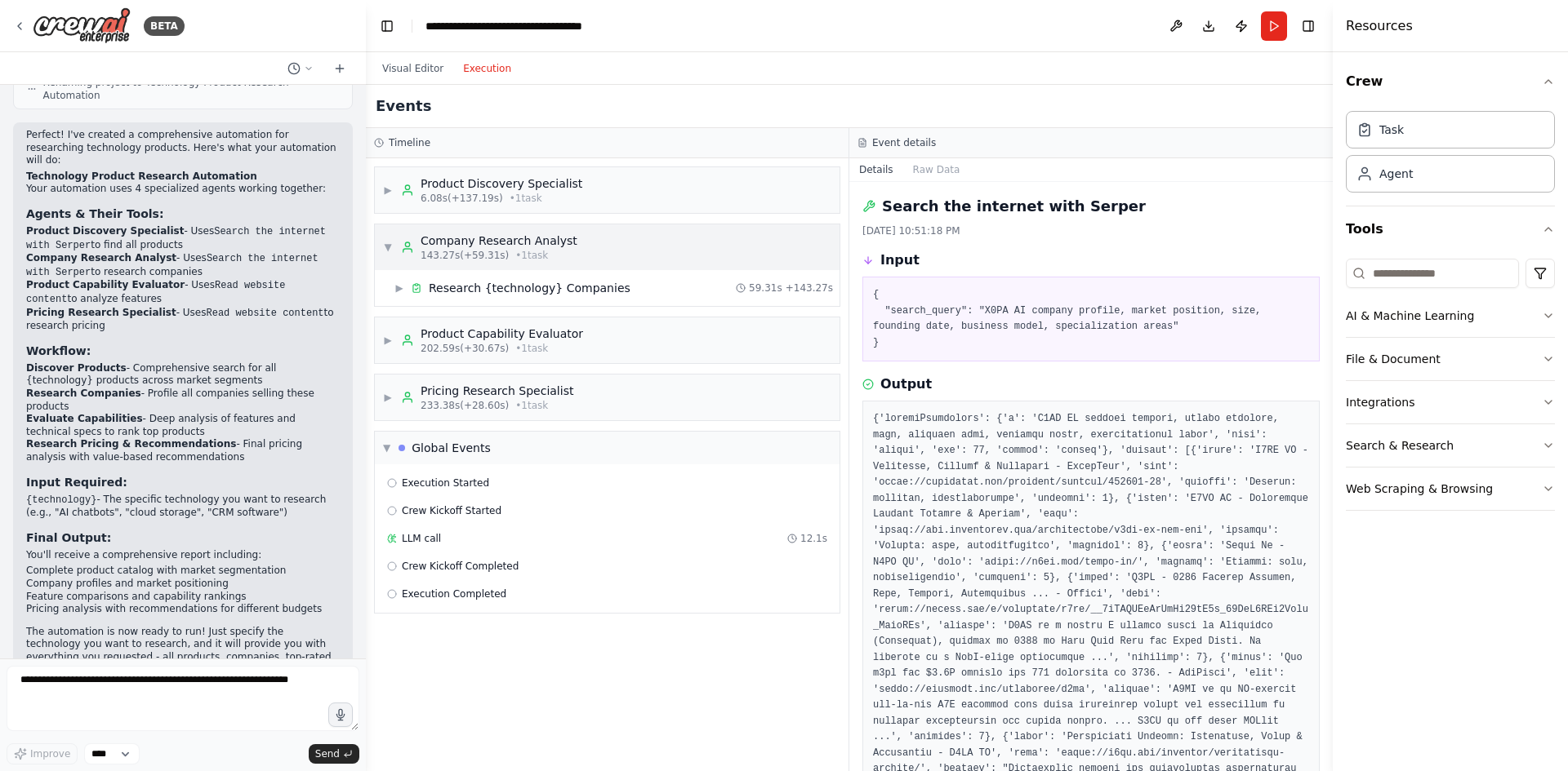
click at [387, 247] on span "▼" at bounding box center [388, 247] width 10 height 13
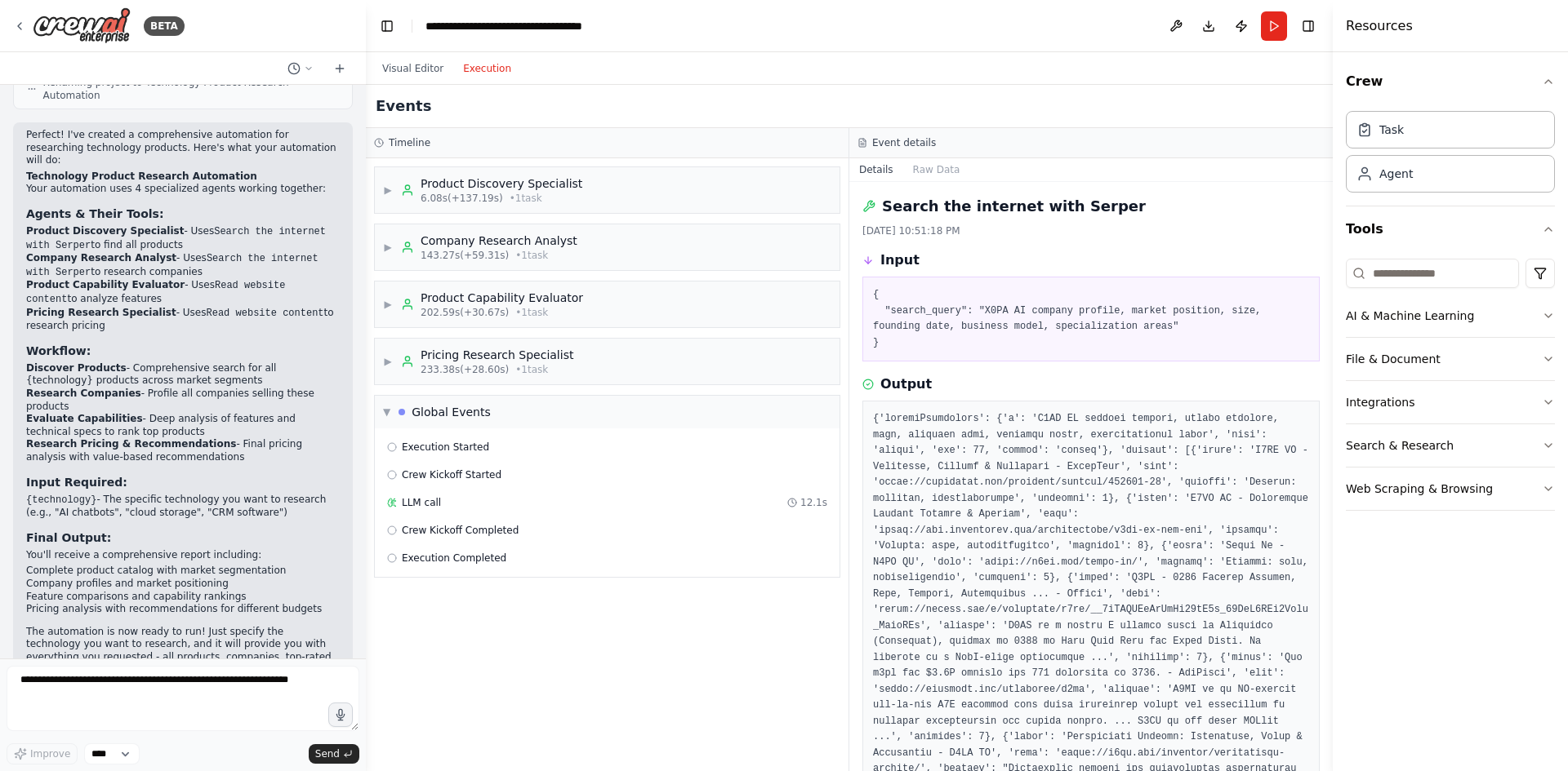
click at [1043, 324] on pre "{ "search_query": "X0PA AI company profile, market position, size, founding dat…" at bounding box center [1091, 319] width 436 height 64
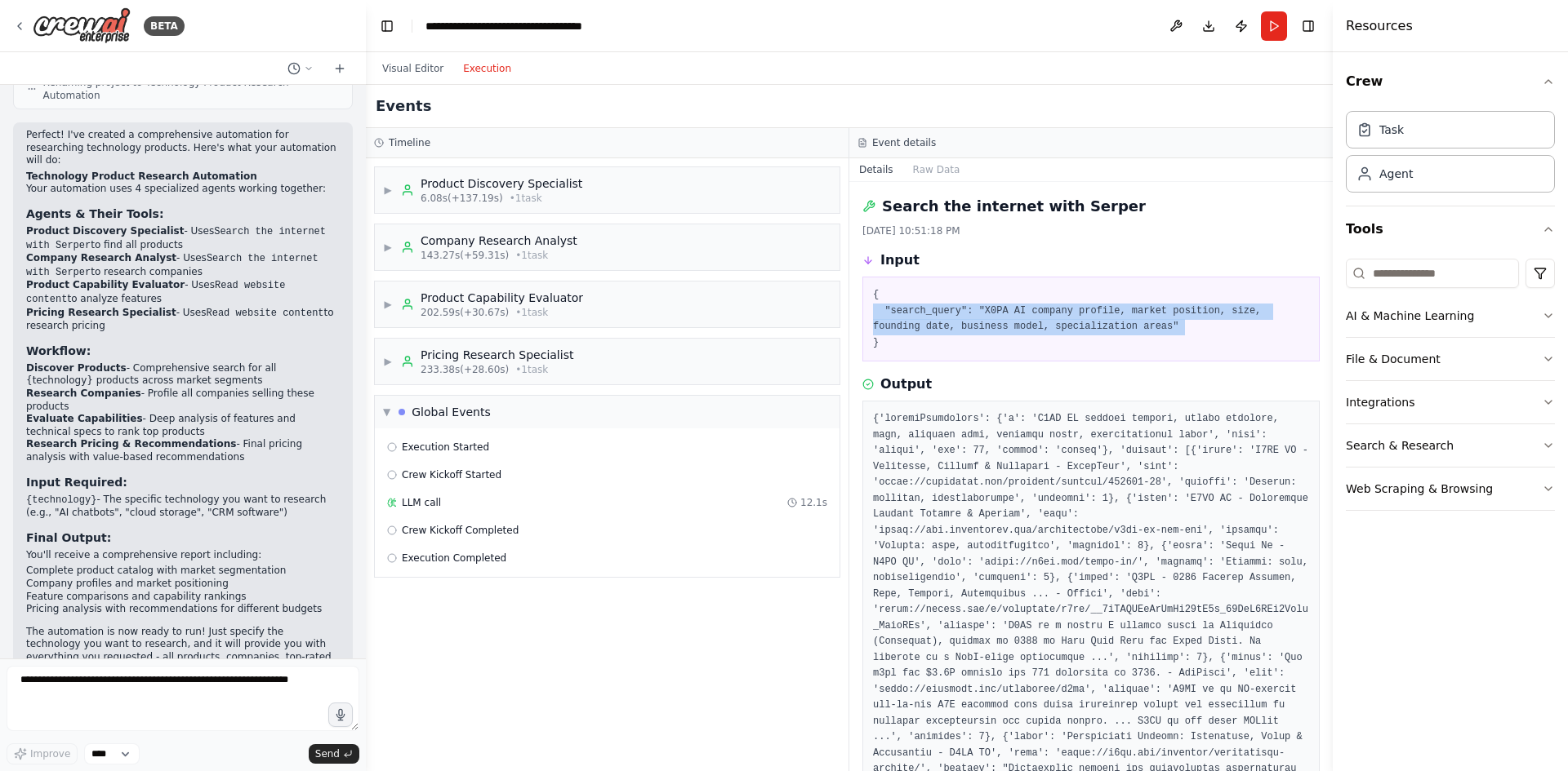
click at [1043, 324] on pre "{ "search_query": "X0PA AI company profile, market position, size, founding dat…" at bounding box center [1091, 319] width 436 height 64
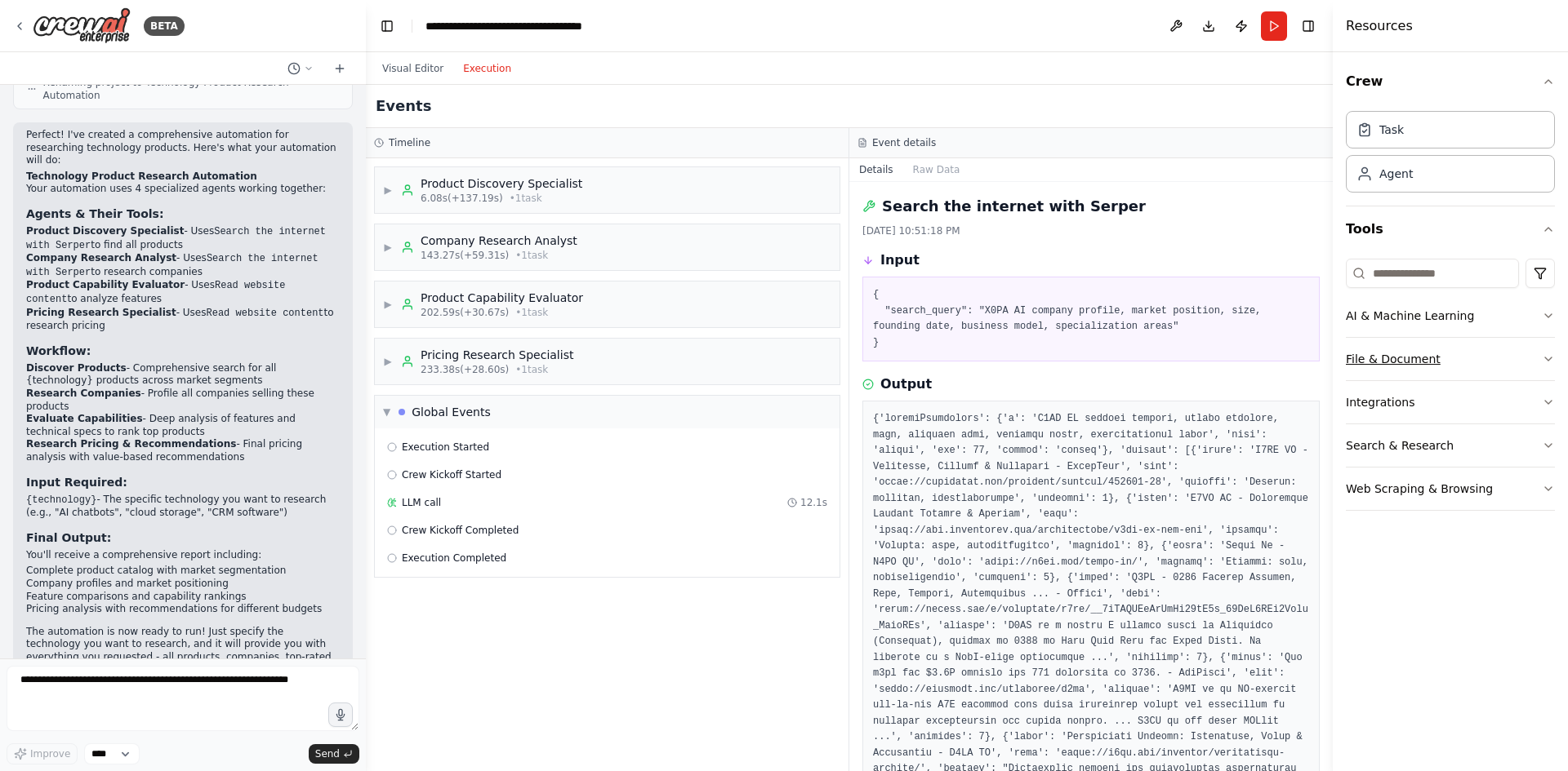
click at [1431, 362] on button "File & Document" at bounding box center [1449, 359] width 209 height 43
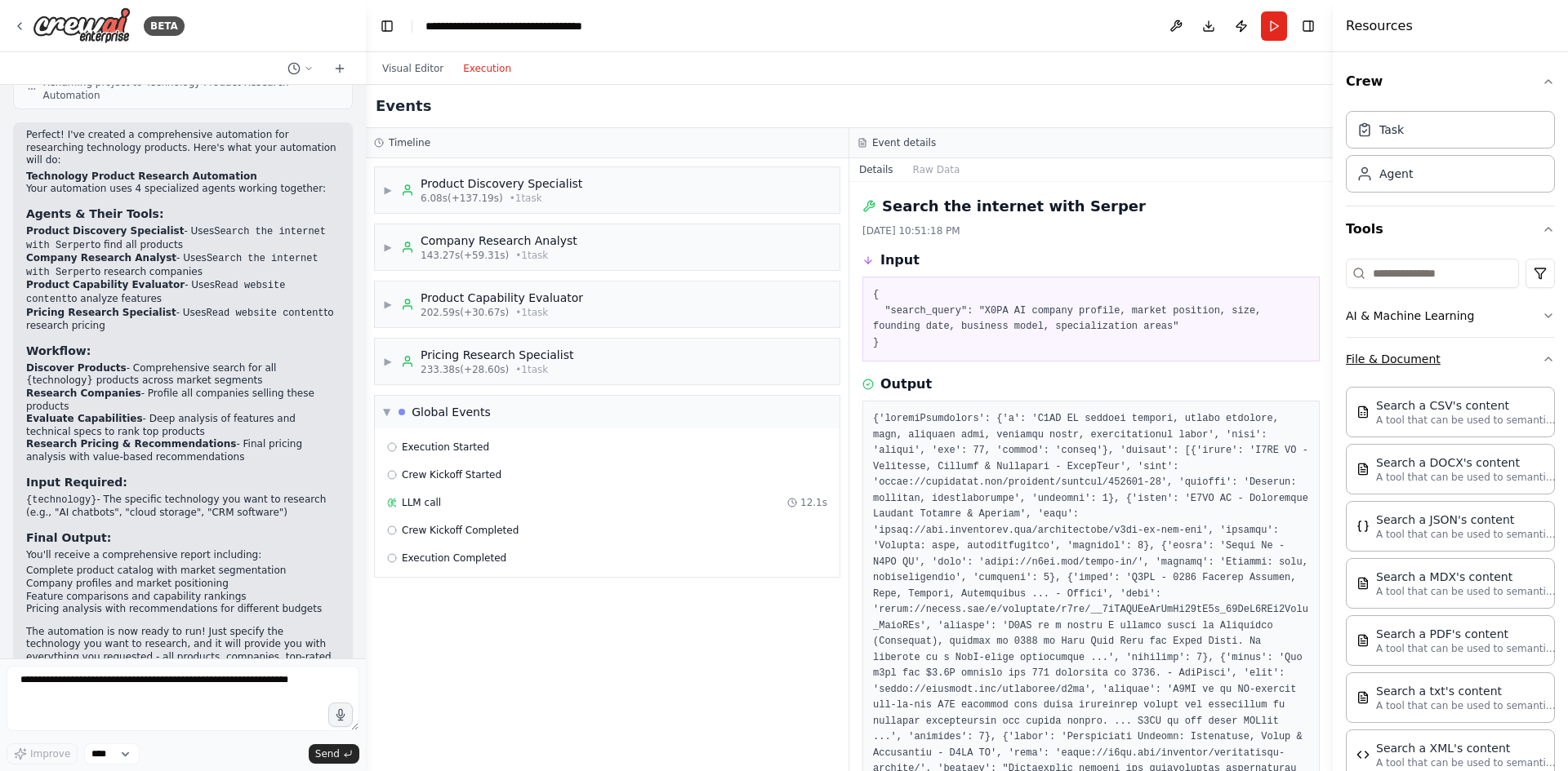
click at [1431, 362] on button "File & Document" at bounding box center [1449, 359] width 209 height 43
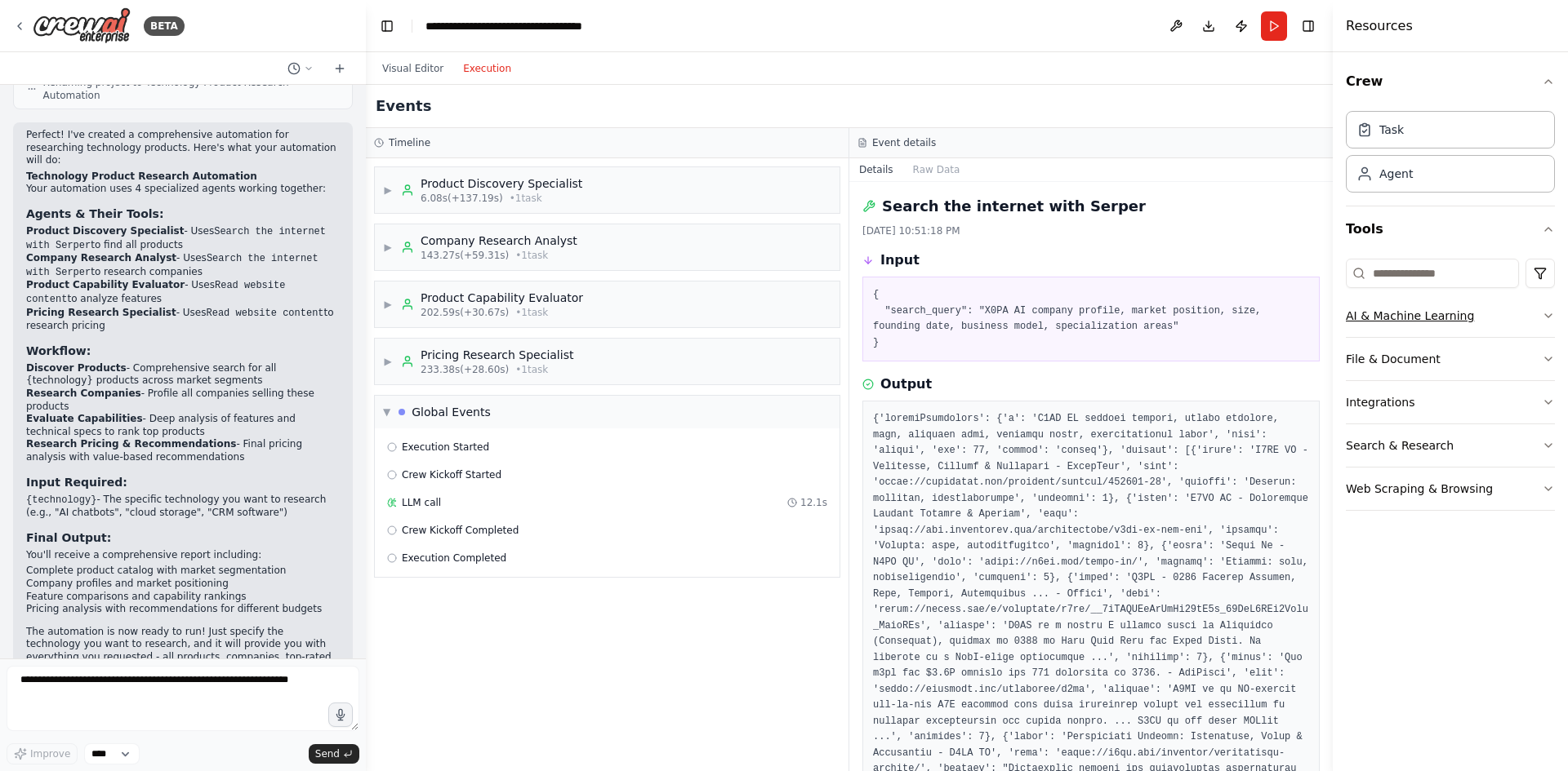
click at [1436, 316] on button "AI & Machine Learning" at bounding box center [1449, 316] width 209 height 43
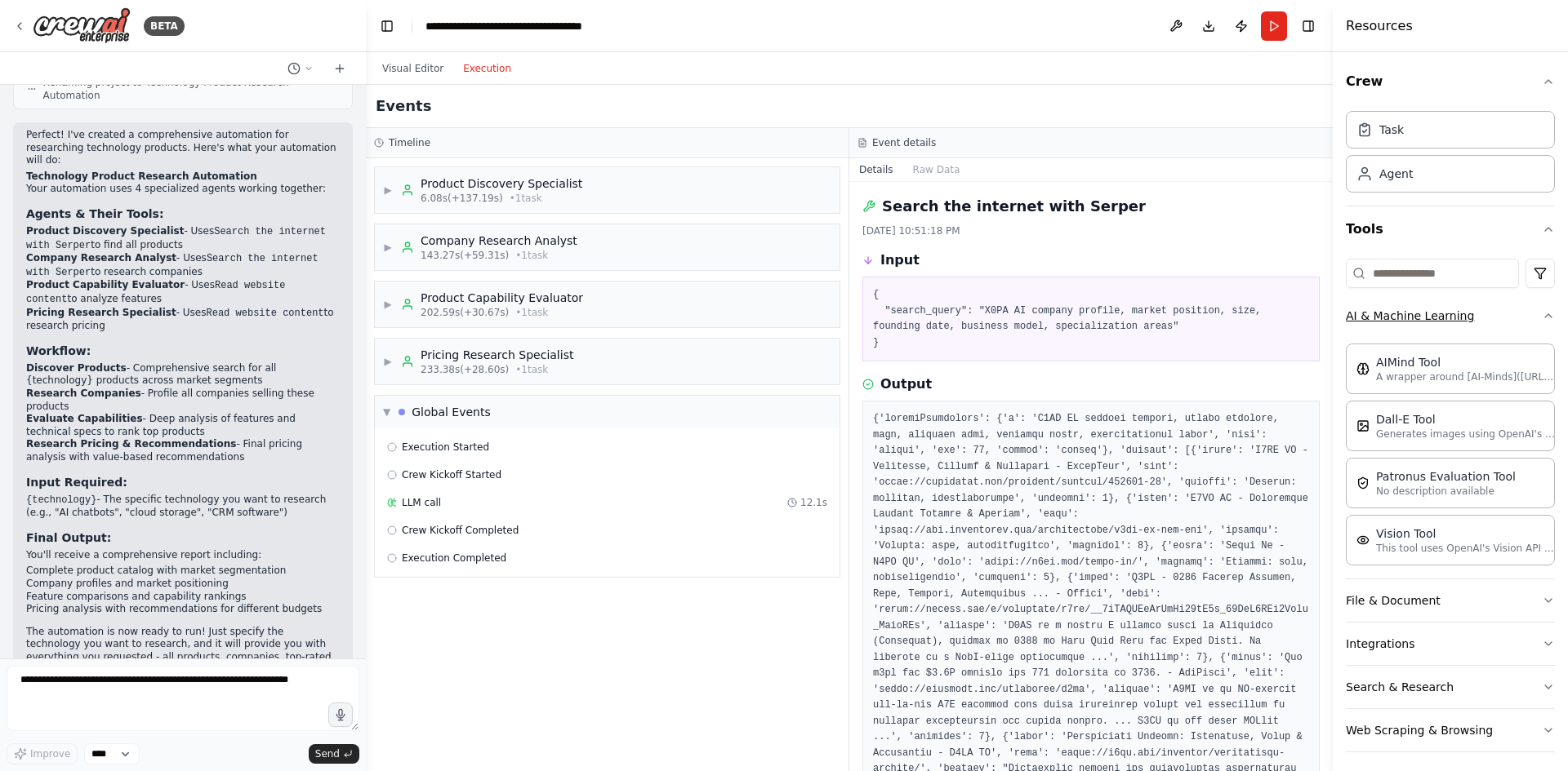
click at [1436, 316] on button "AI & Machine Learning" at bounding box center [1449, 316] width 209 height 43
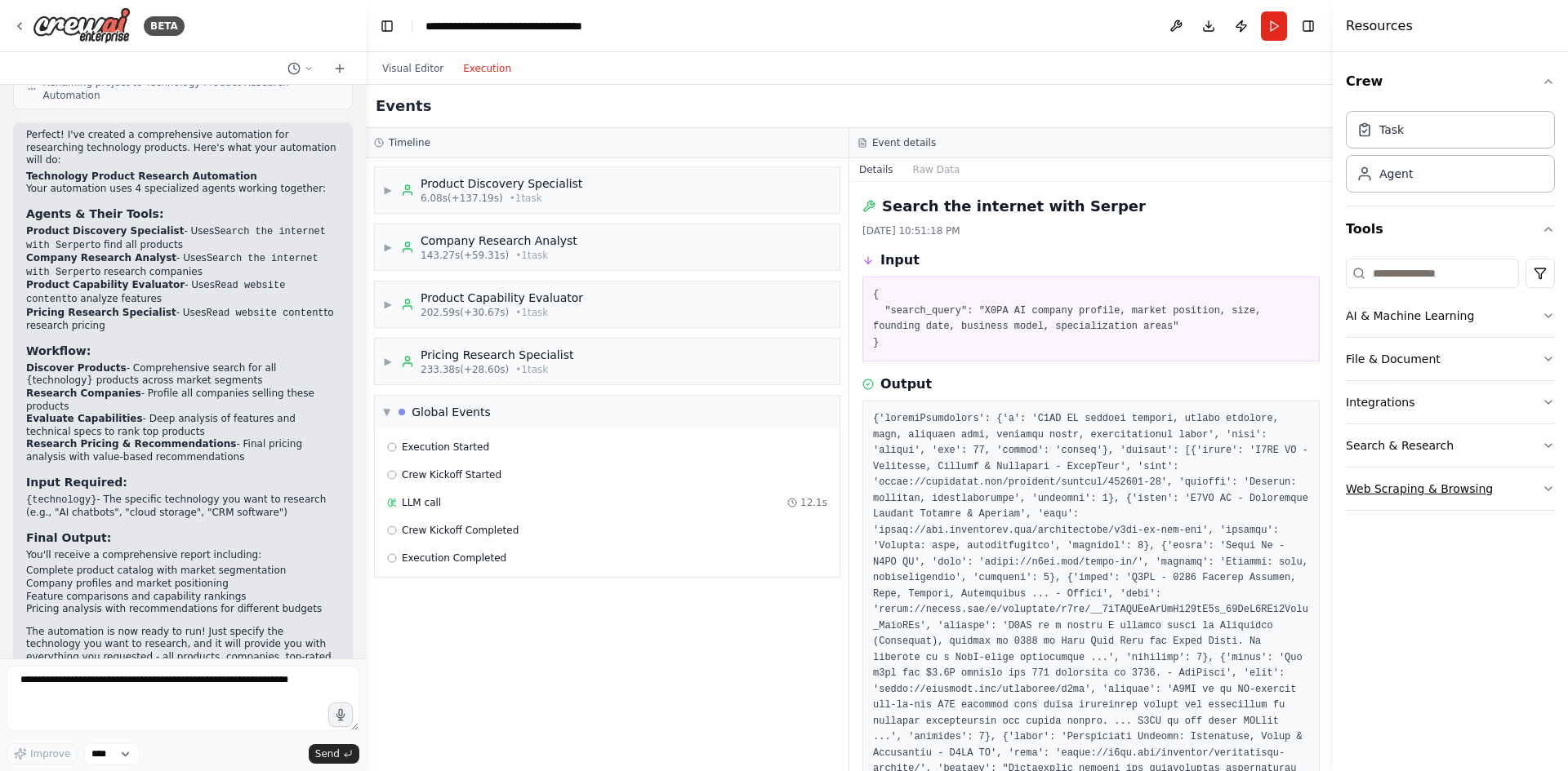
click at [1448, 499] on button "Web Scraping & Browsing" at bounding box center [1449, 489] width 209 height 43
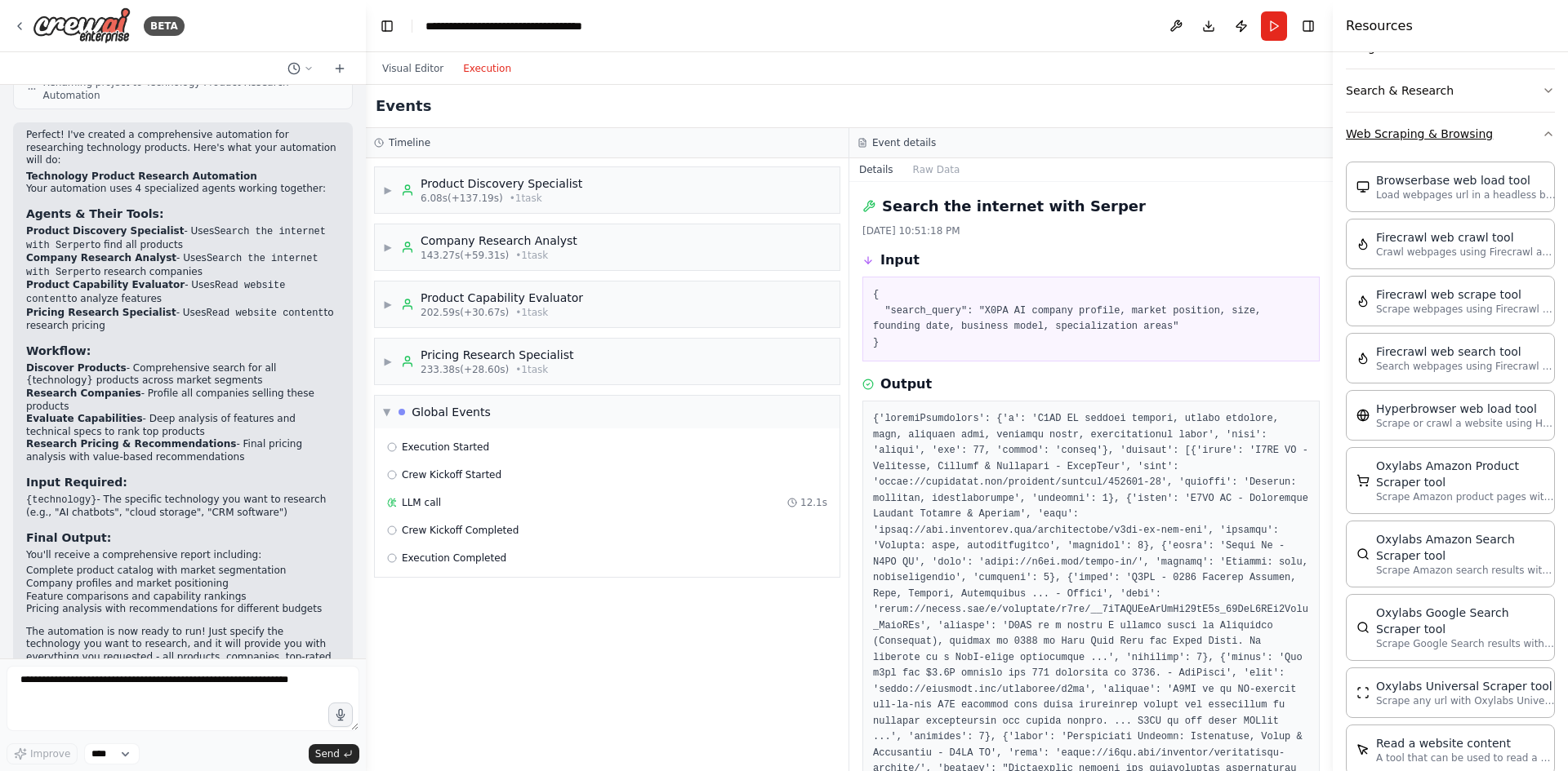
scroll to position [219, 0]
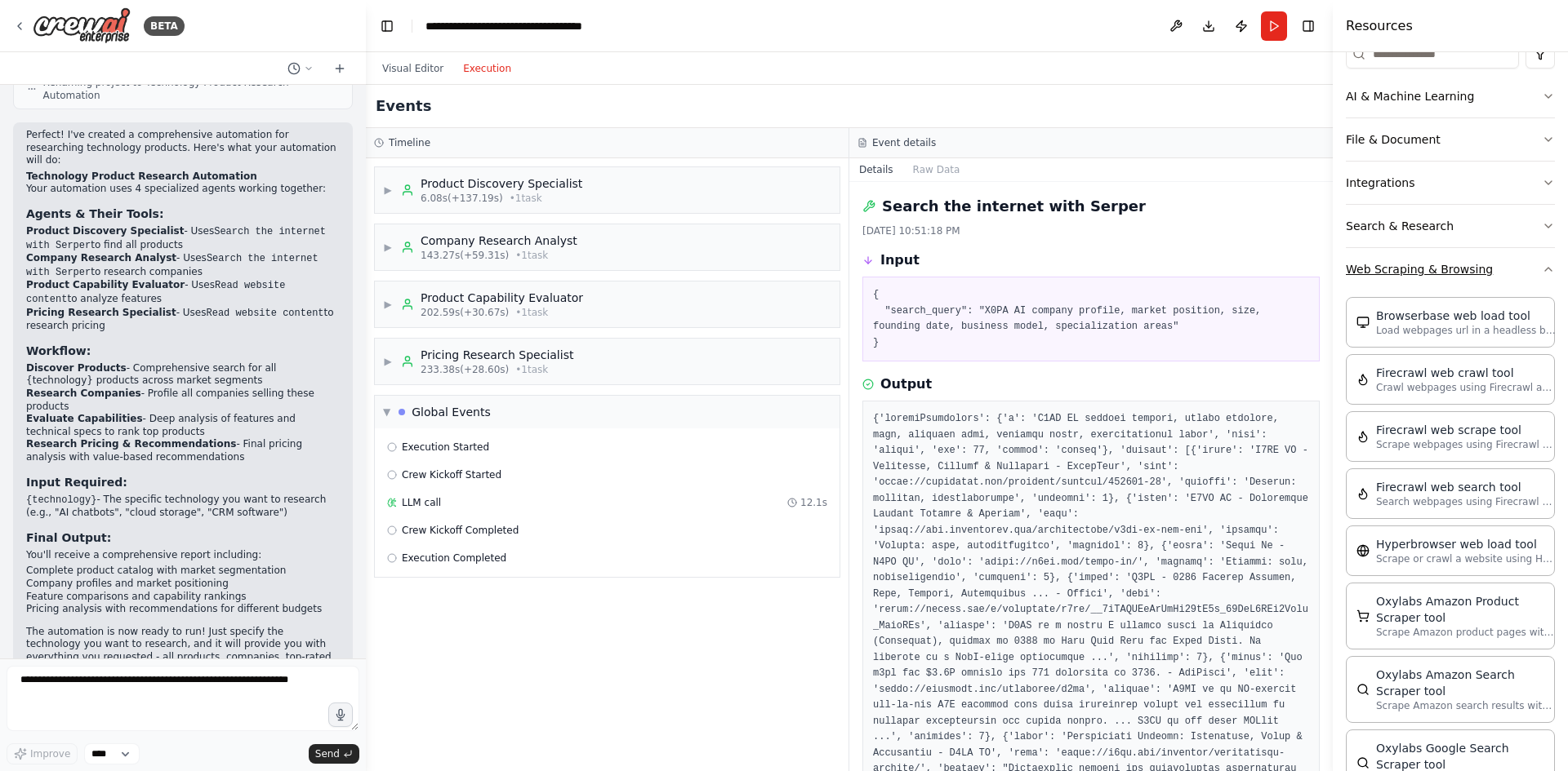
click at [1422, 285] on button "Web Scraping & Browsing" at bounding box center [1449, 270] width 209 height 43
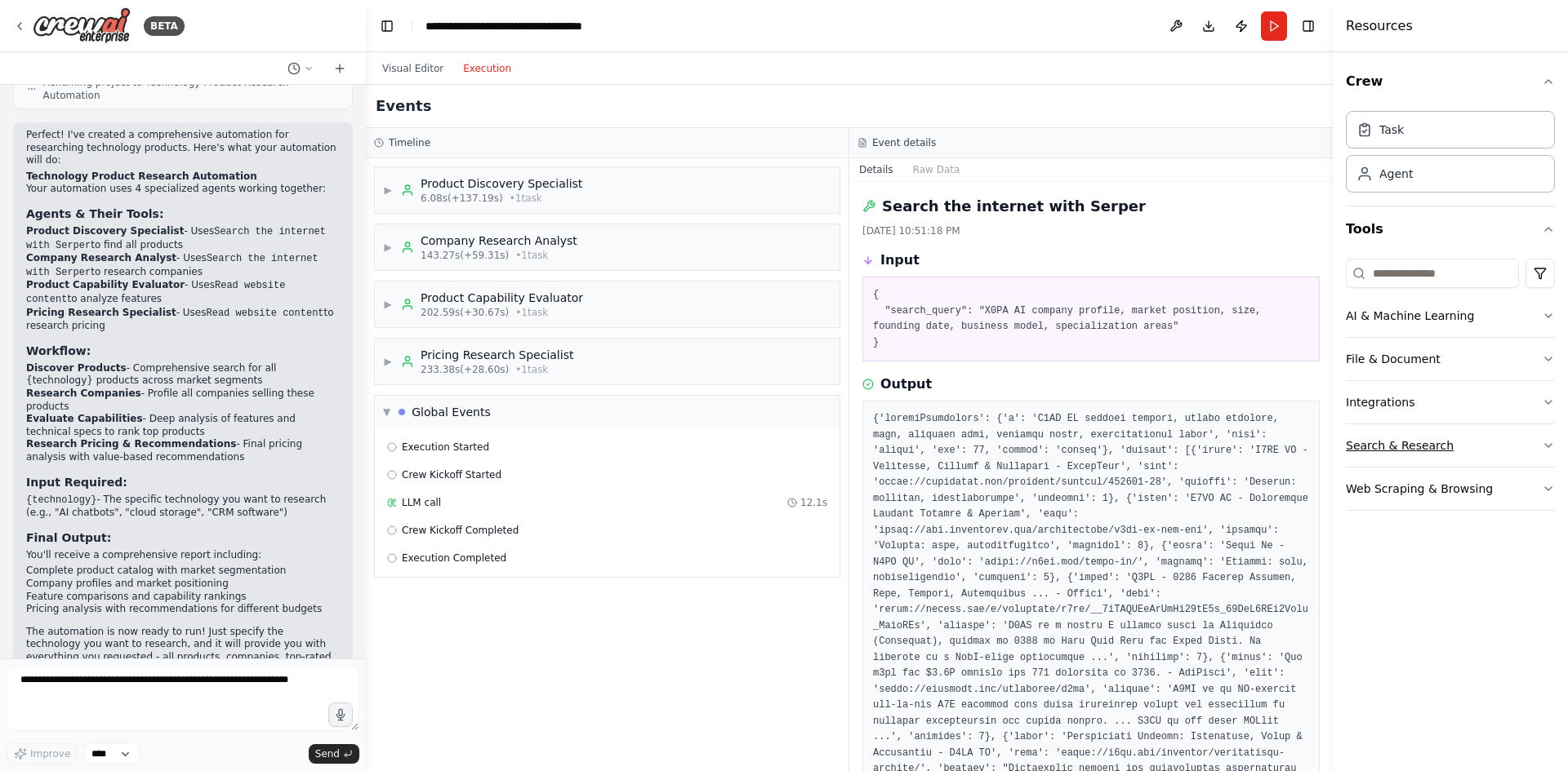
click at [1418, 452] on button "Search & Research" at bounding box center [1449, 446] width 209 height 43
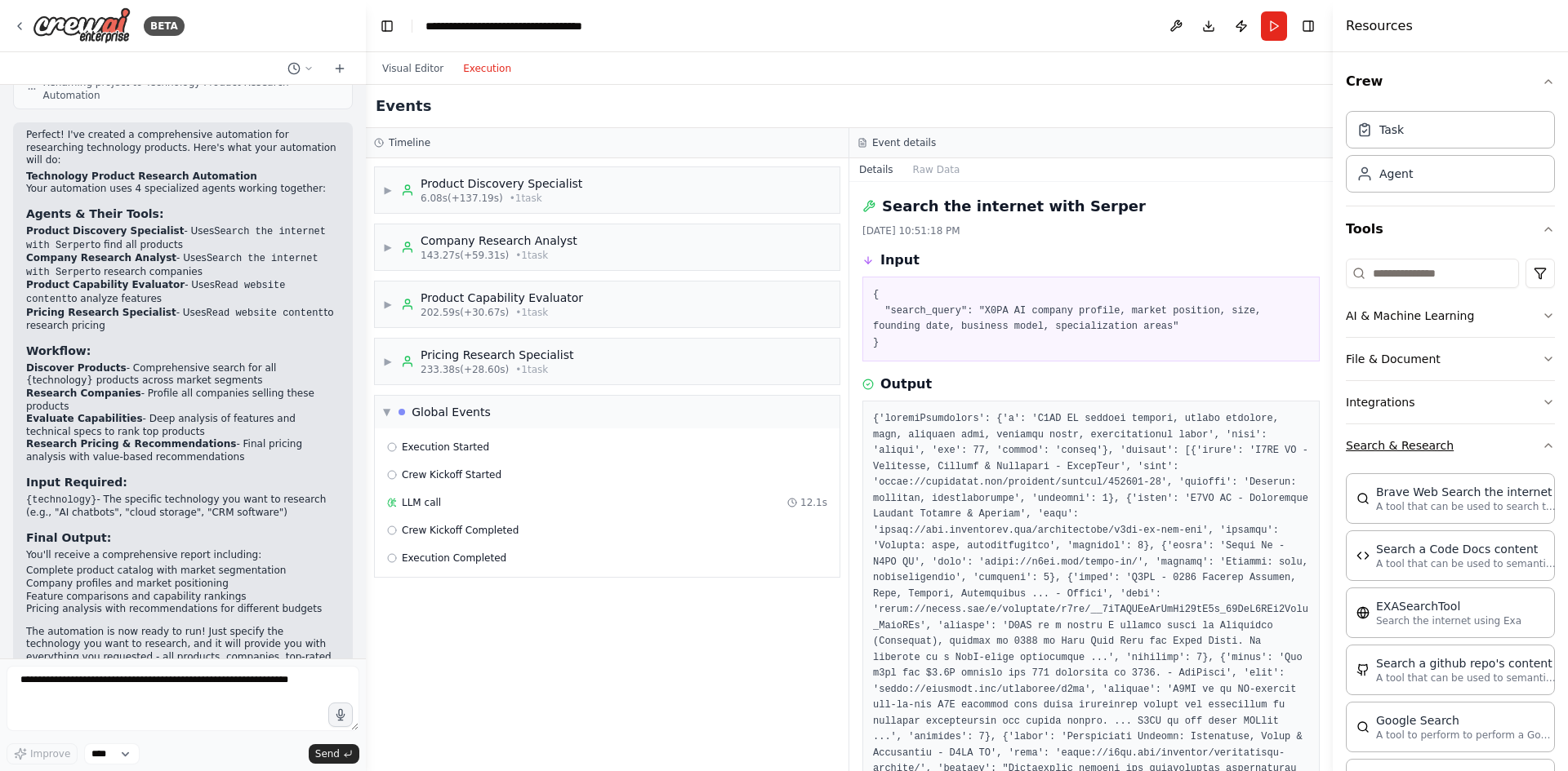
click at [1418, 452] on button "Search & Research" at bounding box center [1449, 446] width 209 height 43
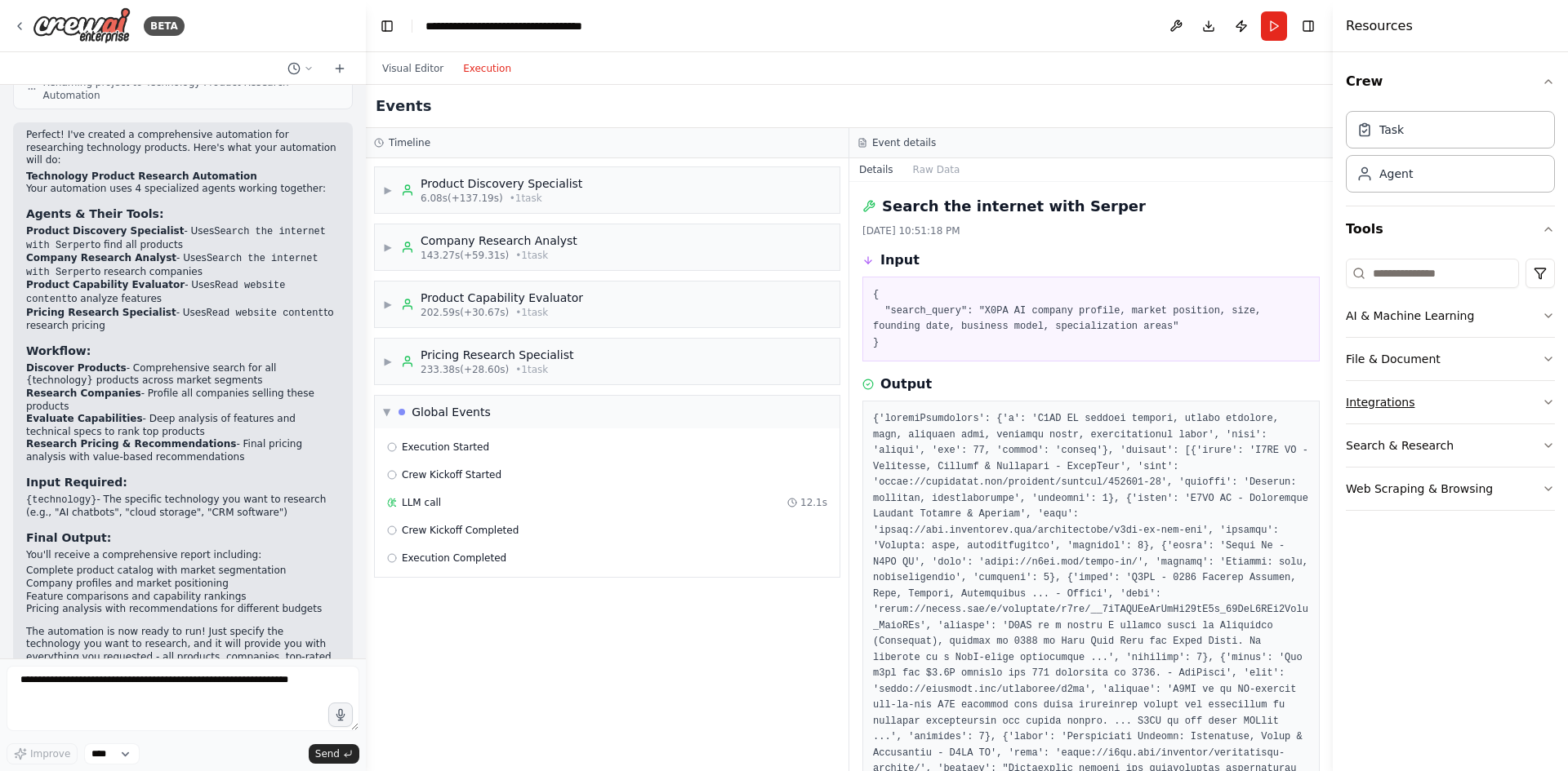
click at [1412, 402] on button "Integrations" at bounding box center [1449, 403] width 209 height 43
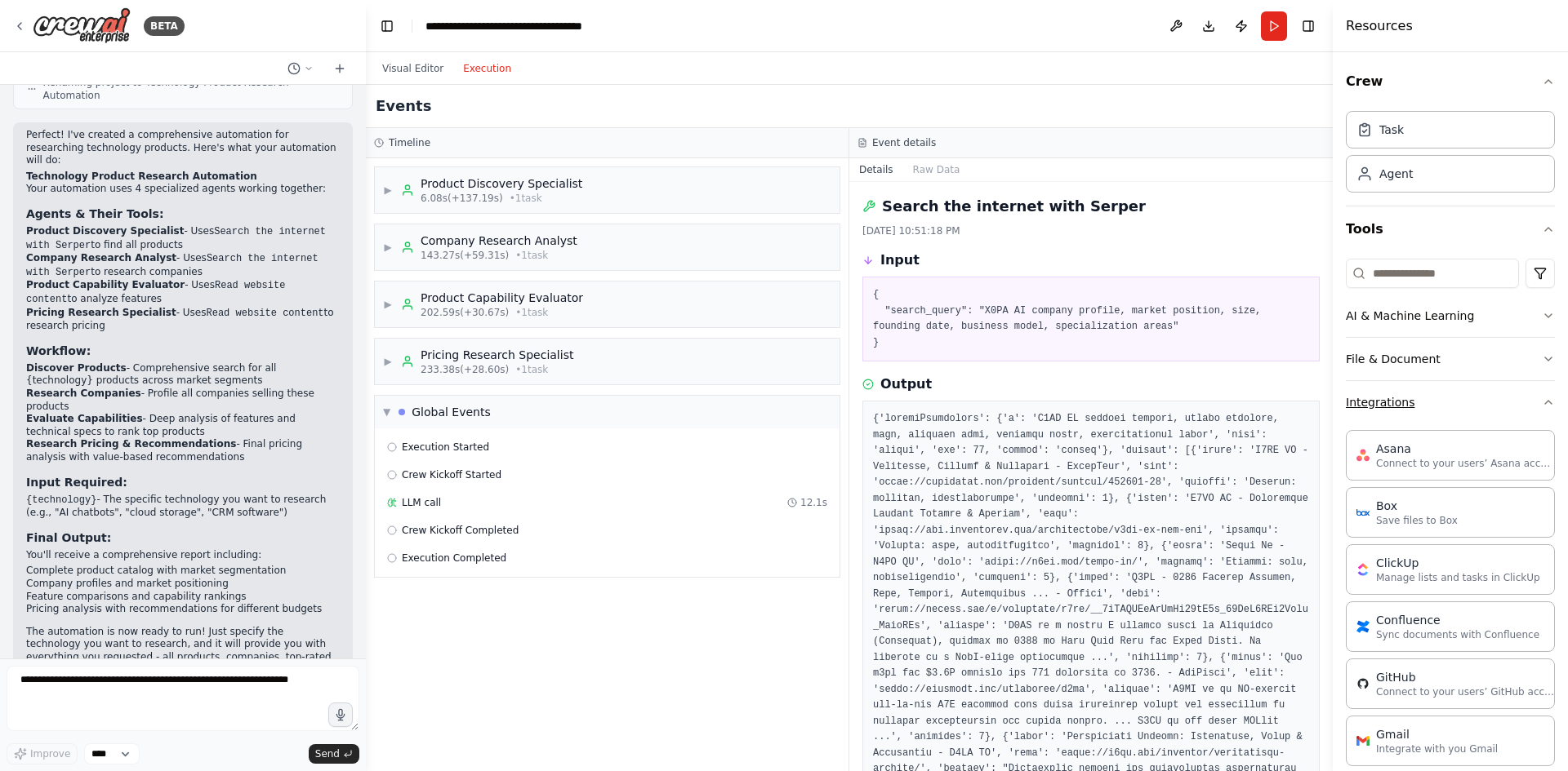
click at [1417, 396] on button "Integrations" at bounding box center [1449, 403] width 209 height 43
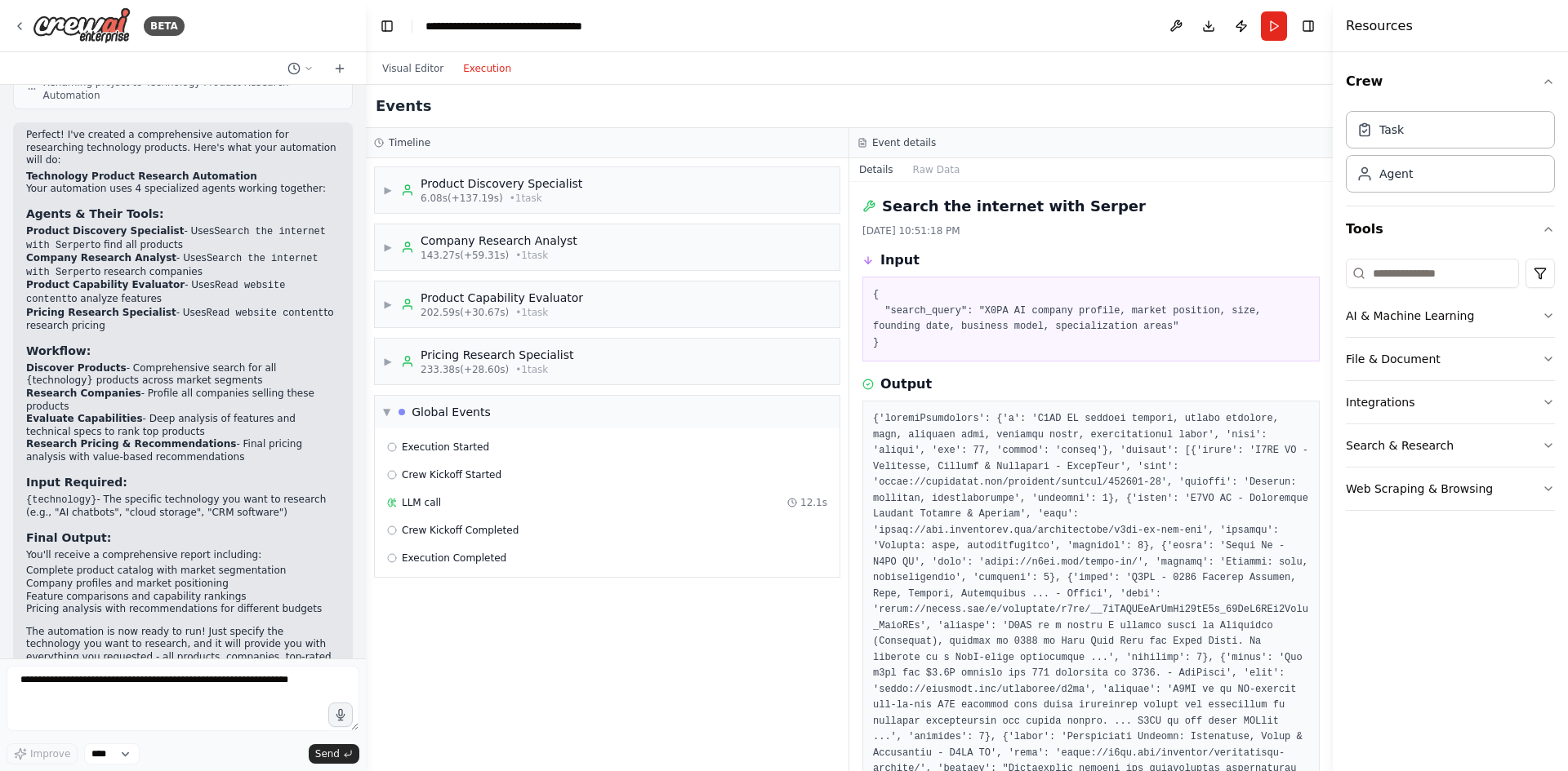
click at [977, 93] on div "Events" at bounding box center [849, 106] width 967 height 44
click at [976, 479] on pre at bounding box center [1091, 738] width 436 height 654
click at [1015, 446] on pre at bounding box center [1091, 738] width 436 height 654
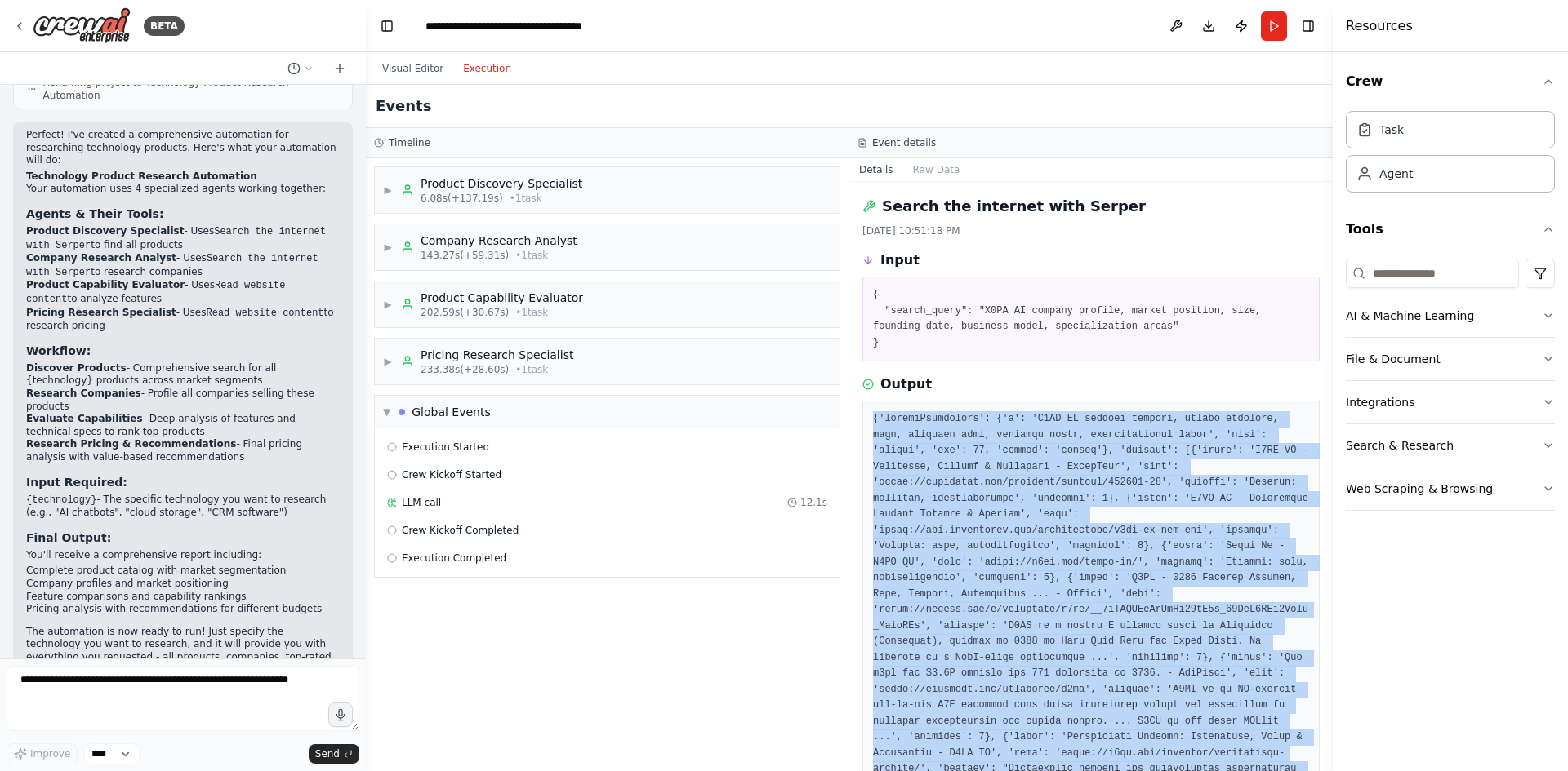
click at [1015, 446] on pre at bounding box center [1091, 738] width 436 height 654
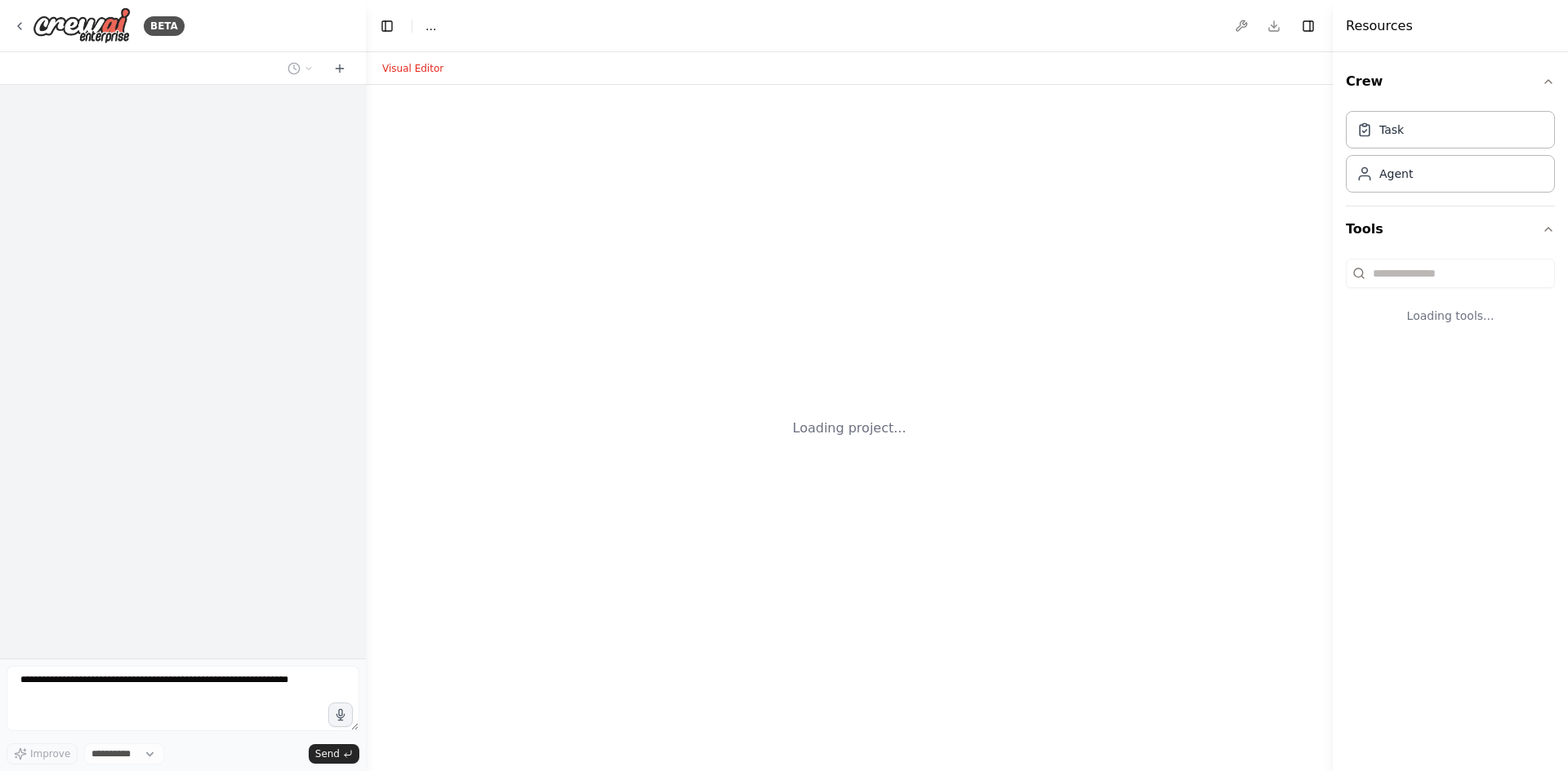
select select "****"
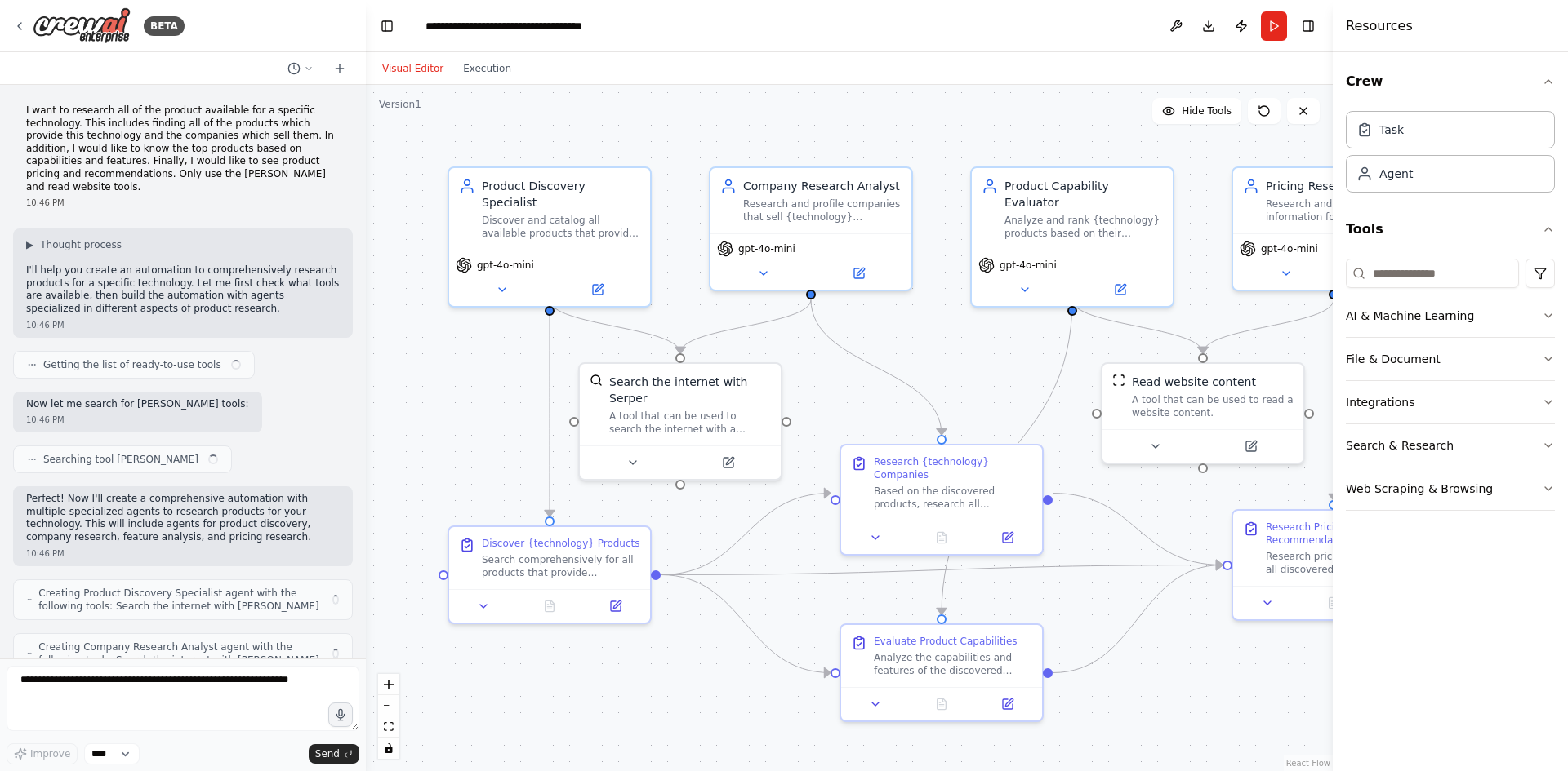
scroll to position [723, 0]
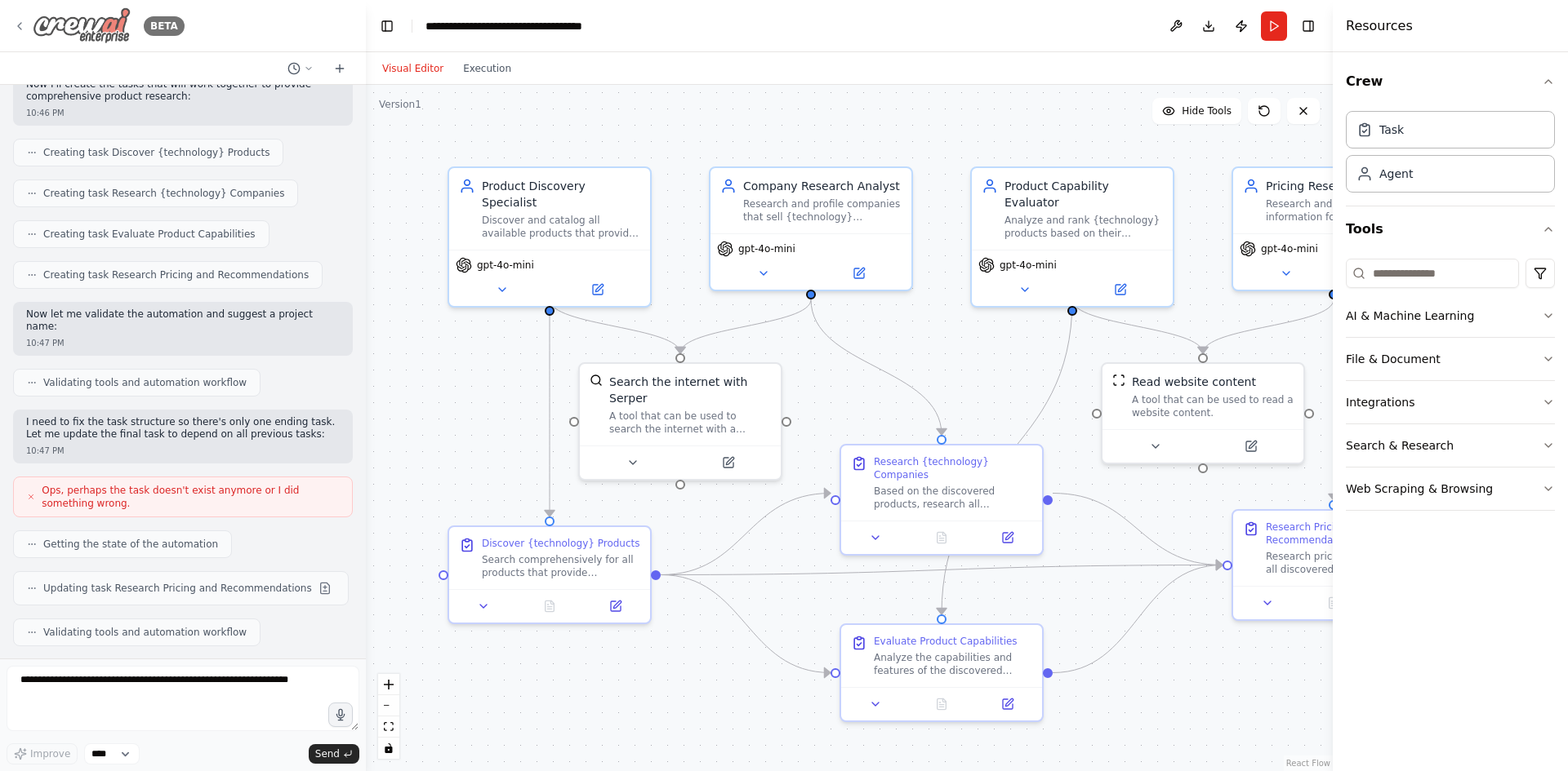
click at [17, 23] on icon at bounding box center [18, 25] width 13 height 13
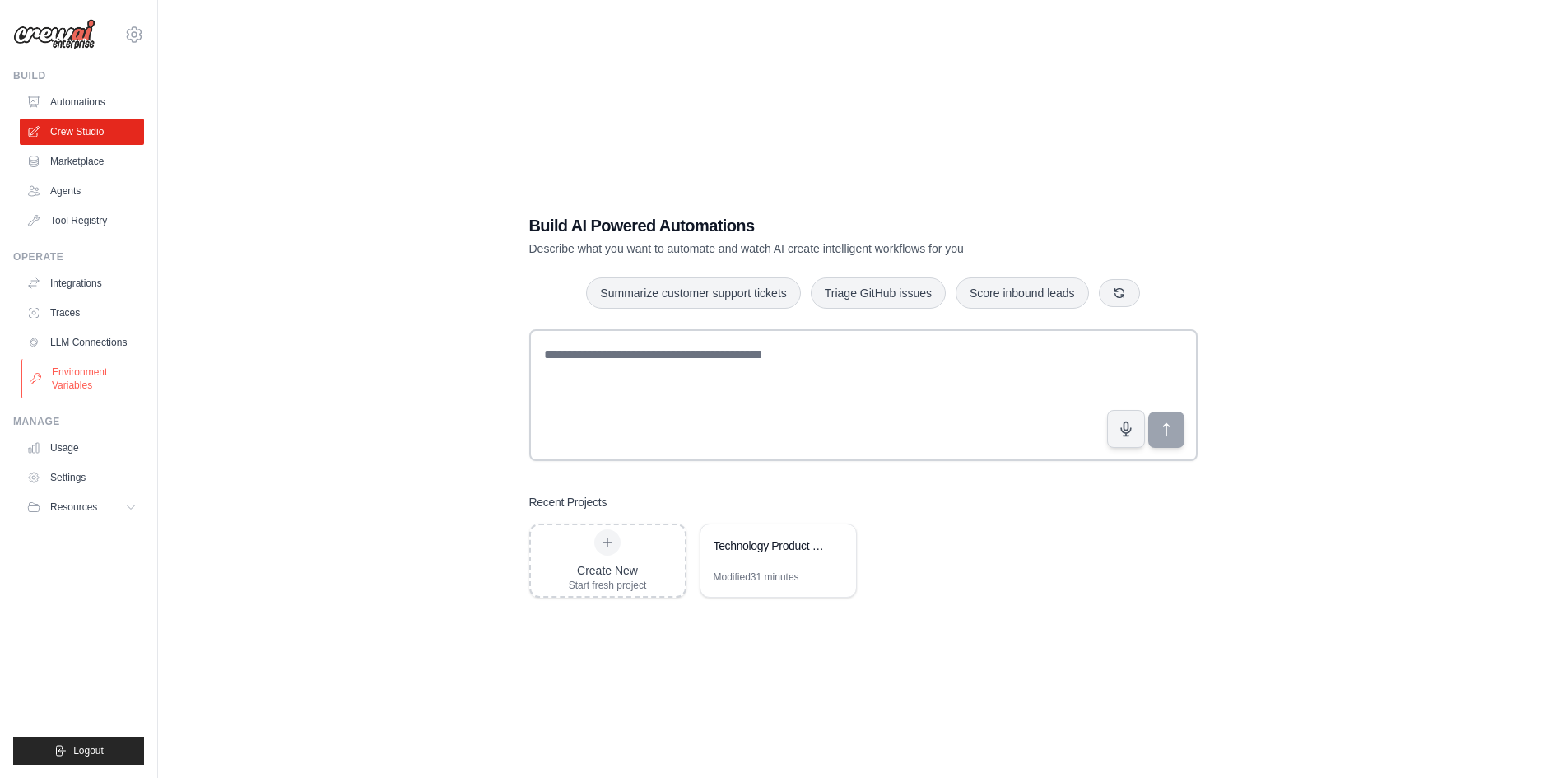
click at [80, 385] on link "Environment Variables" at bounding box center [83, 379] width 124 height 39
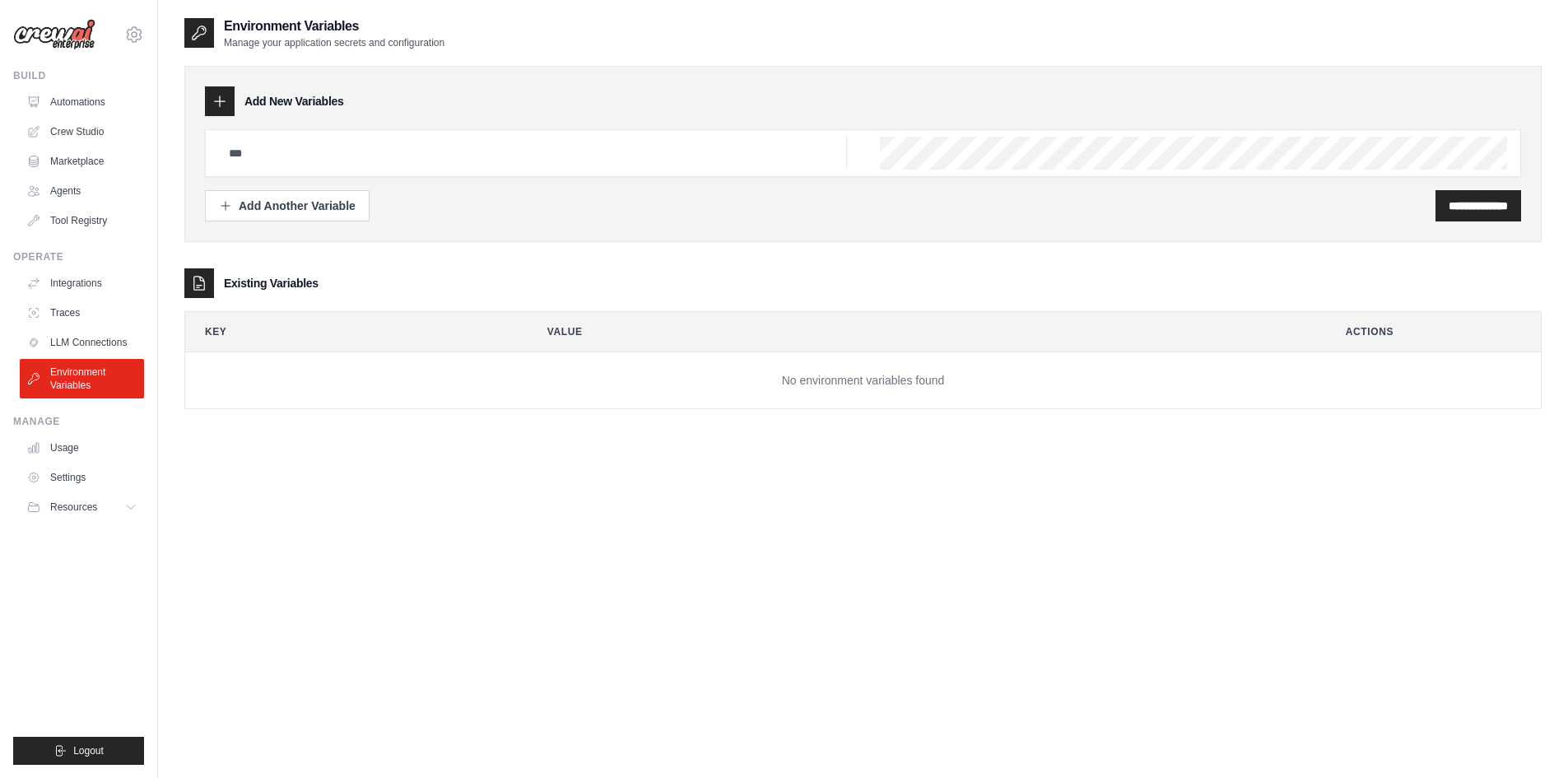
click at [850, 380] on td "No environment variables found" at bounding box center [863, 381] width 1356 height 57
